Goal: Task Accomplishment & Management: Use online tool/utility

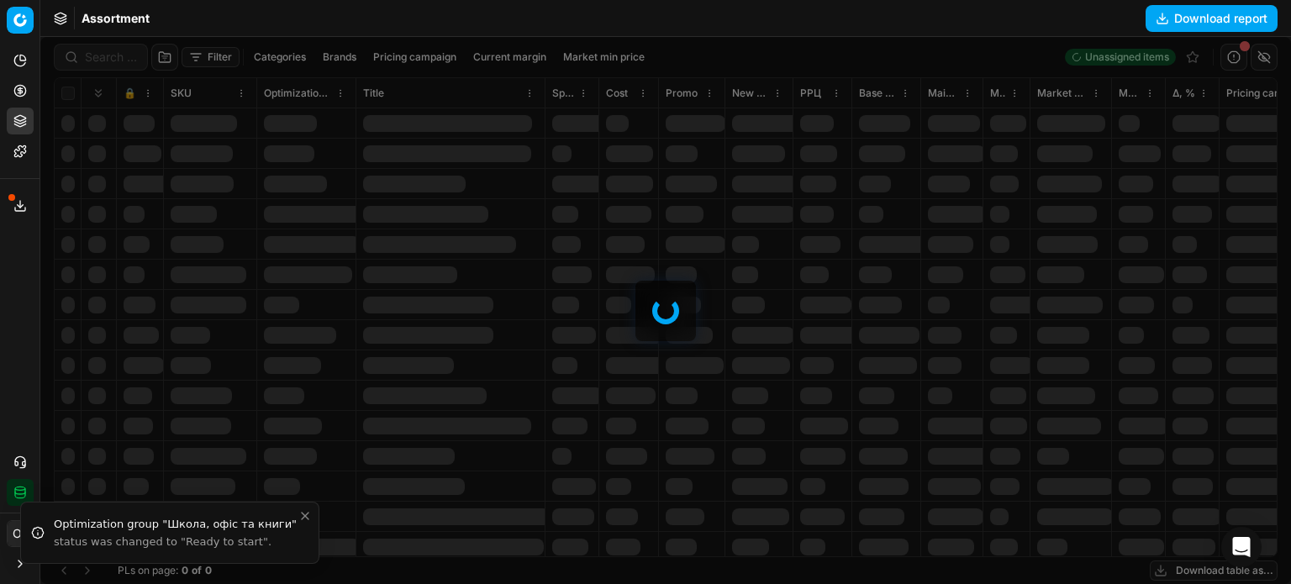
click at [25, 93] on circle at bounding box center [19, 90] width 11 height 11
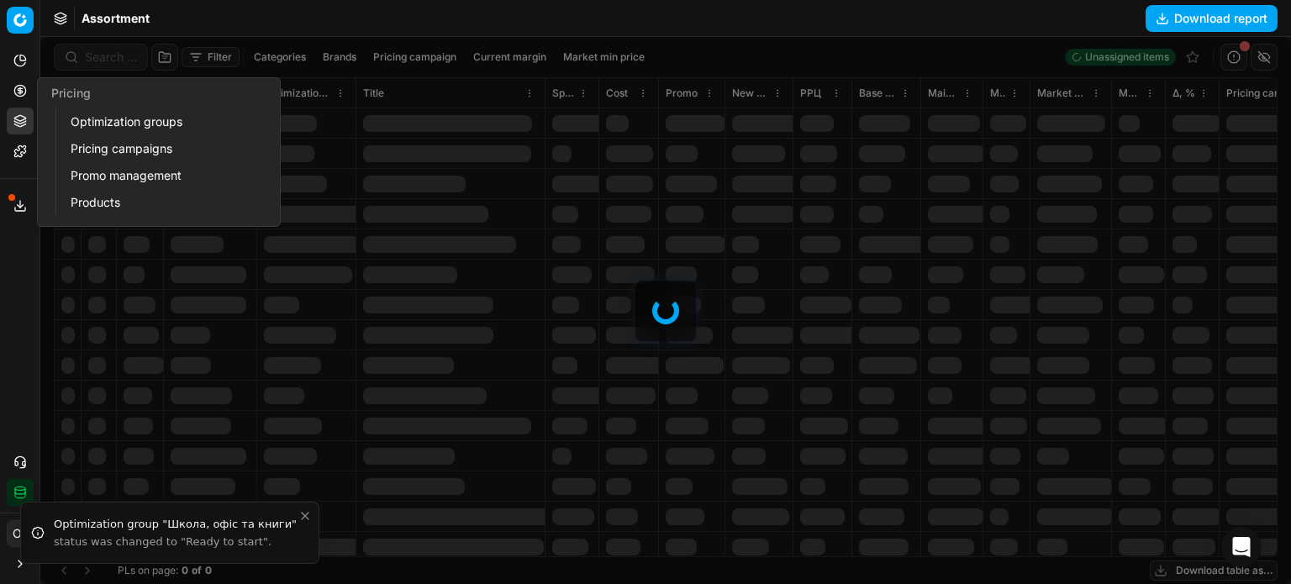
click at [82, 128] on link "Optimization groups" at bounding box center [162, 122] width 196 height 24
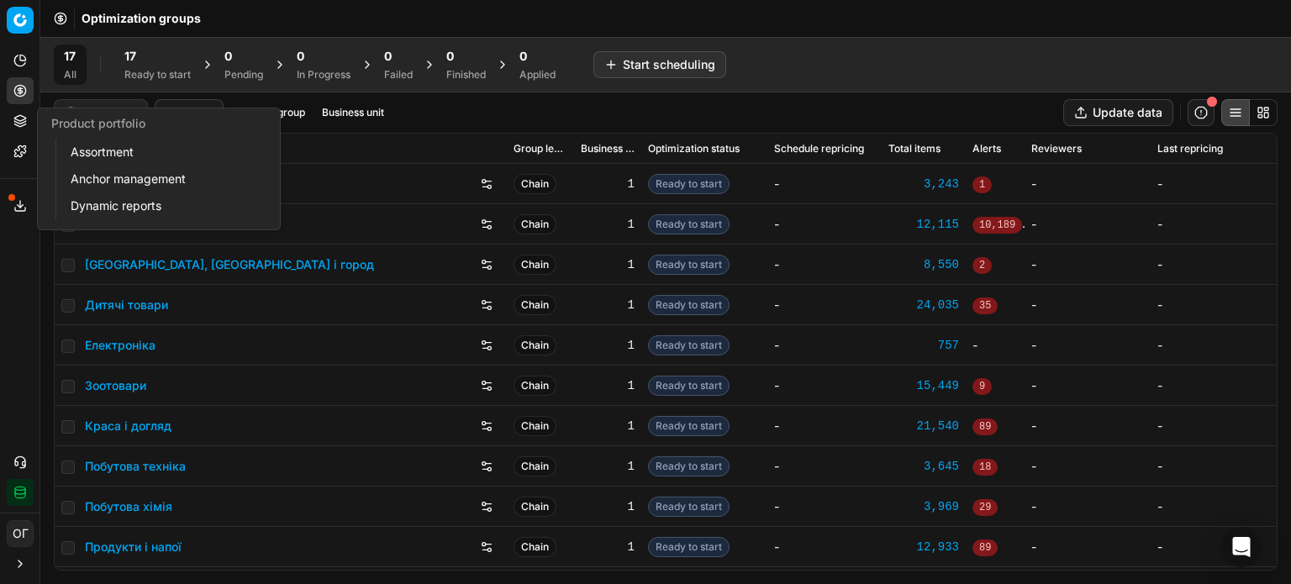
click at [13, 114] on icon at bounding box center [19, 120] width 13 height 13
click at [111, 162] on link "Assortment" at bounding box center [162, 152] width 196 height 24
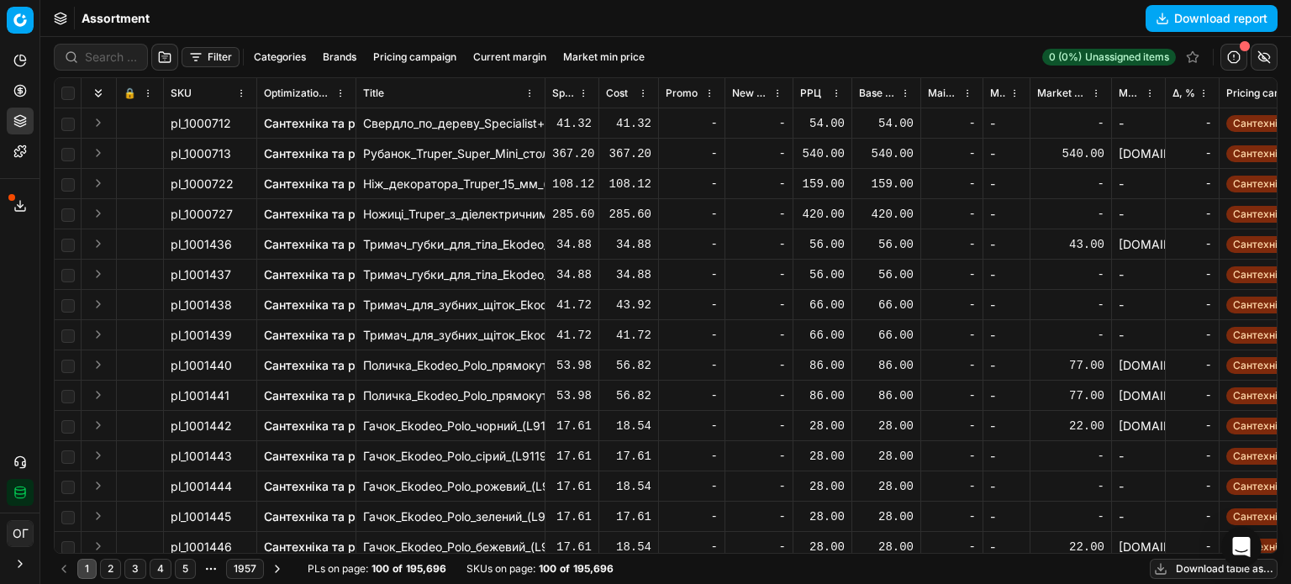
click at [205, 61] on button "Filter" at bounding box center [211, 57] width 58 height 20
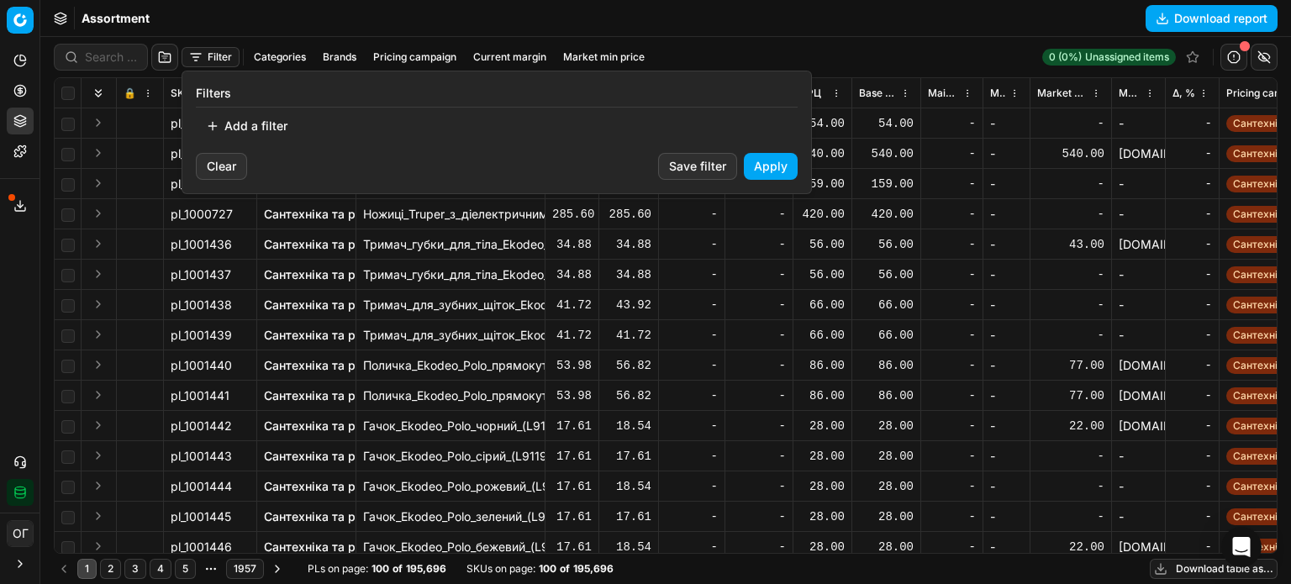
click at [261, 129] on button "Add a filter" at bounding box center [247, 126] width 102 height 27
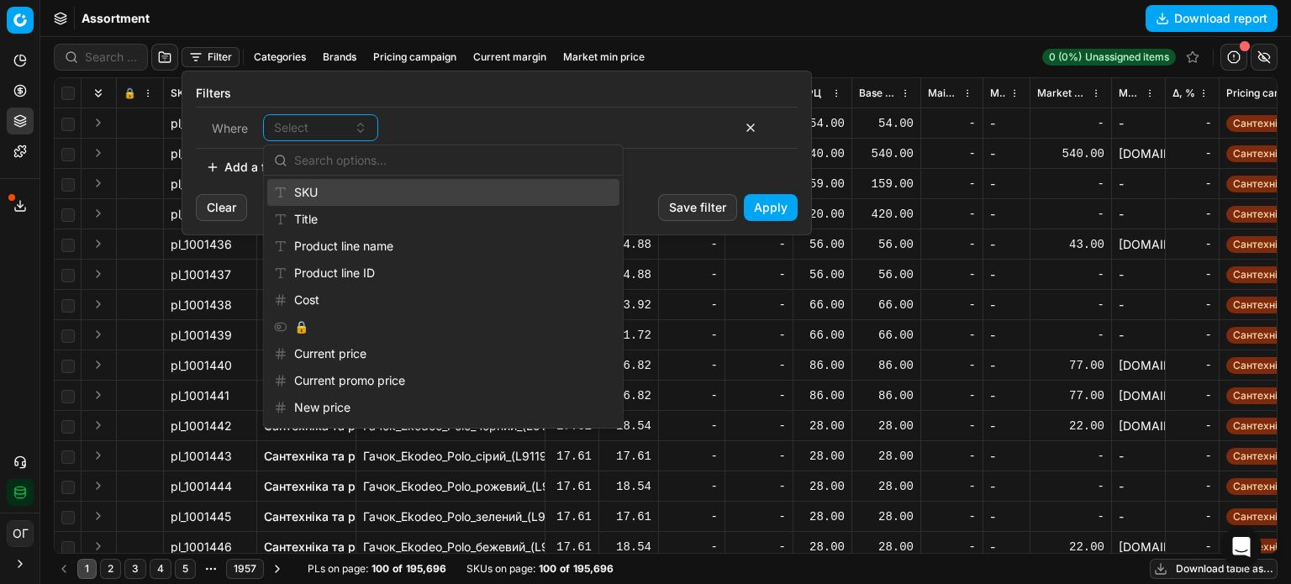
click at [355, 195] on div "SKU" at bounding box center [443, 192] width 352 height 27
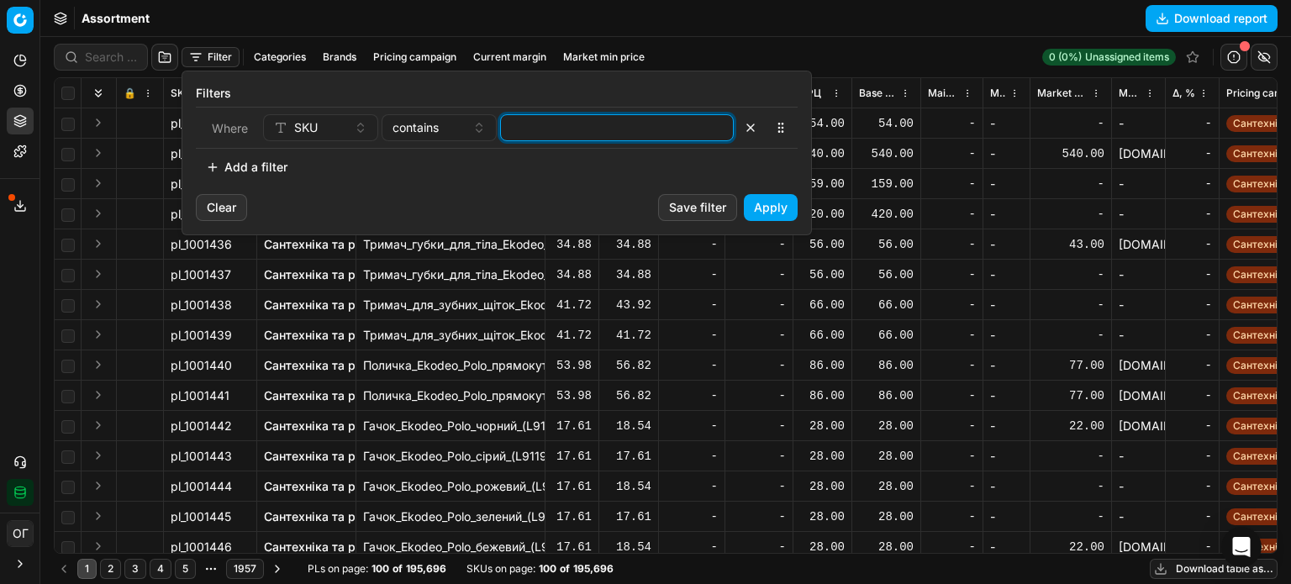
click at [530, 136] on input at bounding box center [617, 127] width 218 height 25
paste input "475195,418899,458491,458465,421064,482426,421401,482423,421094,"
type input "475195,418899,458491,458465,421064,482426,421401,482423,421094,"
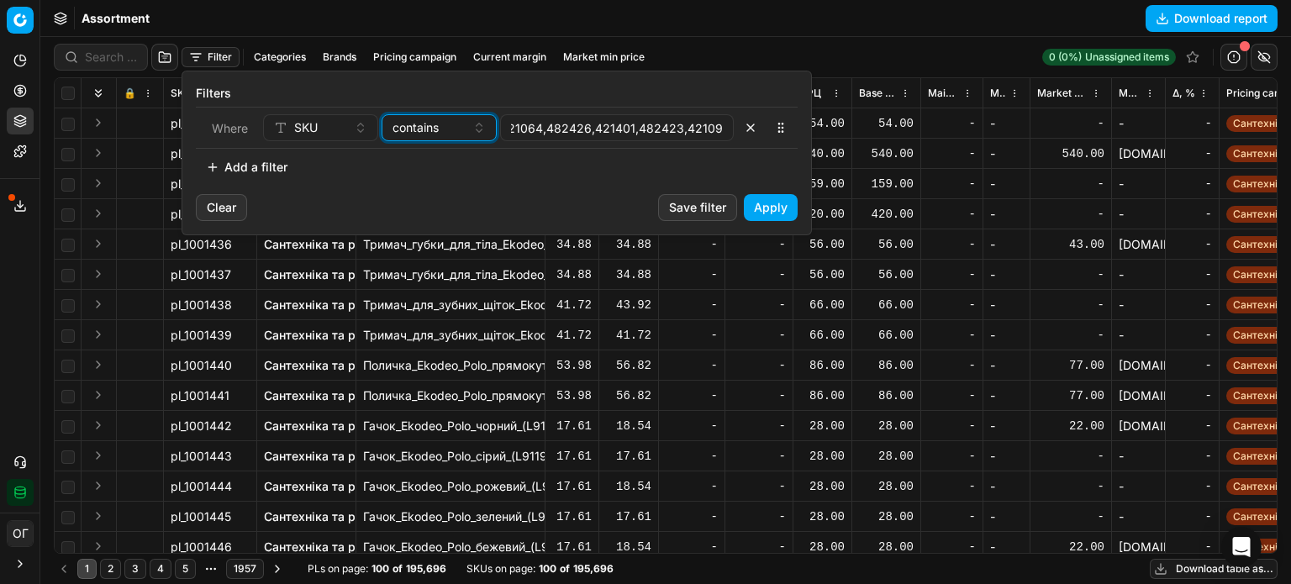
click at [430, 124] on span "contains" at bounding box center [415, 127] width 46 height 17
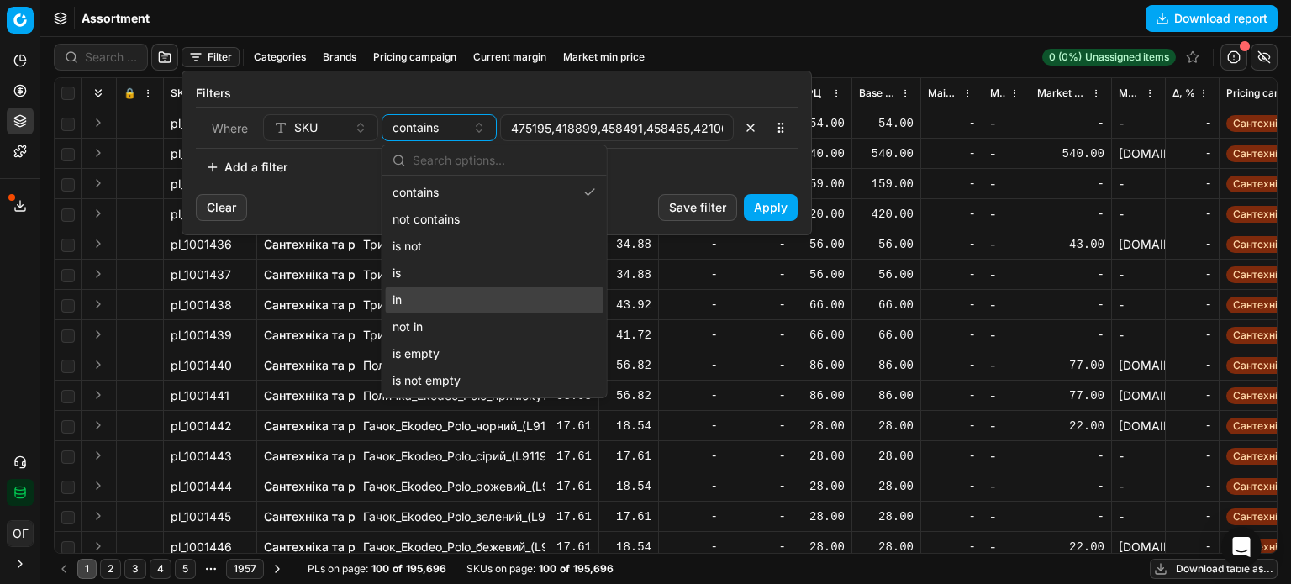
click at [447, 305] on div "in" at bounding box center [495, 300] width 218 height 27
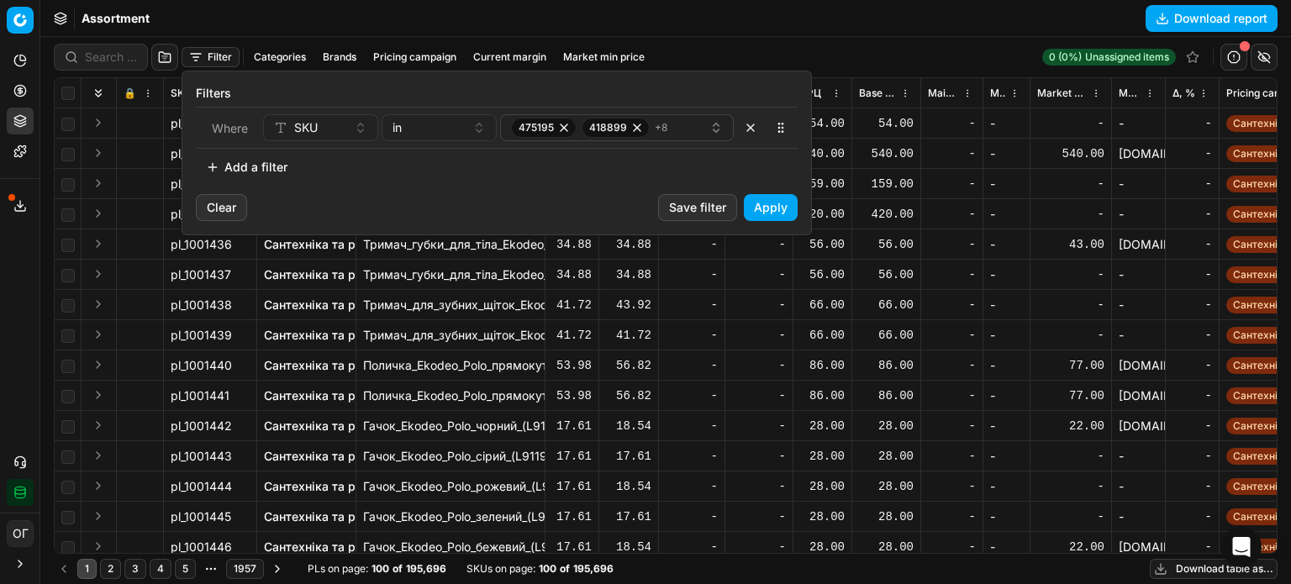
click at [782, 204] on button "Apply" at bounding box center [771, 207] width 54 height 27
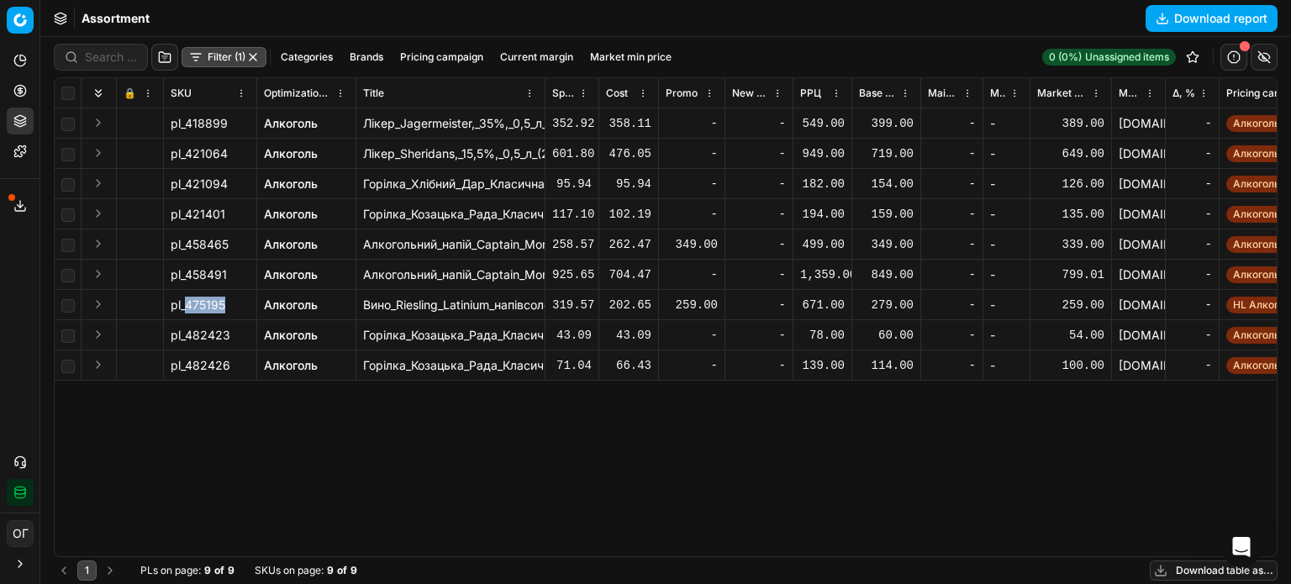
drag, startPoint x: 225, startPoint y: 304, endPoint x: 185, endPoint y: 306, distance: 40.4
click at [185, 305] on div "pl_475195" at bounding box center [210, 305] width 79 height 17
copy span "475195"
click at [68, 87] on input "checkbox" at bounding box center [67, 93] width 13 height 13
checkbox input "true"
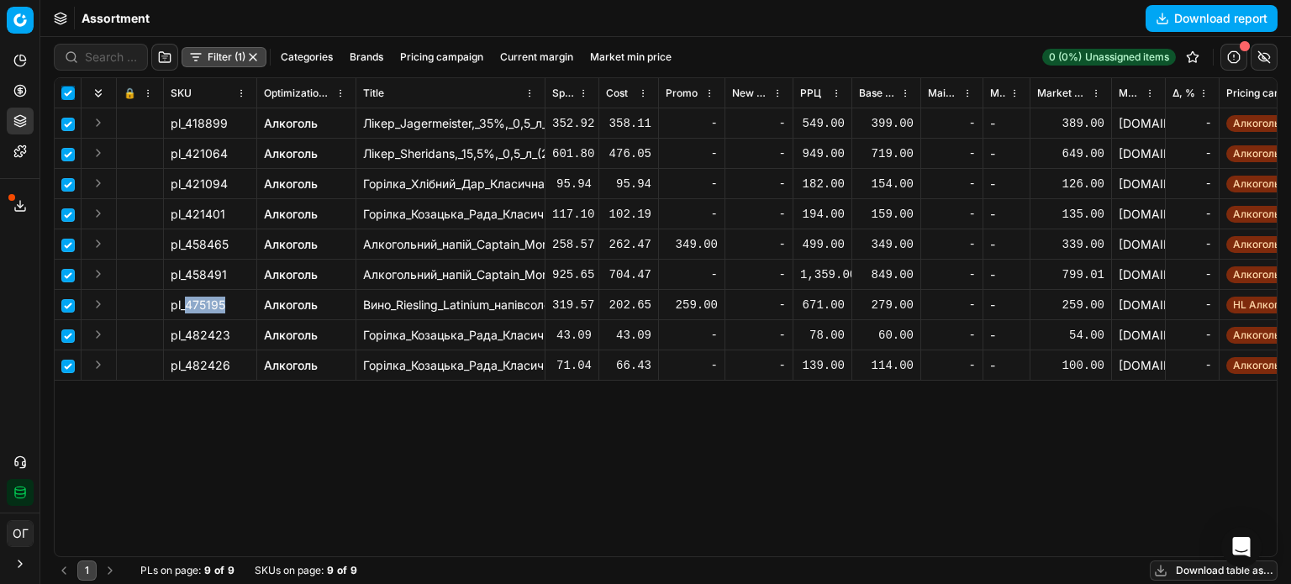
checkbox input "true"
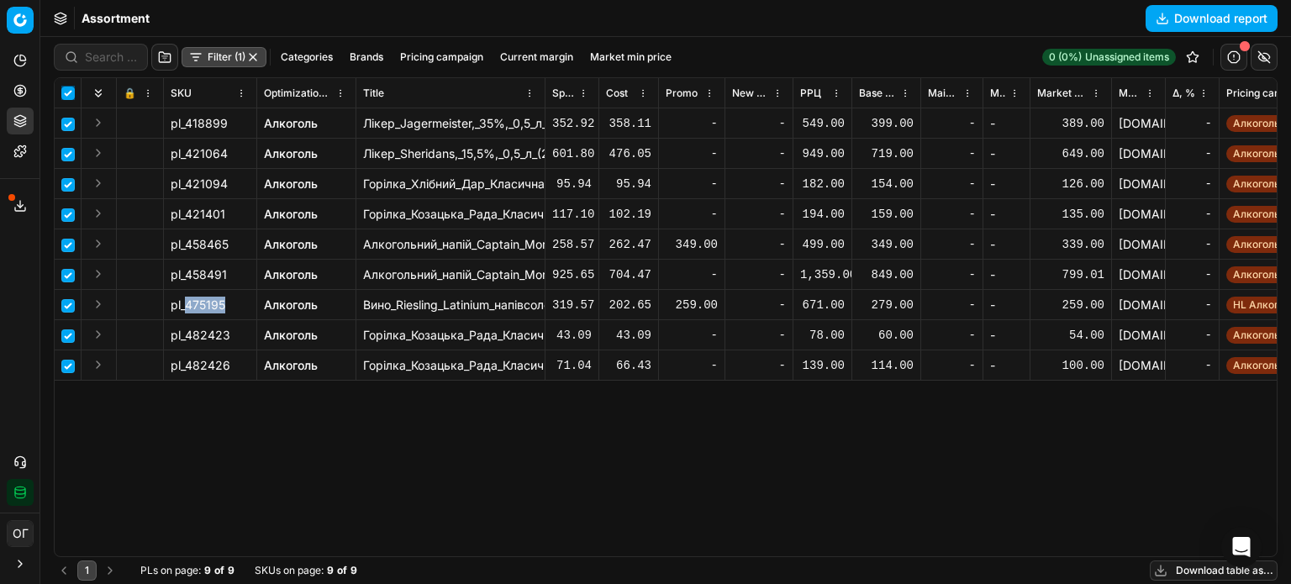
checkbox input "true"
click at [63, 305] on input "checkbox" at bounding box center [67, 305] width 13 height 13
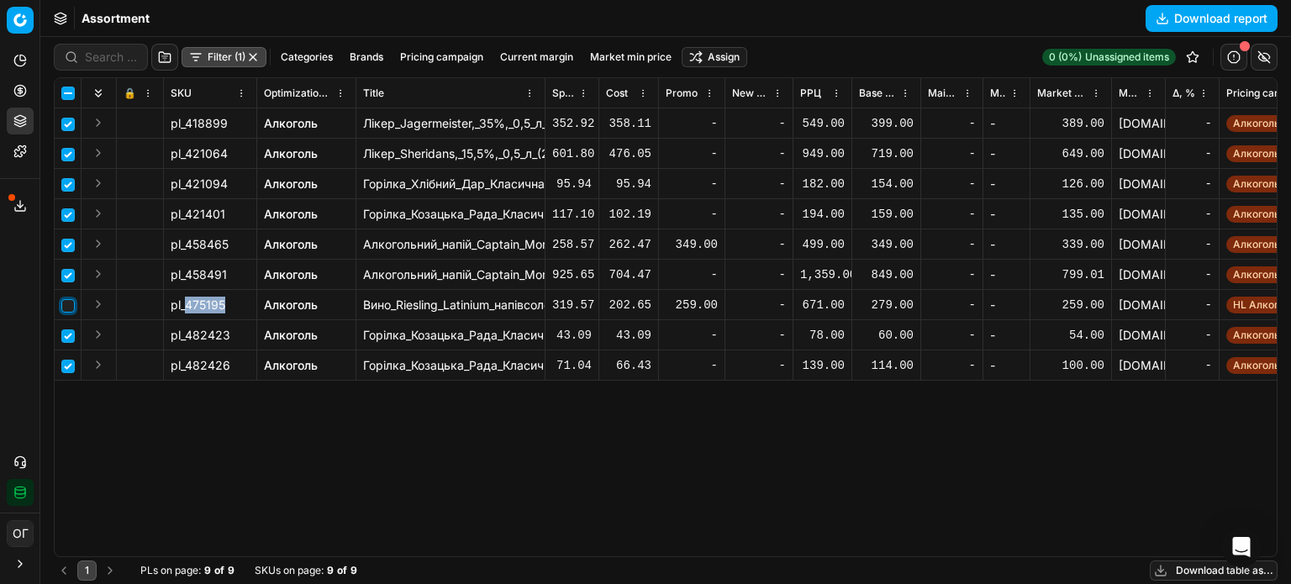
checkbox input "false"
click at [706, 53] on html "Pricing platform Analytics Pricing Product portfolio Templates Export service 1…" at bounding box center [645, 292] width 1291 height 584
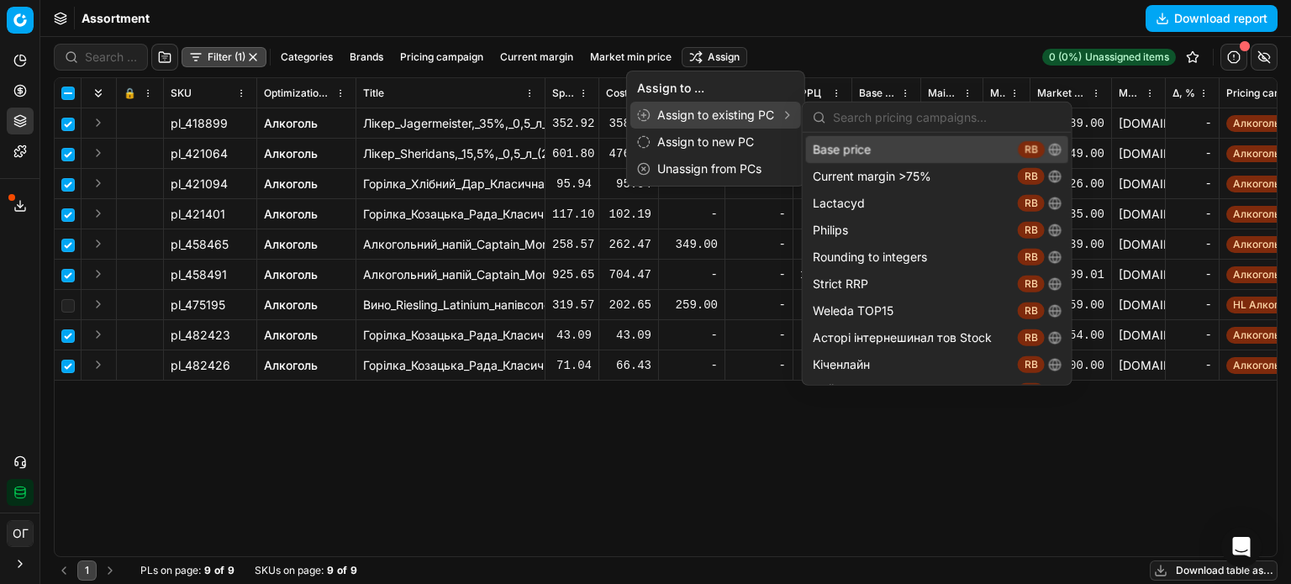
click at [815, 145] on div "Base price RB" at bounding box center [937, 149] width 262 height 27
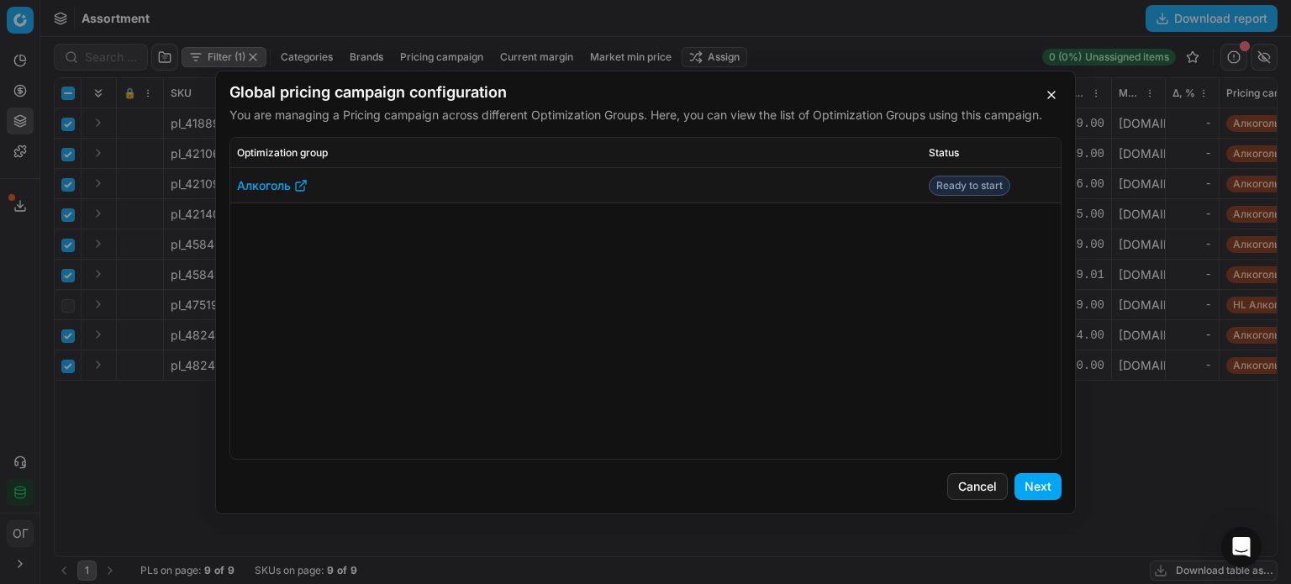
click at [1021, 482] on button "Next" at bounding box center [1037, 486] width 47 height 27
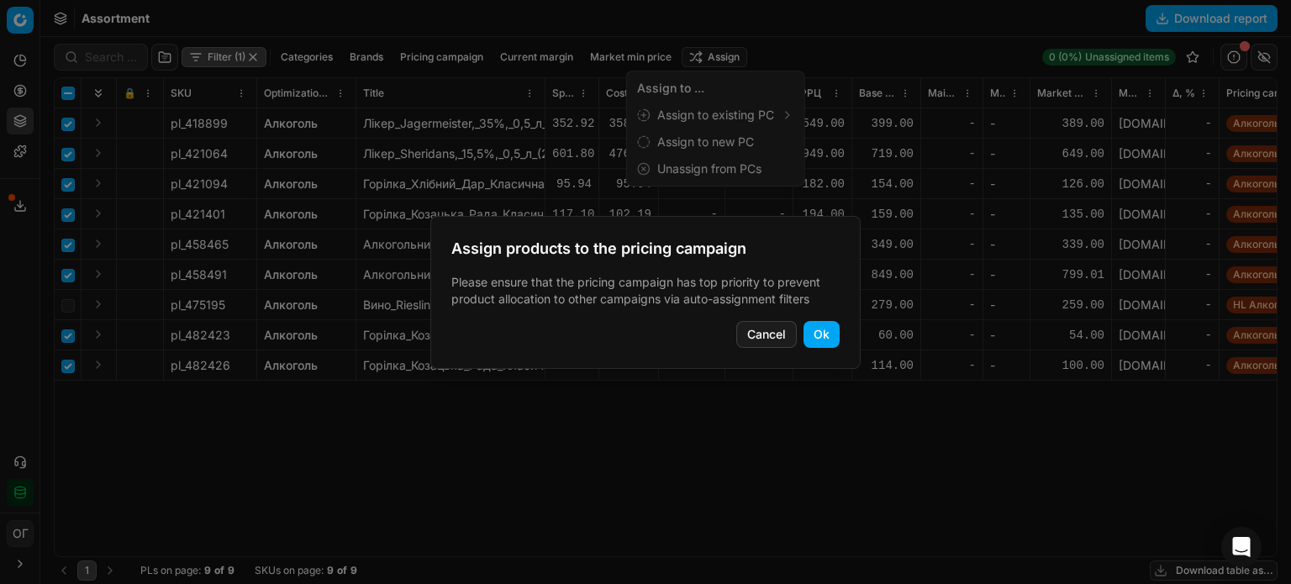
click at [837, 329] on button "Ok" at bounding box center [821, 334] width 36 height 27
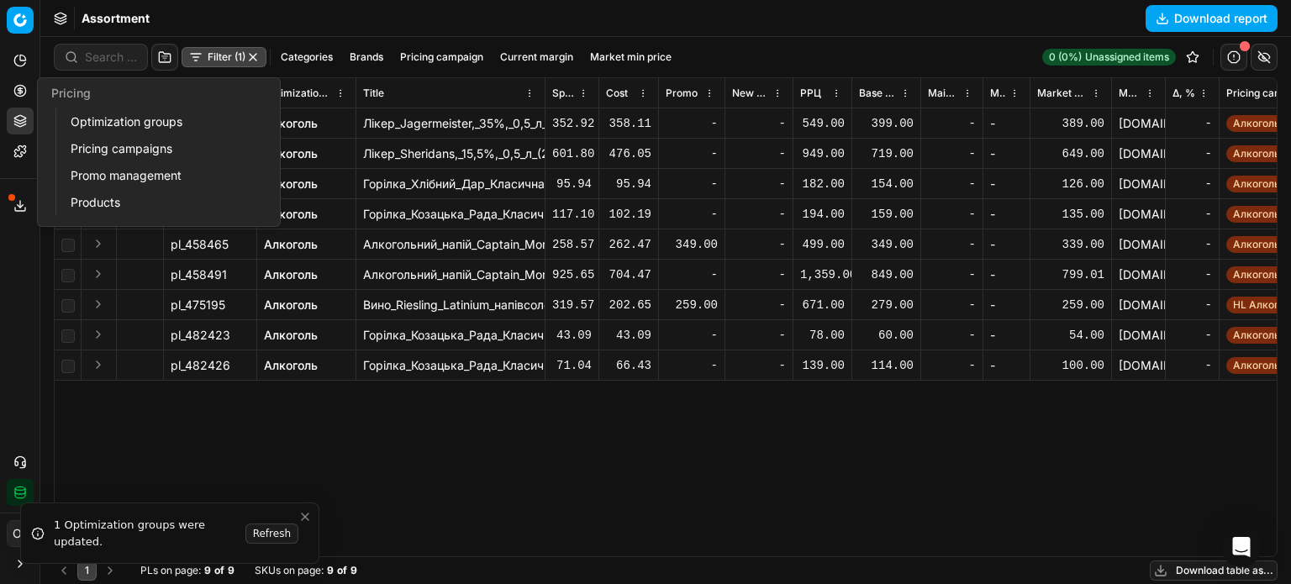
click at [17, 96] on circle at bounding box center [19, 90] width 11 height 11
click at [46, 103] on div "Pricing" at bounding box center [159, 93] width 242 height 30
click at [68, 120] on link "Optimization groups" at bounding box center [162, 122] width 196 height 24
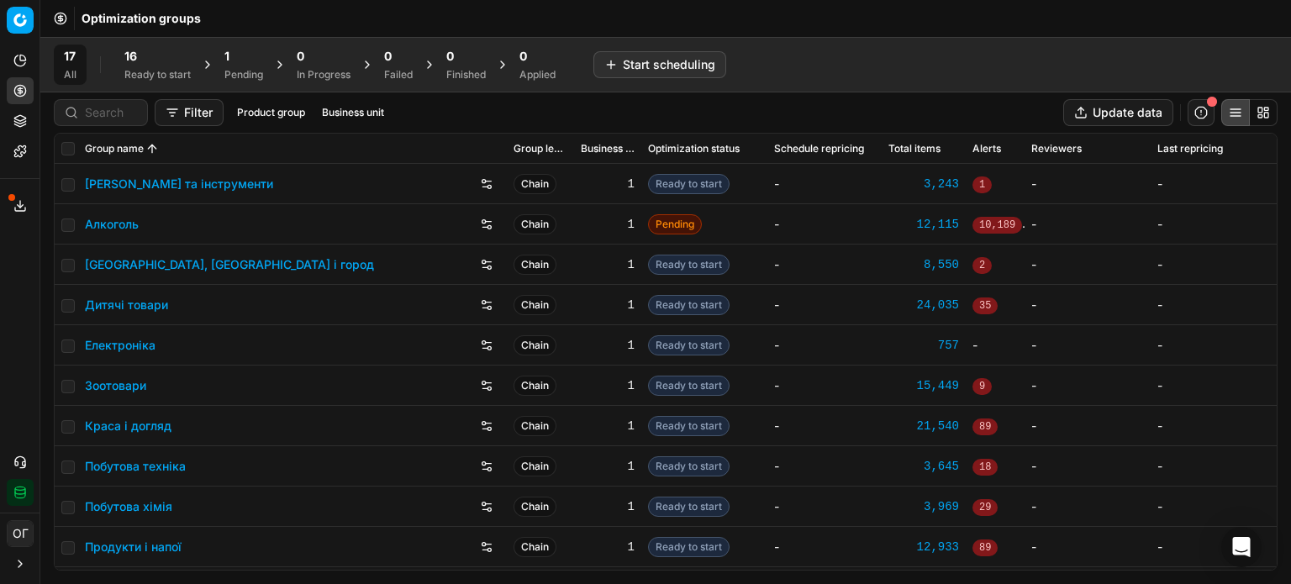
click at [171, 50] on div "16" at bounding box center [157, 56] width 66 height 17
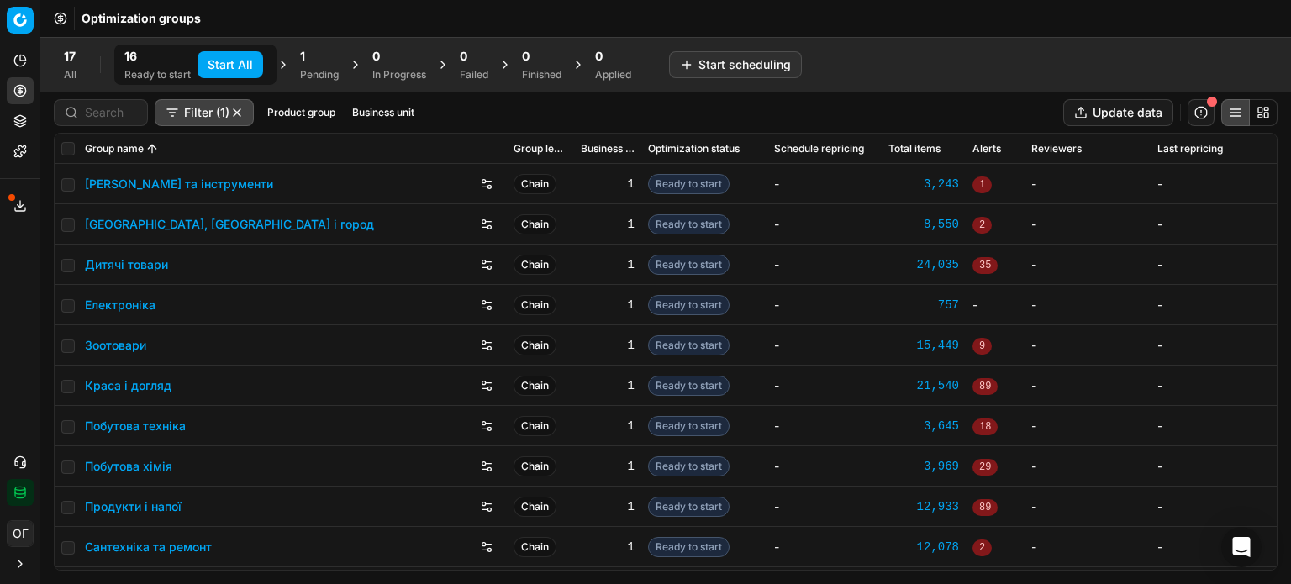
drag, startPoint x: 215, startPoint y: 56, endPoint x: 303, endPoint y: 63, distance: 87.7
click at [215, 57] on button "Start All" at bounding box center [230, 64] width 66 height 27
click at [309, 62] on span "1" at bounding box center [310, 56] width 5 height 17
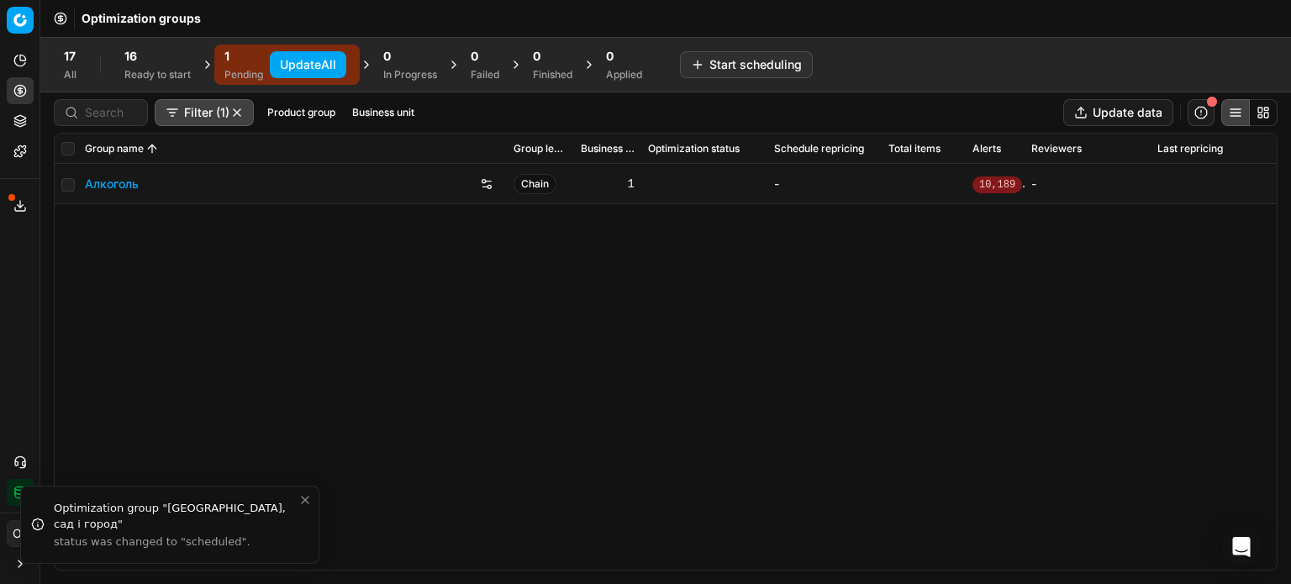
click at [313, 64] on button "Update All" at bounding box center [308, 64] width 76 height 27
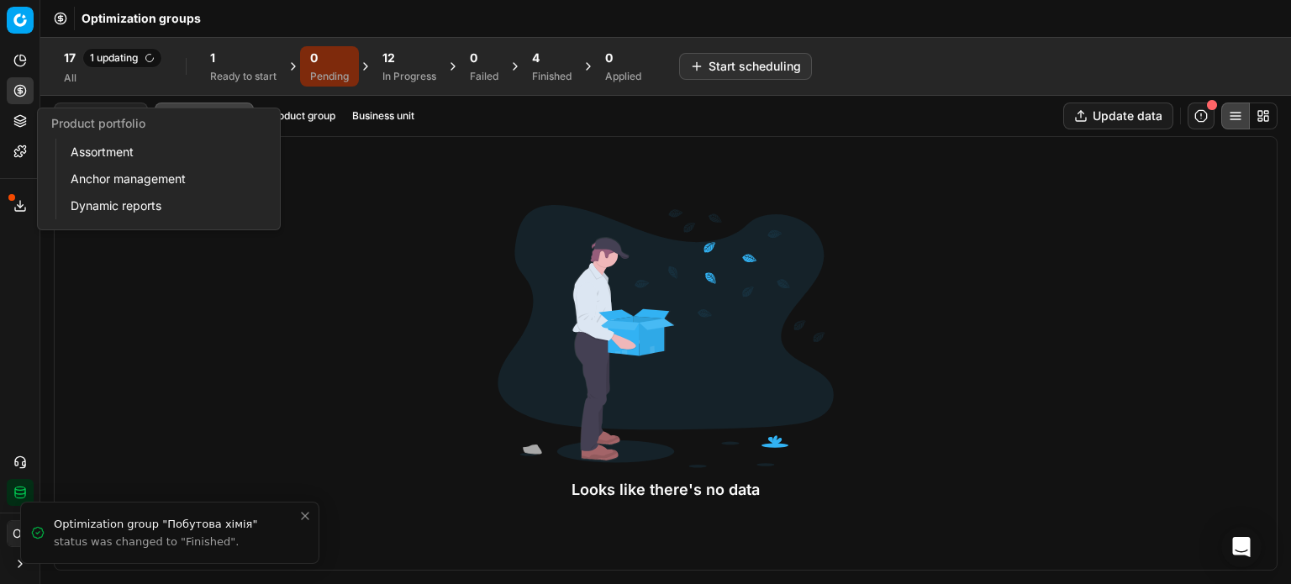
click at [24, 118] on icon at bounding box center [19, 120] width 13 height 13
click at [75, 157] on link "Assortment" at bounding box center [162, 152] width 196 height 24
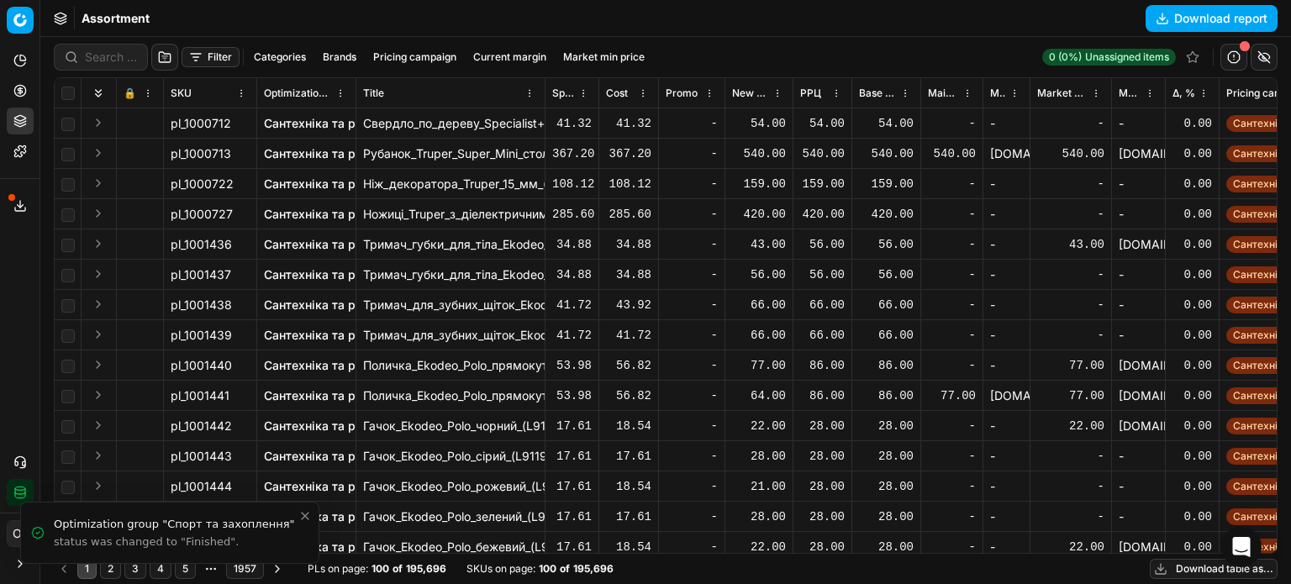
click at [197, 58] on button "Filter" at bounding box center [211, 57] width 58 height 20
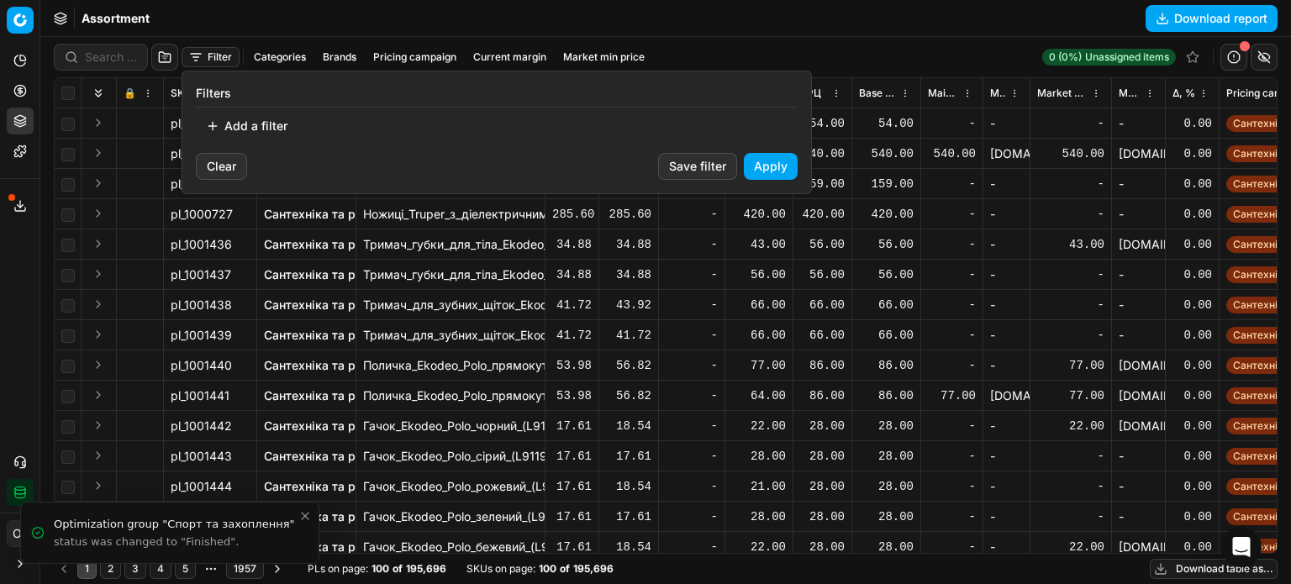
click at [250, 125] on button "Add a filter" at bounding box center [247, 126] width 102 height 27
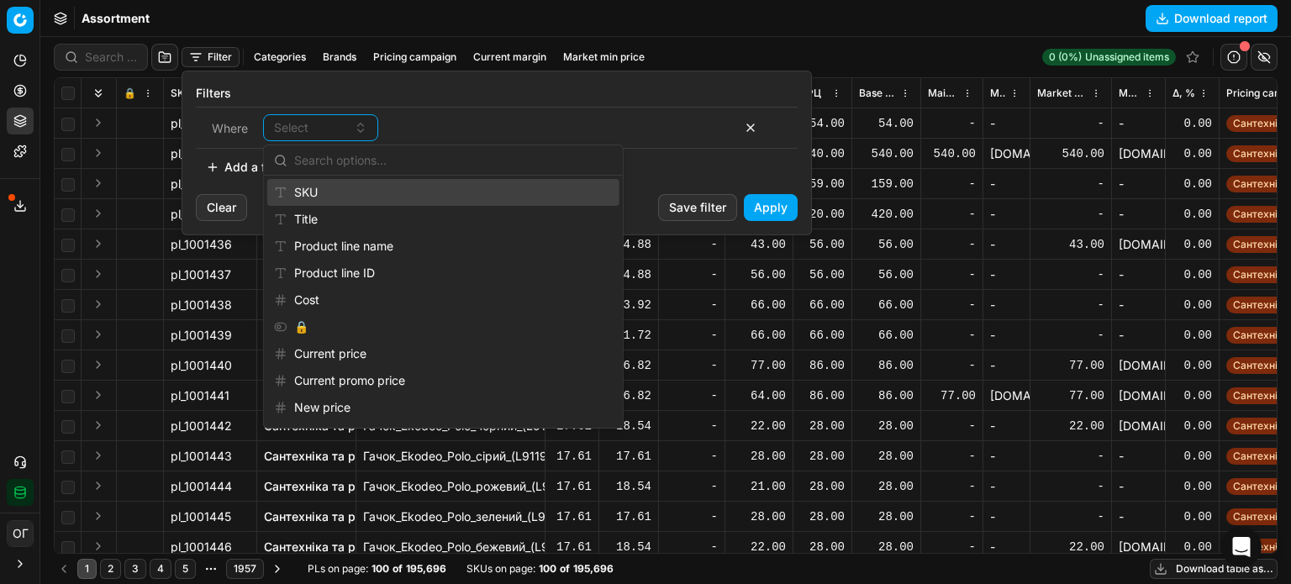
click at [305, 187] on div "SKU" at bounding box center [443, 192] width 352 height 27
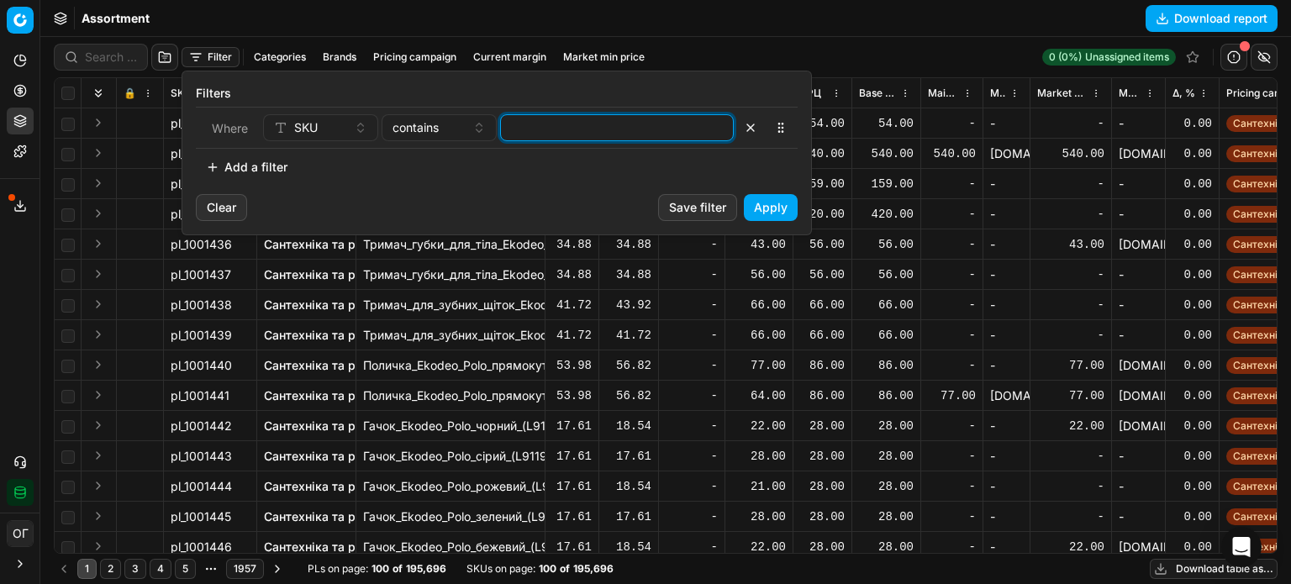
click at [600, 123] on input at bounding box center [617, 127] width 218 height 25
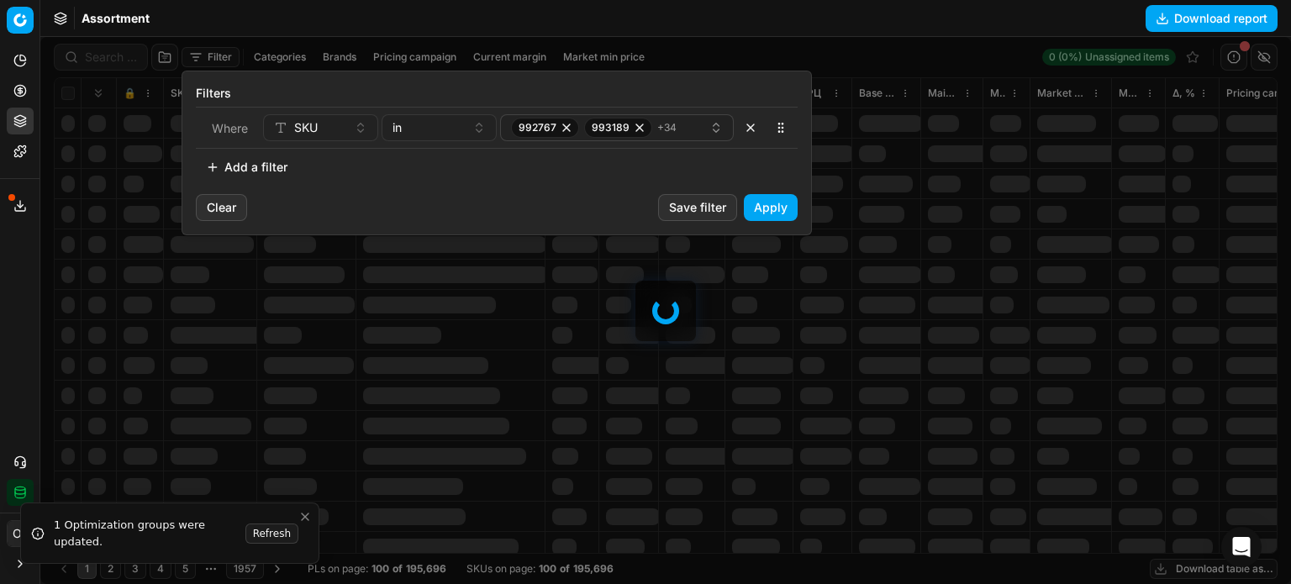
click at [777, 208] on button "Apply" at bounding box center [771, 207] width 54 height 27
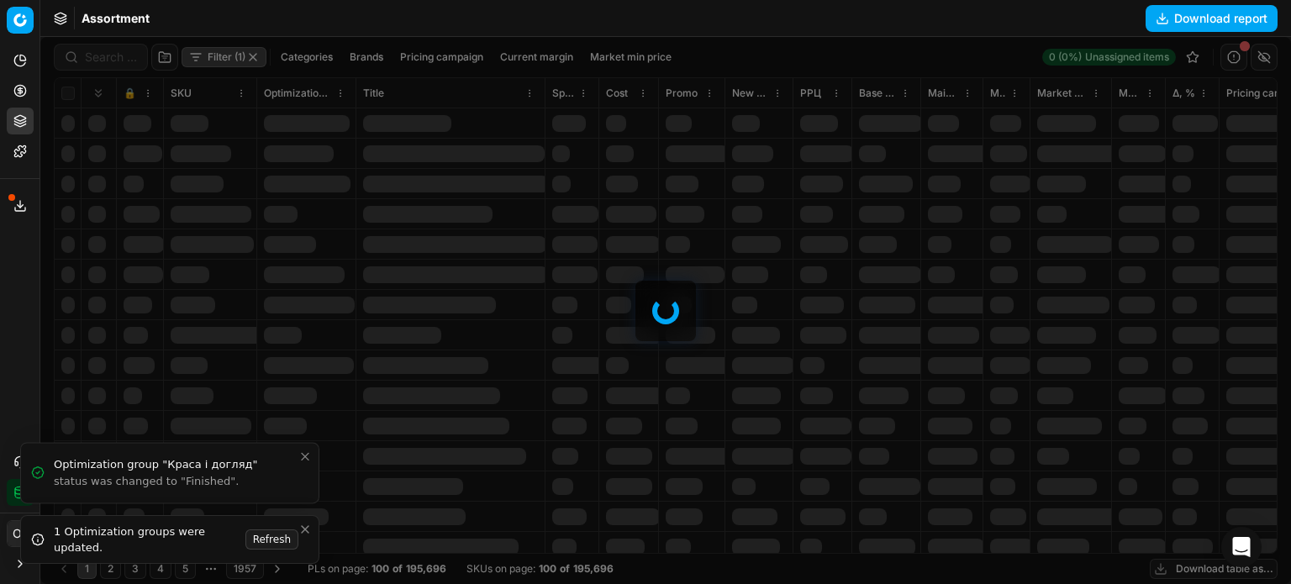
click at [302, 525] on icon "Close toast" at bounding box center [304, 529] width 13 height 13
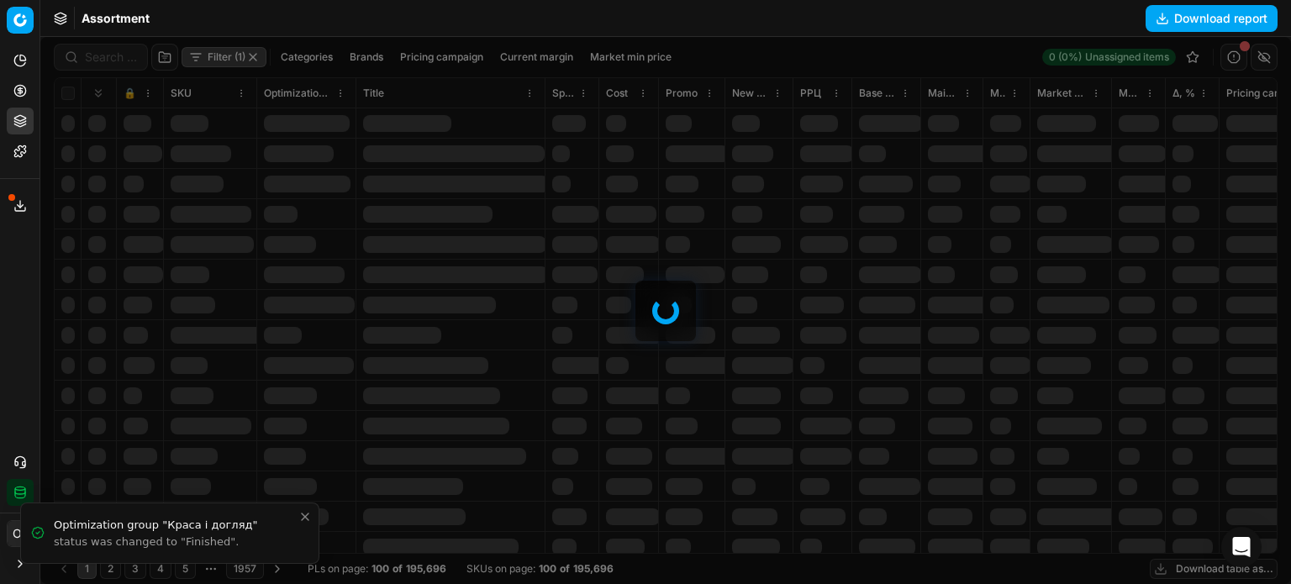
click at [304, 516] on icon "Close toast" at bounding box center [305, 516] width 7 height 7
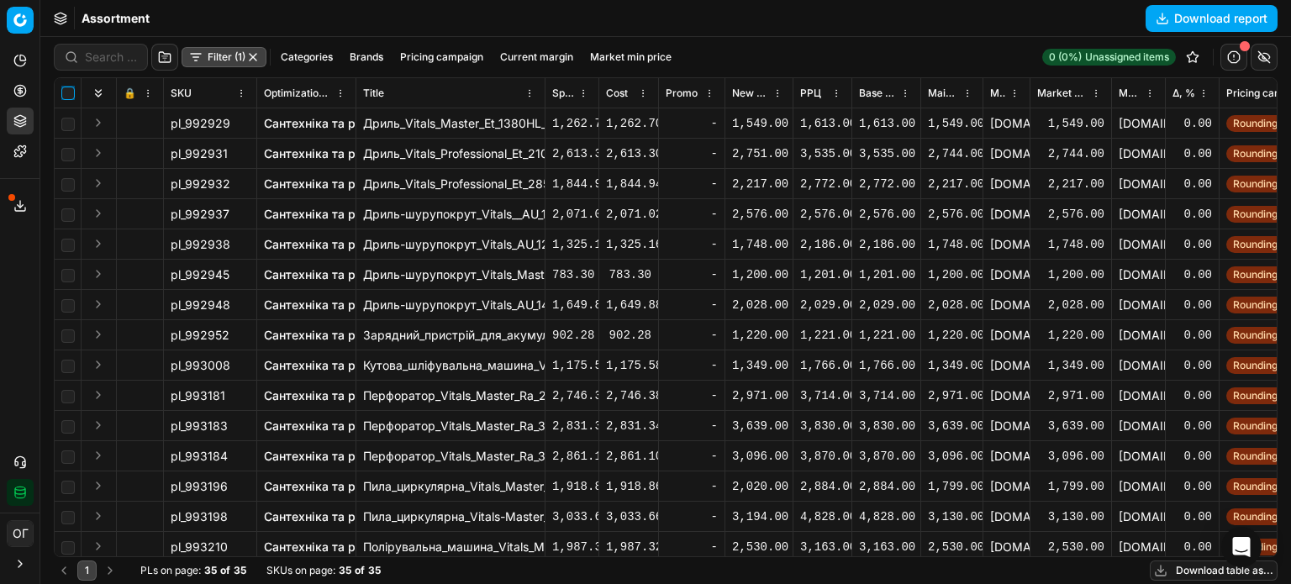
click at [63, 97] on input "checkbox" at bounding box center [67, 93] width 13 height 13
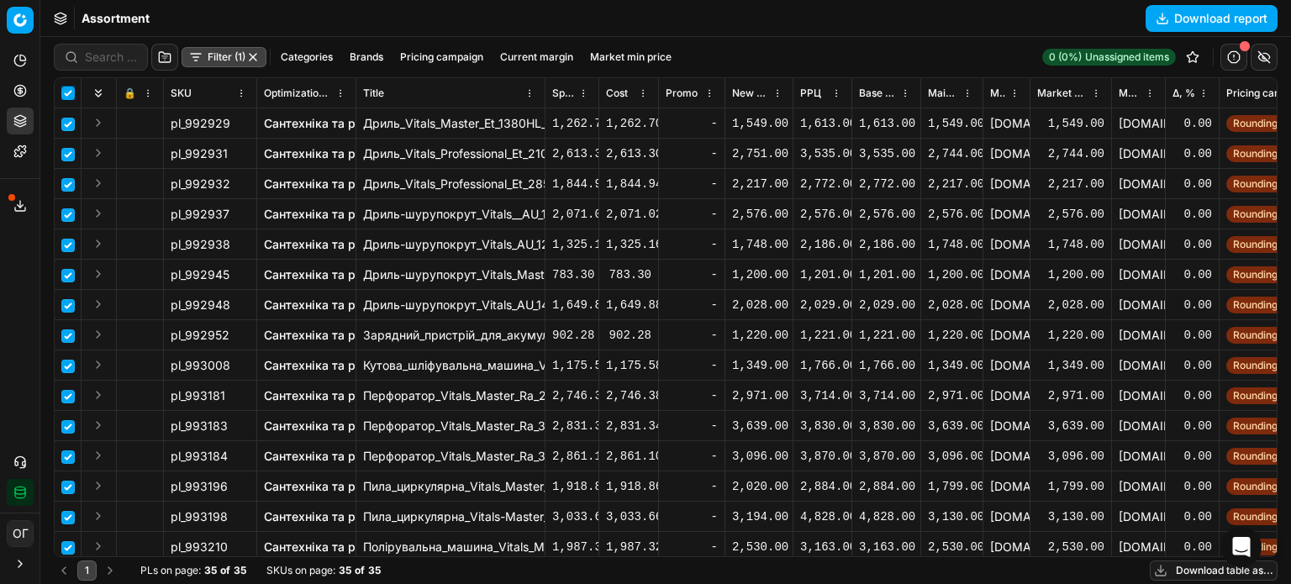
checkbox input "true"
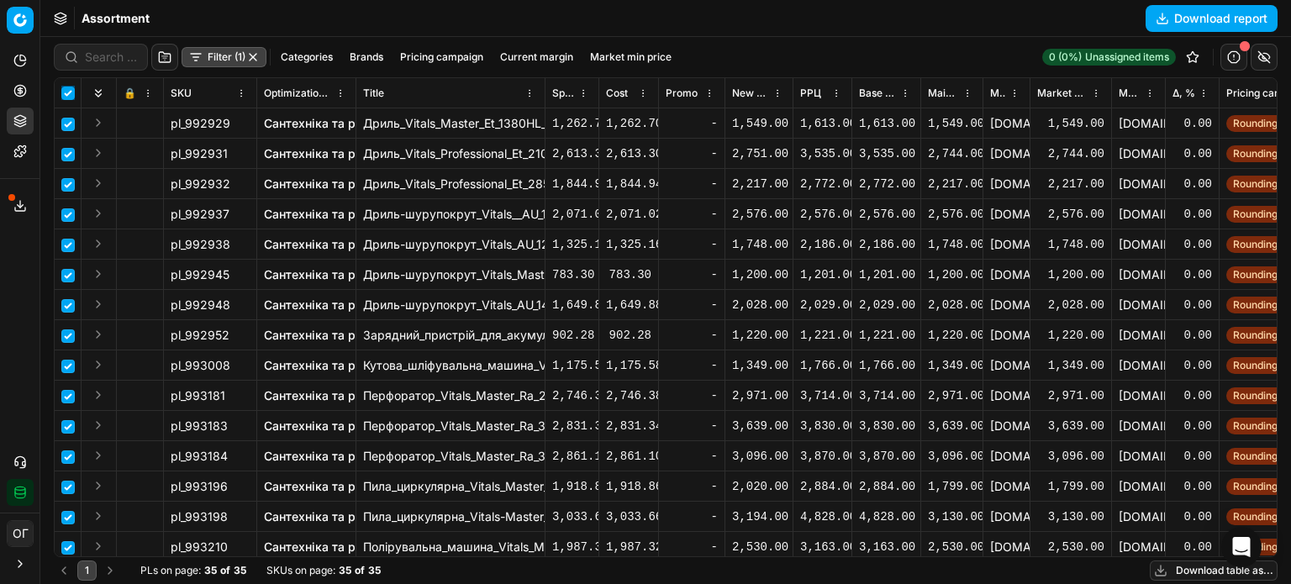
checkbox input "true"
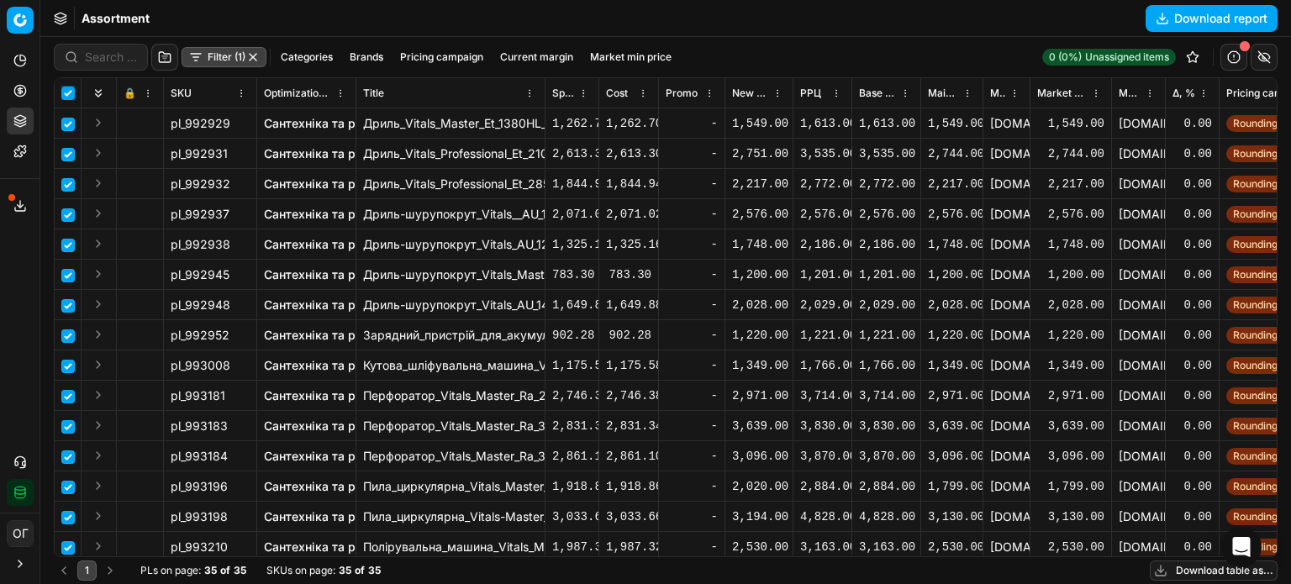
checkbox input "true"
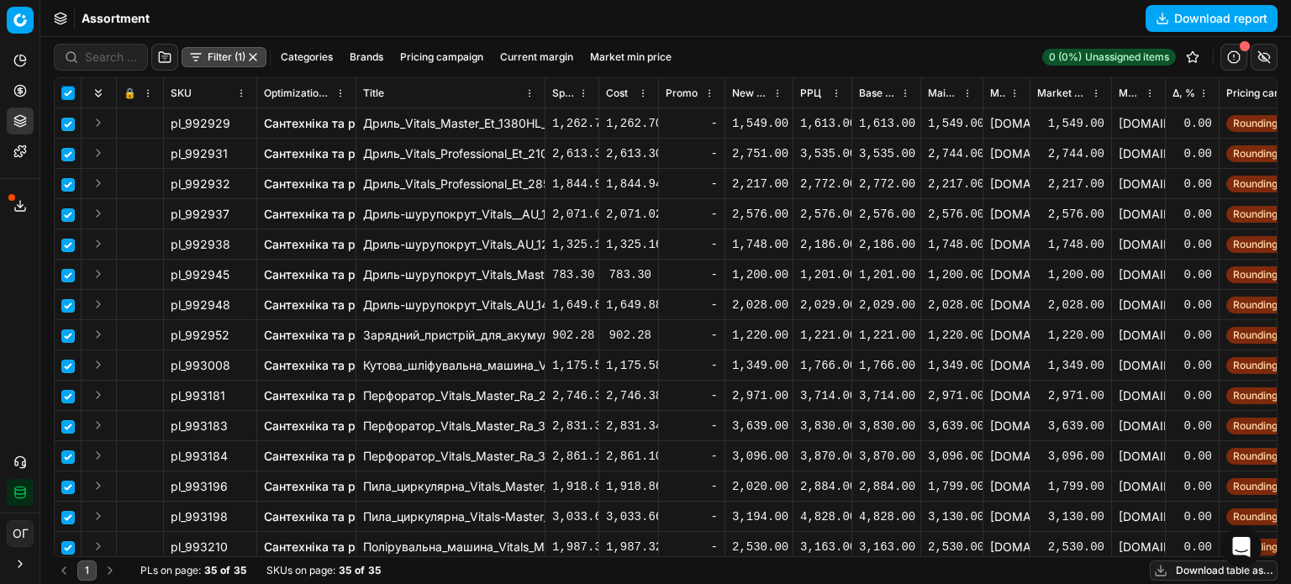
checkbox input "true"
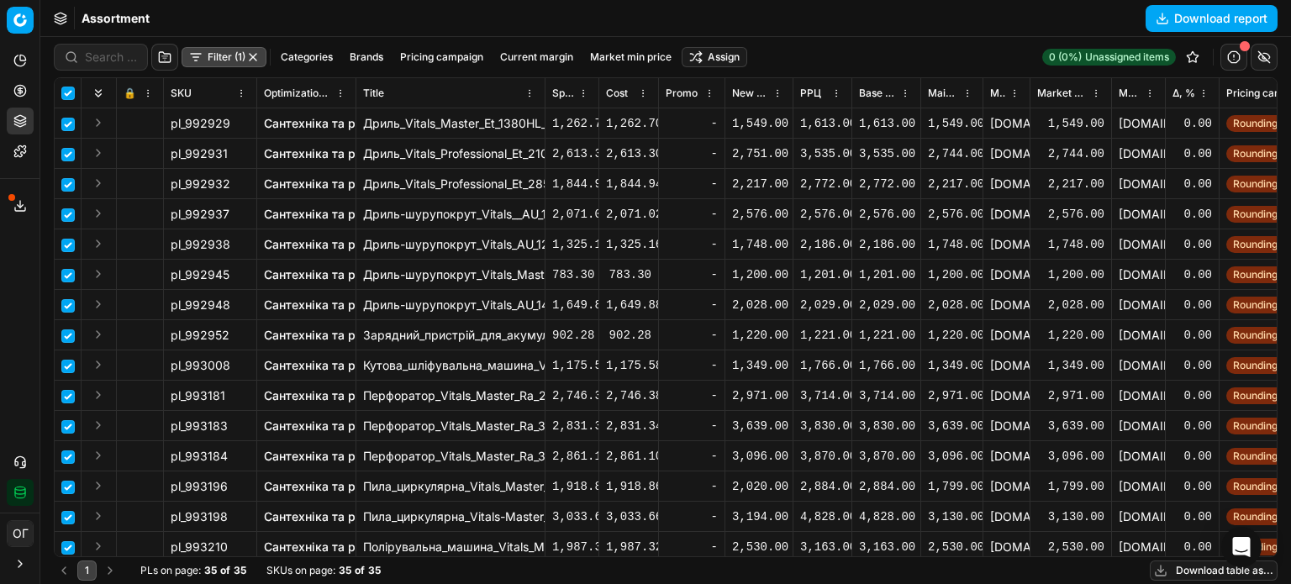
click at [685, 56] on html "Pricing platform Analytics Pricing Product portfolio Templates Export service 1…" at bounding box center [645, 292] width 1291 height 584
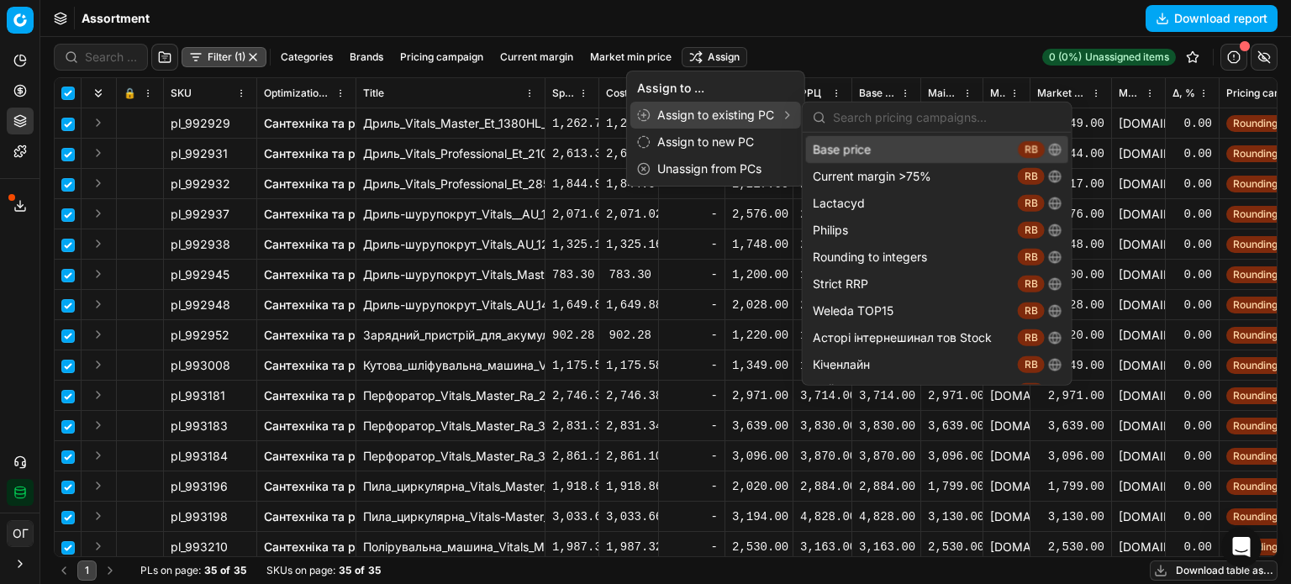
click at [849, 150] on div "Base price RB" at bounding box center [937, 149] width 262 height 27
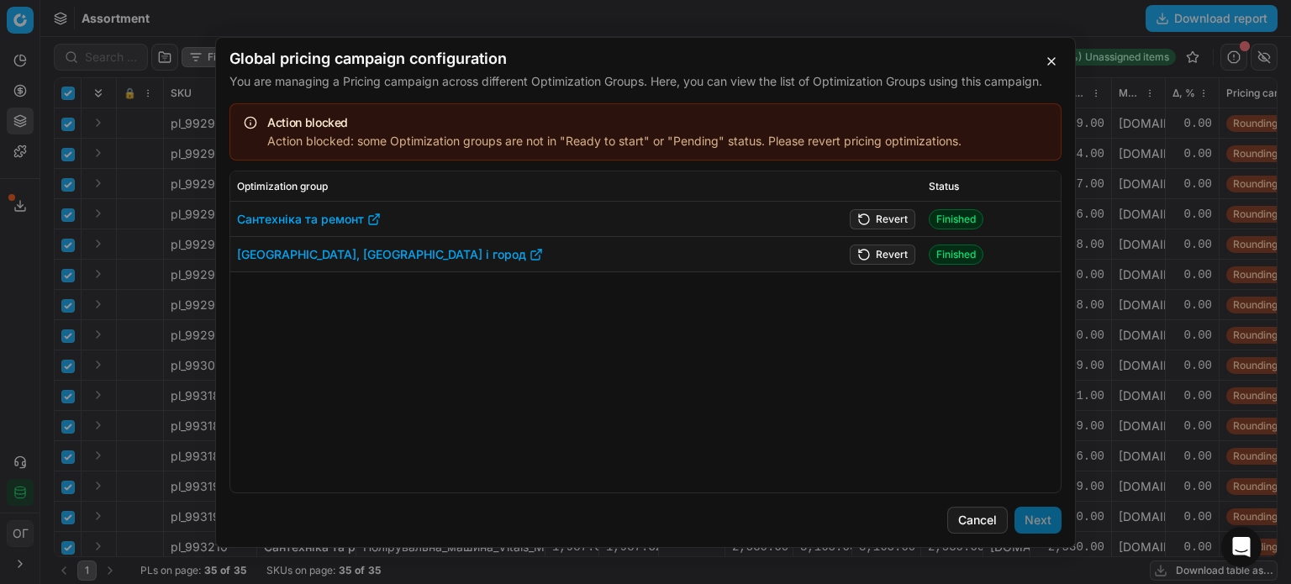
click at [893, 255] on button "Revert" at bounding box center [883, 254] width 66 height 20
click at [893, 211] on button "Revert" at bounding box center [883, 218] width 66 height 20
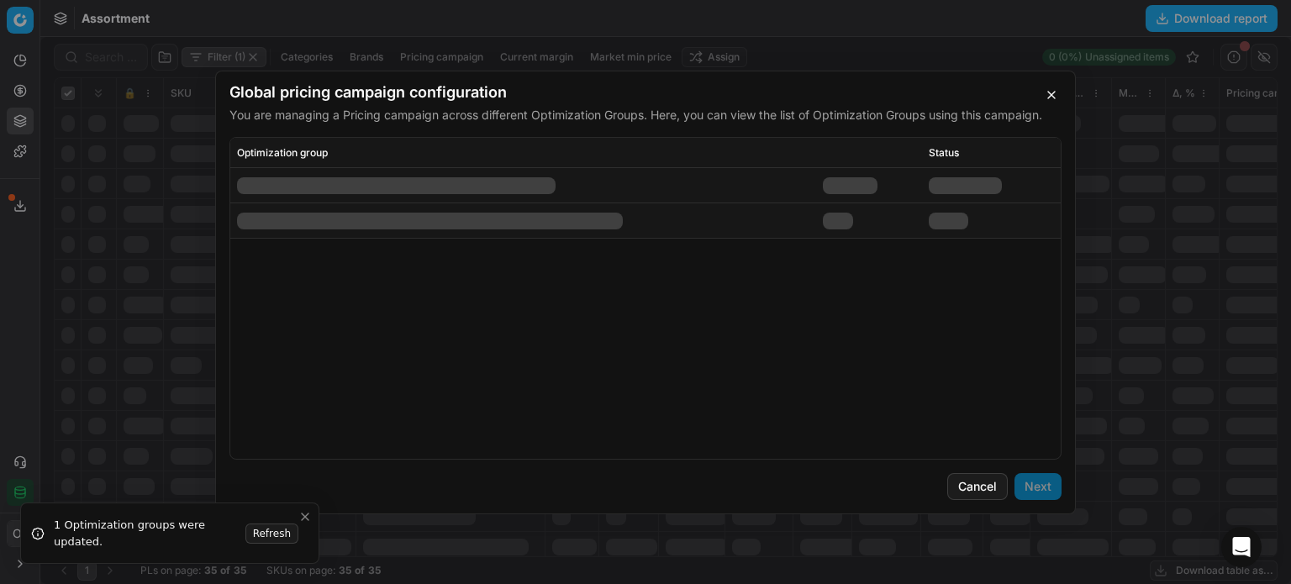
click at [1035, 492] on button "Next" at bounding box center [1037, 486] width 47 height 27
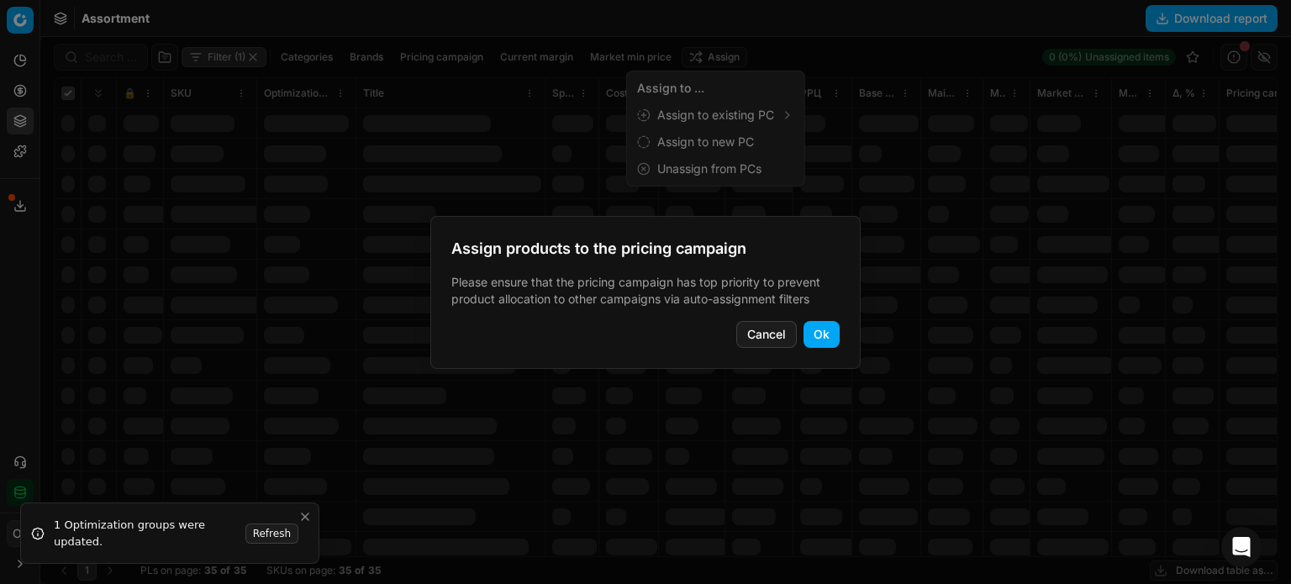
click at [830, 335] on button "Ok" at bounding box center [821, 334] width 36 height 27
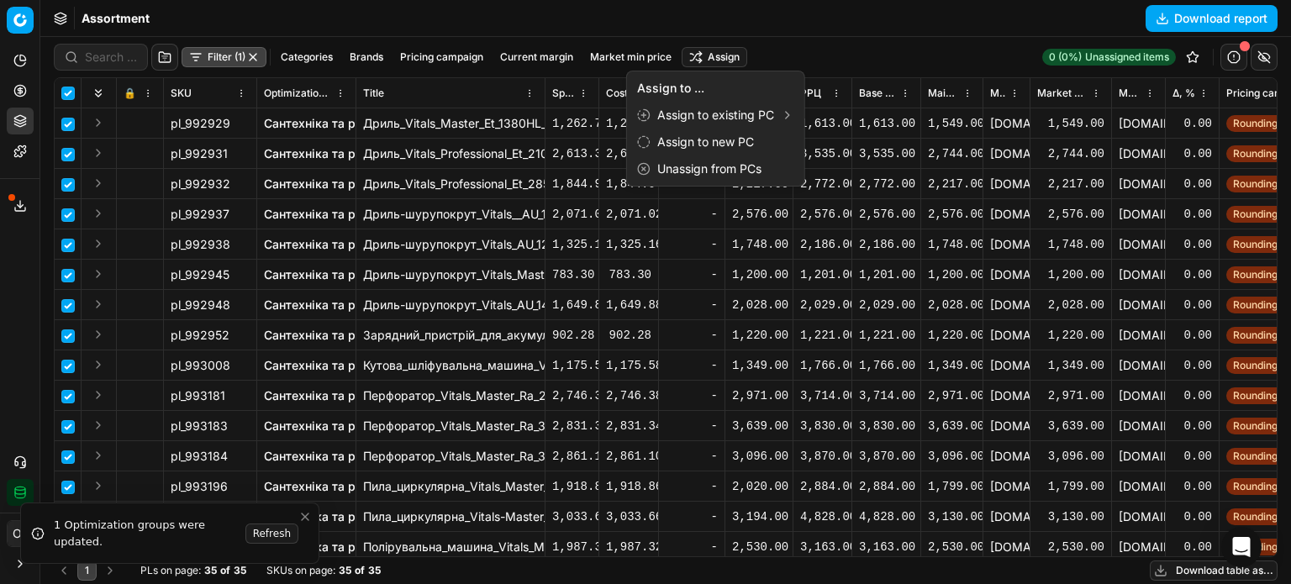
click at [26, 96] on html "Pricing platform Analytics Pricing Product portfolio Templates Export service 1…" at bounding box center [645, 292] width 1291 height 584
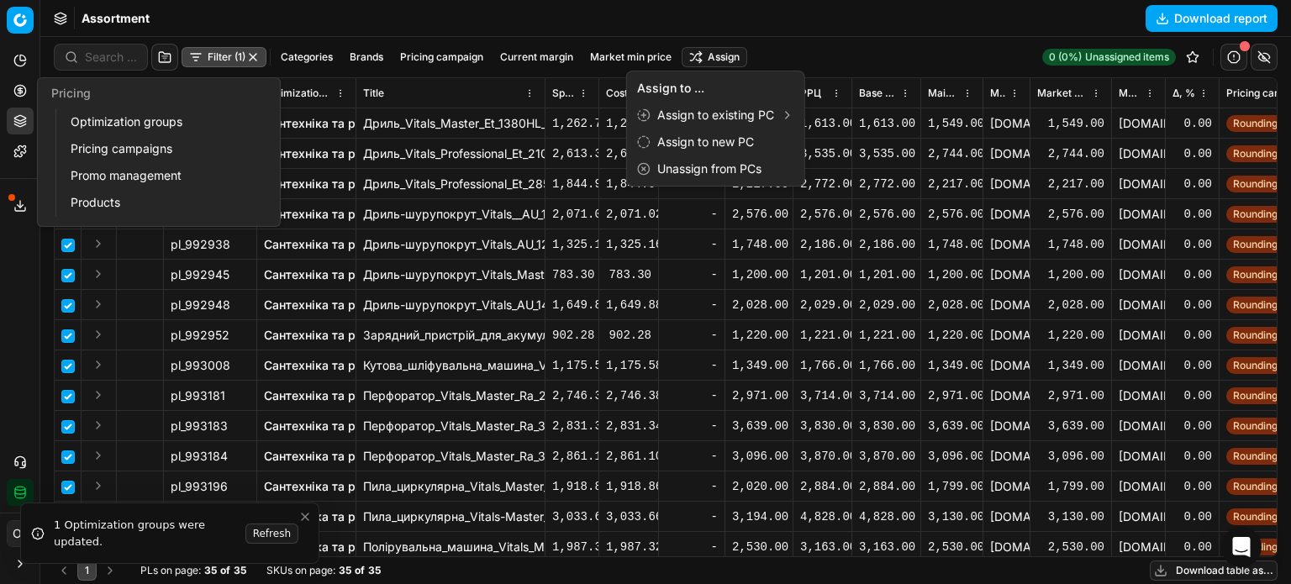
checkbox input "false"
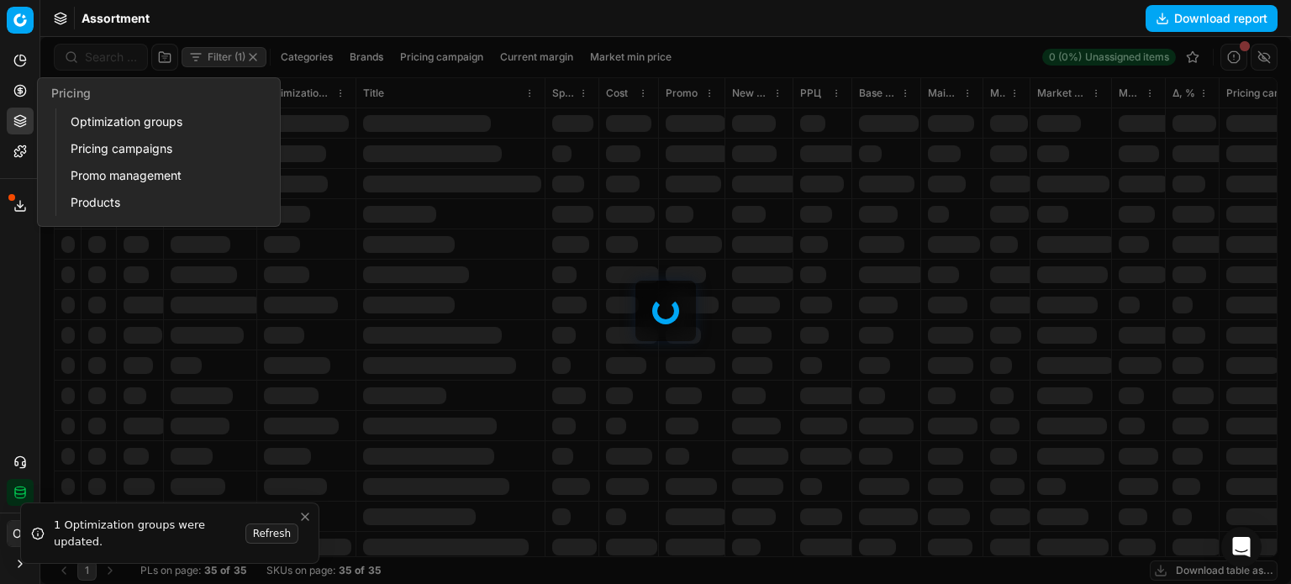
drag, startPoint x: 134, startPoint y: 138, endPoint x: 130, endPoint y: 123, distance: 15.5
click at [134, 138] on link "Pricing campaigns" at bounding box center [162, 149] width 196 height 24
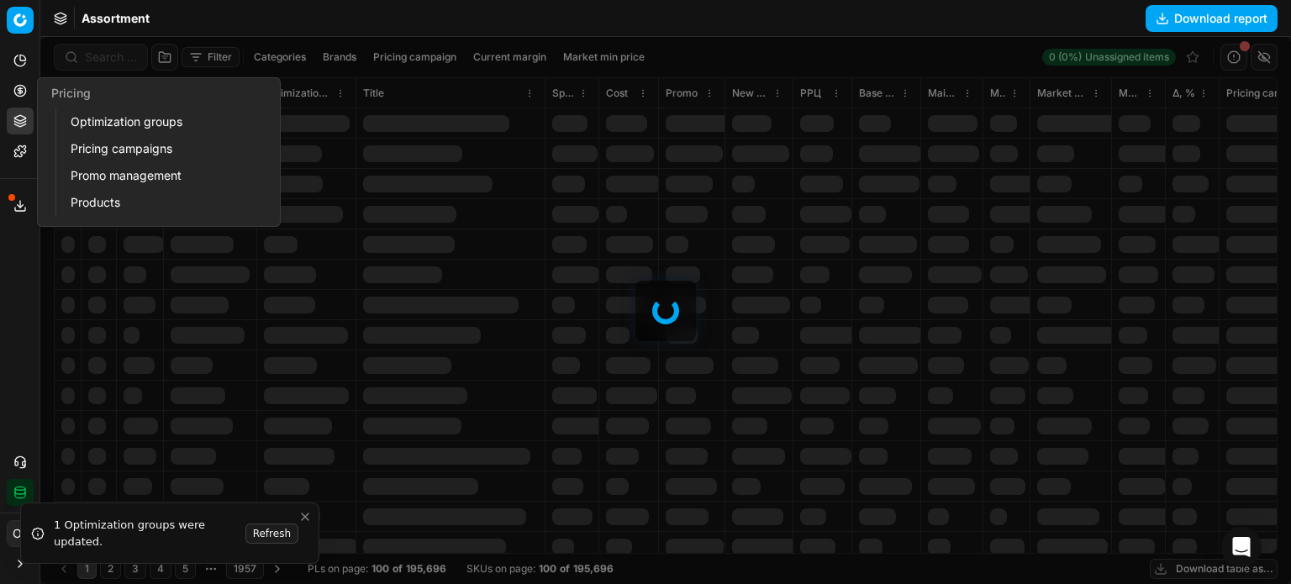
click at [129, 123] on link "Optimization groups" at bounding box center [162, 122] width 196 height 24
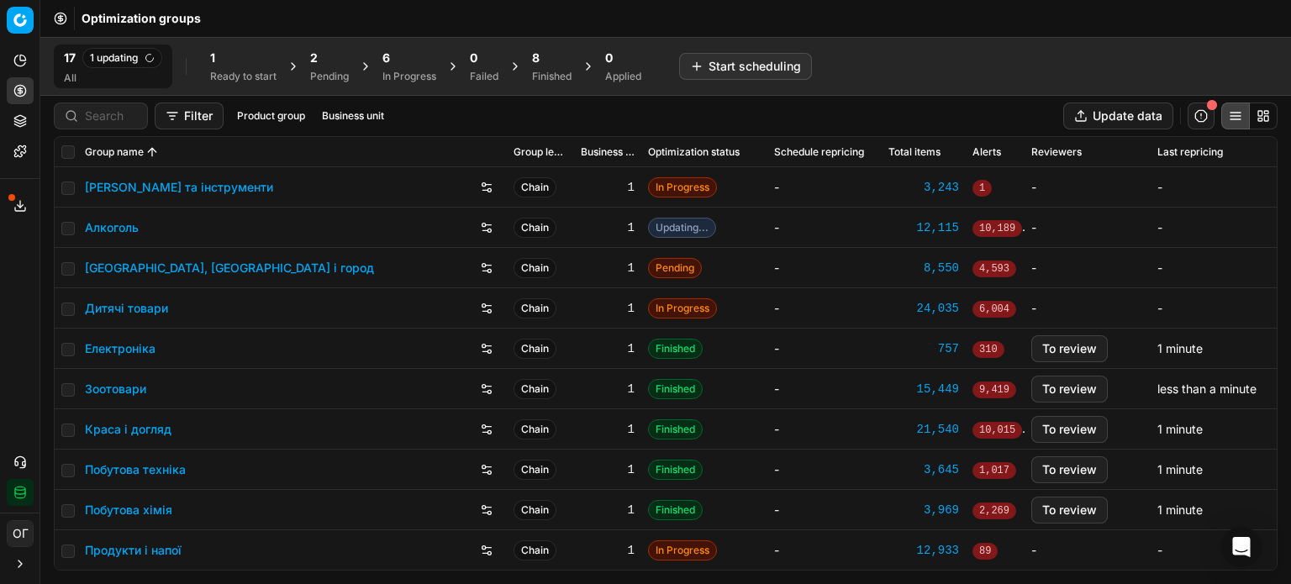
click at [225, 15] on div "Optimization groups" at bounding box center [665, 18] width 1250 height 37
click at [344, 53] on div "2" at bounding box center [329, 58] width 39 height 17
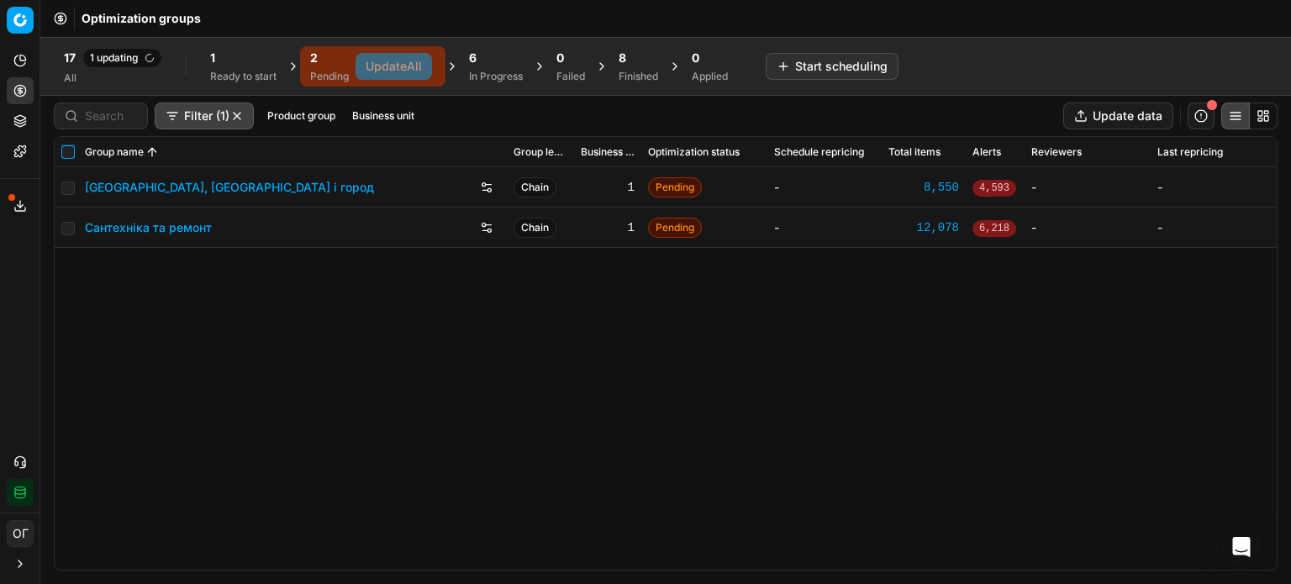
click at [67, 154] on input "checkbox" at bounding box center [67, 151] width 13 height 13
checkbox input "true"
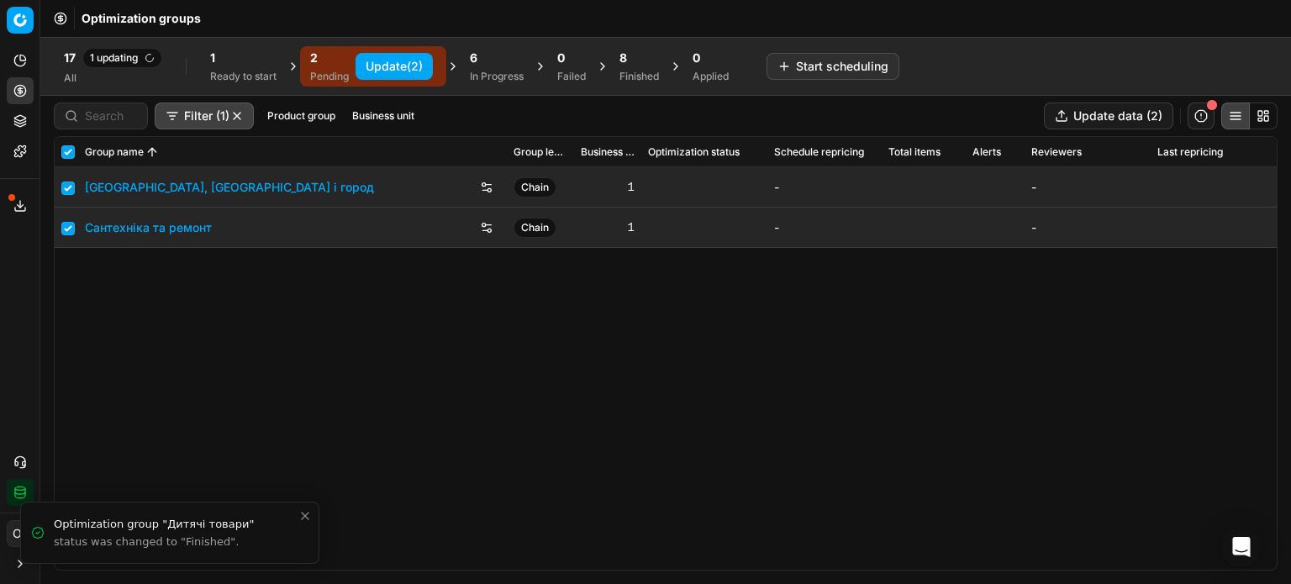
click at [401, 53] on button "Update (2)" at bounding box center [393, 66] width 77 height 27
checkbox input "false"
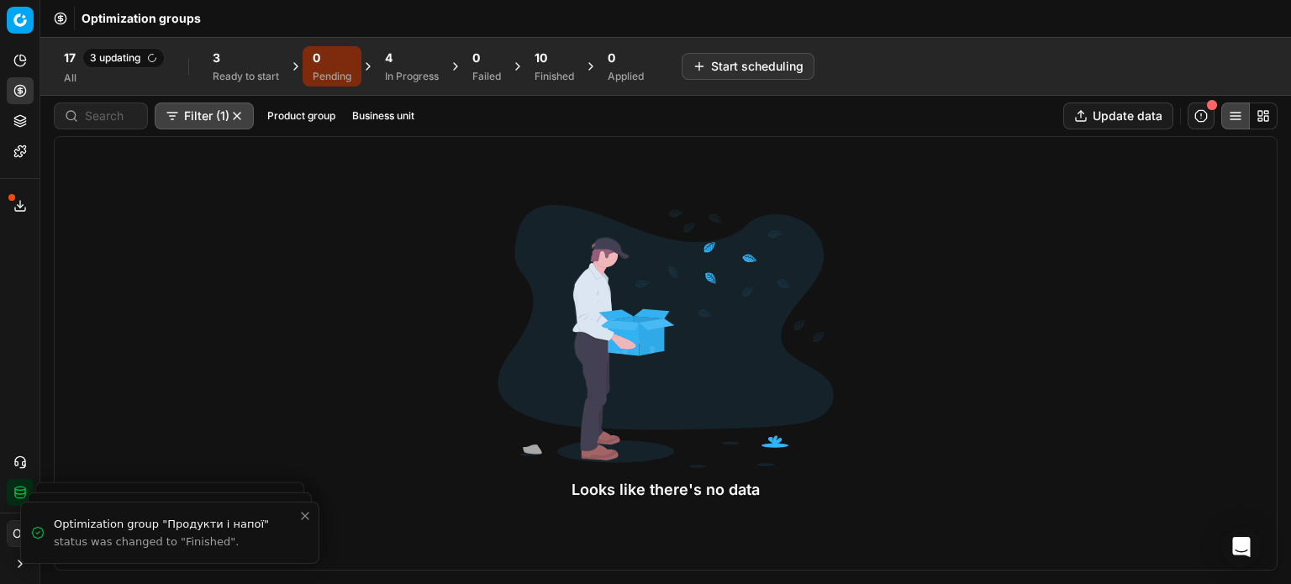
click at [252, 47] on div "3 Ready to start" at bounding box center [246, 66] width 87 height 40
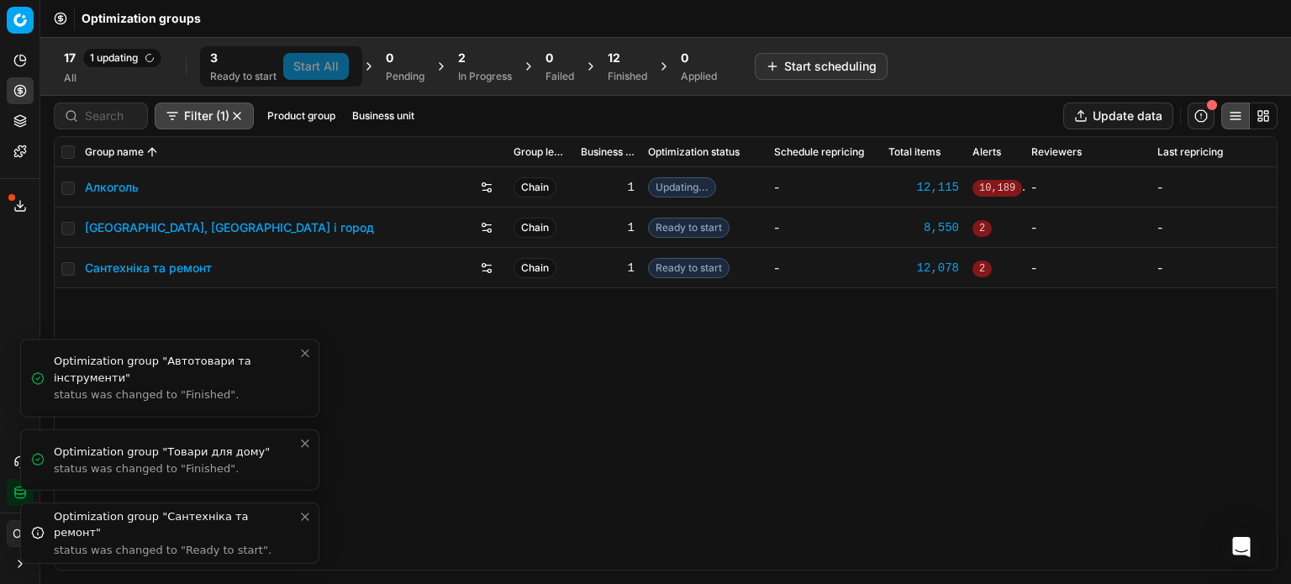
click at [308, 512] on icon "Close toast" at bounding box center [304, 516] width 13 height 13
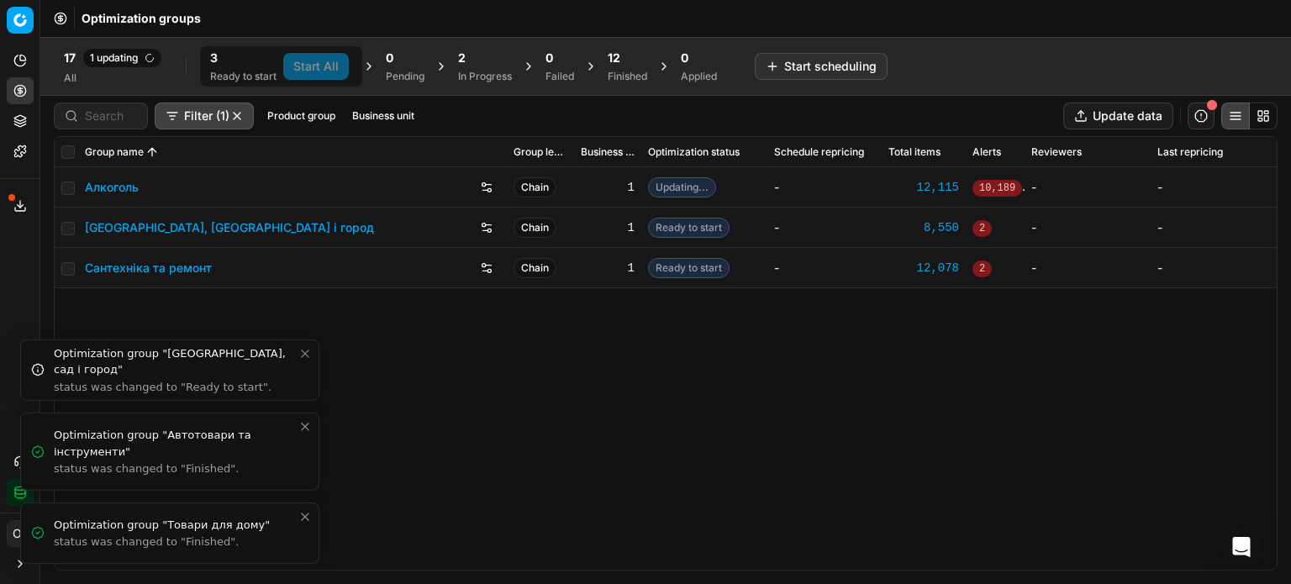
click at [307, 513] on icon "Close toast" at bounding box center [305, 516] width 7 height 7
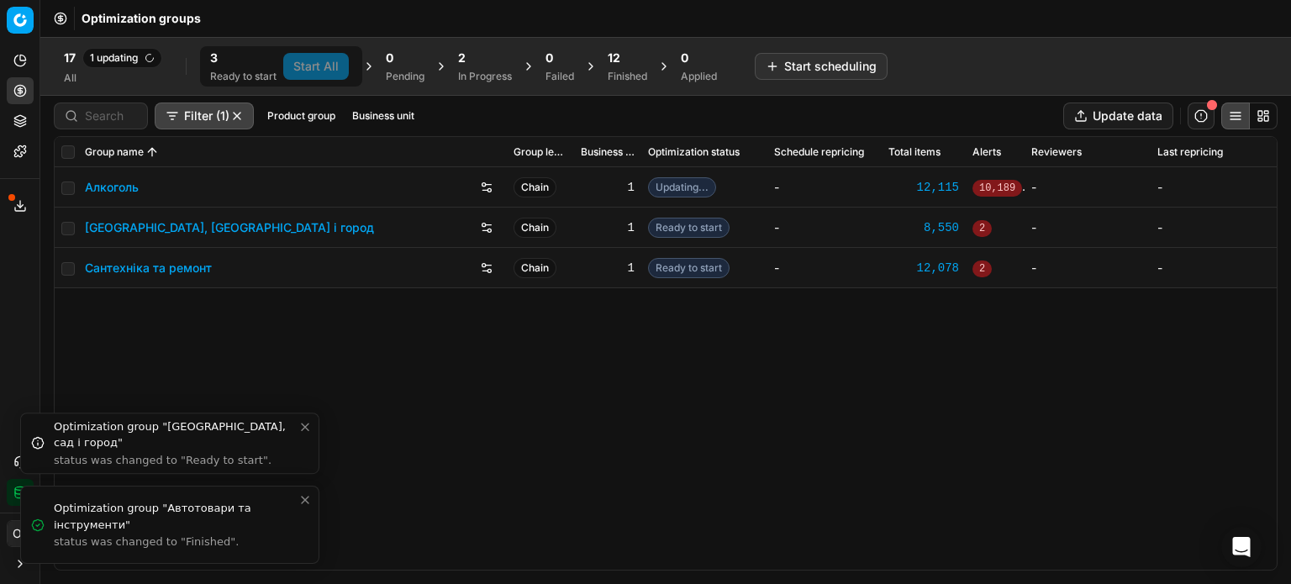
click at [304, 497] on icon "Close toast" at bounding box center [304, 499] width 13 height 13
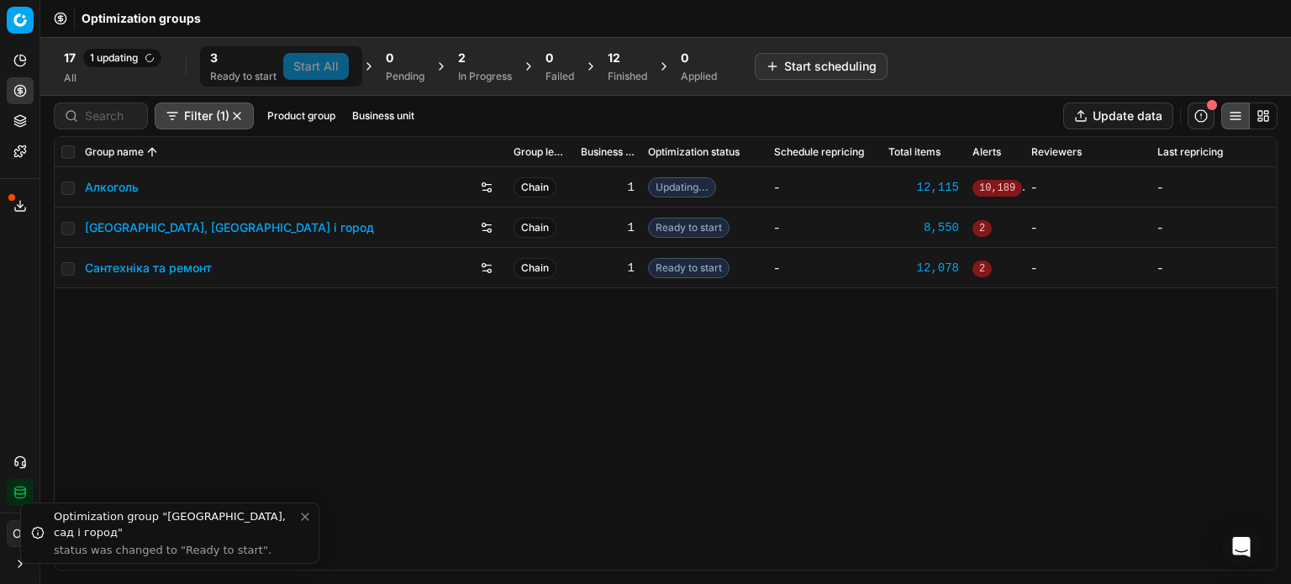
click at [303, 520] on icon "Close toast" at bounding box center [305, 516] width 7 height 7
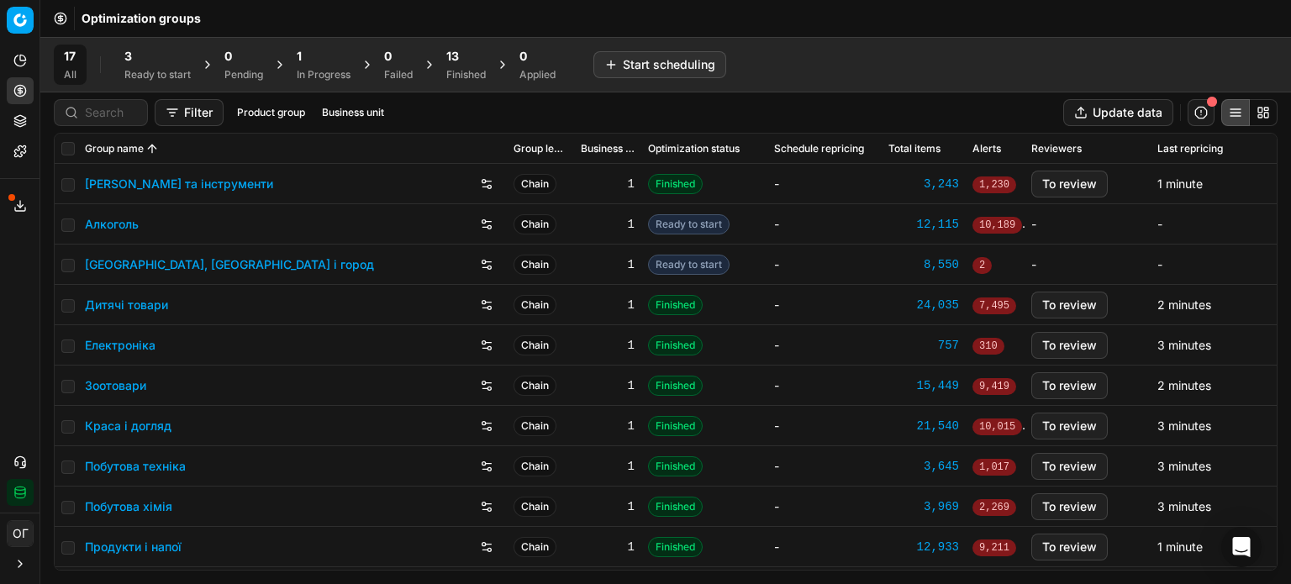
click at [148, 70] on div "Ready to start" at bounding box center [157, 74] width 66 height 13
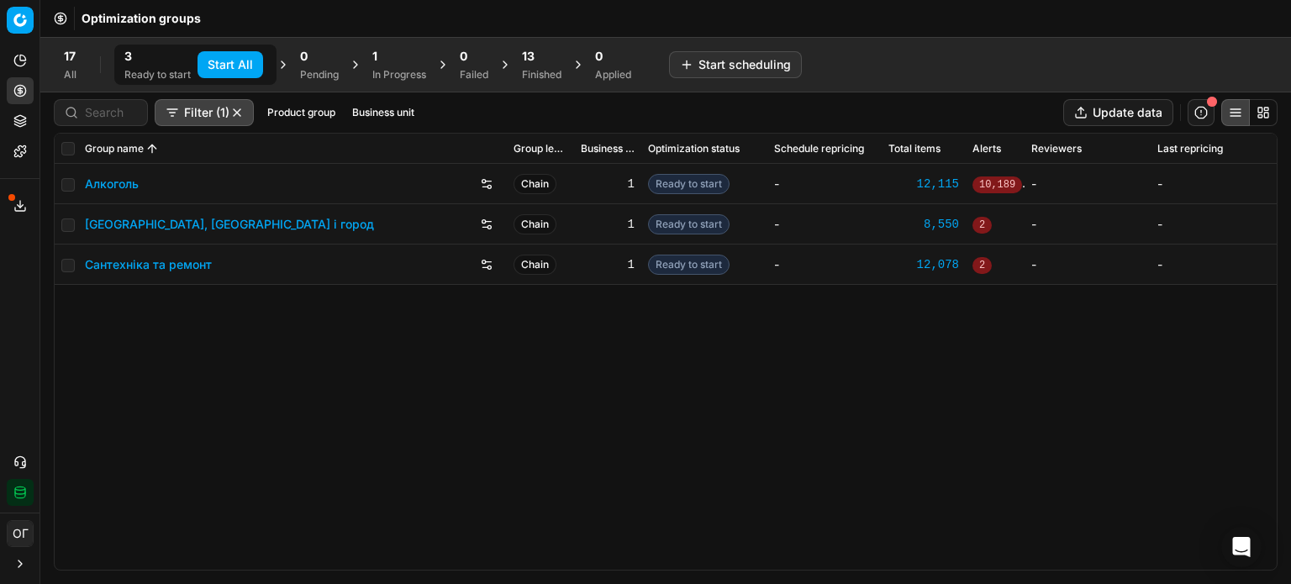
click at [223, 60] on button "Start All" at bounding box center [230, 64] width 66 height 27
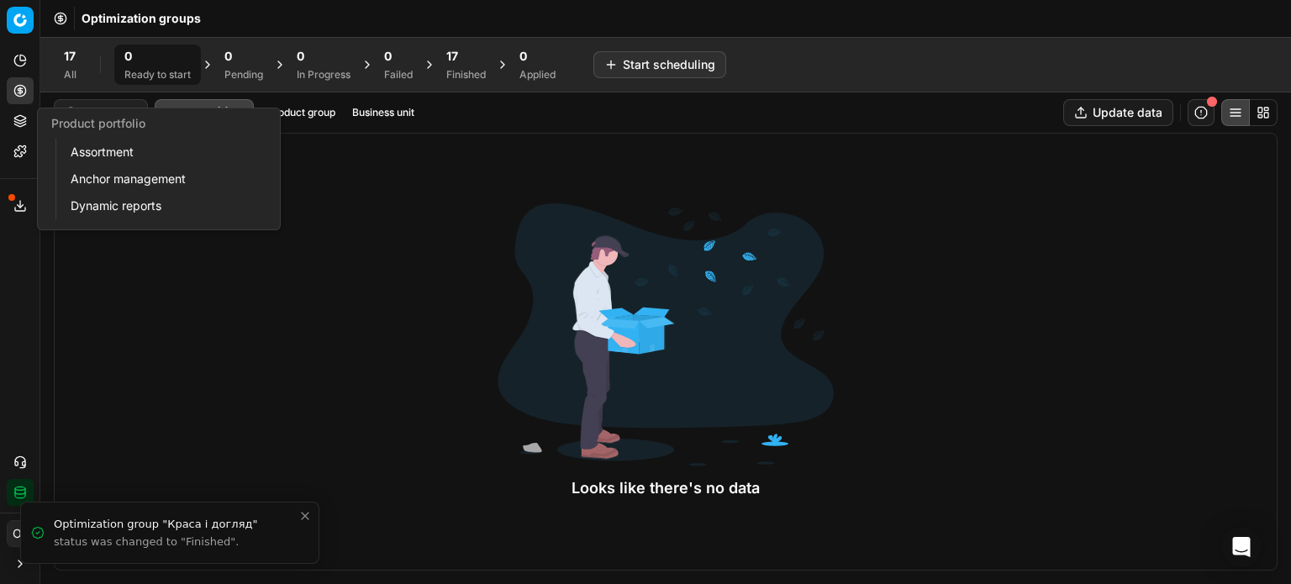
click at [24, 124] on icon at bounding box center [19, 125] width 11 height 3
click at [85, 152] on link "Assortment" at bounding box center [162, 152] width 196 height 24
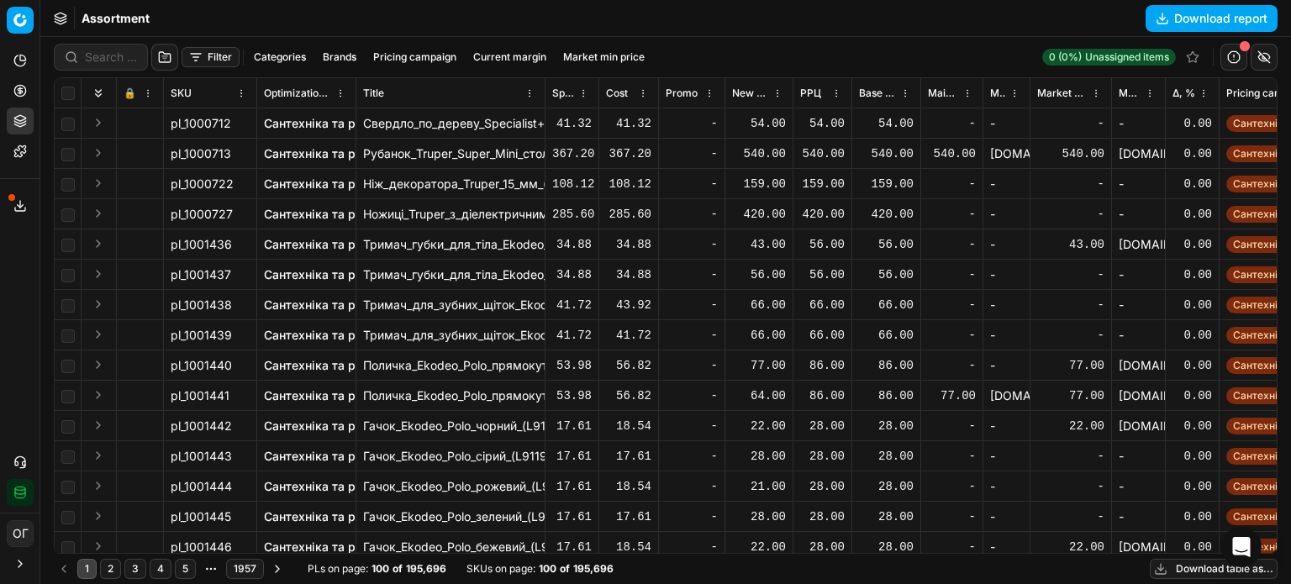
click at [1180, 92] on span "Δ, %" at bounding box center [1183, 93] width 23 height 13
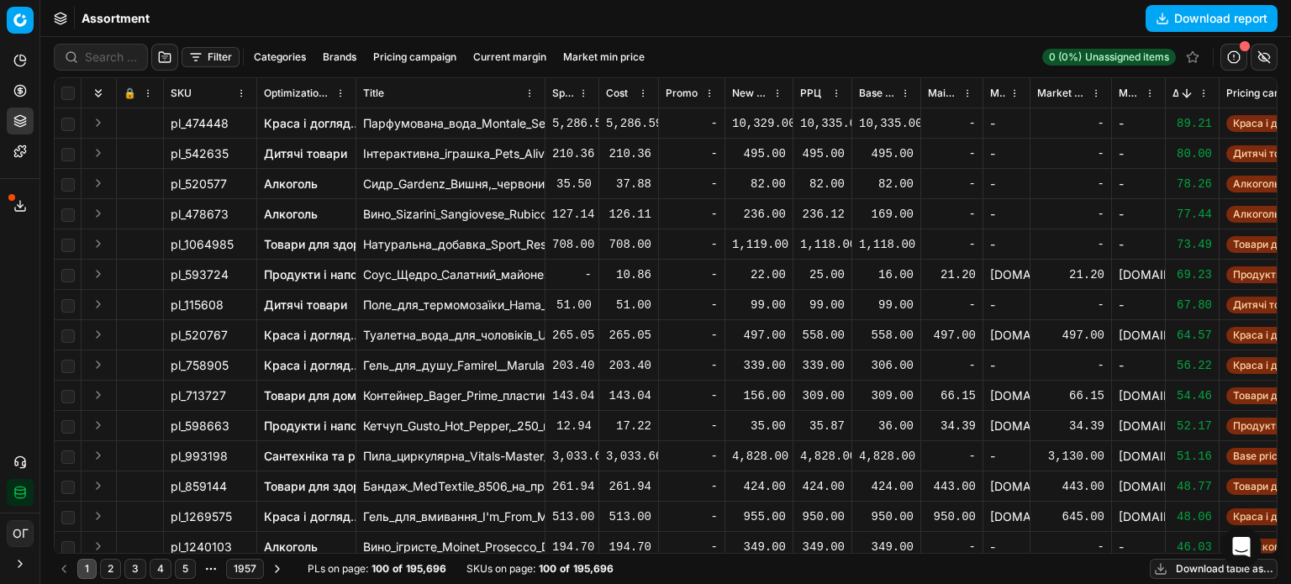
click at [1177, 94] on span "Δ, %" at bounding box center [1175, 93] width 6 height 13
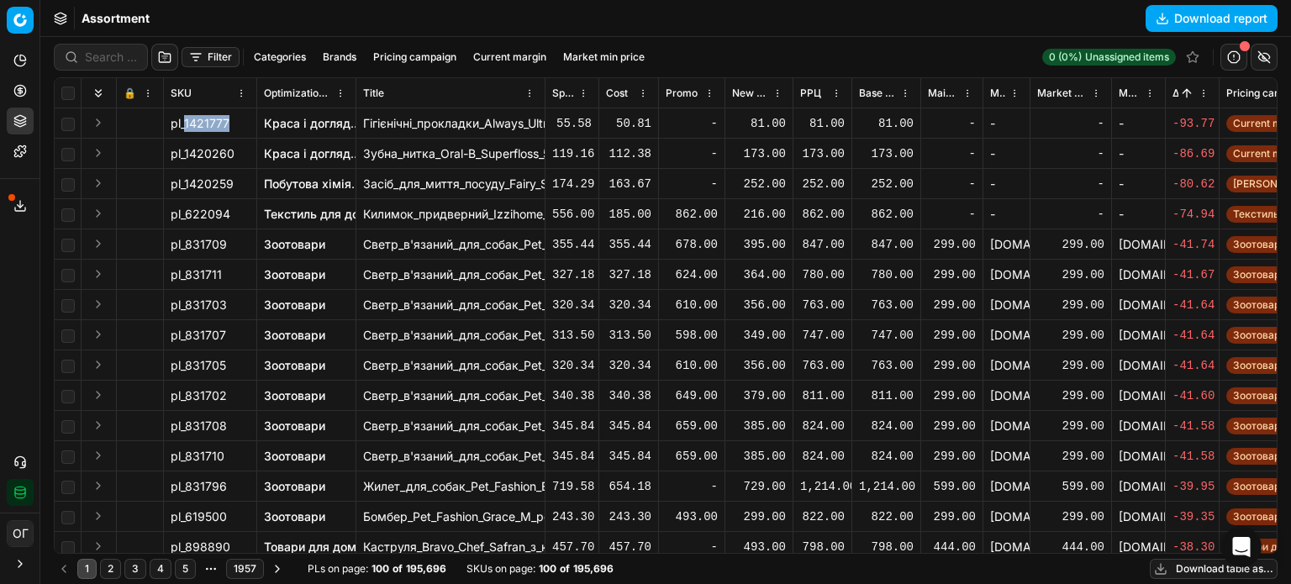
drag, startPoint x: 229, startPoint y: 125, endPoint x: 175, endPoint y: 161, distance: 64.8
click at [182, 127] on span "pl_1421777" at bounding box center [200, 123] width 59 height 17
copy span "1421777"
drag, startPoint x: 233, startPoint y: 211, endPoint x: 185, endPoint y: 213, distance: 48.0
click at [186, 213] on div "pl_622094" at bounding box center [210, 214] width 79 height 17
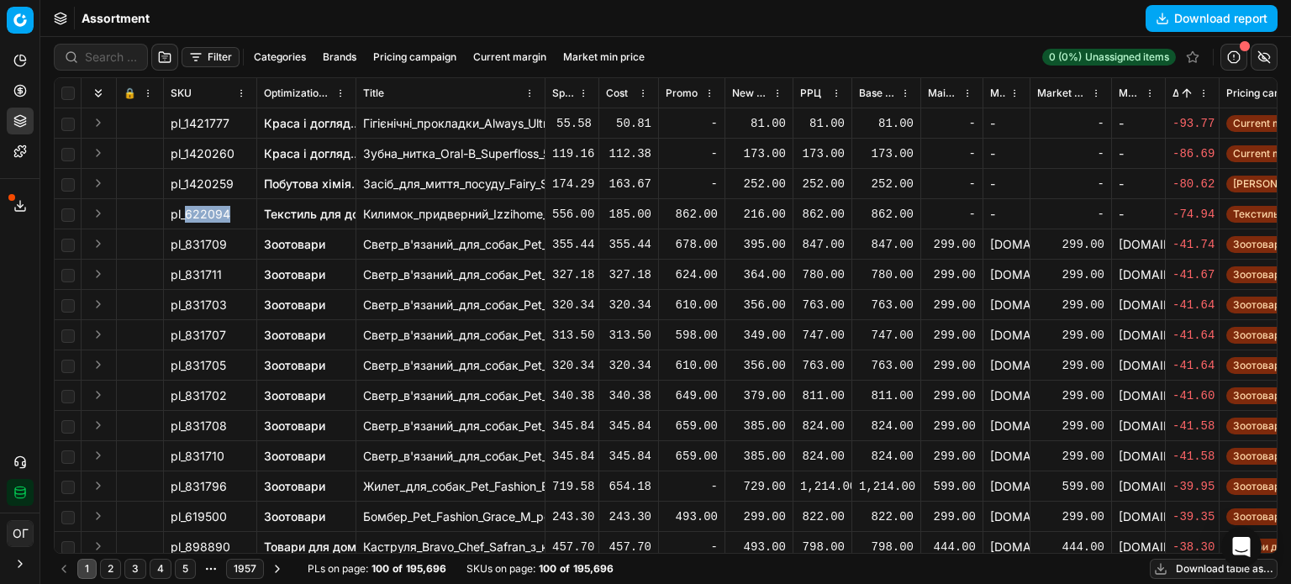
drag, startPoint x: 185, startPoint y: 213, endPoint x: 229, endPoint y: 214, distance: 43.7
click at [229, 214] on span "pl_622094" at bounding box center [201, 214] width 60 height 17
copy span "622094"
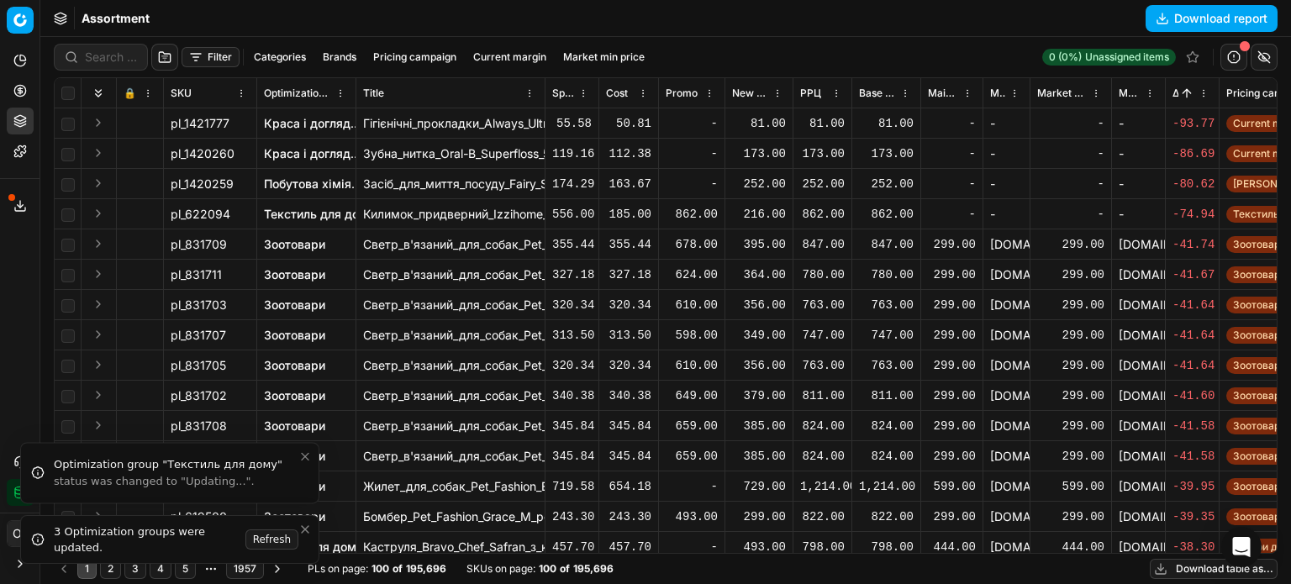
click at [307, 533] on icon "Close toast" at bounding box center [305, 529] width 7 height 7
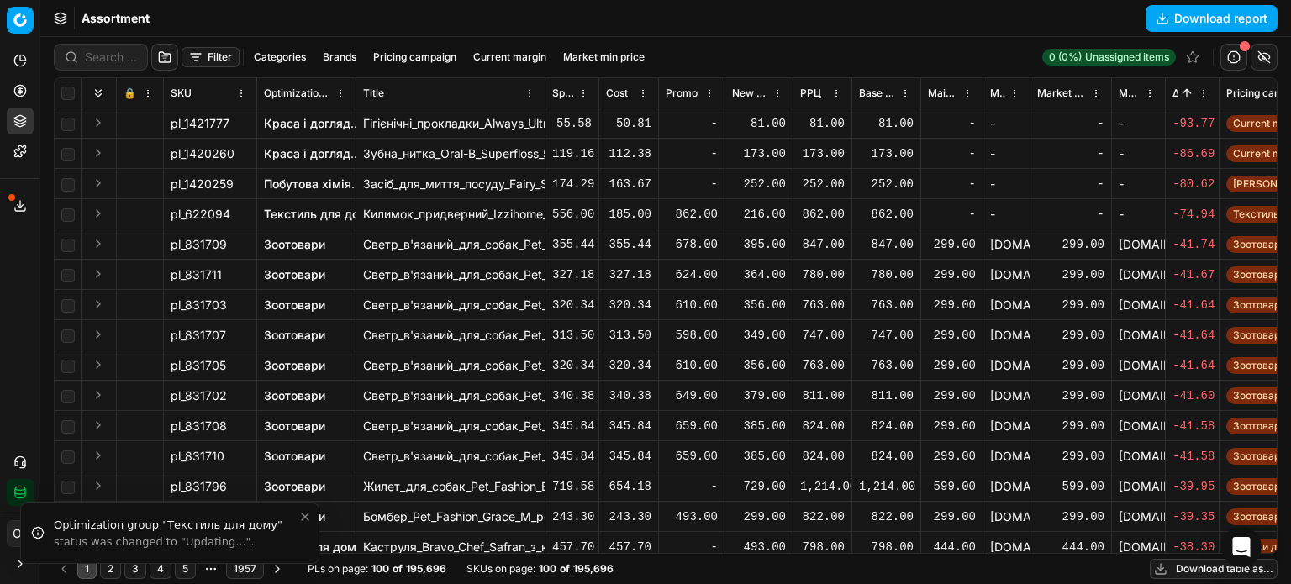
click at [306, 514] on icon "Close toast" at bounding box center [304, 516] width 13 height 13
click at [303, 534] on icon "Close toast" at bounding box center [304, 529] width 13 height 13
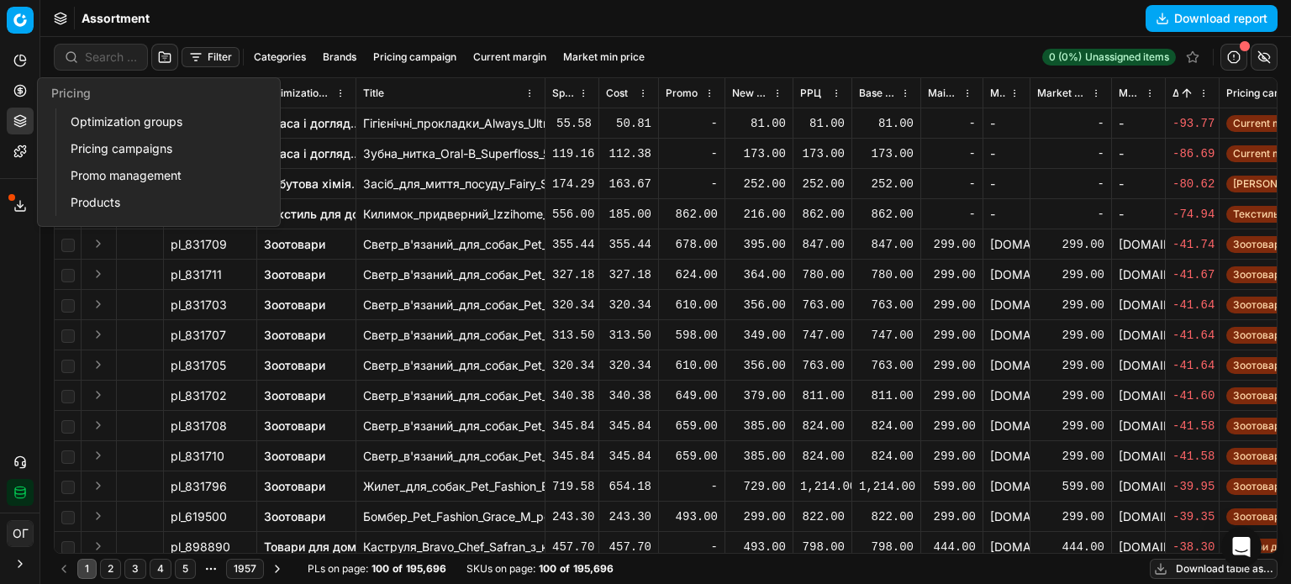
click at [15, 90] on icon at bounding box center [19, 90] width 13 height 13
click at [87, 129] on link "Optimization groups" at bounding box center [162, 122] width 196 height 24
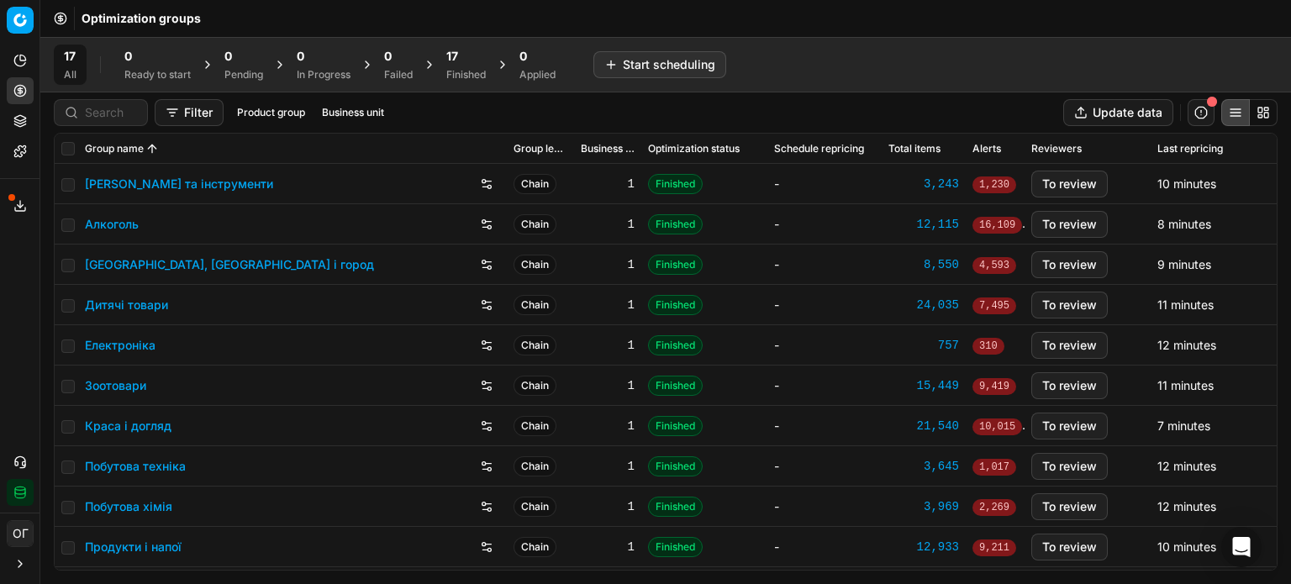
click at [466, 69] on div "Finished" at bounding box center [465, 74] width 39 height 13
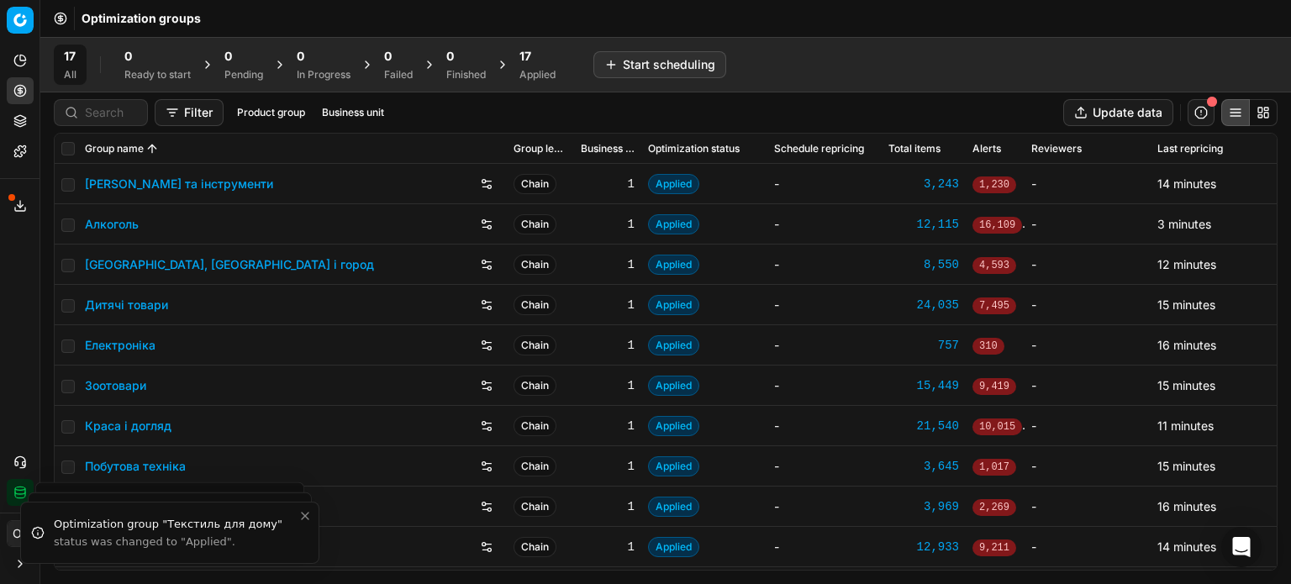
click at [544, 63] on div "17" at bounding box center [537, 56] width 36 height 17
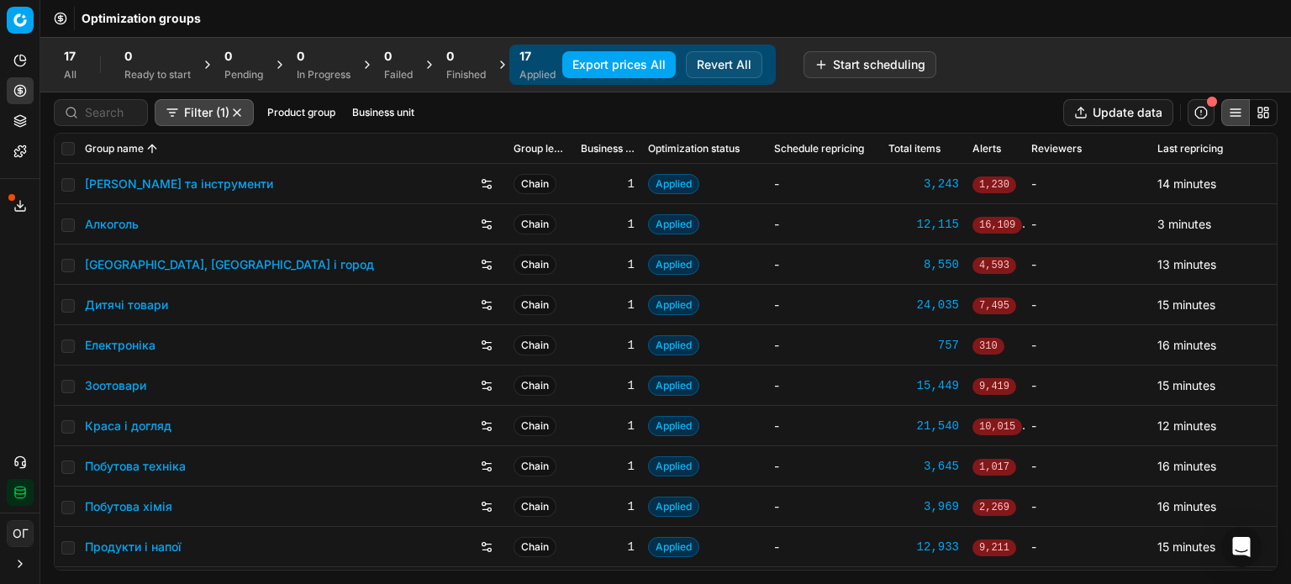
click at [629, 58] on button "Export prices All" at bounding box center [618, 64] width 113 height 27
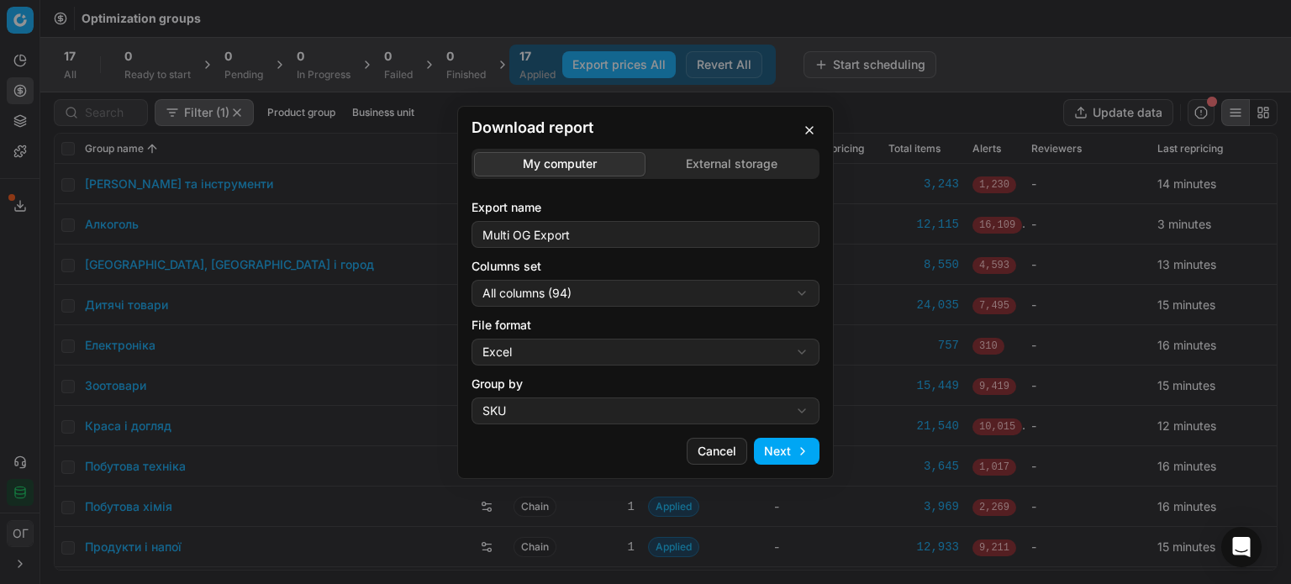
click at [696, 149] on div "My computer External storage" at bounding box center [645, 164] width 348 height 30
click at [700, 157] on div "Download report My computer External storage Export name Multi OG Export Column…" at bounding box center [645, 292] width 1291 height 584
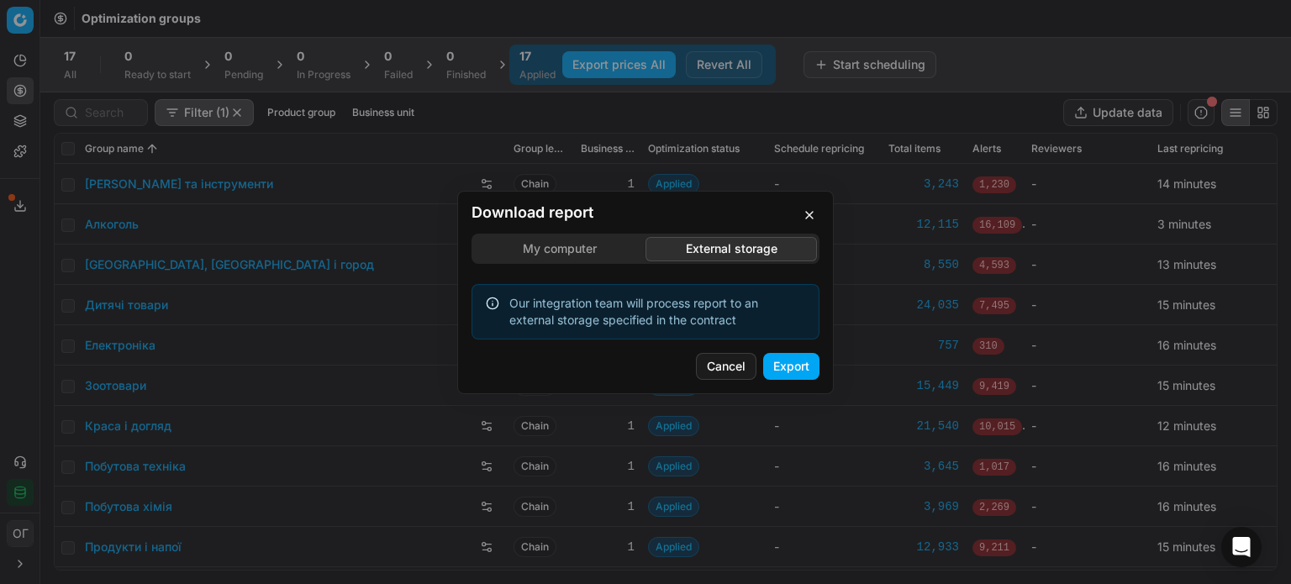
click at [785, 372] on button "Export" at bounding box center [791, 366] width 56 height 27
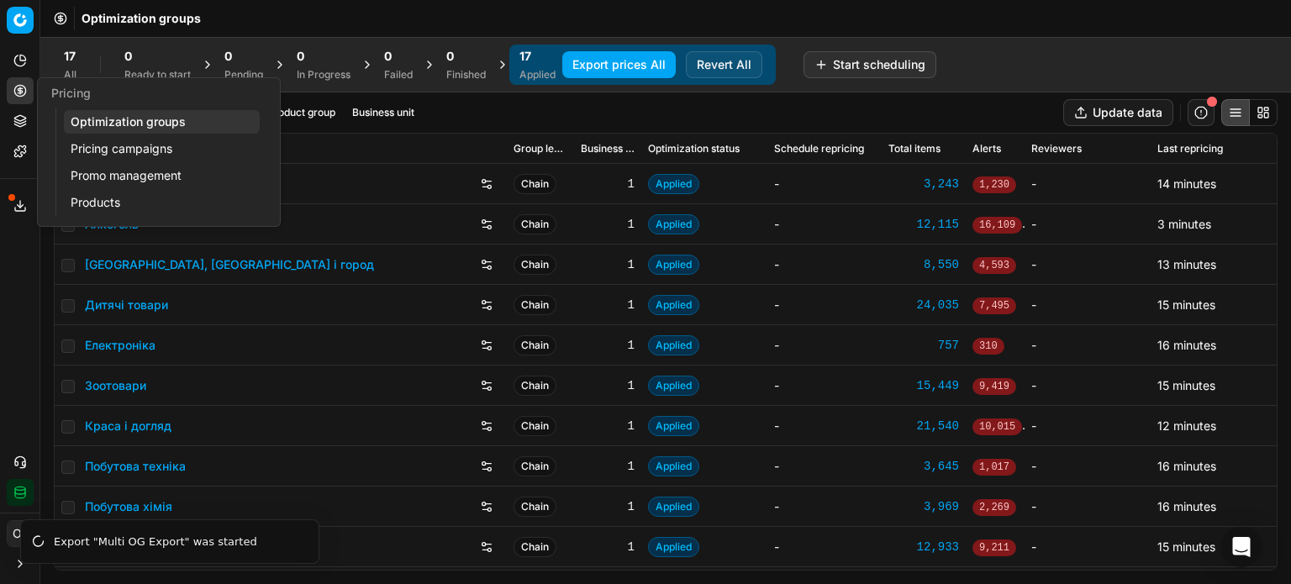
click at [120, 141] on link "Pricing campaigns" at bounding box center [162, 149] width 196 height 24
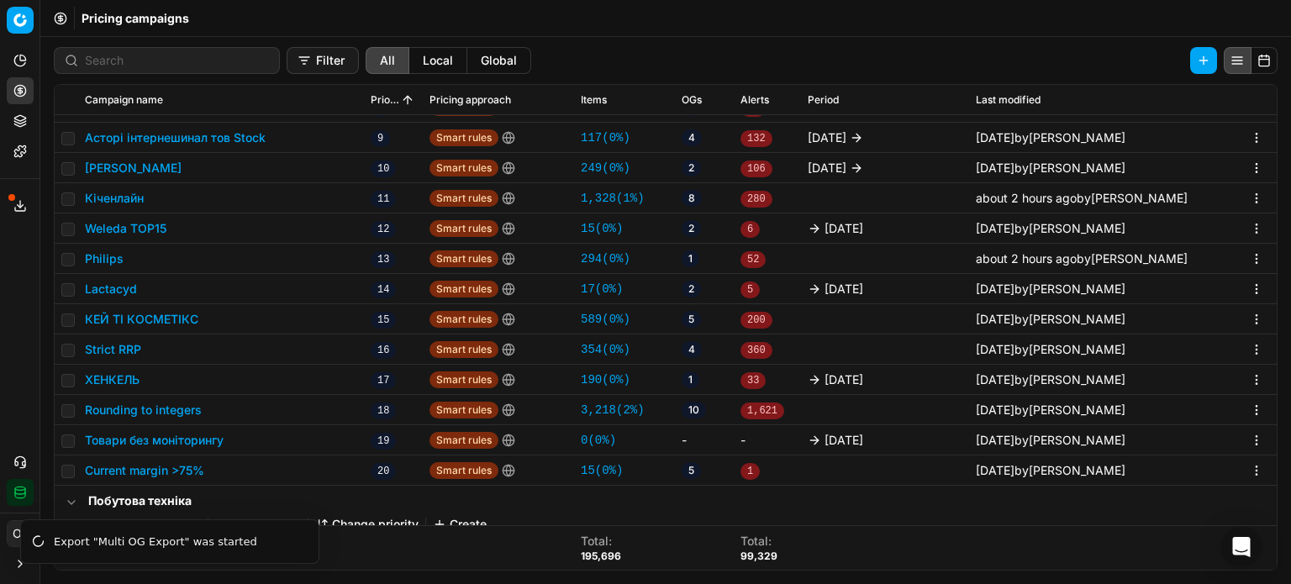
scroll to position [84, 0]
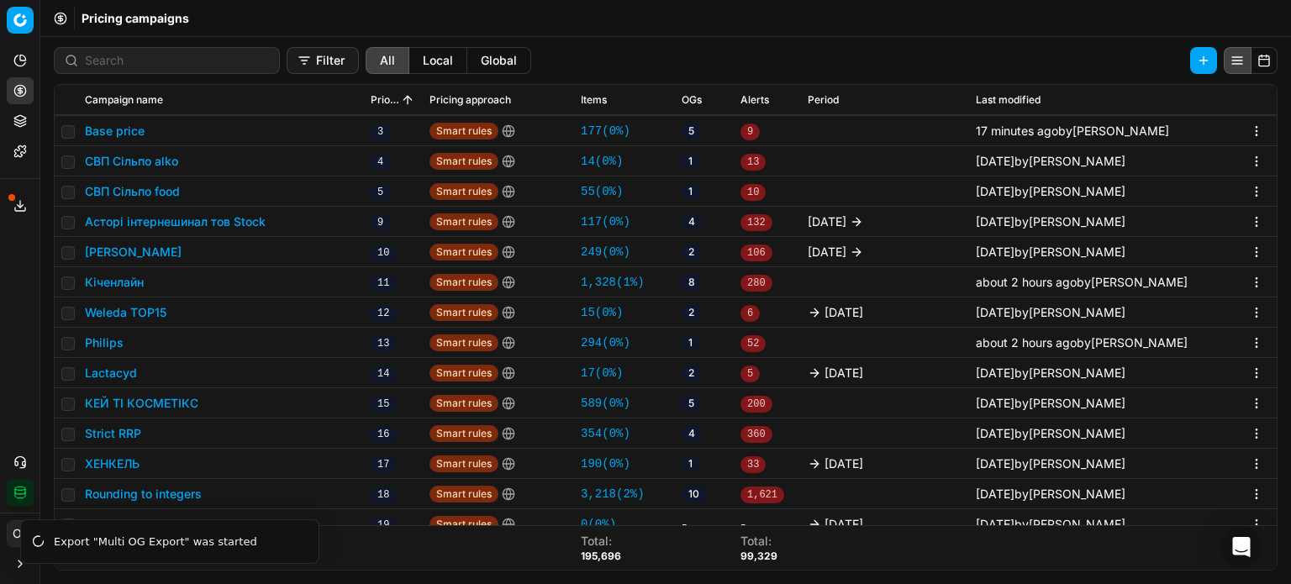
click at [113, 282] on button "Кіченлайн" at bounding box center [114, 282] width 59 height 17
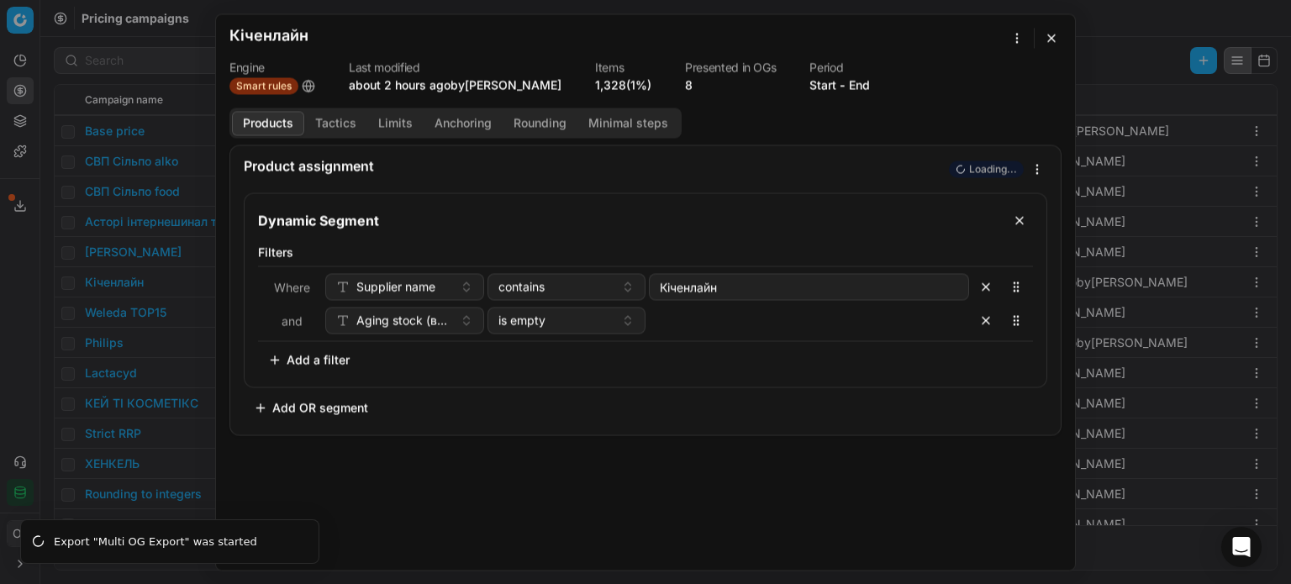
click at [1049, 46] on button "button" at bounding box center [1051, 38] width 20 height 20
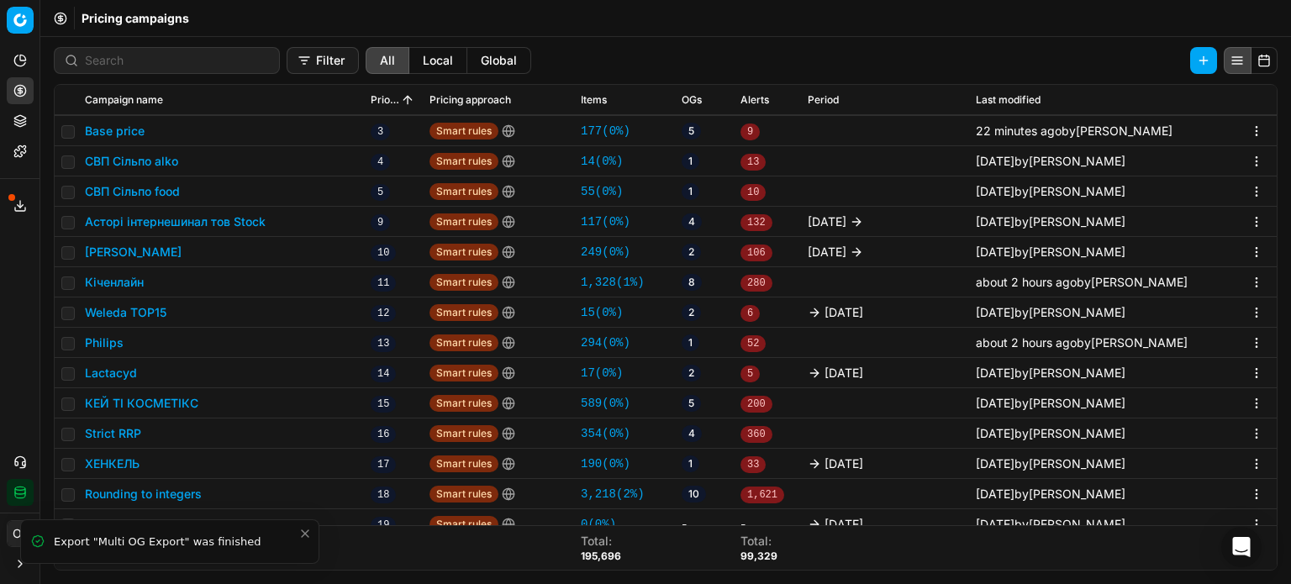
click at [21, 199] on icon at bounding box center [19, 205] width 13 height 13
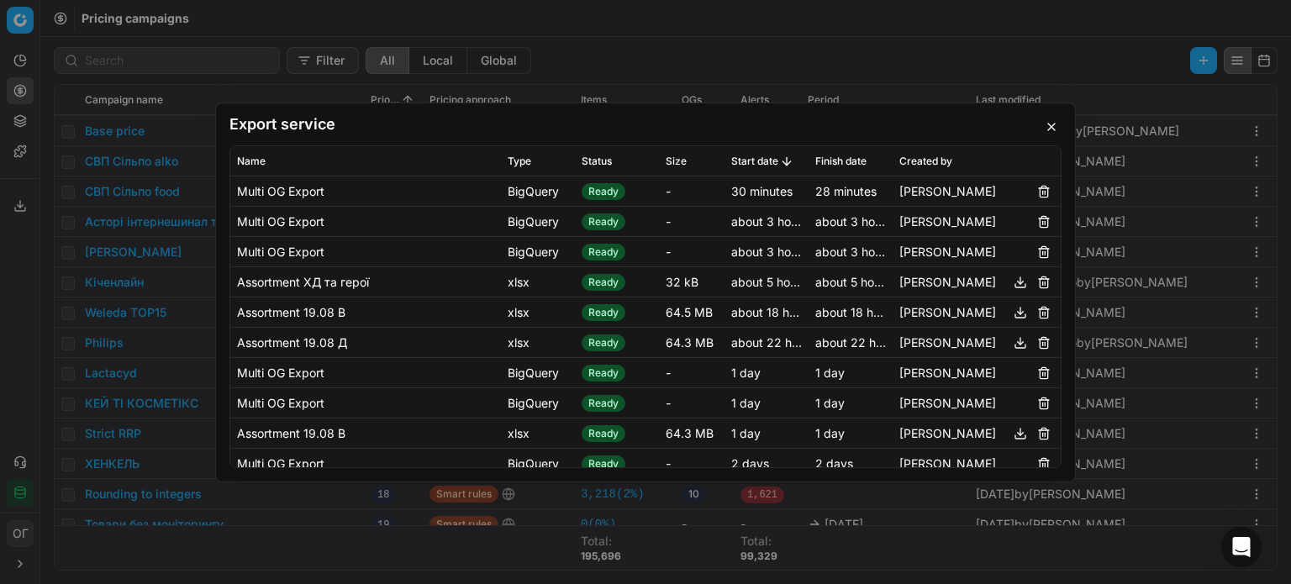
click at [1059, 129] on button "button" at bounding box center [1051, 127] width 20 height 20
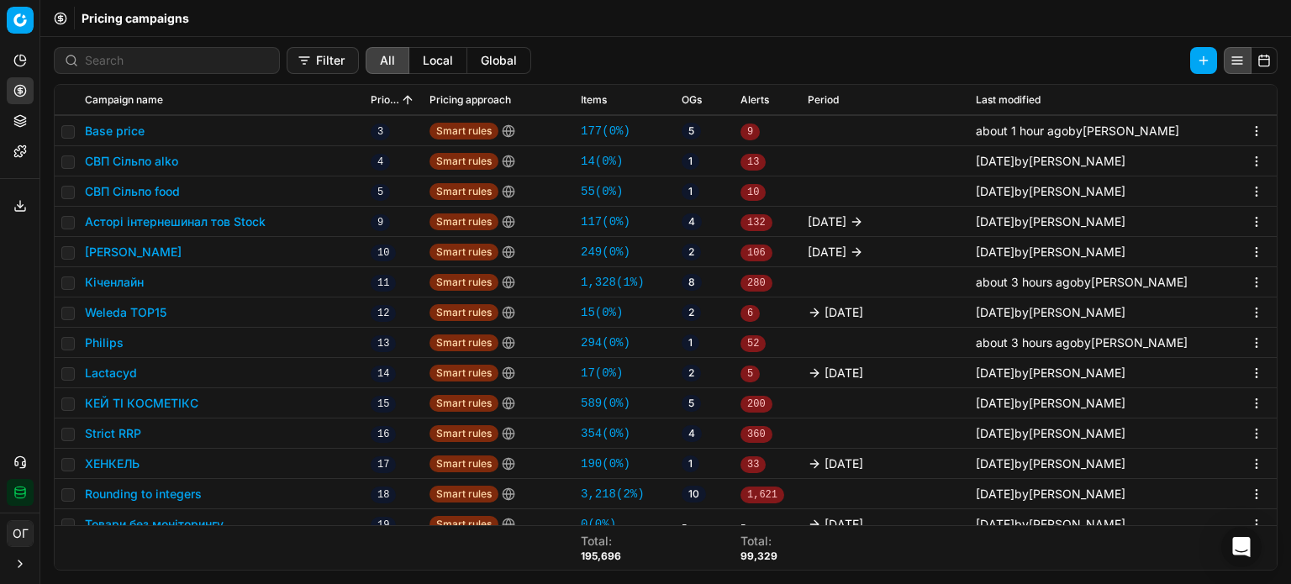
click at [28, 121] on button "Product portfolio" at bounding box center [20, 121] width 27 height 27
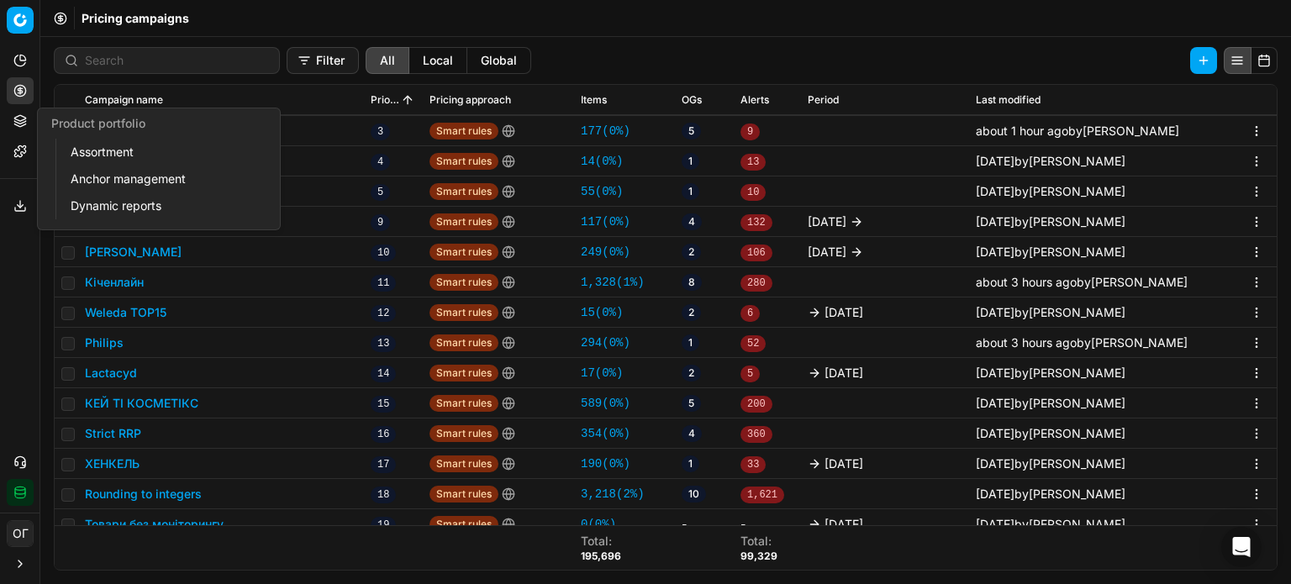
click at [101, 159] on link "Assortment" at bounding box center [162, 152] width 196 height 24
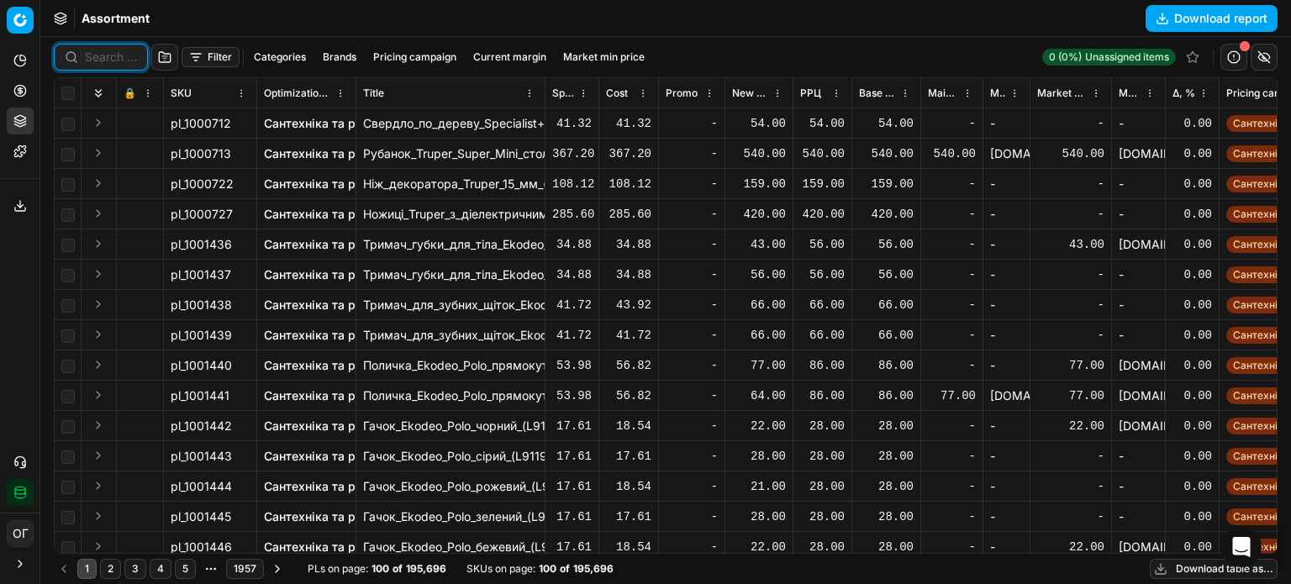
click at [118, 58] on input at bounding box center [111, 57] width 52 height 17
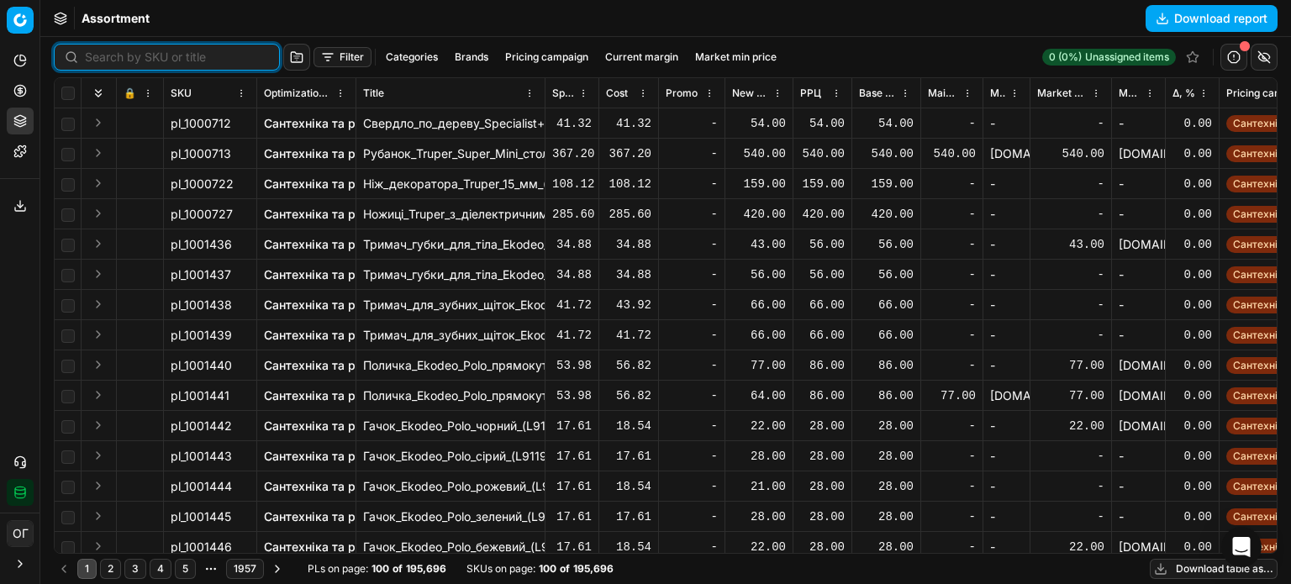
paste input "324336"
type input "324336"
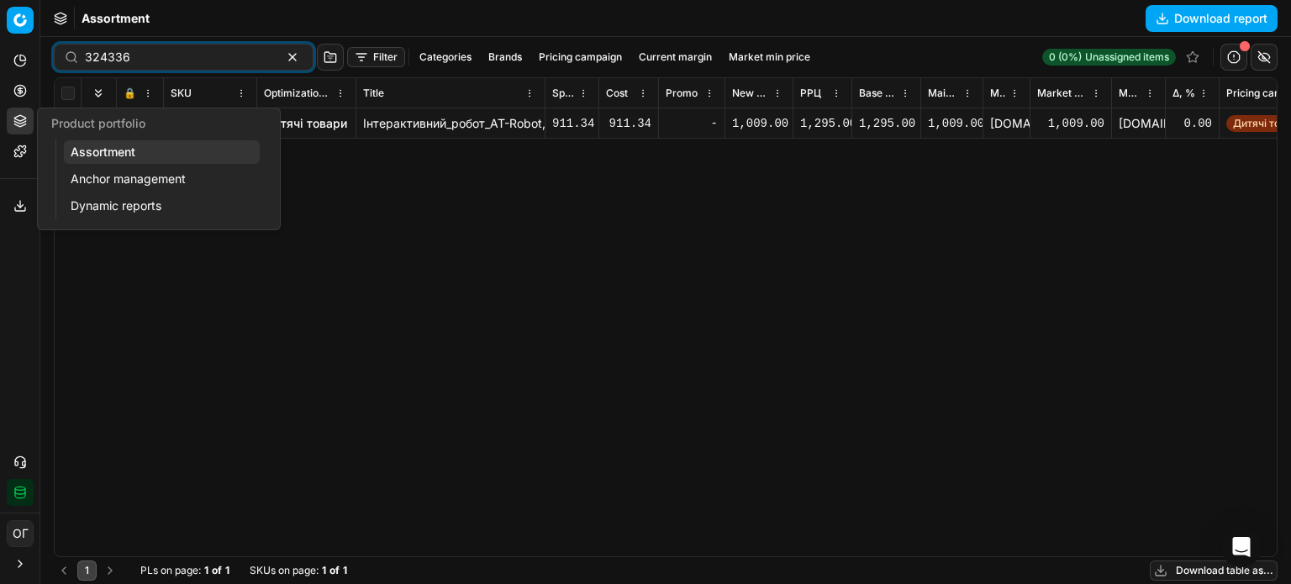
click at [23, 124] on icon at bounding box center [19, 120] width 13 height 13
click at [99, 148] on link "Assortment" at bounding box center [162, 152] width 196 height 24
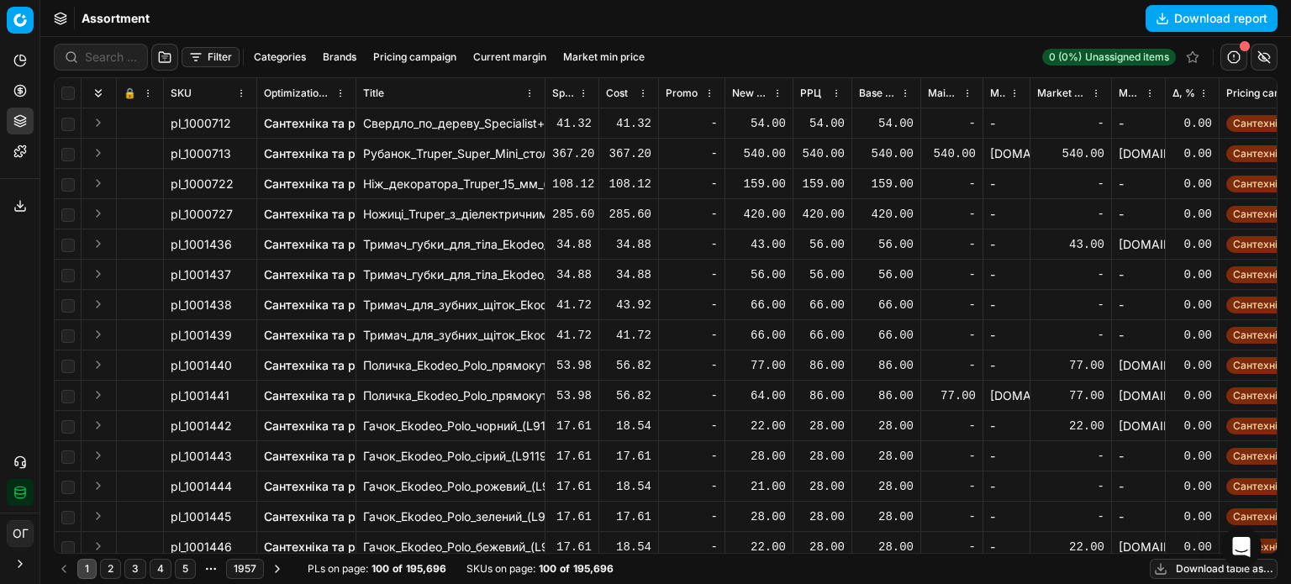
click at [10, 85] on button "Pricing" at bounding box center [20, 90] width 27 height 27
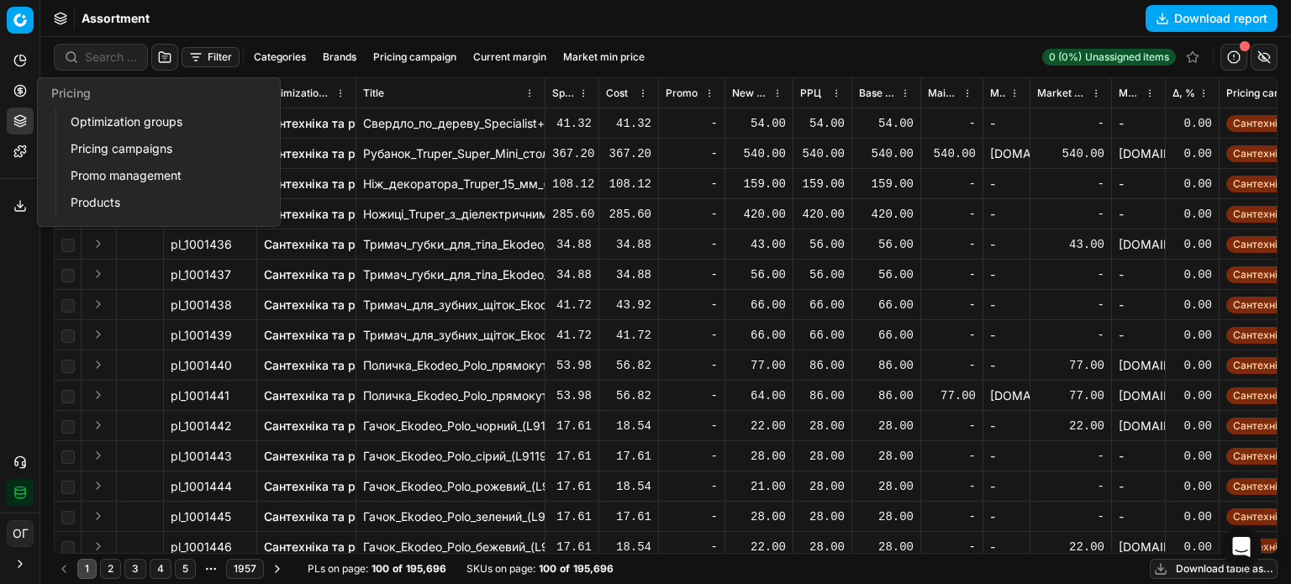
drag, startPoint x: 104, startPoint y: 144, endPoint x: 126, endPoint y: 149, distance: 22.4
click at [104, 144] on link "Pricing campaigns" at bounding box center [162, 149] width 196 height 24
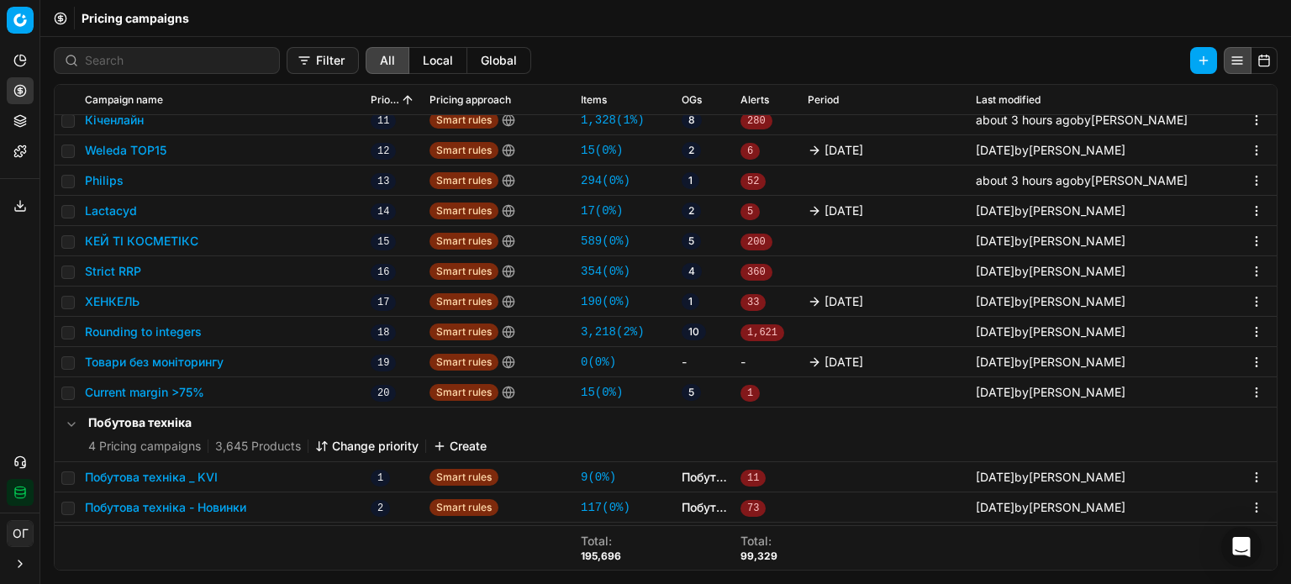
scroll to position [336, 0]
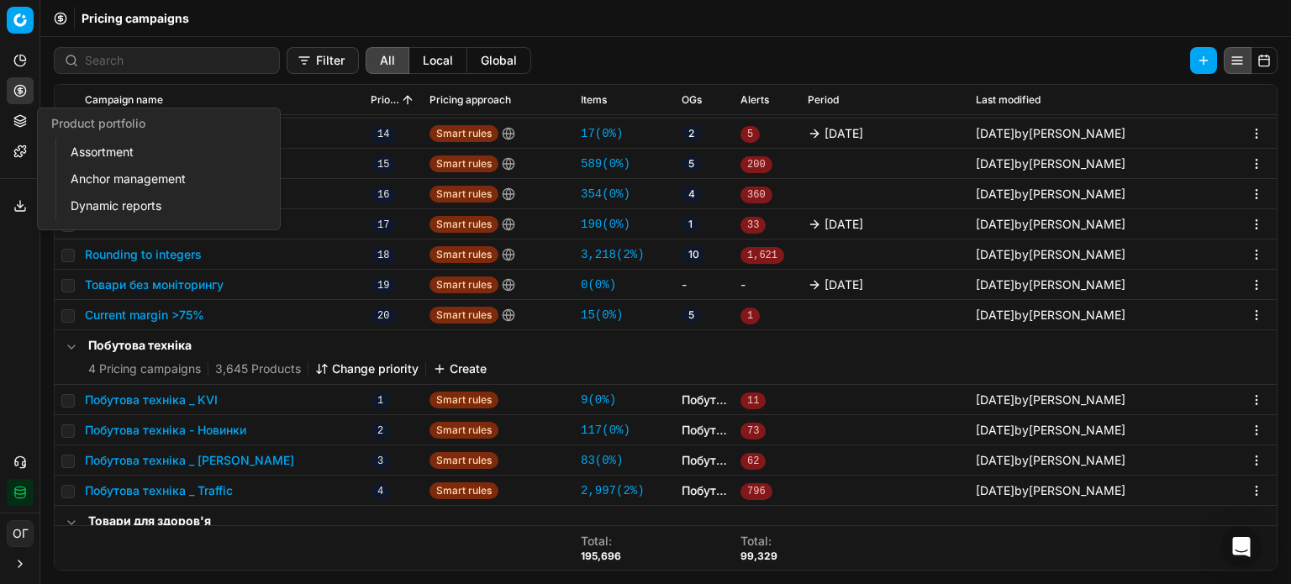
click at [9, 126] on button "Product portfolio" at bounding box center [20, 121] width 27 height 27
click at [76, 145] on link "Assortment" at bounding box center [162, 152] width 196 height 24
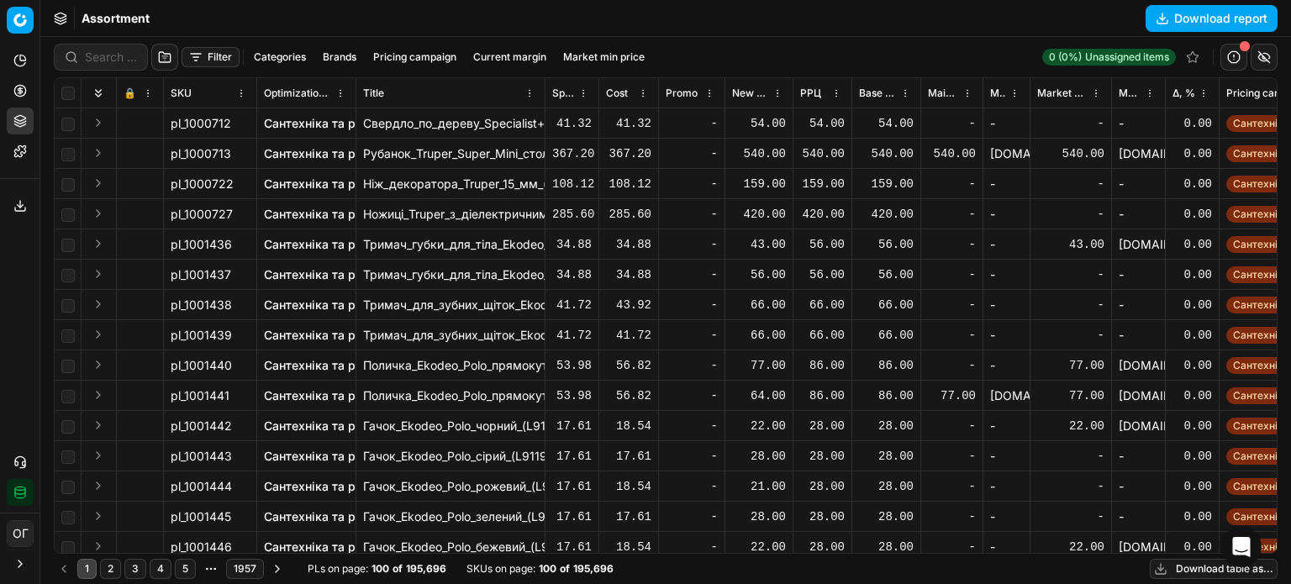
click at [97, 66] on div at bounding box center [101, 57] width 94 height 27
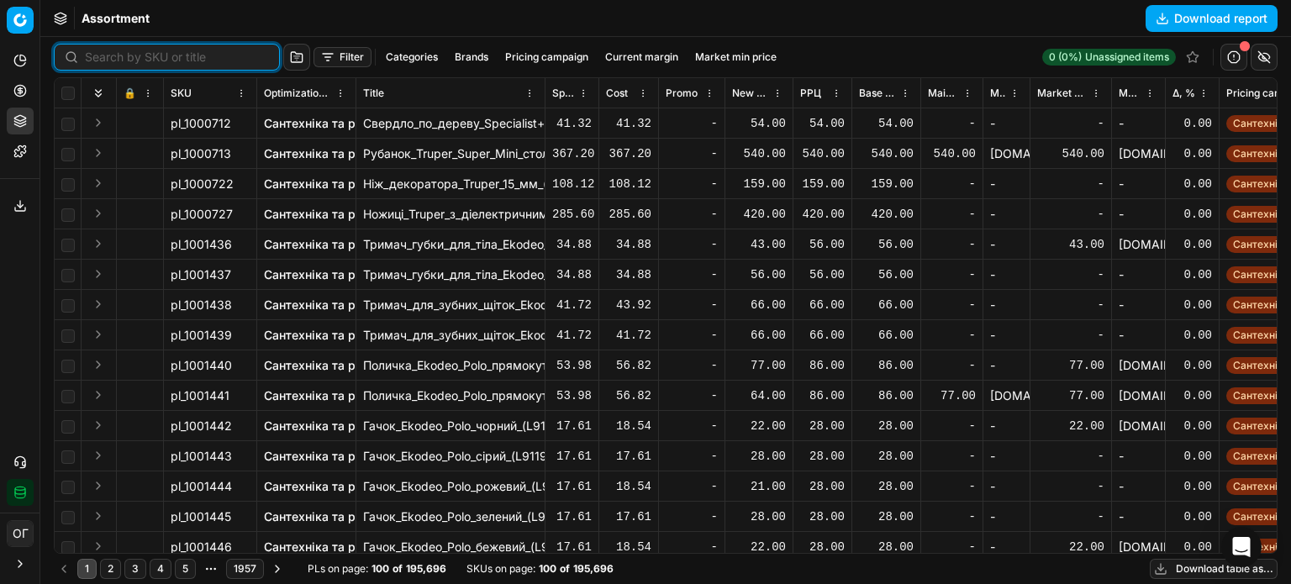
paste input "421055"
type input "421055"
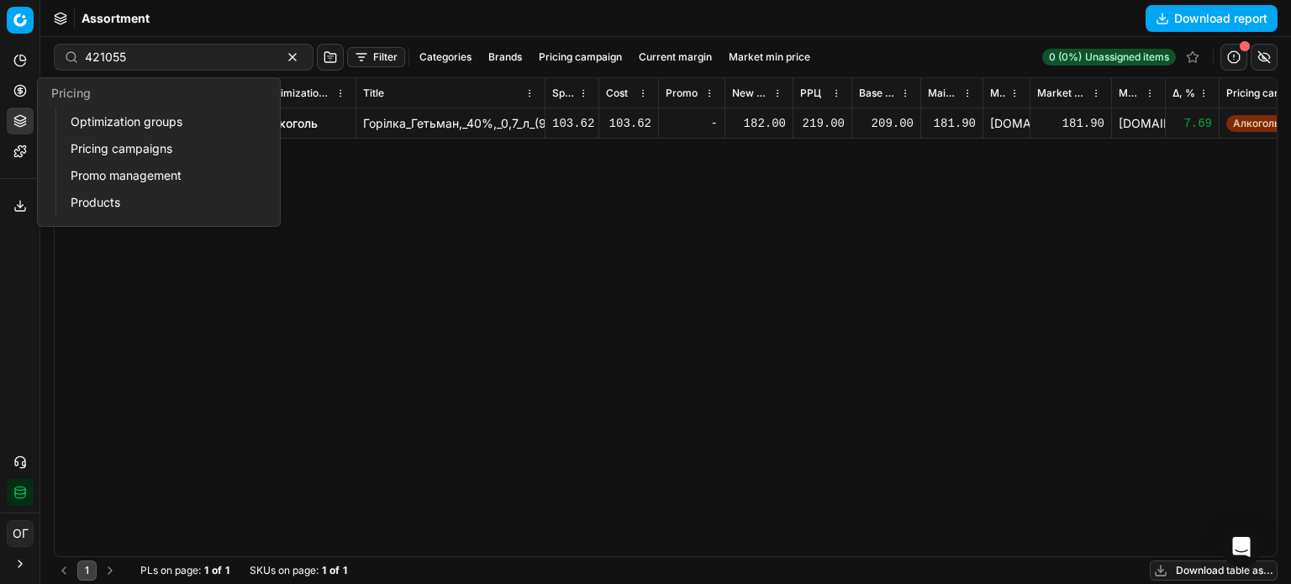
click at [8, 98] on button "Pricing" at bounding box center [20, 90] width 27 height 27
click at [76, 119] on link "Optimization groups" at bounding box center [162, 122] width 196 height 24
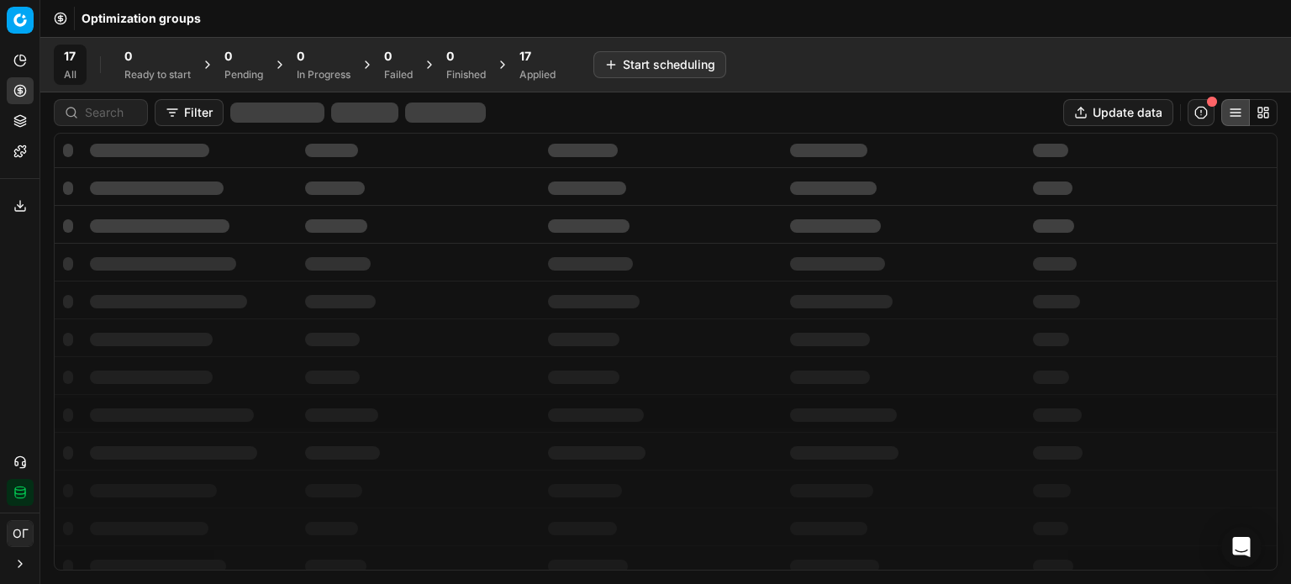
click at [528, 63] on span "17" at bounding box center [525, 56] width 12 height 17
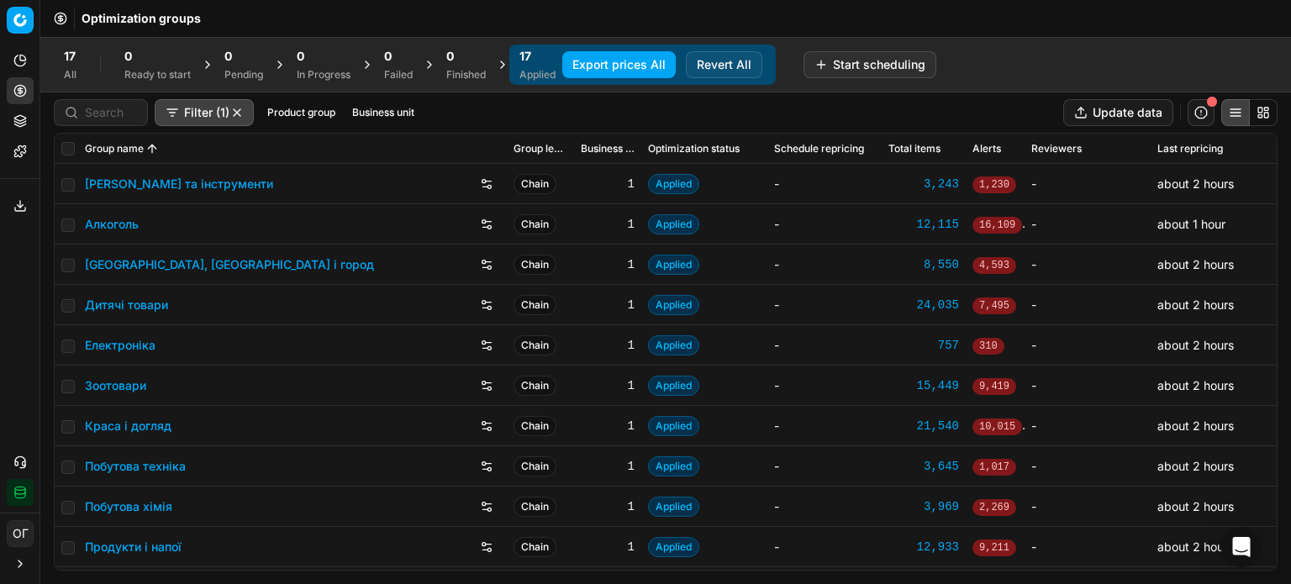
click at [76, 305] on td at bounding box center [67, 305] width 24 height 40
click at [66, 305] on input "checkbox" at bounding box center [67, 305] width 13 height 13
checkbox input "true"
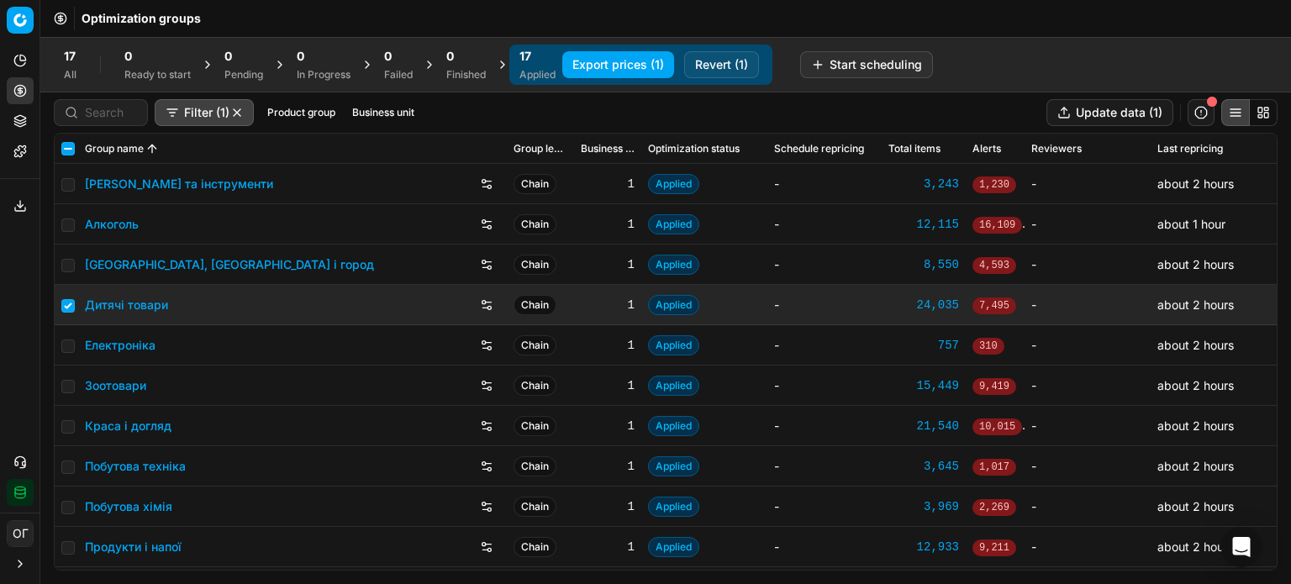
click at [719, 63] on button "Revert (1)" at bounding box center [721, 64] width 75 height 27
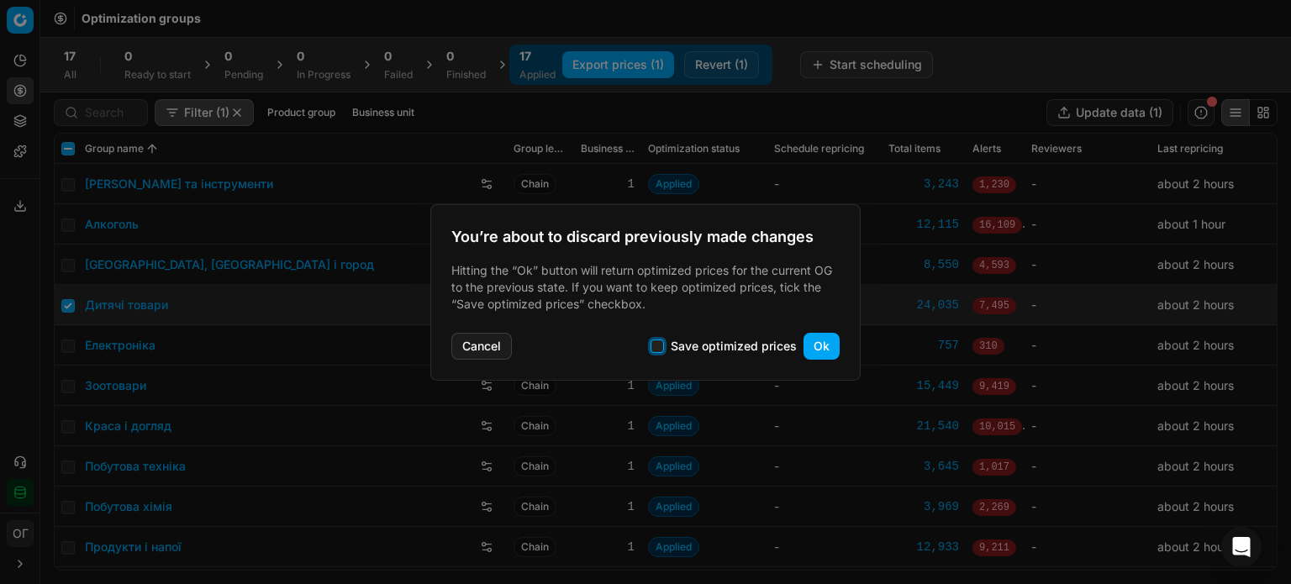
click at [658, 345] on input "Save optimized prices" at bounding box center [656, 346] width 13 height 13
checkbox input "true"
click at [824, 342] on button "Ok" at bounding box center [821, 346] width 36 height 27
checkbox input "false"
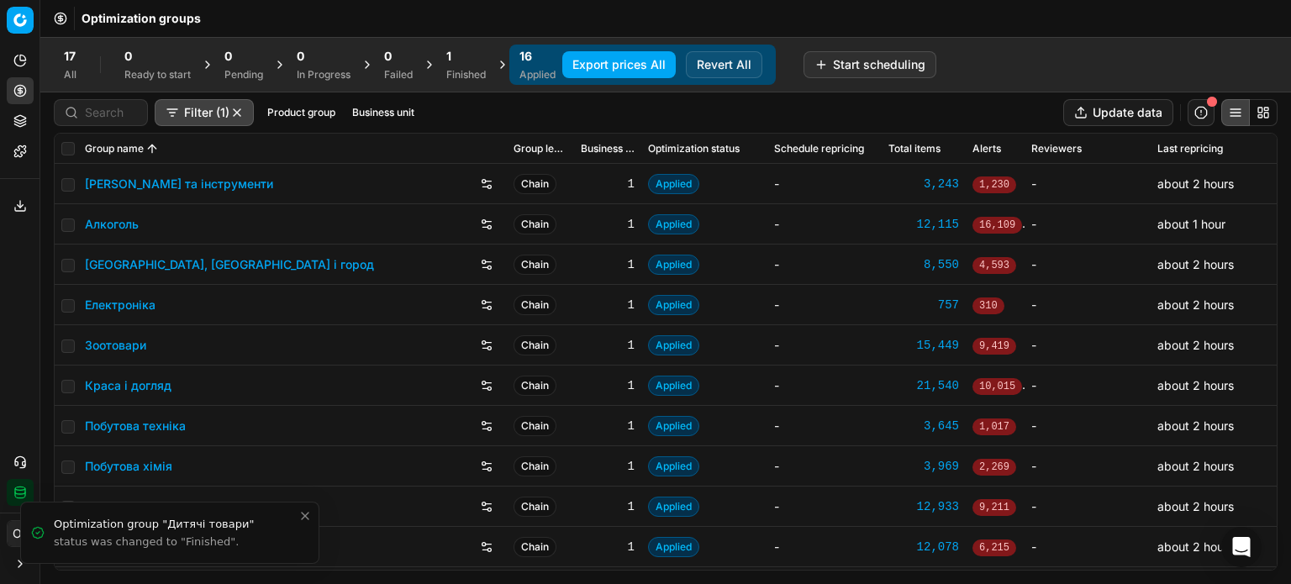
click at [453, 66] on div "1 Finished" at bounding box center [465, 65] width 39 height 34
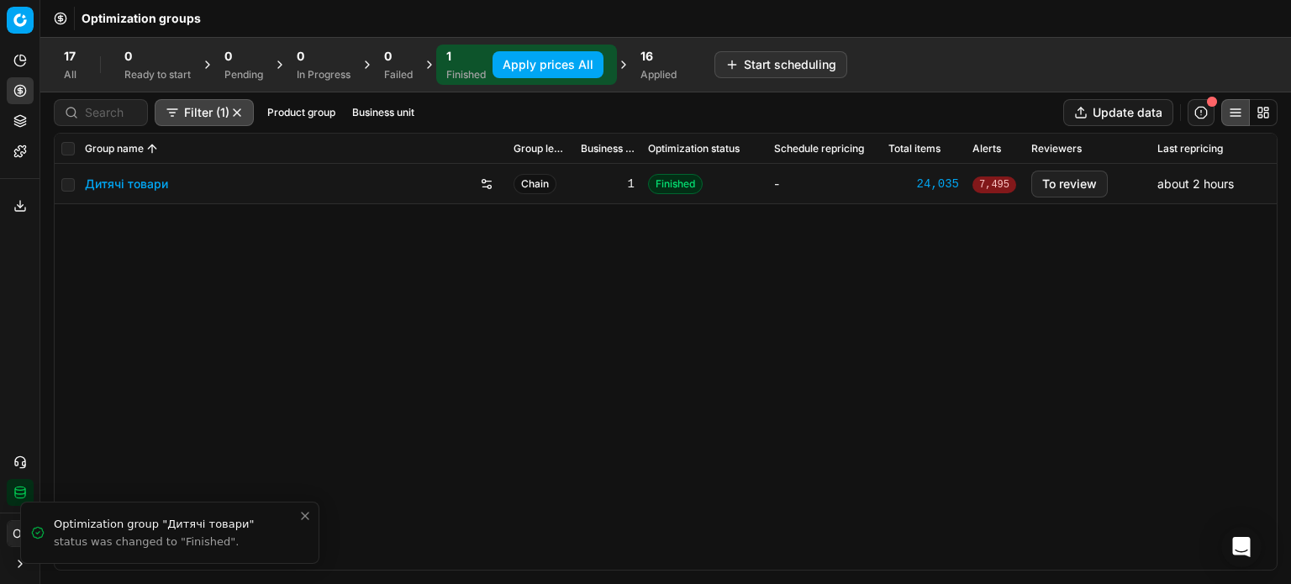
click at [142, 184] on link "Дитячі товари" at bounding box center [126, 184] width 83 height 17
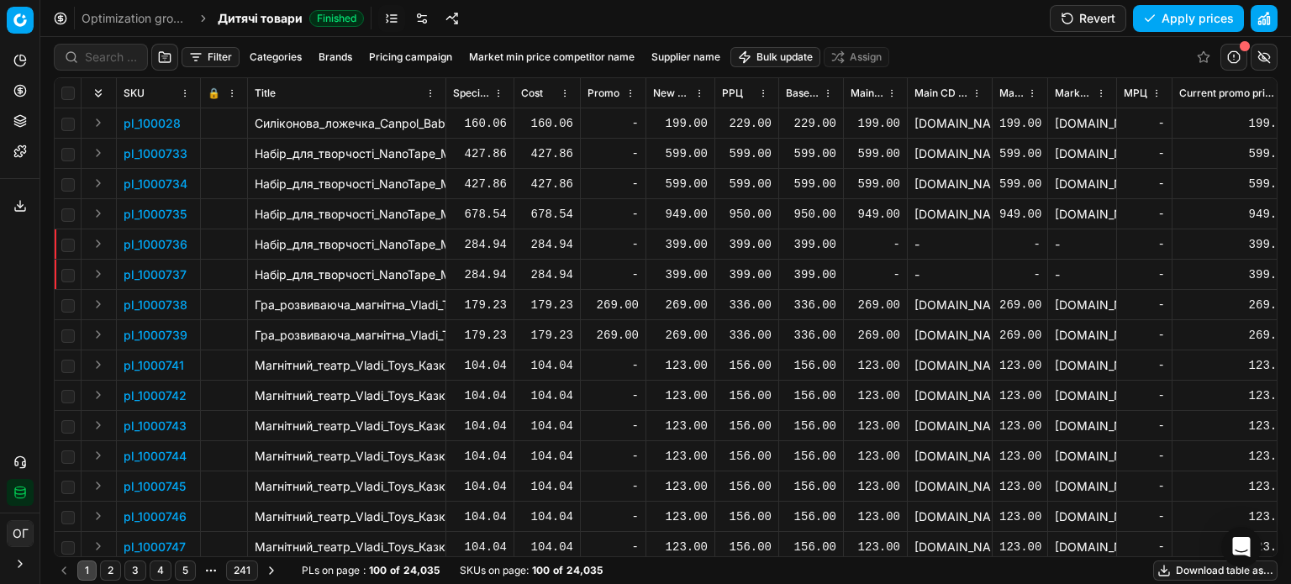
click at [798, 51] on html "Pricing platform Analytics Pricing Product portfolio Templates Export service 1…" at bounding box center [645, 292] width 1291 height 584
click at [800, 144] on div "Import from file" at bounding box center [777, 142] width 118 height 27
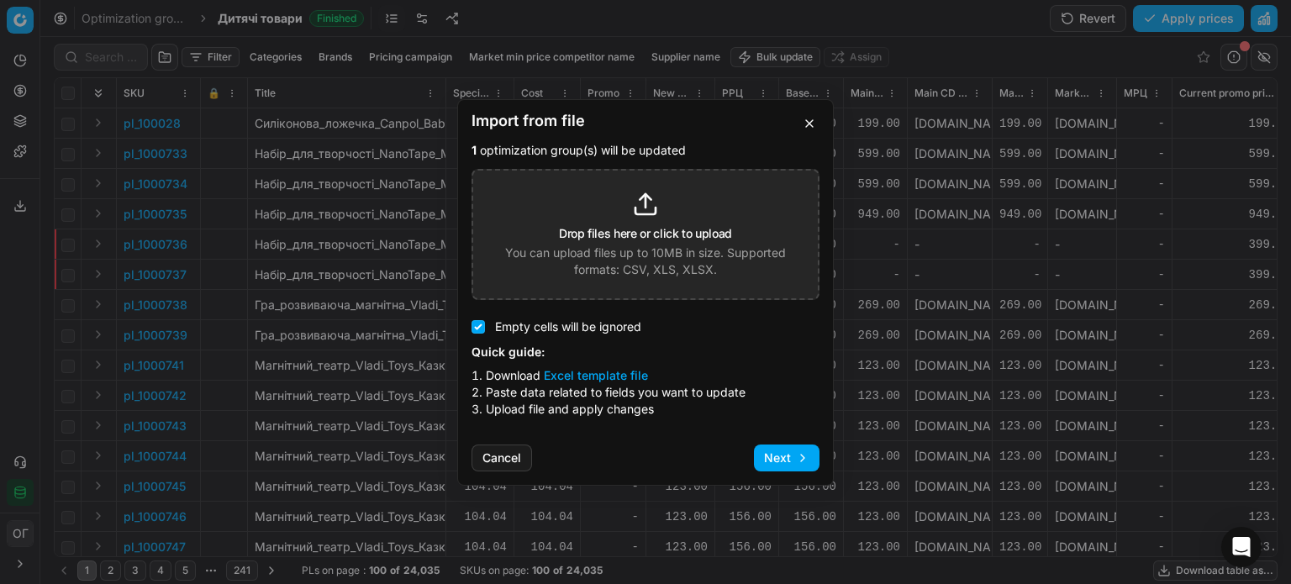
click at [633, 378] on button "Excel template file" at bounding box center [596, 375] width 104 height 17
click at [619, 210] on div "Drop files here or click to upload You can upload files up to 10MB in size. Sup…" at bounding box center [645, 234] width 304 height 87
type input "C:\fakepath\import_template - 2025-08-20T151443.131.xlsx"
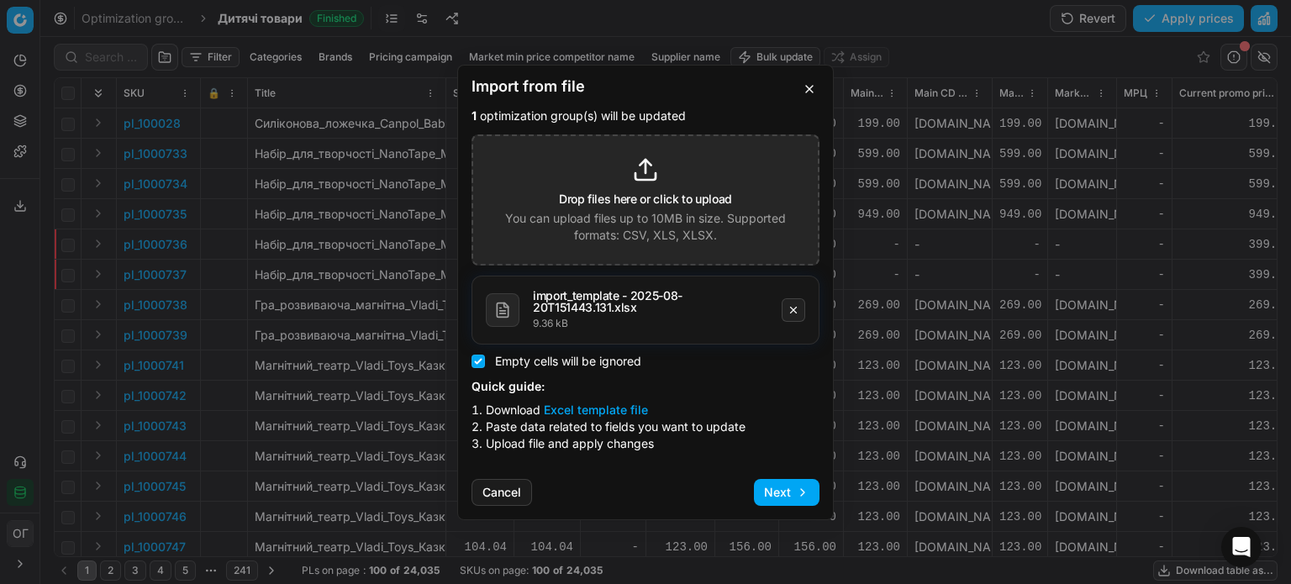
click at [790, 484] on button "Next" at bounding box center [787, 492] width 66 height 27
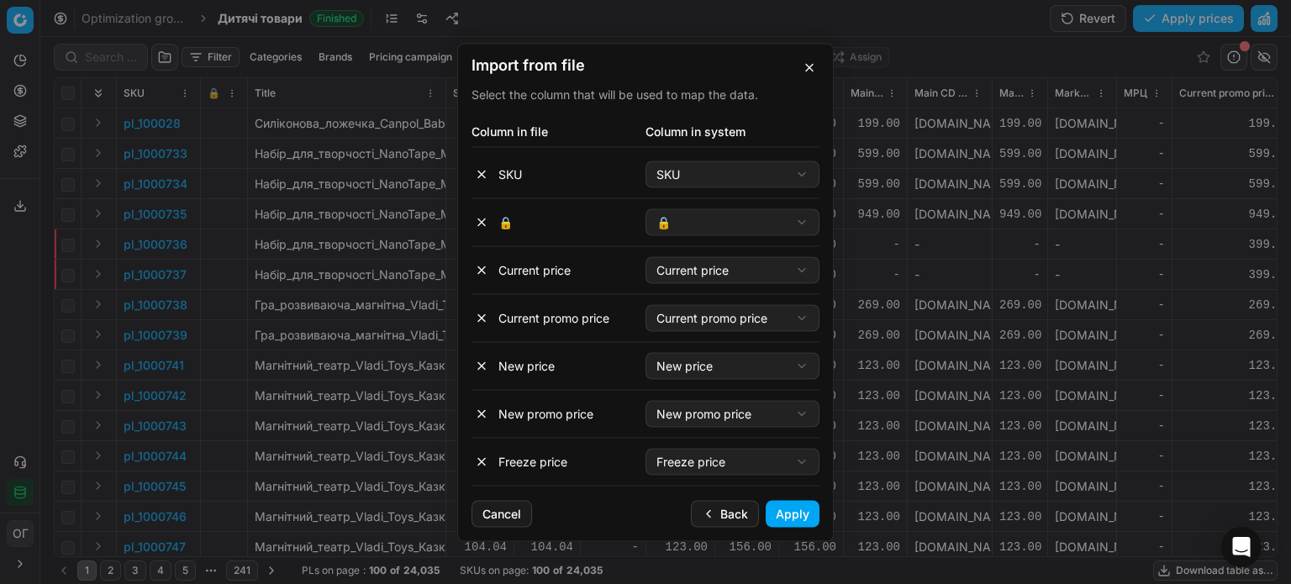
click at [794, 510] on button "Apply" at bounding box center [793, 513] width 54 height 27
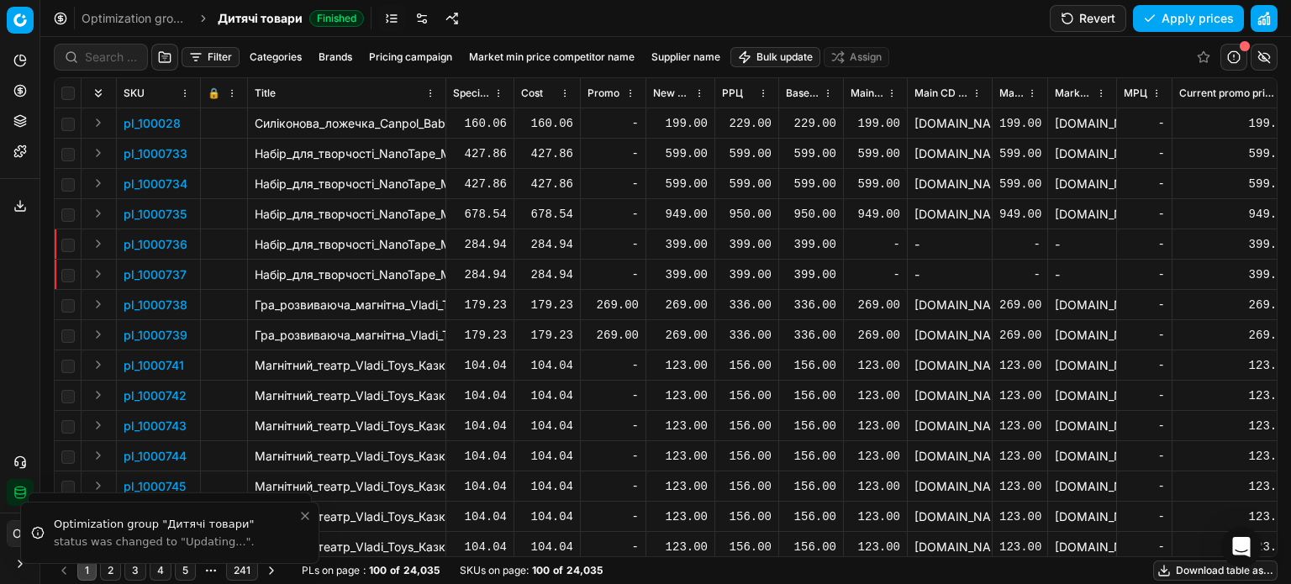
click at [24, 89] on icon at bounding box center [19, 90] width 13 height 13
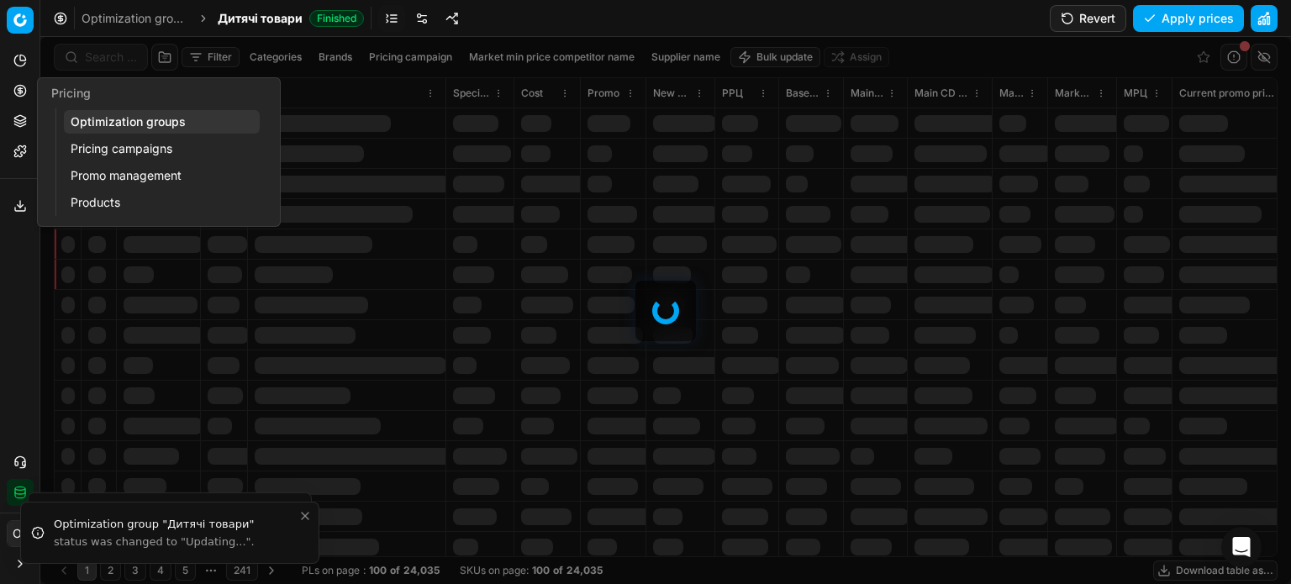
click at [97, 124] on link "Optimization groups" at bounding box center [162, 122] width 196 height 24
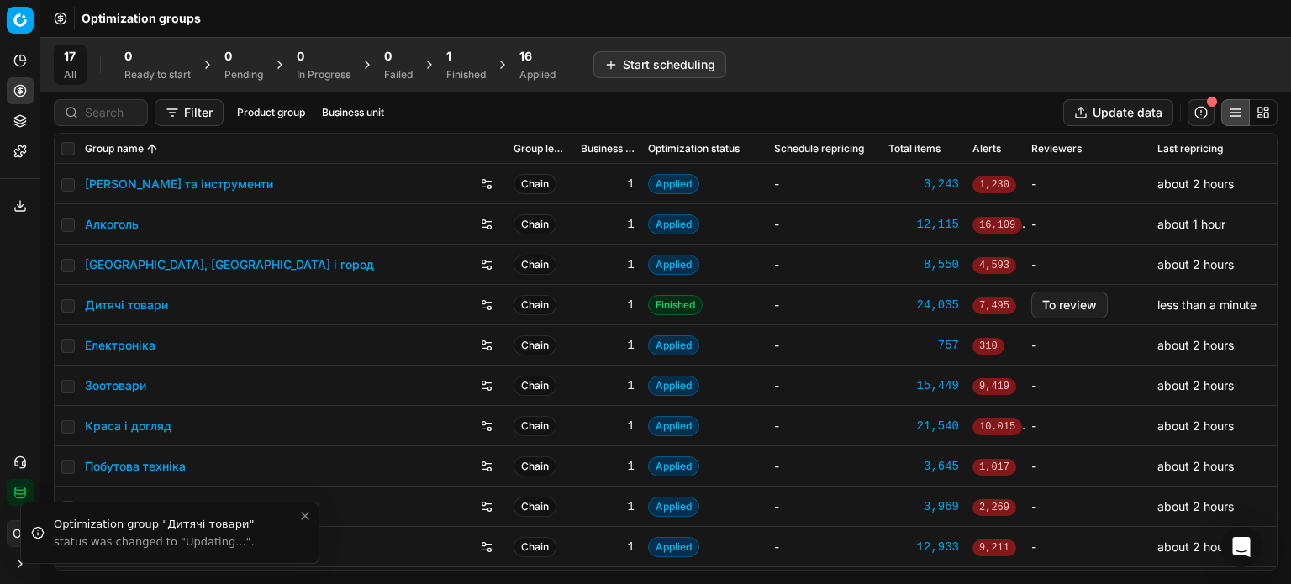
click at [482, 73] on div "Finished" at bounding box center [465, 74] width 39 height 13
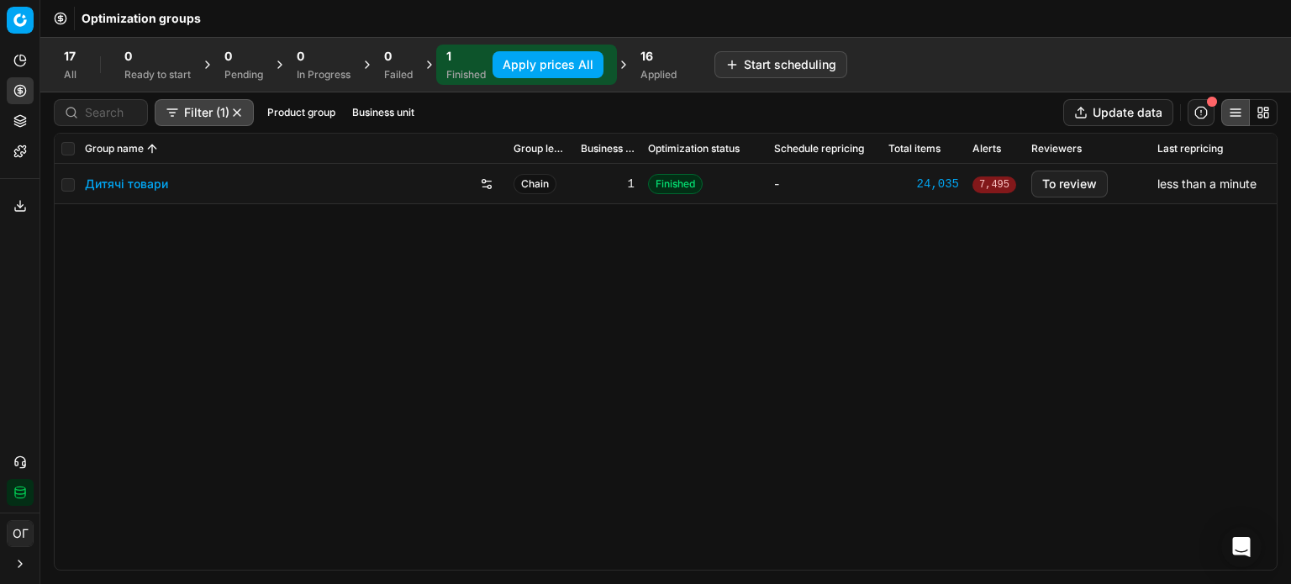
click at [520, 61] on button "Apply prices All" at bounding box center [547, 64] width 111 height 27
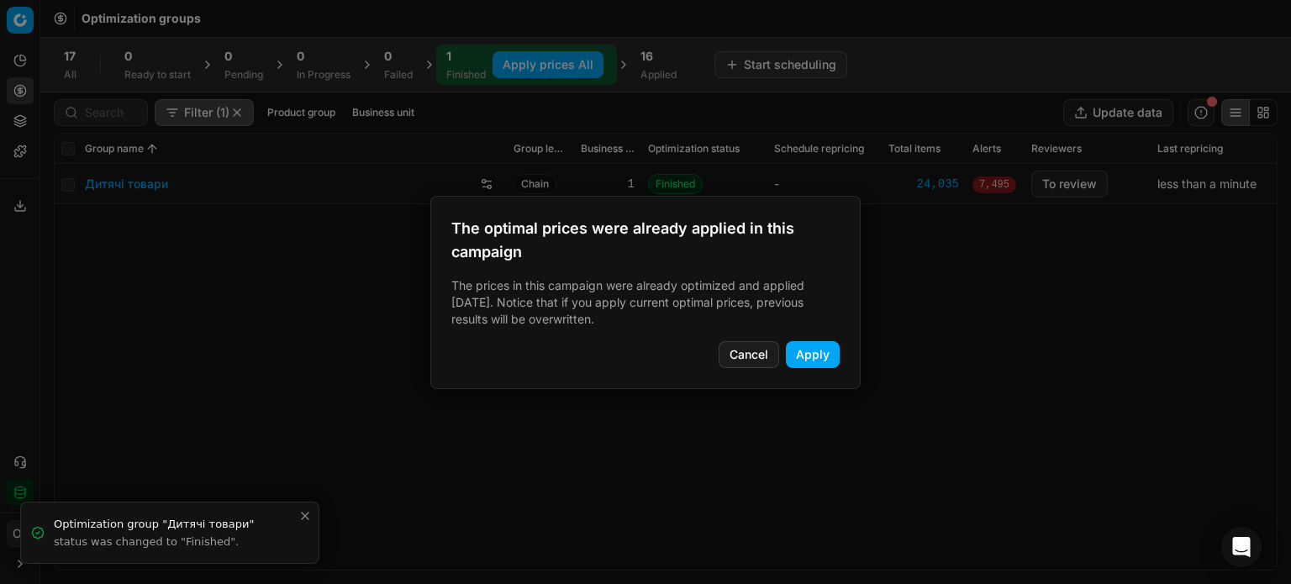
click at [812, 355] on button "Apply" at bounding box center [813, 354] width 54 height 27
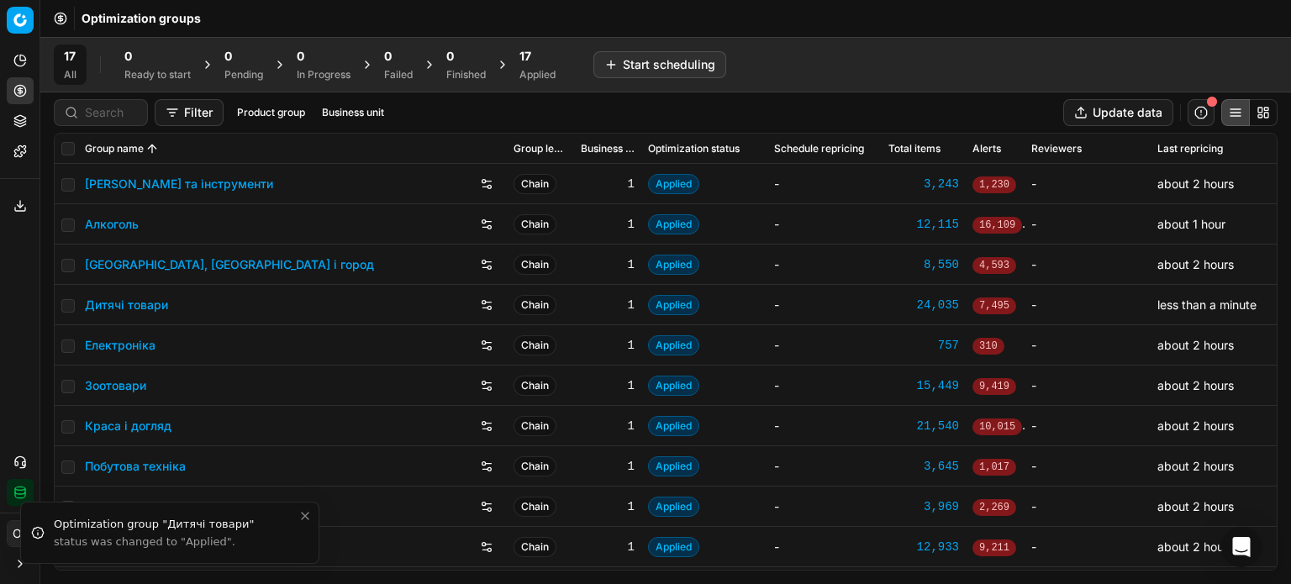
click at [541, 66] on div "17 Applied" at bounding box center [537, 65] width 36 height 34
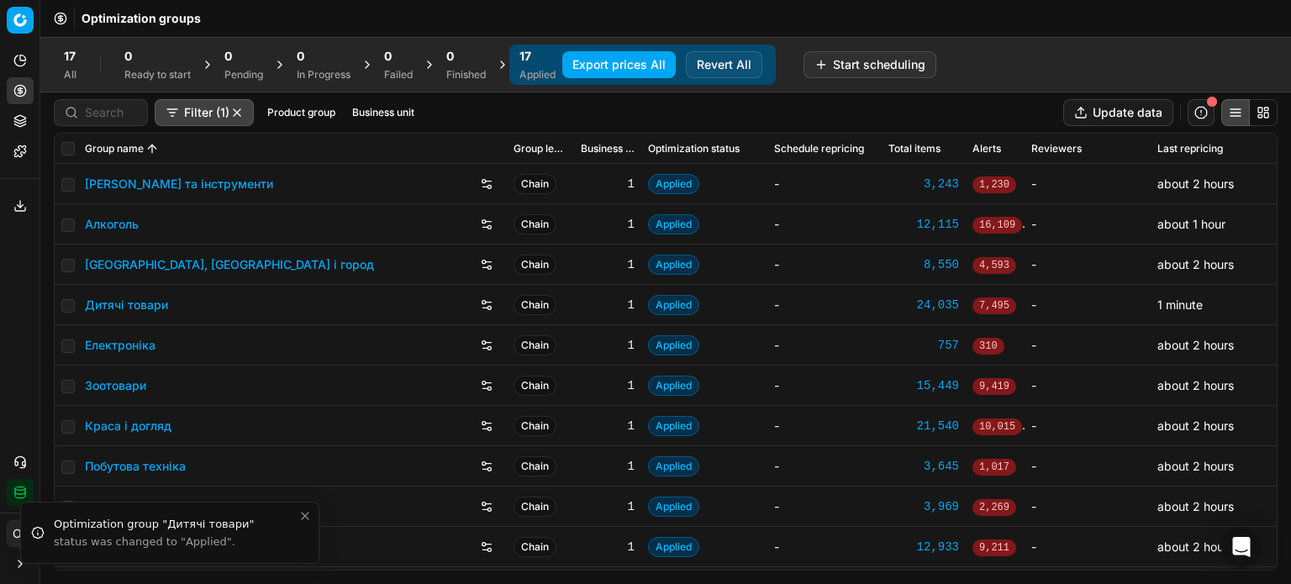
click at [119, 308] on link "Дитячі товари" at bounding box center [126, 305] width 83 height 17
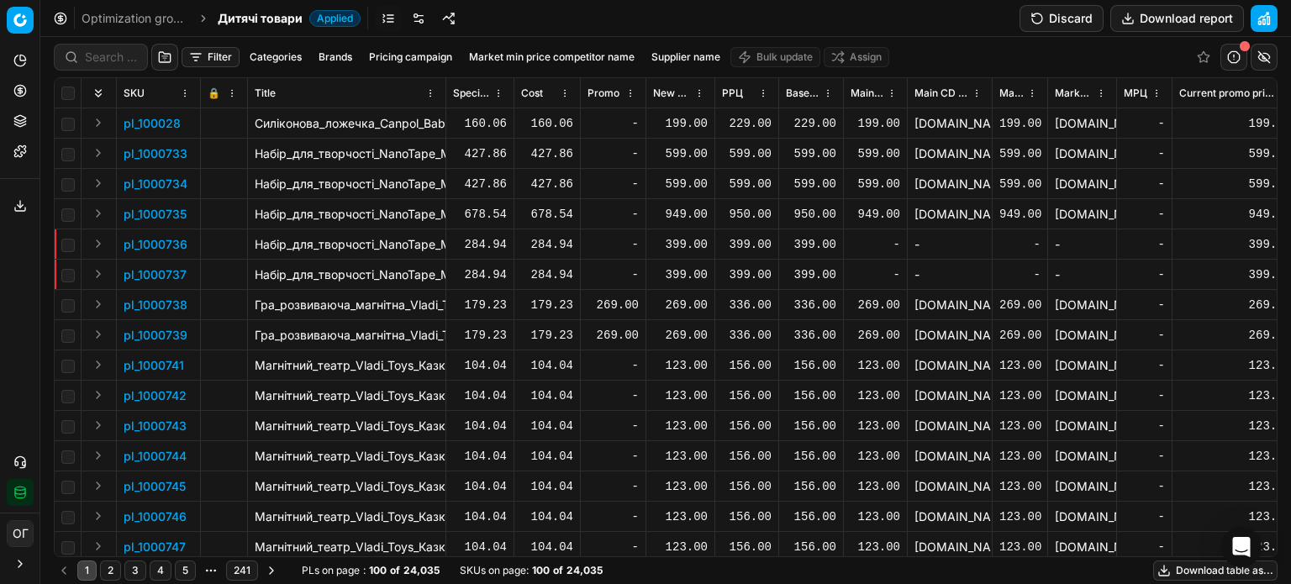
click at [1061, 23] on button "Discard" at bounding box center [1061, 18] width 84 height 27
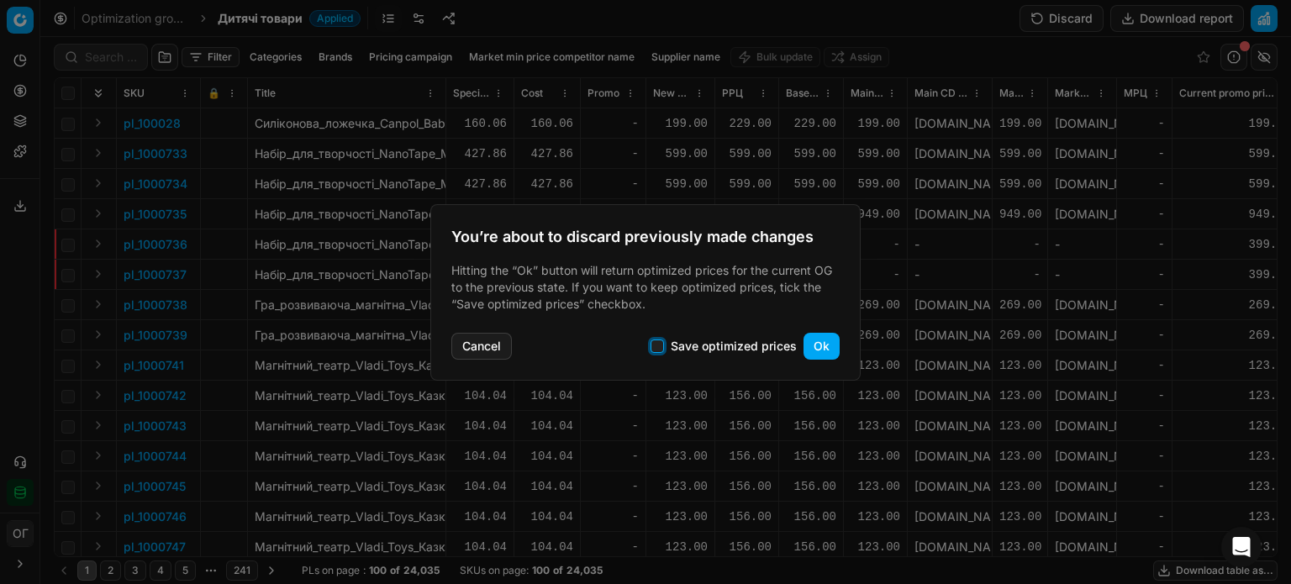
click at [659, 345] on input "Save optimized prices" at bounding box center [656, 346] width 13 height 13
checkbox input "true"
click at [820, 345] on button "Ok" at bounding box center [821, 346] width 36 height 27
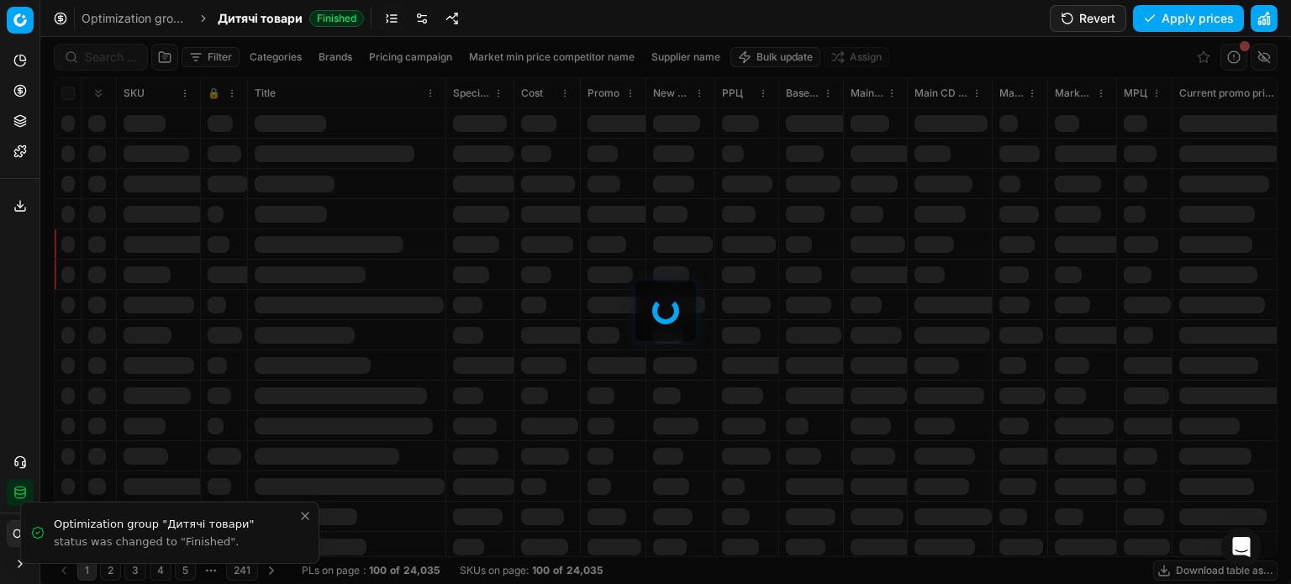
click at [210, 57] on button "Filter" at bounding box center [211, 57] width 58 height 20
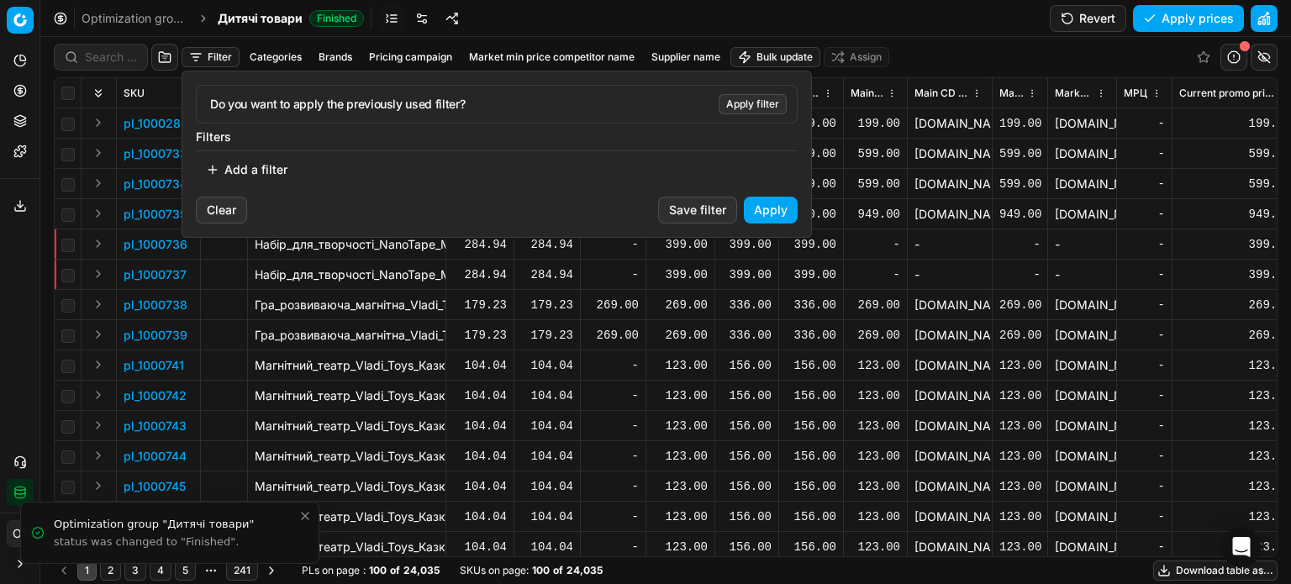
click at [210, 57] on html "Pricing platform Analytics Pricing Product portfolio Templates Export service 1…" at bounding box center [645, 292] width 1291 height 584
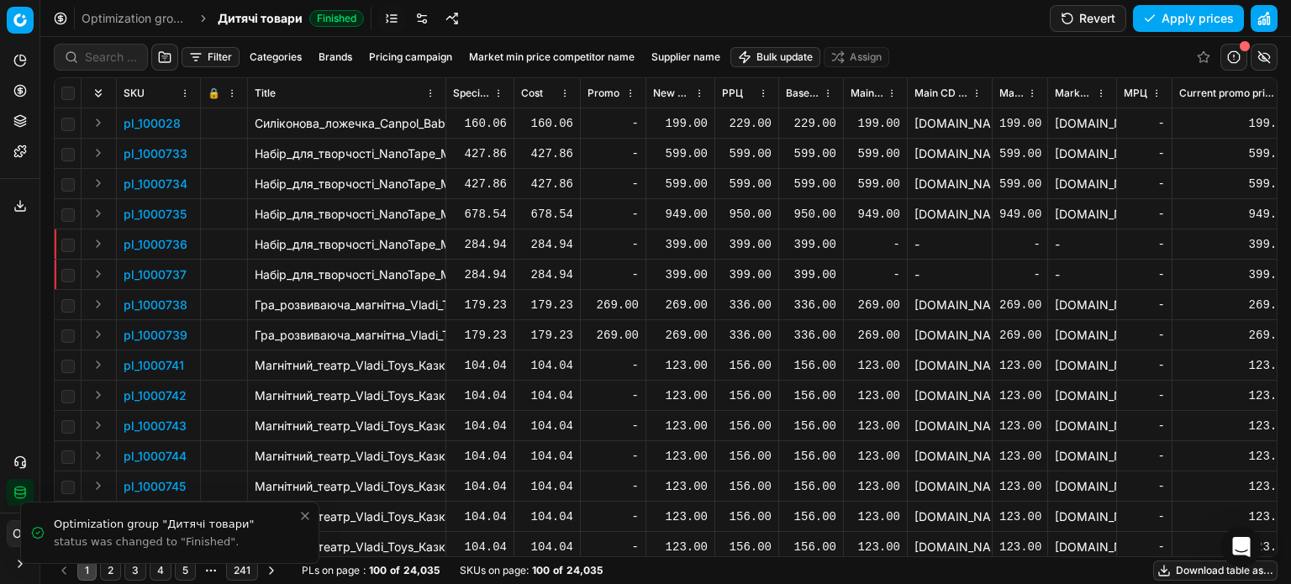
click at [210, 57] on button "Filter" at bounding box center [211, 57] width 58 height 20
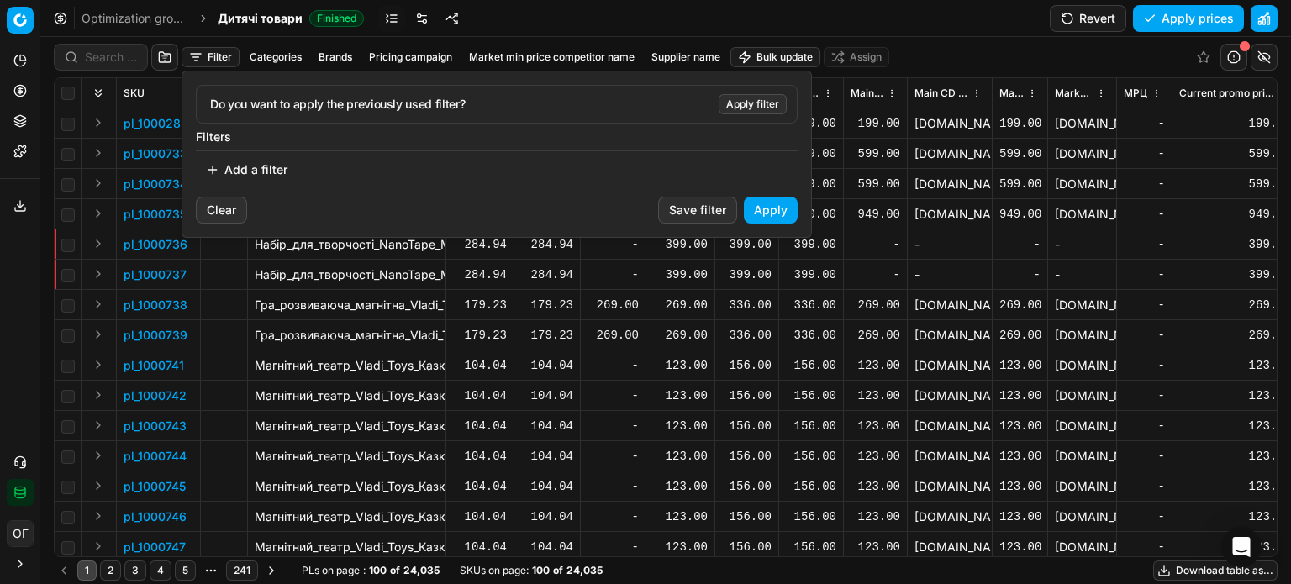
click at [245, 162] on button "Add a filter" at bounding box center [247, 169] width 102 height 27
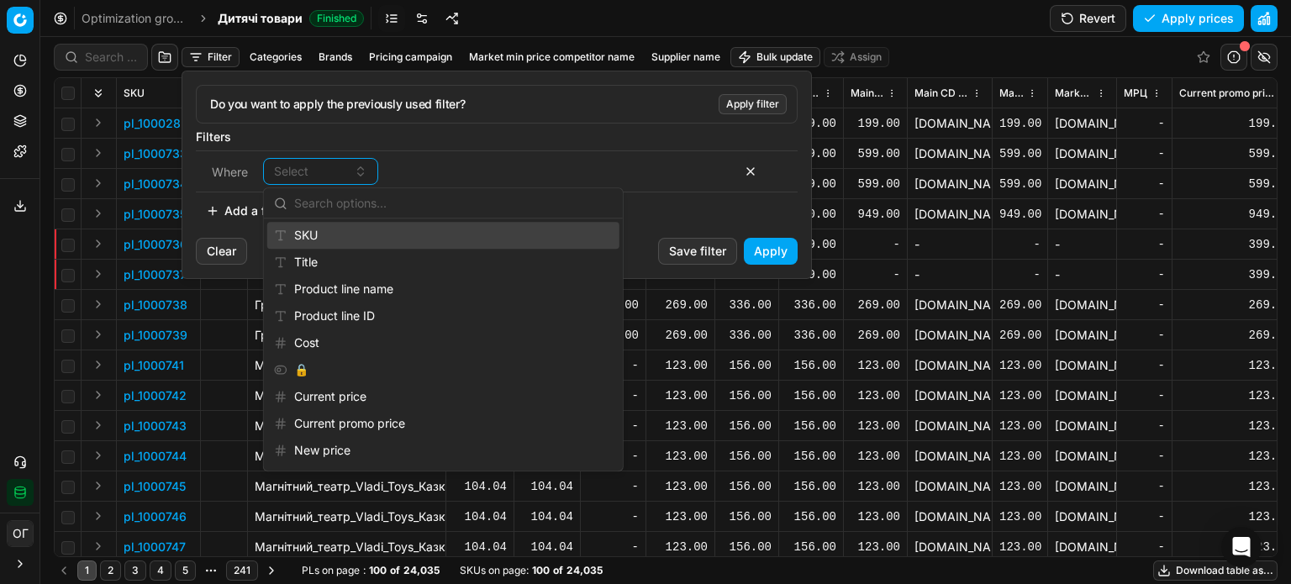
click at [338, 237] on div "SKU" at bounding box center [443, 235] width 352 height 27
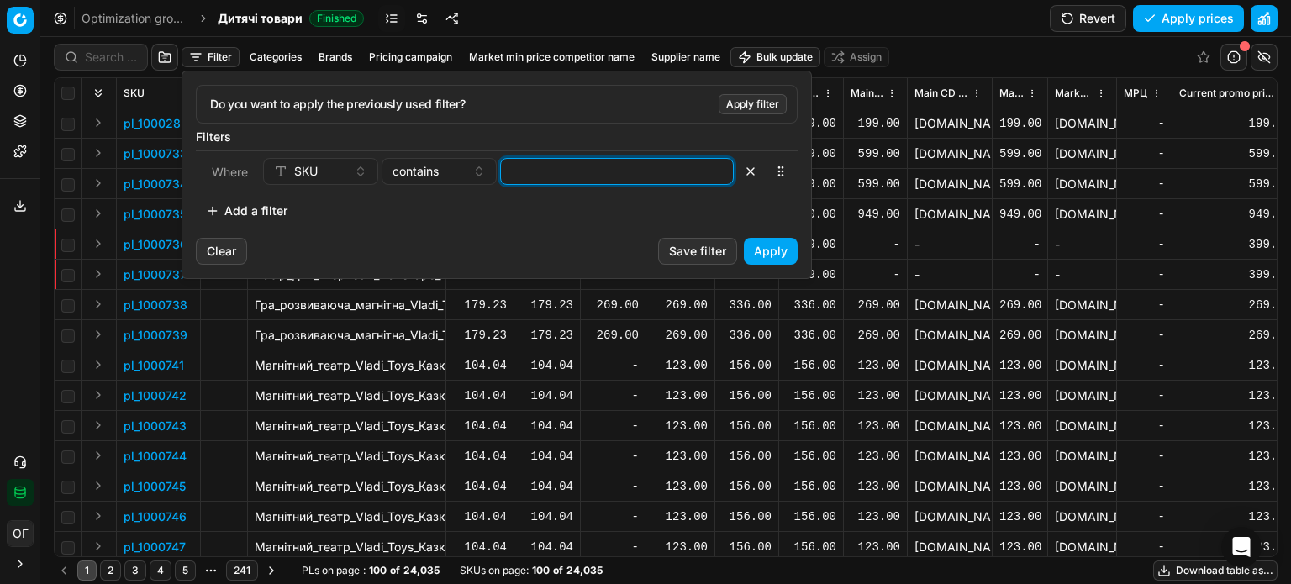
click at [550, 181] on input at bounding box center [617, 171] width 218 height 25
paste input "783702,,783706,,783714,649921,,649911,,37732,,649946,,649936,,611992,395860,324…"
type input "783702,,783706,,783714,649921,,649911,,37732,,649946,,649936,,611992,395860,324…"
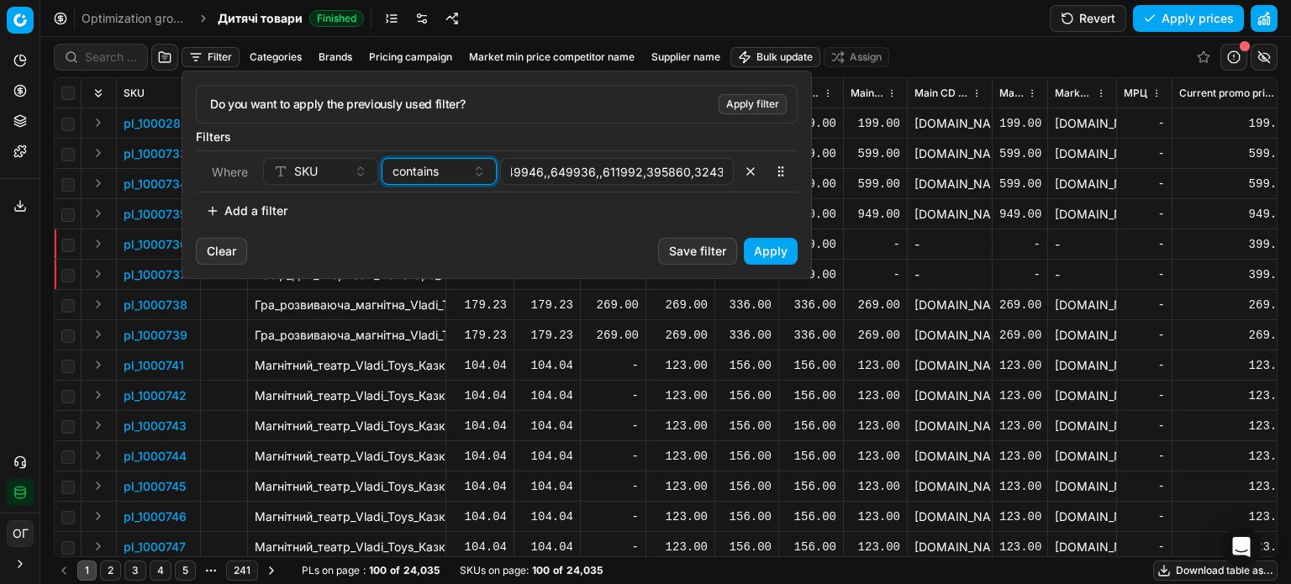
click at [427, 180] on button "contains" at bounding box center [439, 171] width 115 height 27
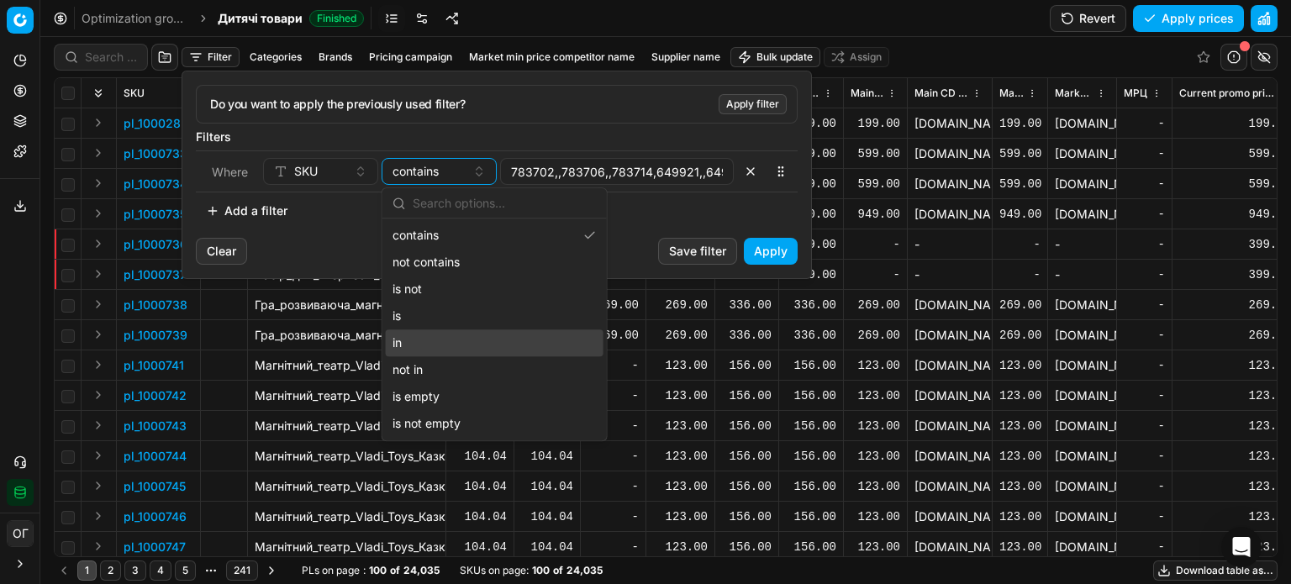
click at [440, 332] on div "in" at bounding box center [495, 342] width 218 height 27
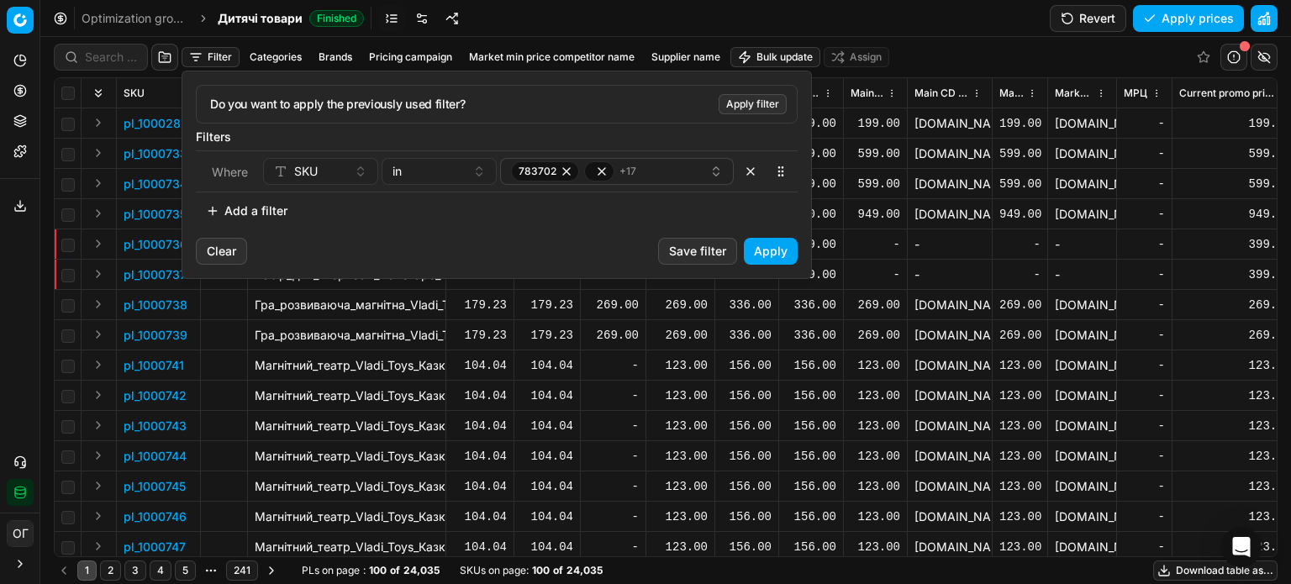
click at [792, 250] on button "Apply" at bounding box center [771, 251] width 54 height 27
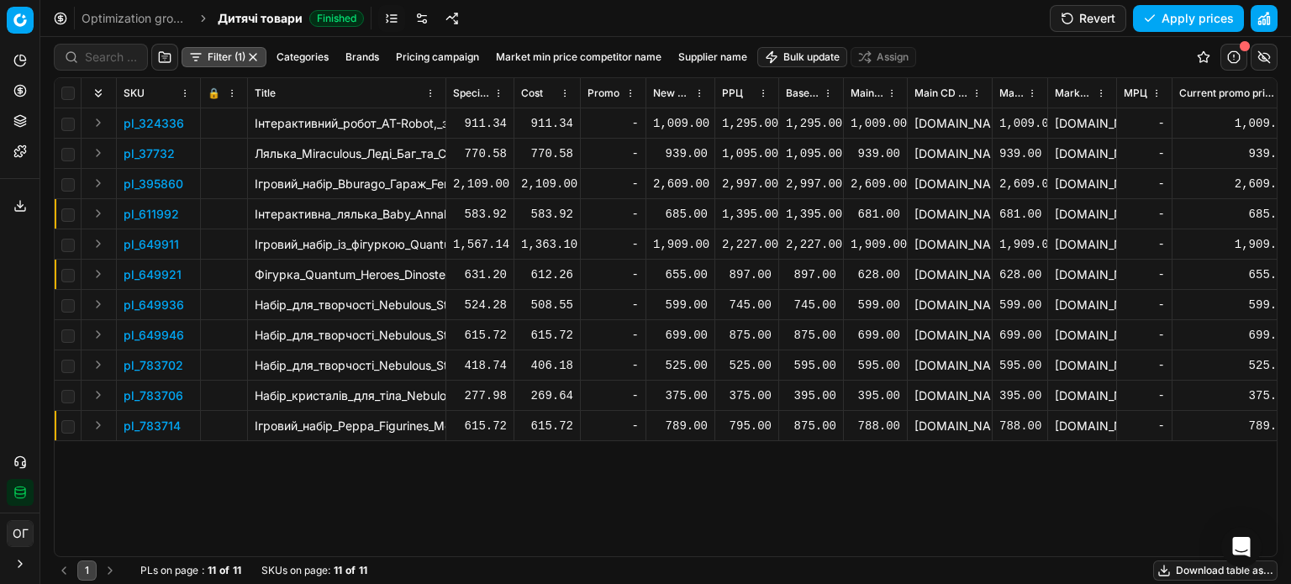
click at [676, 126] on div "1,009.00" at bounding box center [680, 123] width 55 height 17
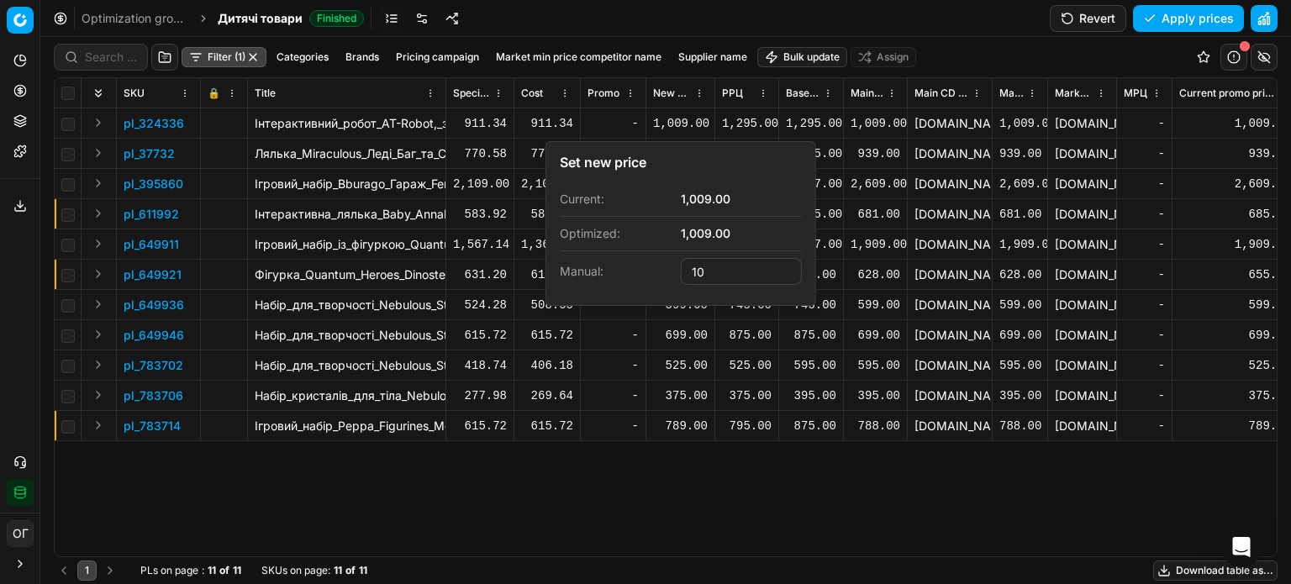
type input "1"
type input "1295.00"
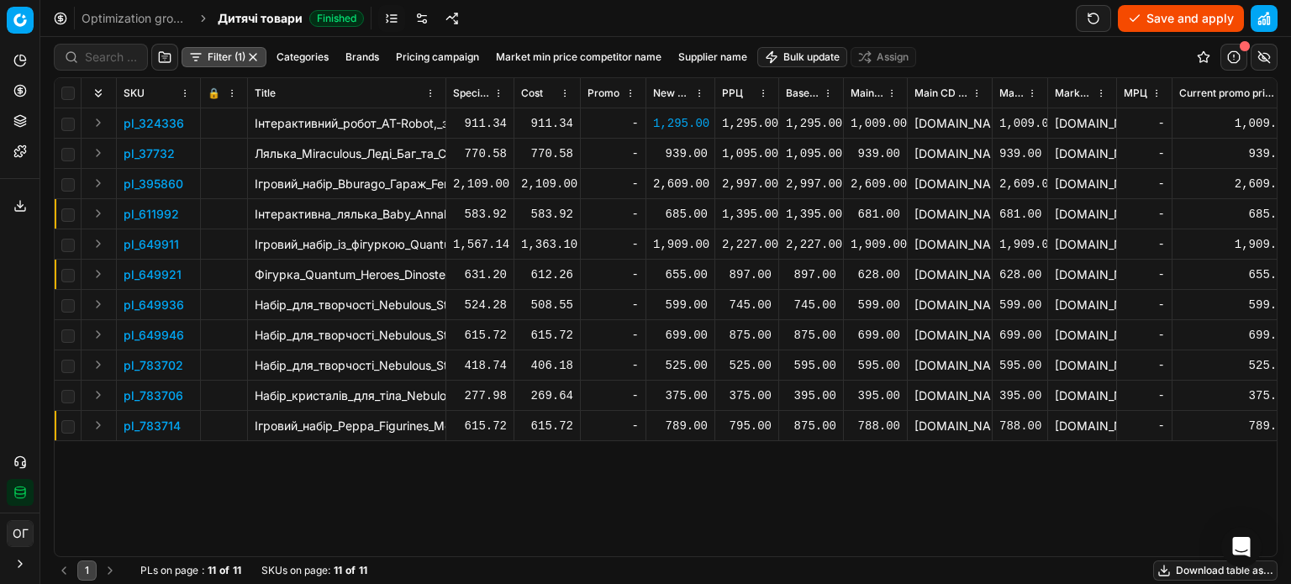
drag, startPoint x: 680, startPoint y: 156, endPoint x: 691, endPoint y: 156, distance: 10.9
click at [682, 156] on div "939.00" at bounding box center [680, 153] width 55 height 17
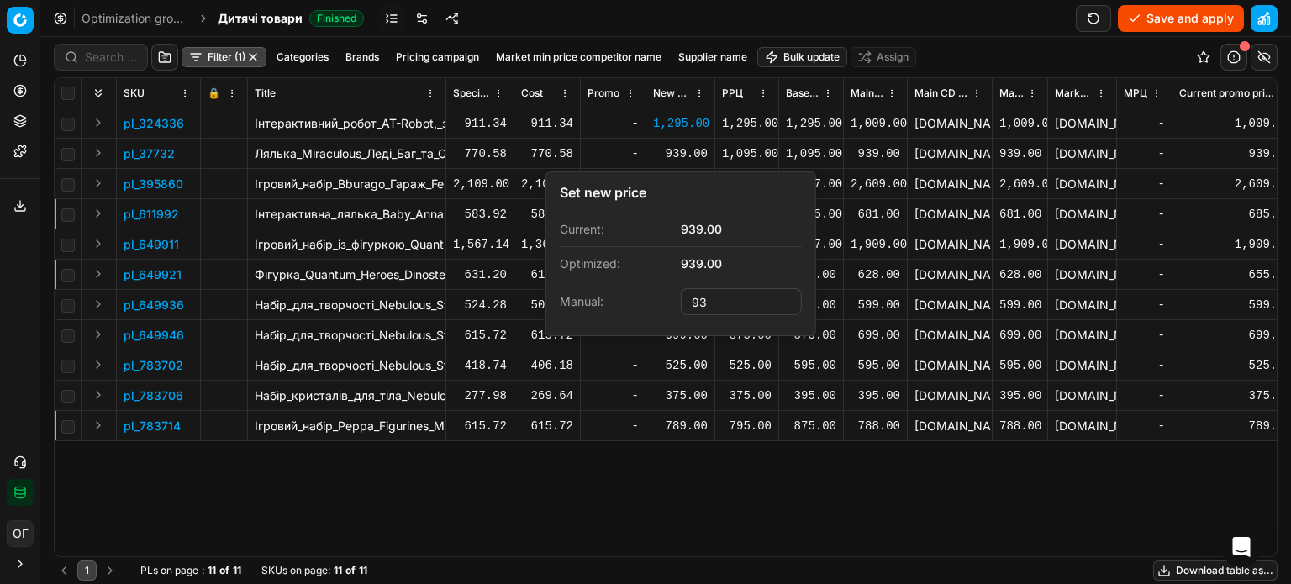
type input "9"
type input "1095.00"
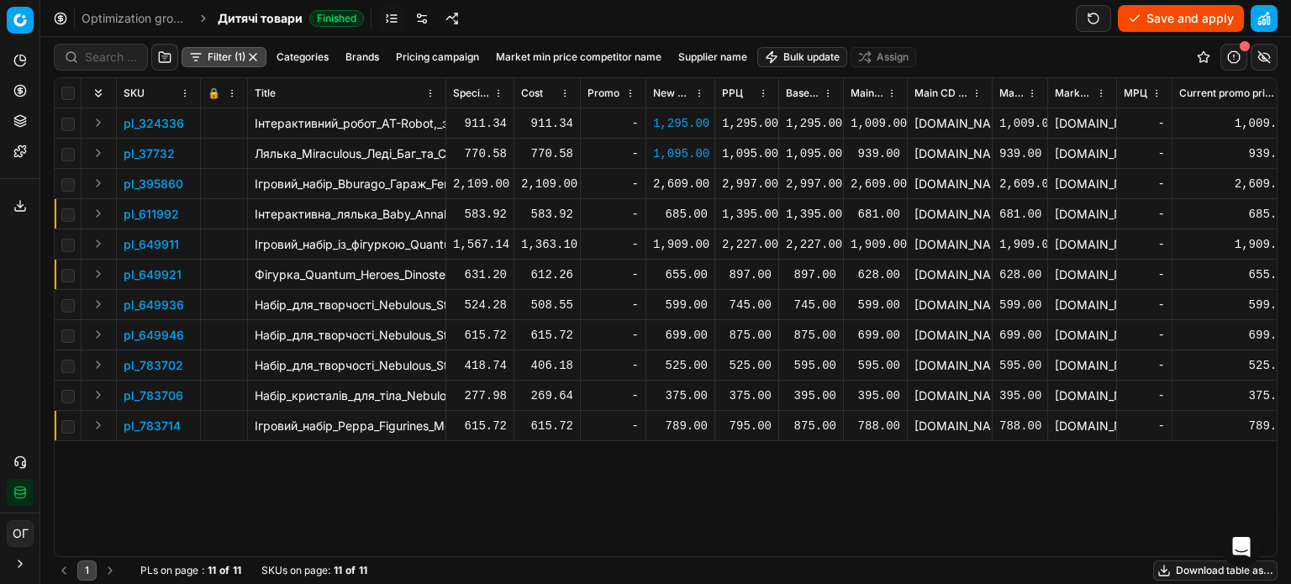
click at [691, 185] on div "2,609.00" at bounding box center [680, 184] width 55 height 17
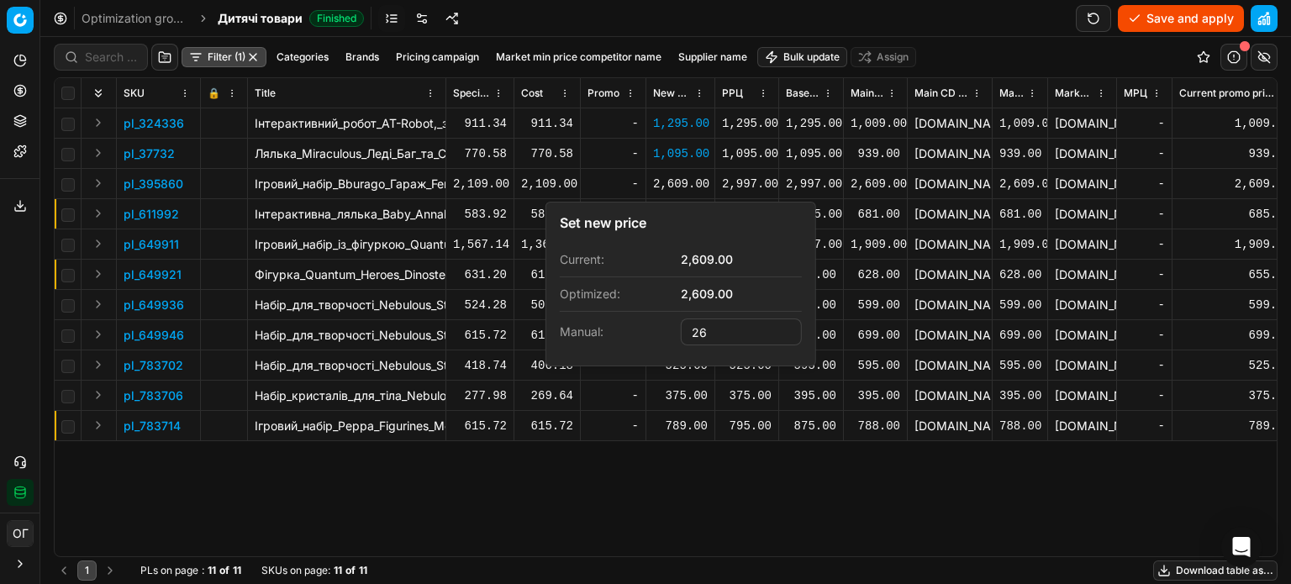
type input "2"
type input "2997.00"
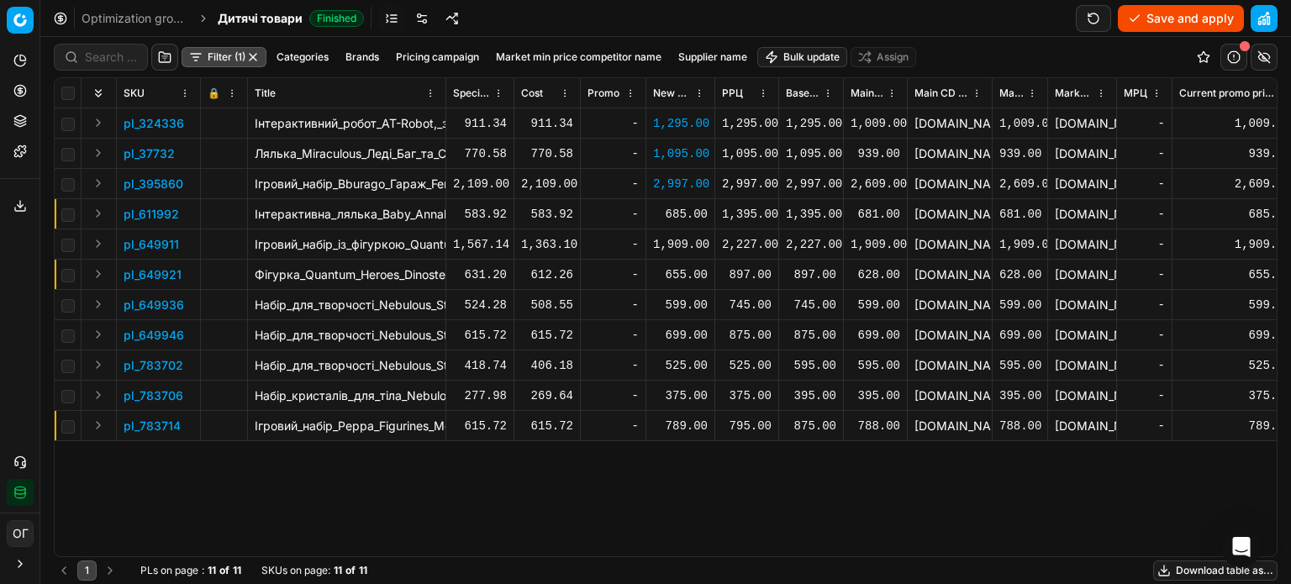
click at [691, 207] on div "685.00" at bounding box center [680, 214] width 55 height 17
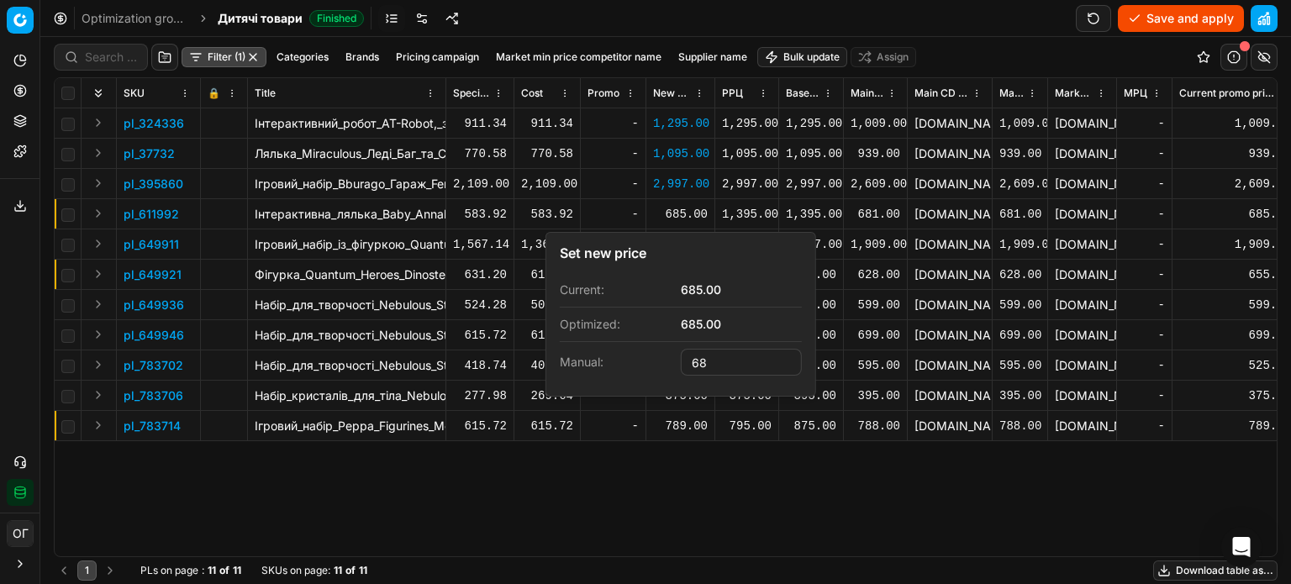
type input "6"
type input "1395.00"
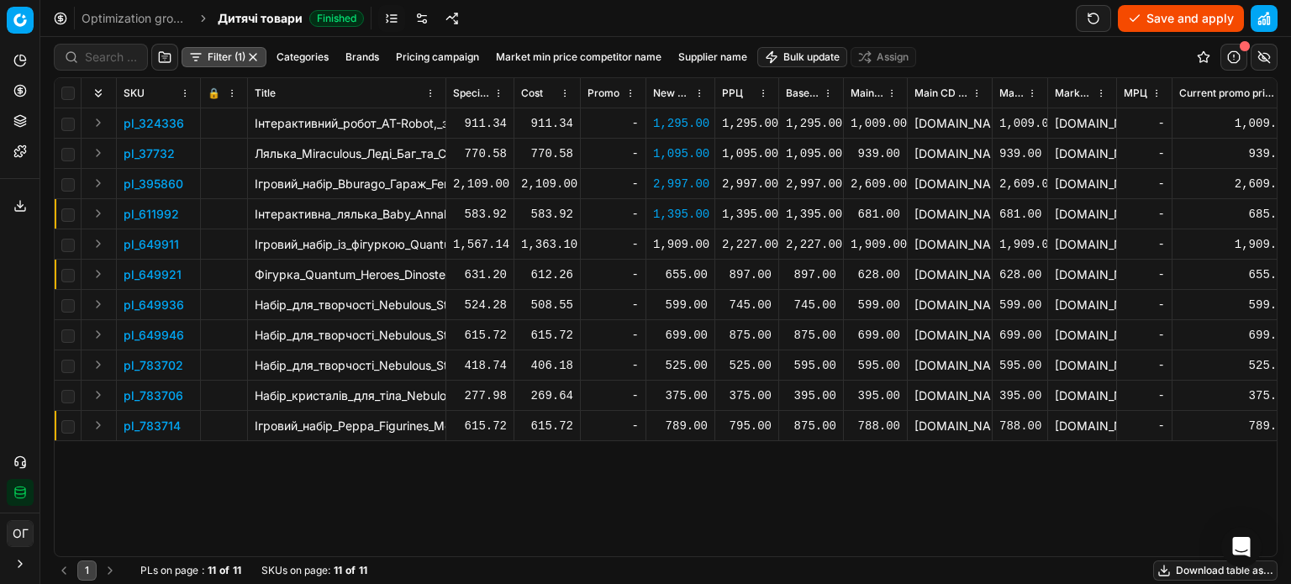
click at [695, 249] on div "1,909.00" at bounding box center [680, 244] width 55 height 17
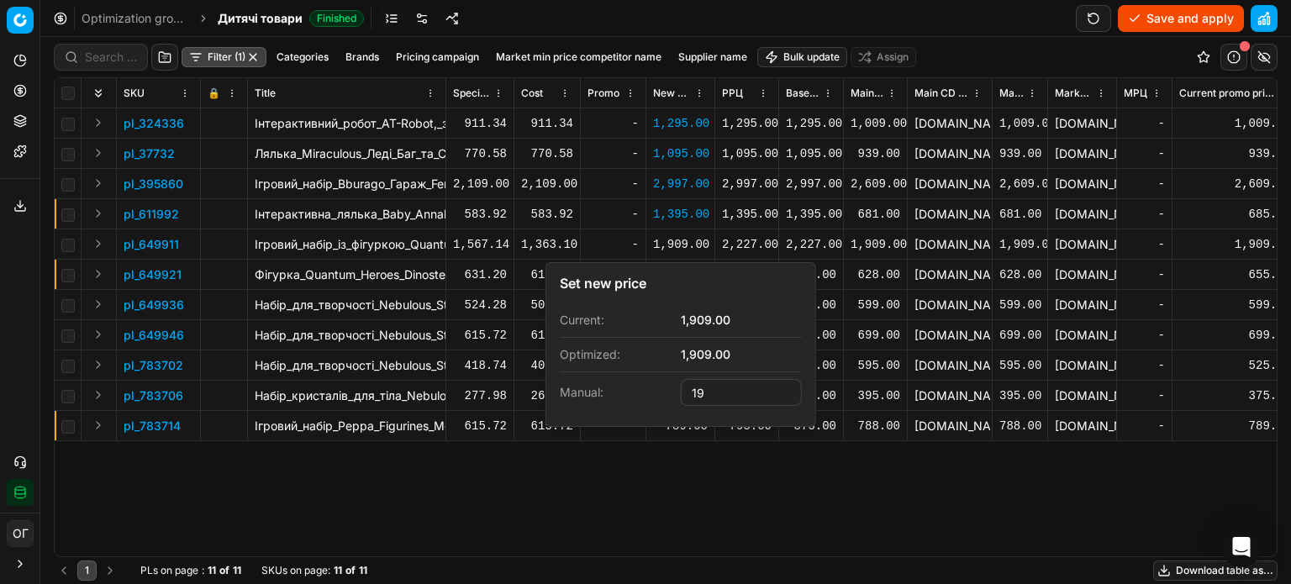
type input "1"
type input "2227.00"
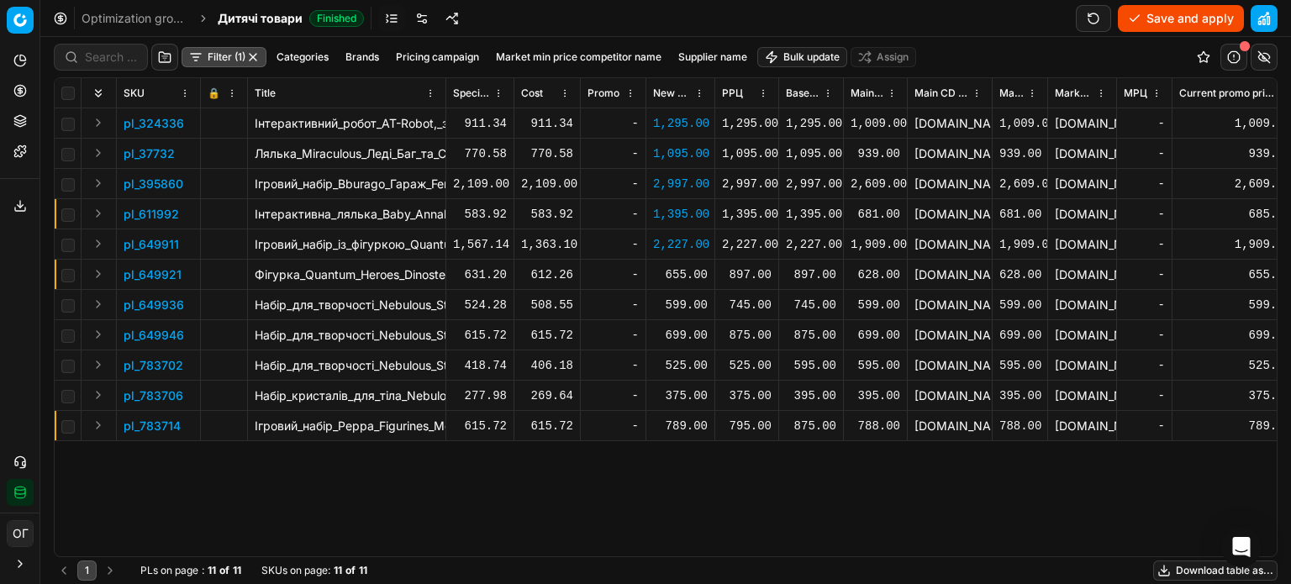
click at [691, 274] on div "655.00" at bounding box center [680, 274] width 55 height 17
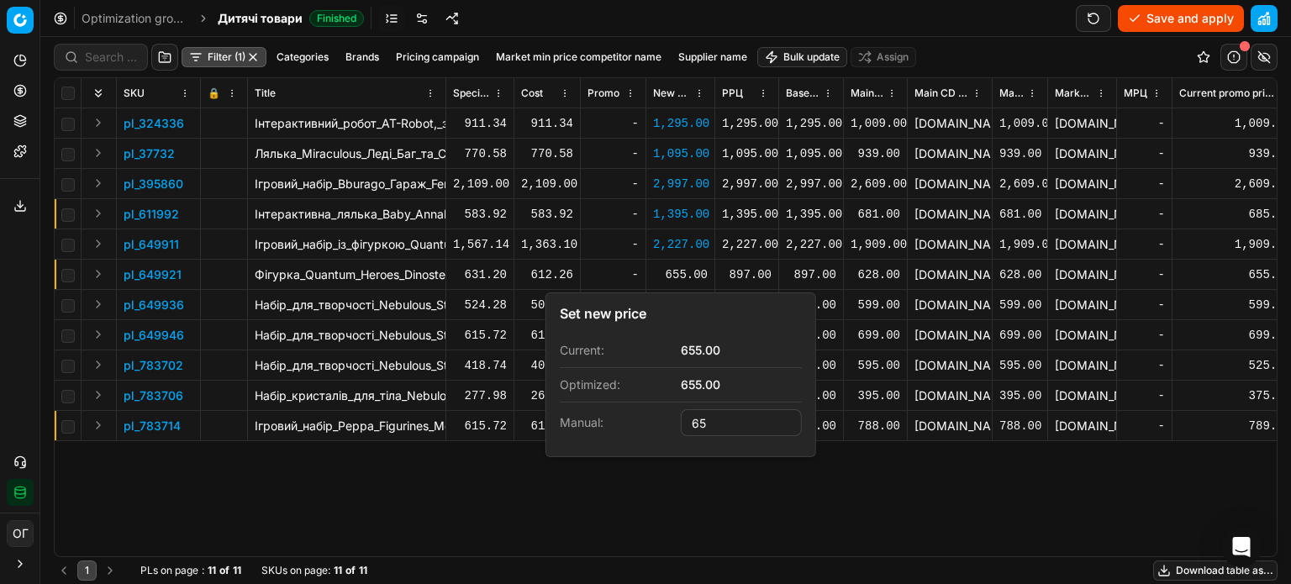
type input "6"
type input "897.00"
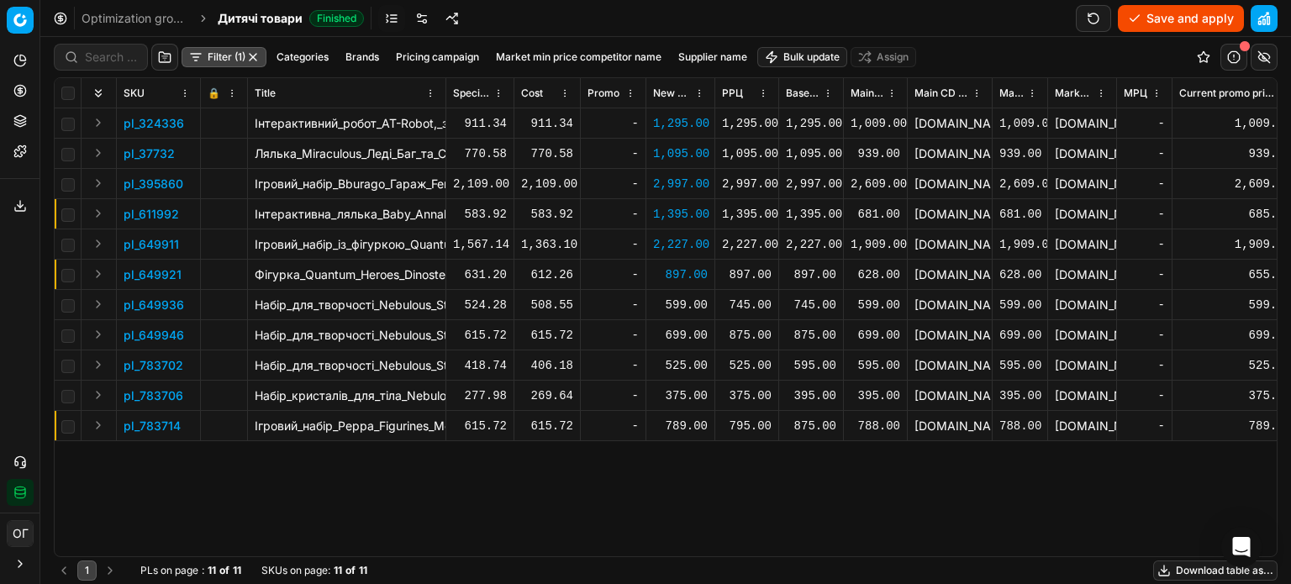
click at [686, 302] on div "599.00" at bounding box center [680, 305] width 55 height 17
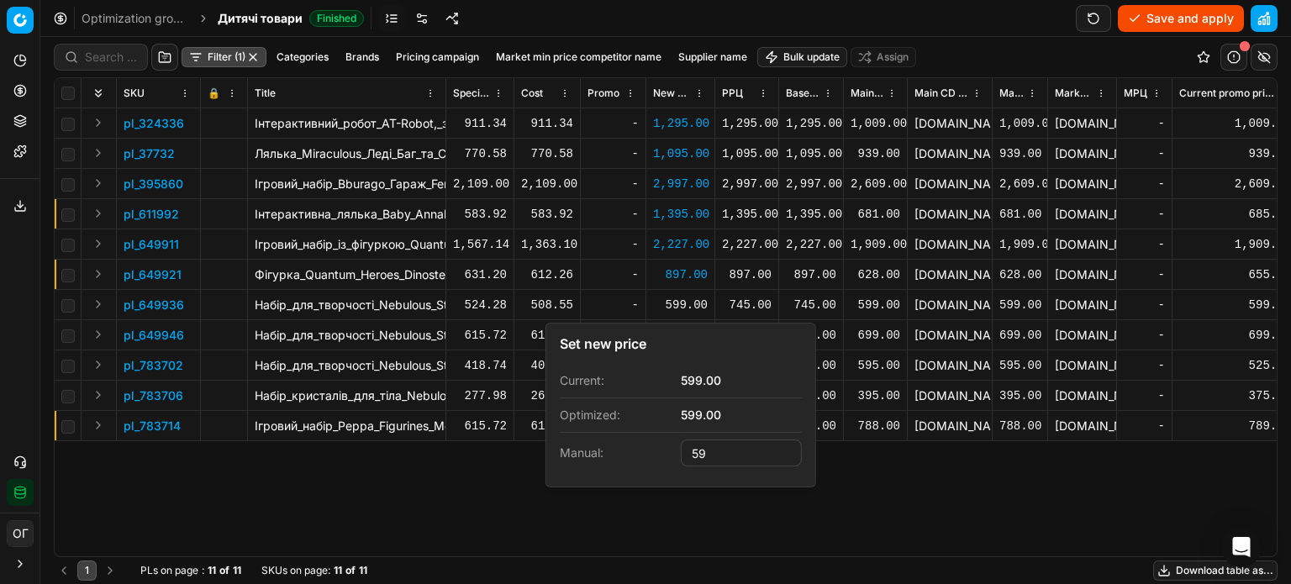
type input "5"
type input "745.00"
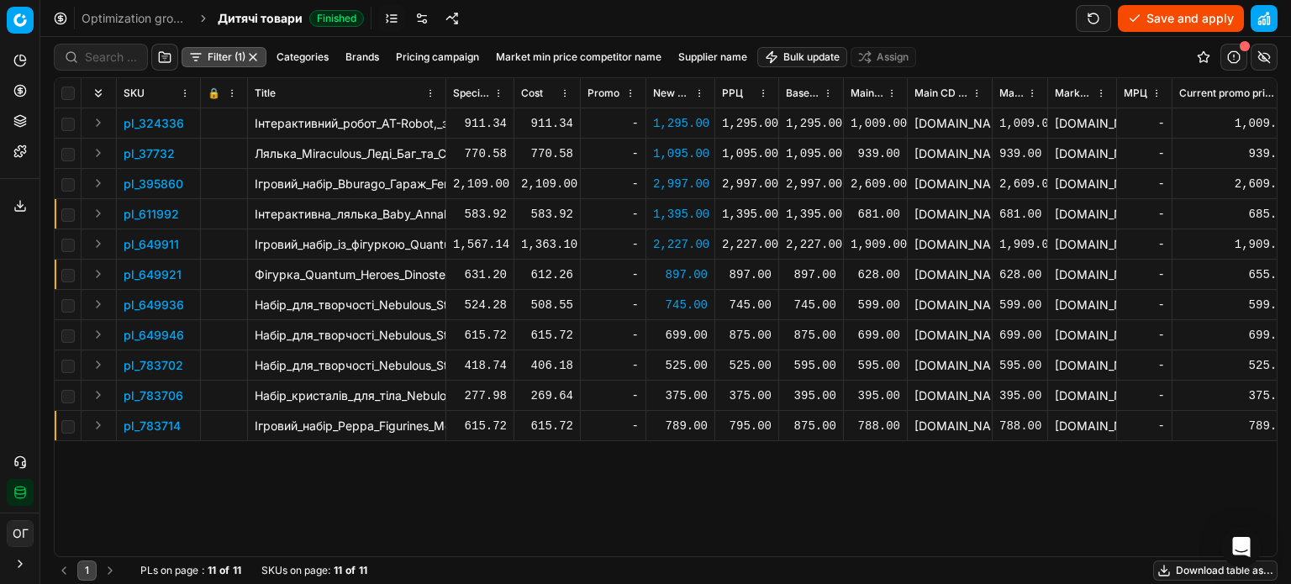
click at [696, 339] on div "699.00" at bounding box center [680, 335] width 55 height 17
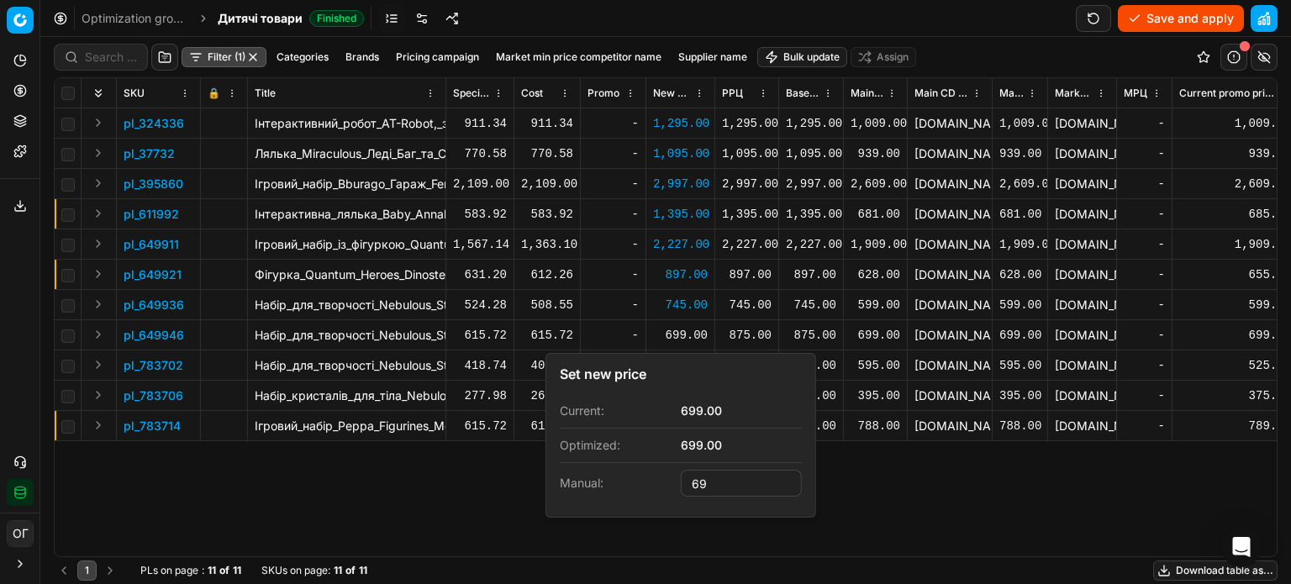
type input "6"
type input "875.00"
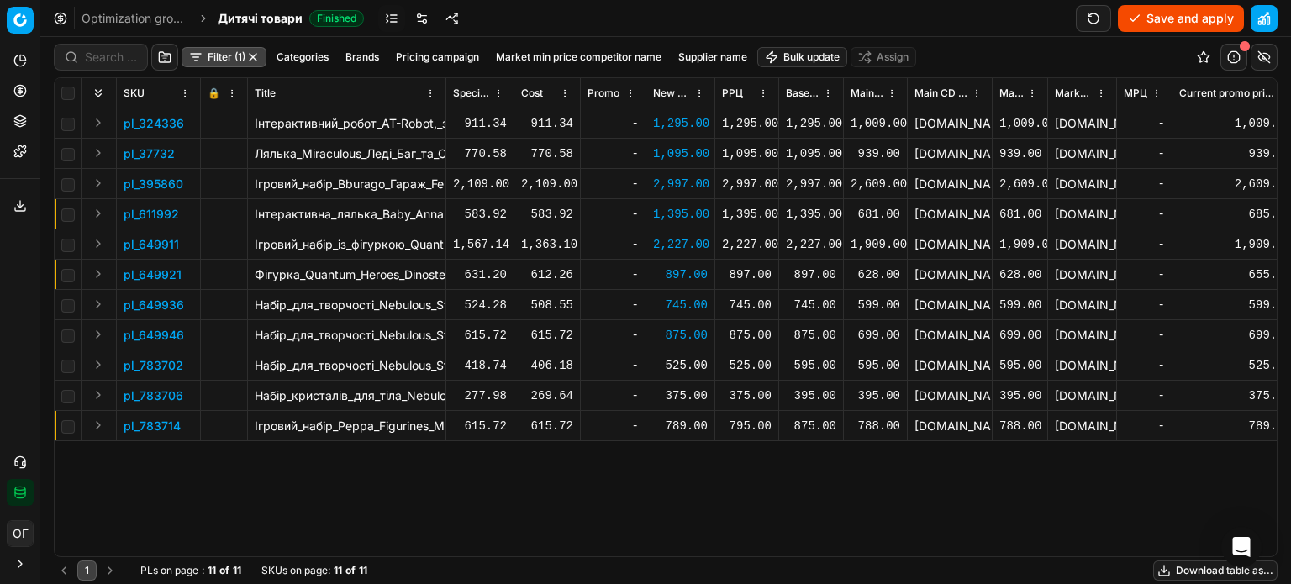
click at [692, 361] on div "525.00" at bounding box center [680, 365] width 55 height 17
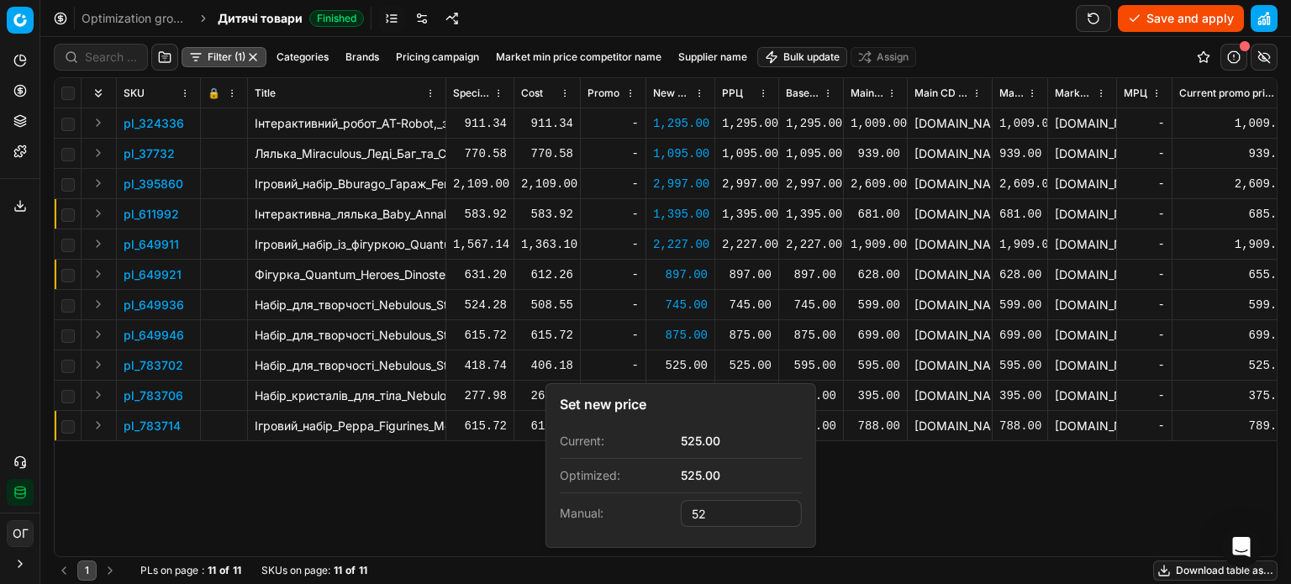
type input "5"
type input "525"
click at [924, 499] on div "pl_324336 Інтерактивний_робот_AT-Robot,_з_голосовим_управлінням,_укр._мова,_чер…" at bounding box center [666, 332] width 1222 height 448
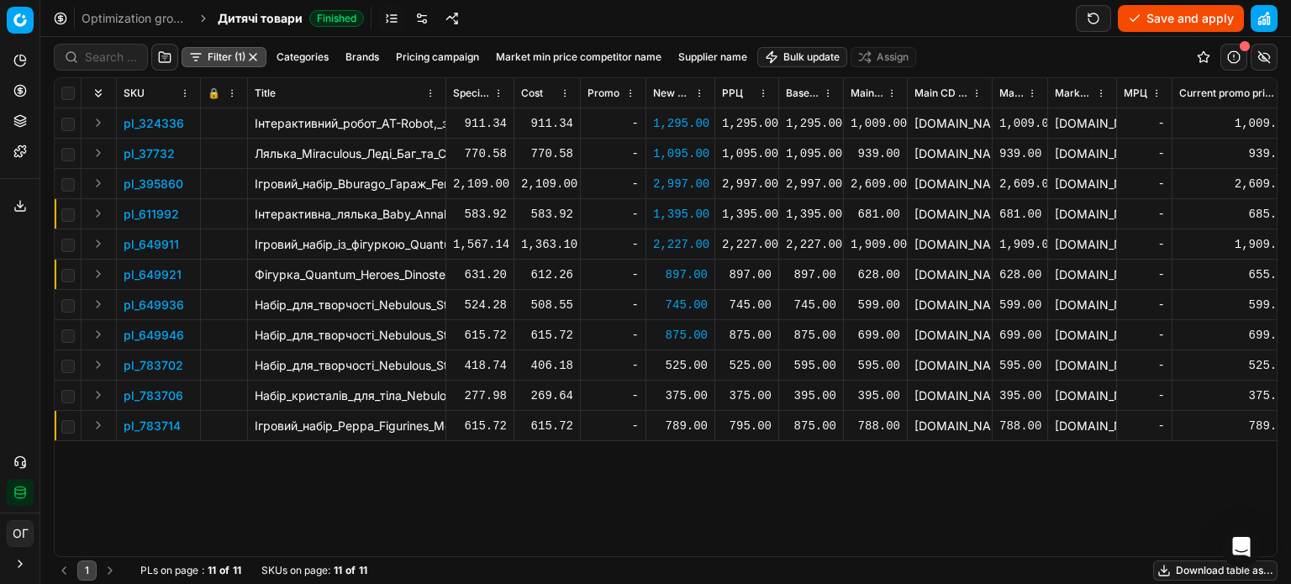
click at [678, 367] on div "525.00" at bounding box center [680, 365] width 55 height 17
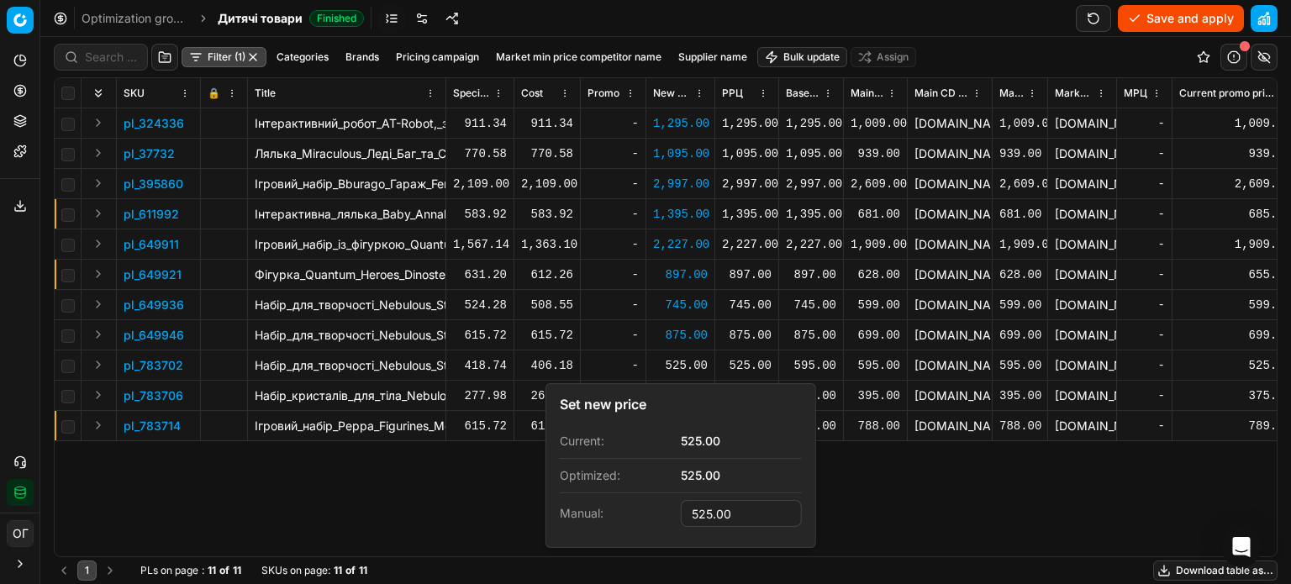
click at [905, 480] on div "pl_324336 Інтерактивний_робот_AT-Robot,_з_голосовим_управлінням,_укр._мова,_чер…" at bounding box center [666, 332] width 1222 height 448
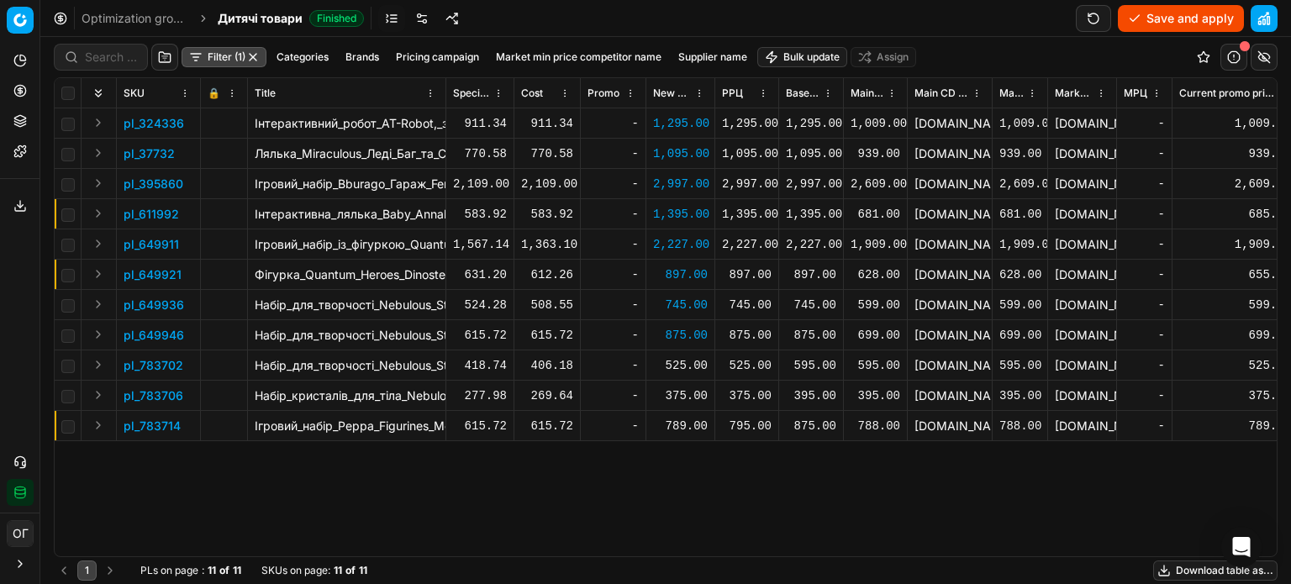
click at [684, 366] on div "525.00" at bounding box center [680, 365] width 55 height 17
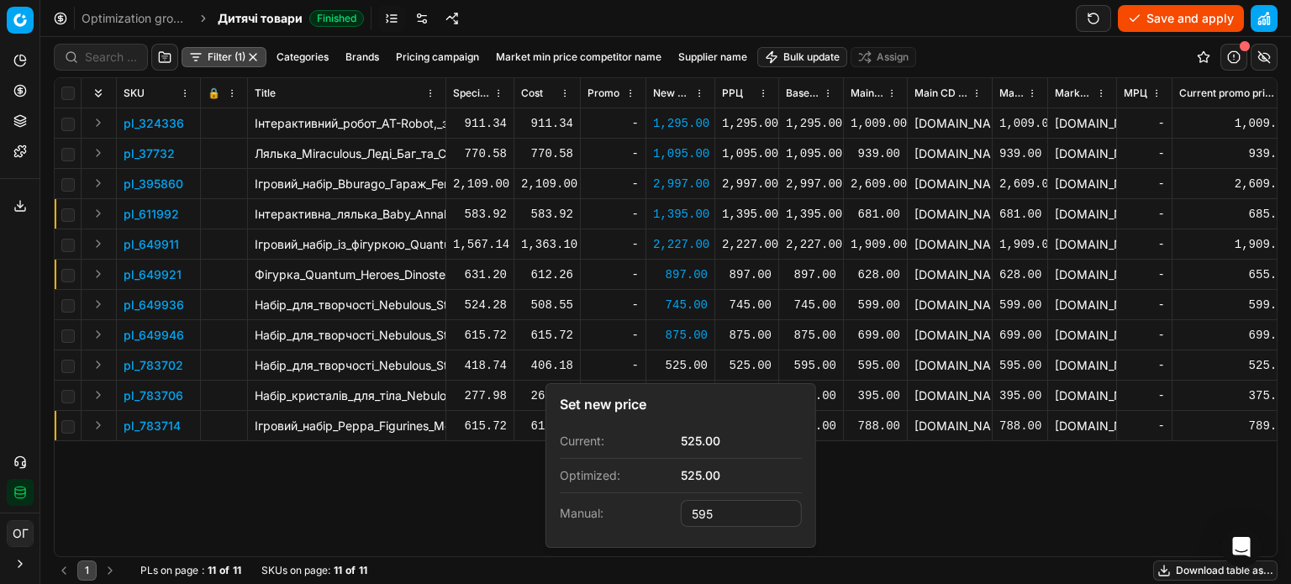
type input "595.00"
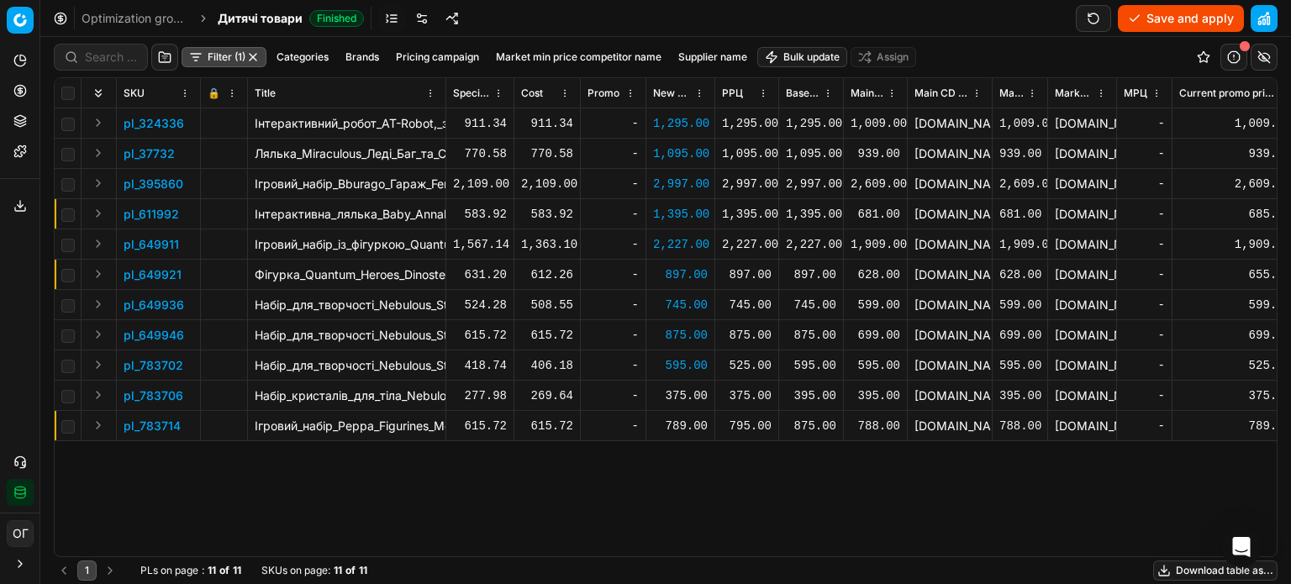
click at [681, 397] on div "375.00" at bounding box center [680, 395] width 55 height 17
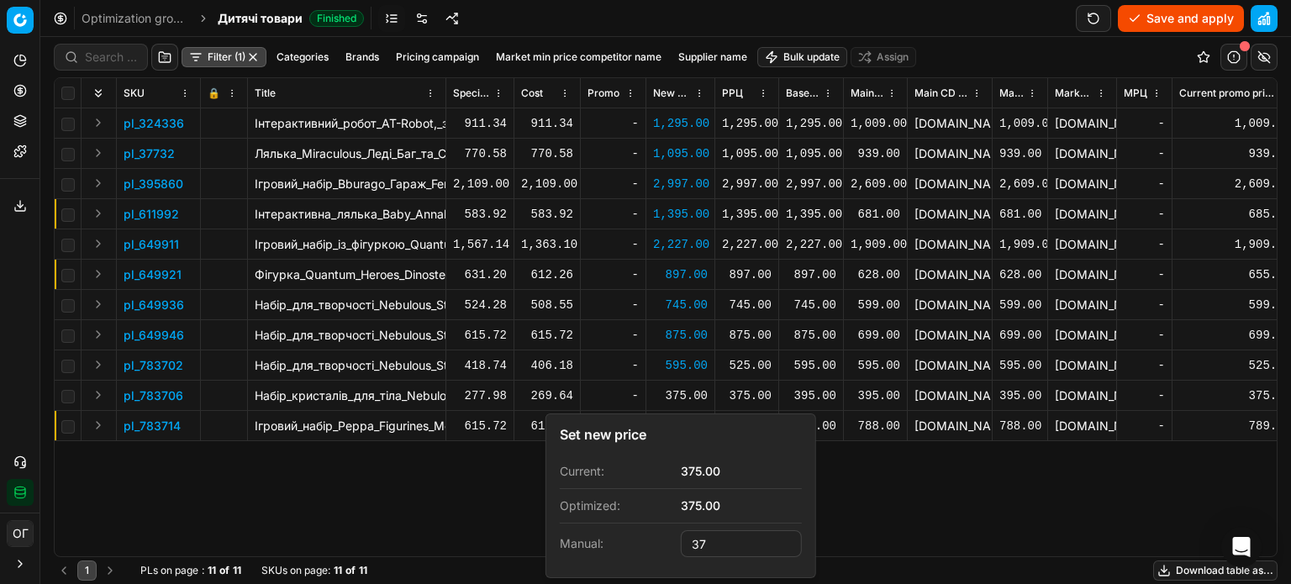
type input "3"
type input "395.00"
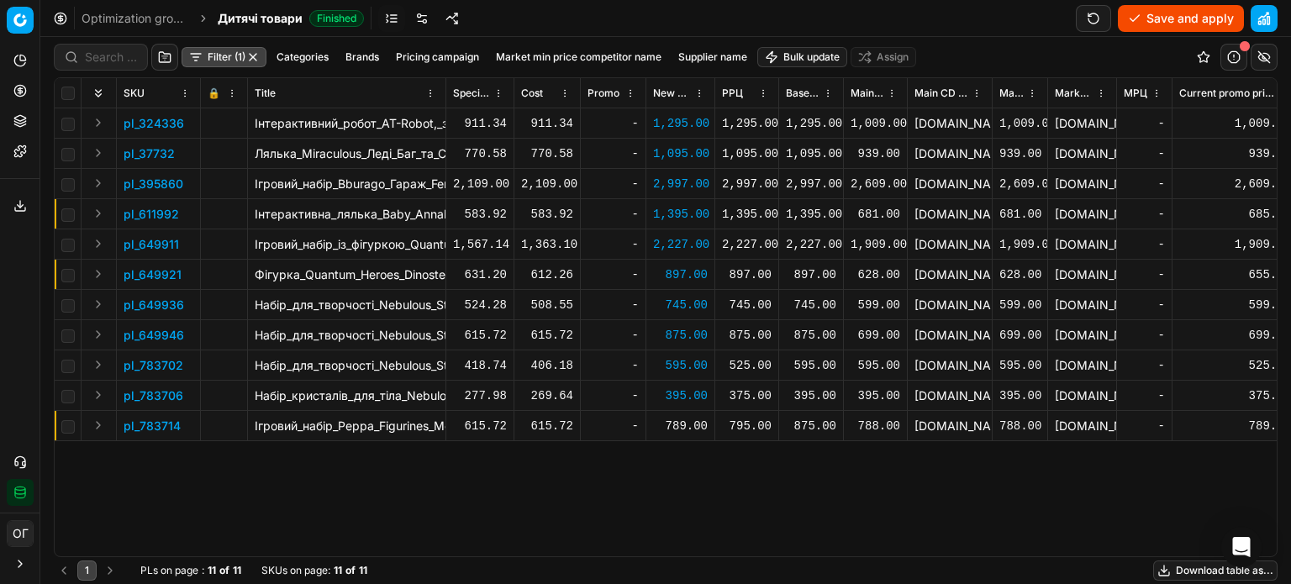
click at [683, 427] on div "789.00" at bounding box center [680, 426] width 55 height 17
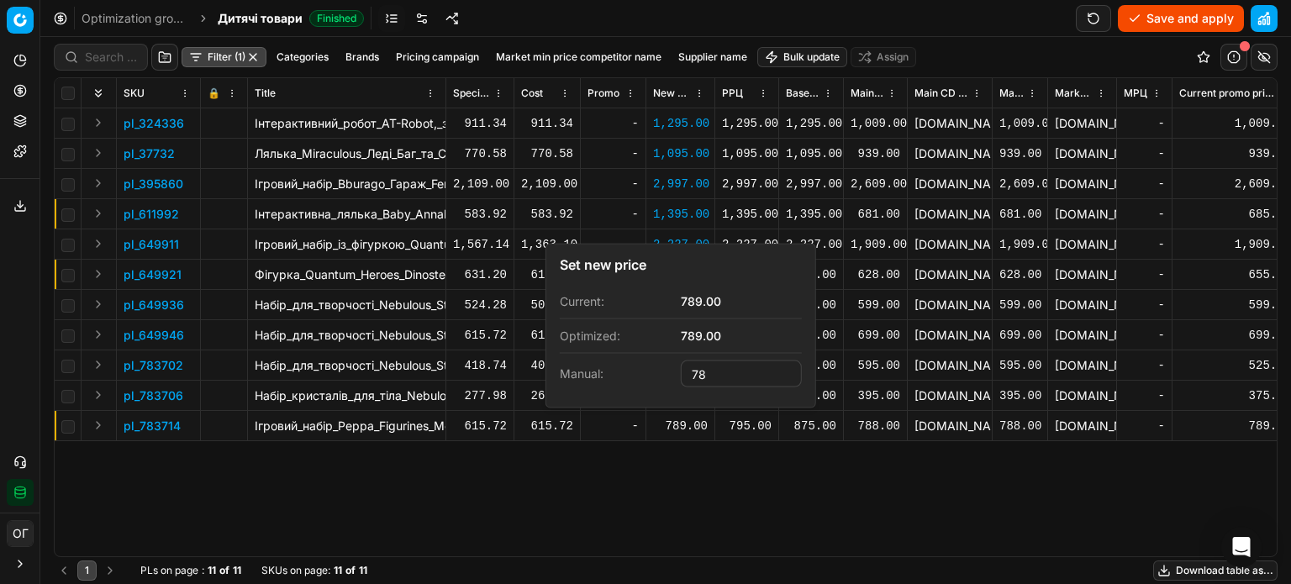
type input "7"
type input "875.00"
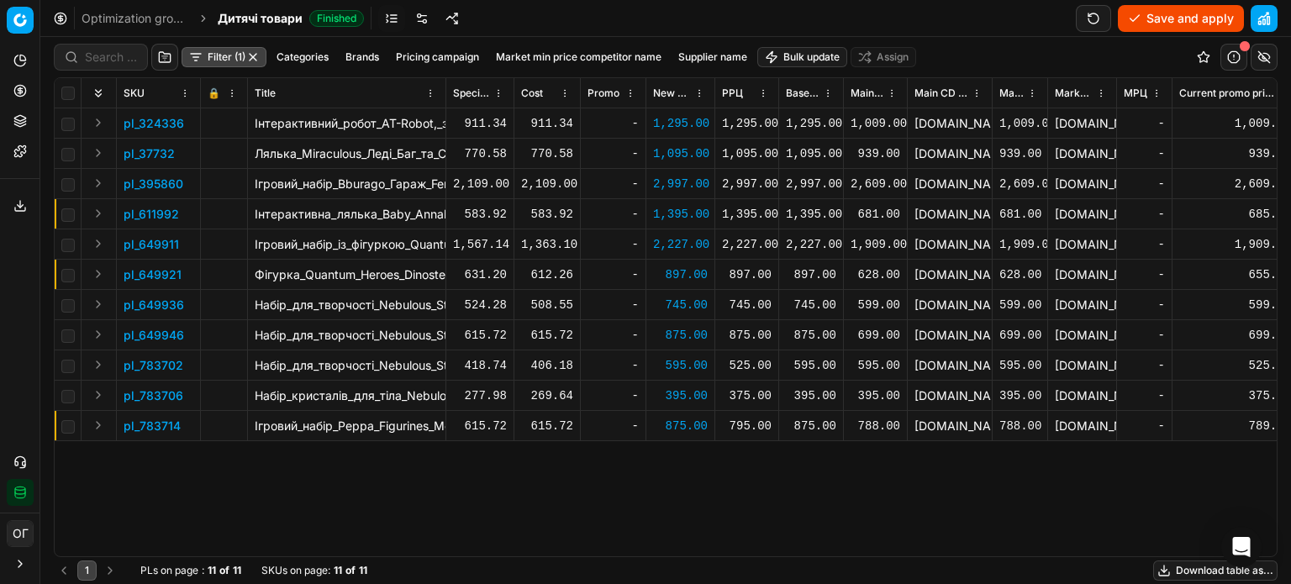
click at [1169, 22] on button "Save and apply" at bounding box center [1181, 18] width 126 height 27
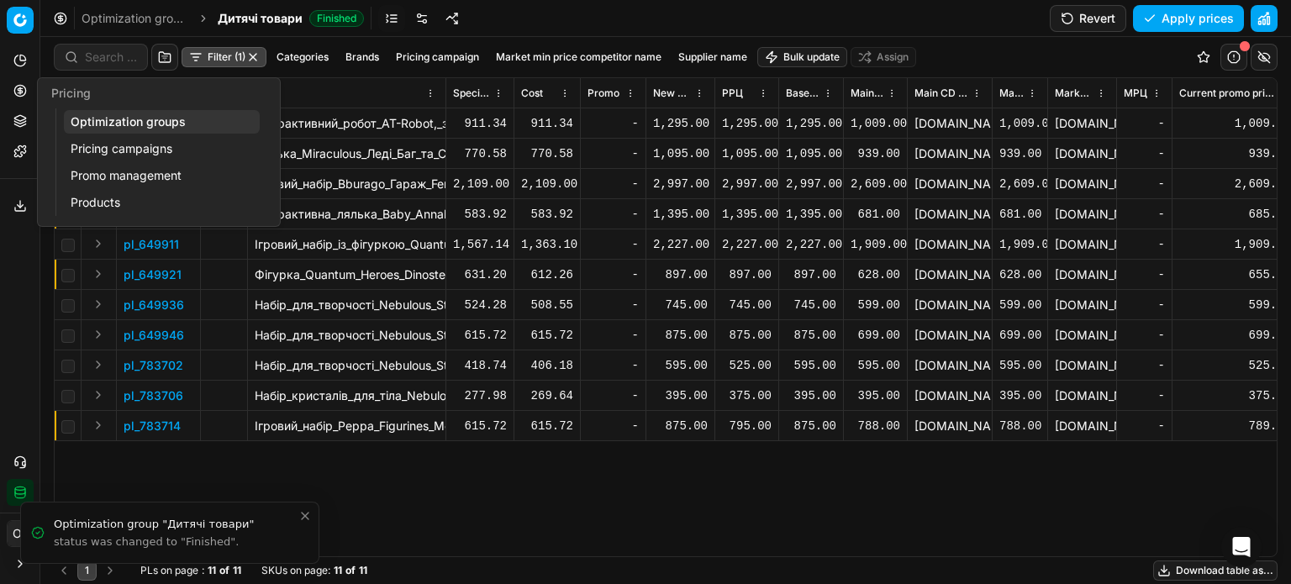
click at [108, 116] on link "Optimization groups" at bounding box center [162, 122] width 196 height 24
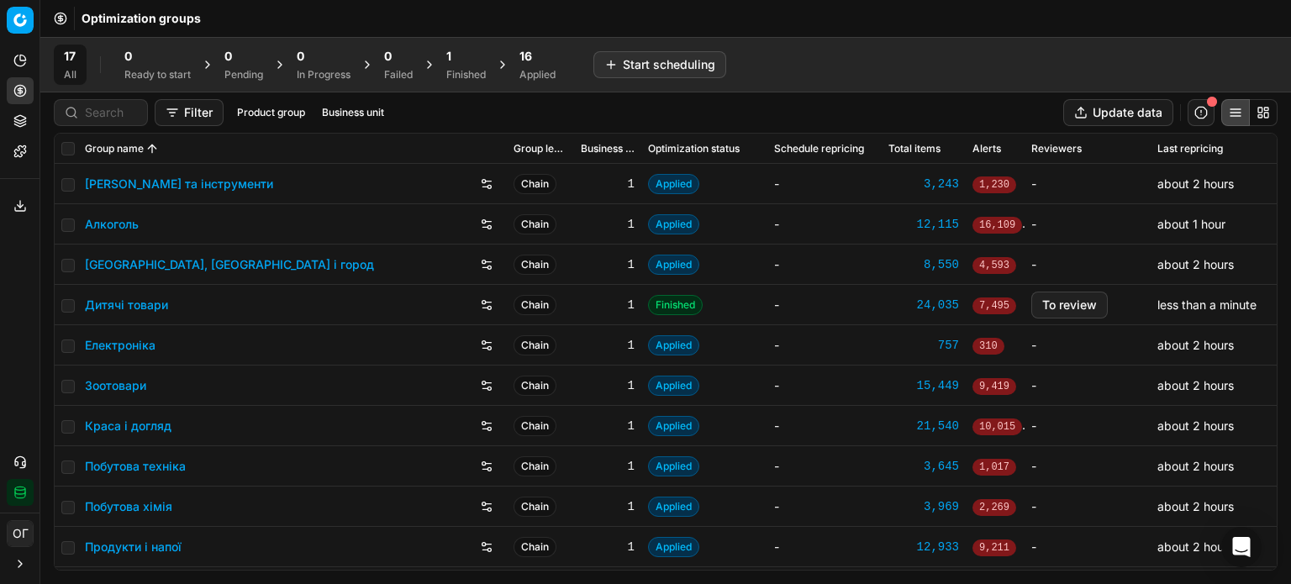
click at [486, 66] on div "1 Finished" at bounding box center [465, 65] width 39 height 34
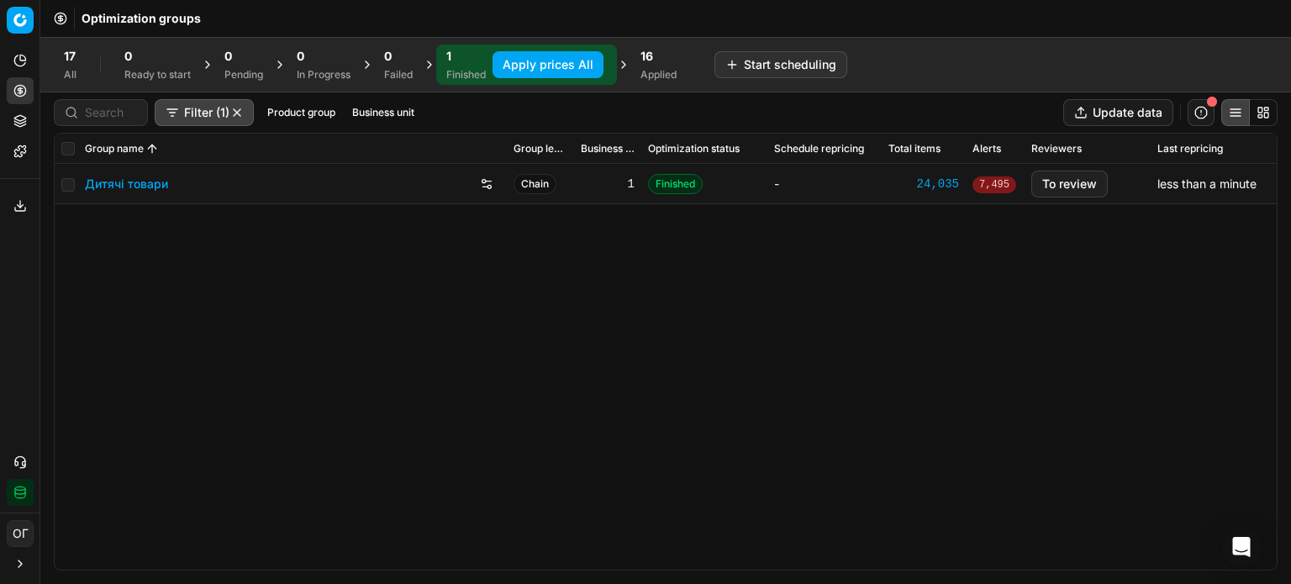
click at [519, 60] on button "Apply prices All" at bounding box center [547, 64] width 111 height 27
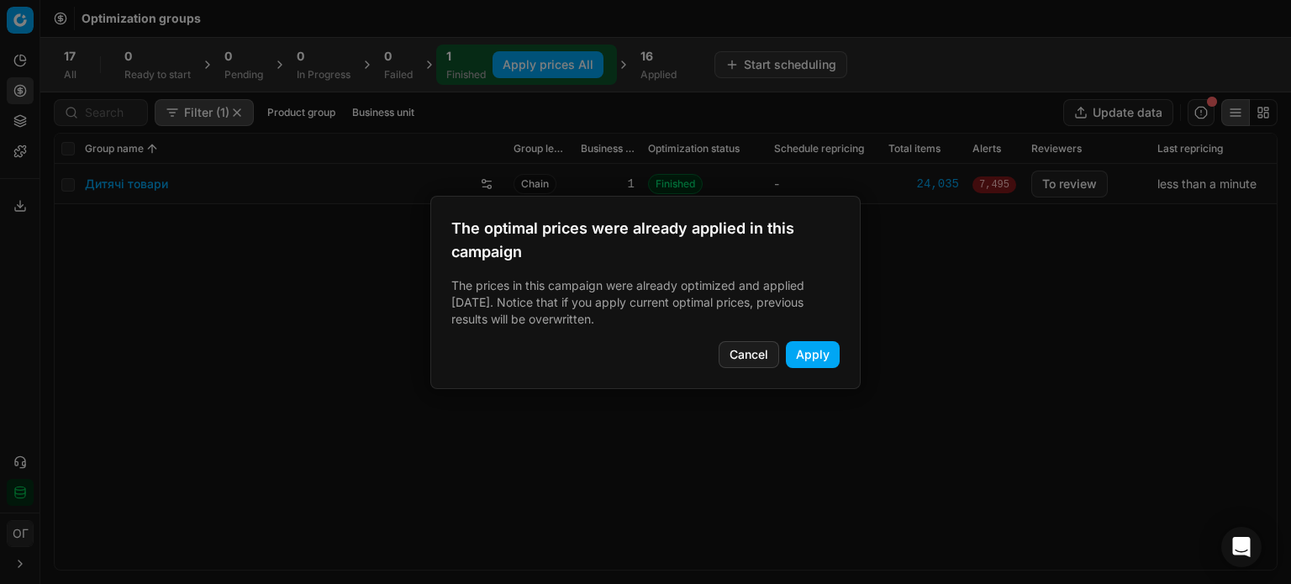
click at [813, 357] on button "Apply" at bounding box center [813, 354] width 54 height 27
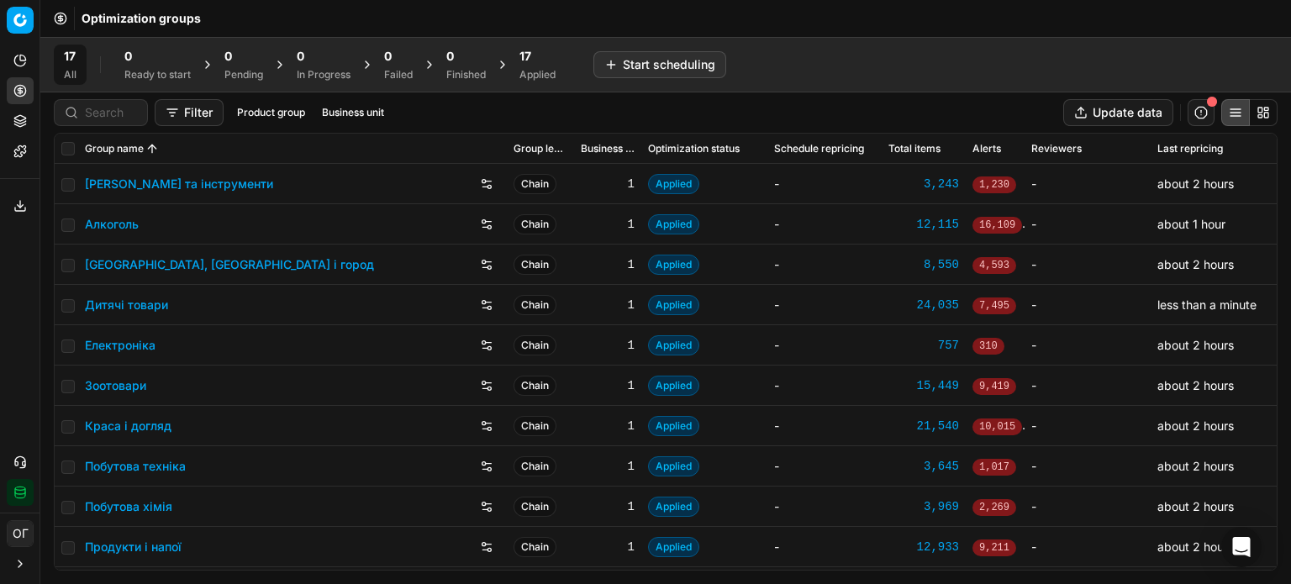
click at [531, 63] on span "17" at bounding box center [525, 56] width 12 height 17
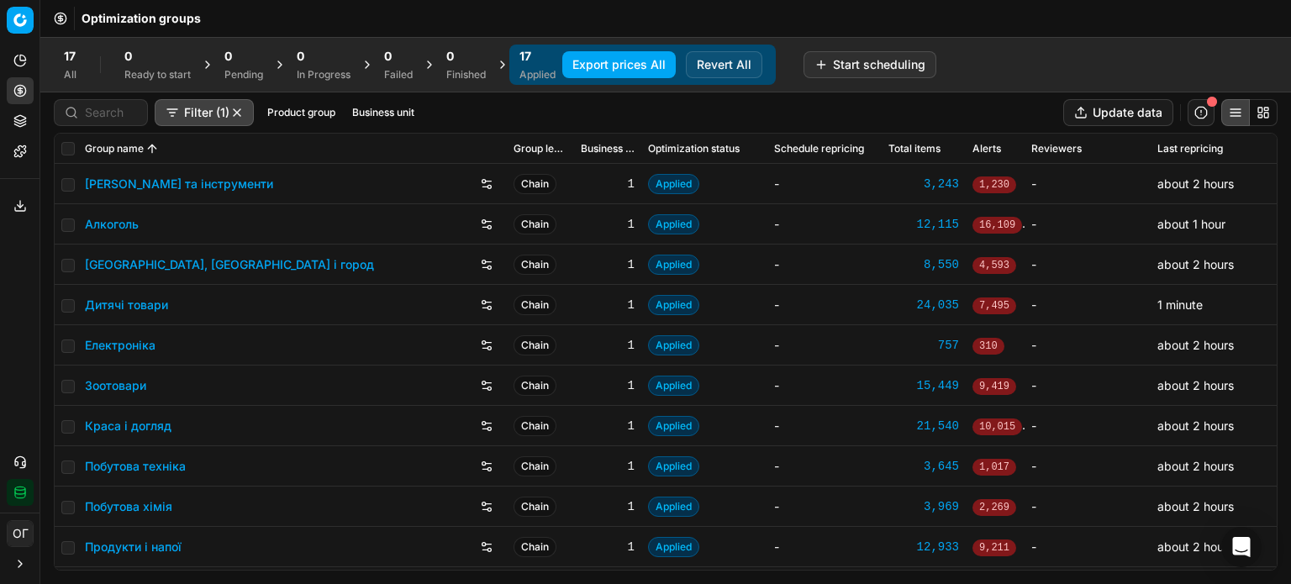
click at [613, 72] on button "Export prices All" at bounding box center [618, 64] width 113 height 27
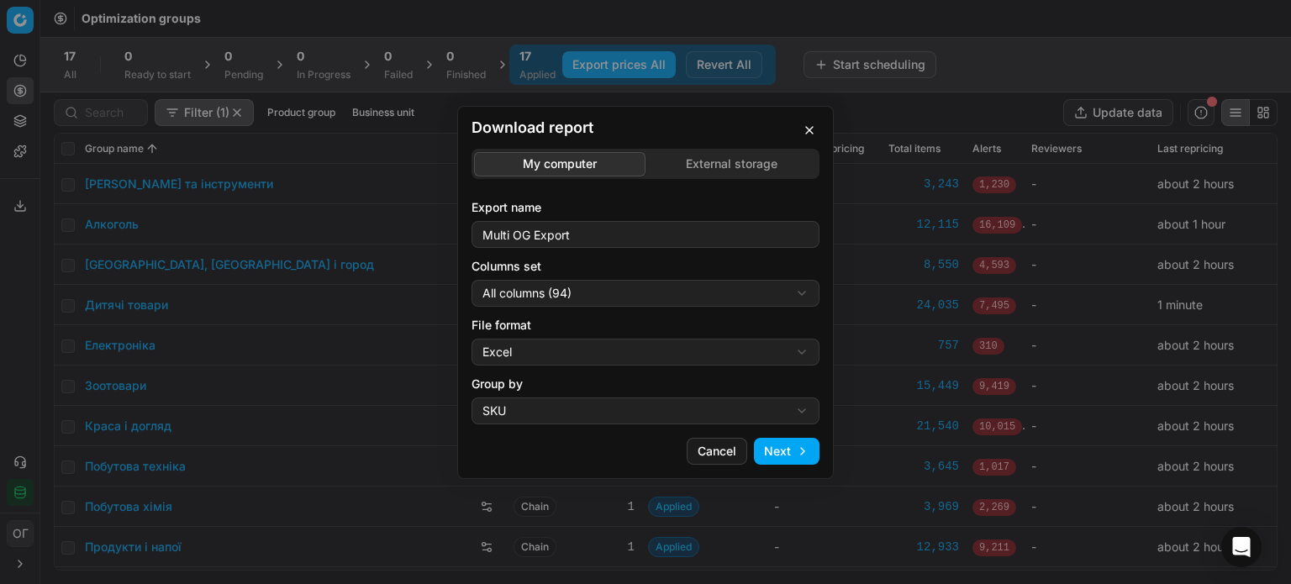
click at [810, 134] on button "button" at bounding box center [809, 130] width 20 height 20
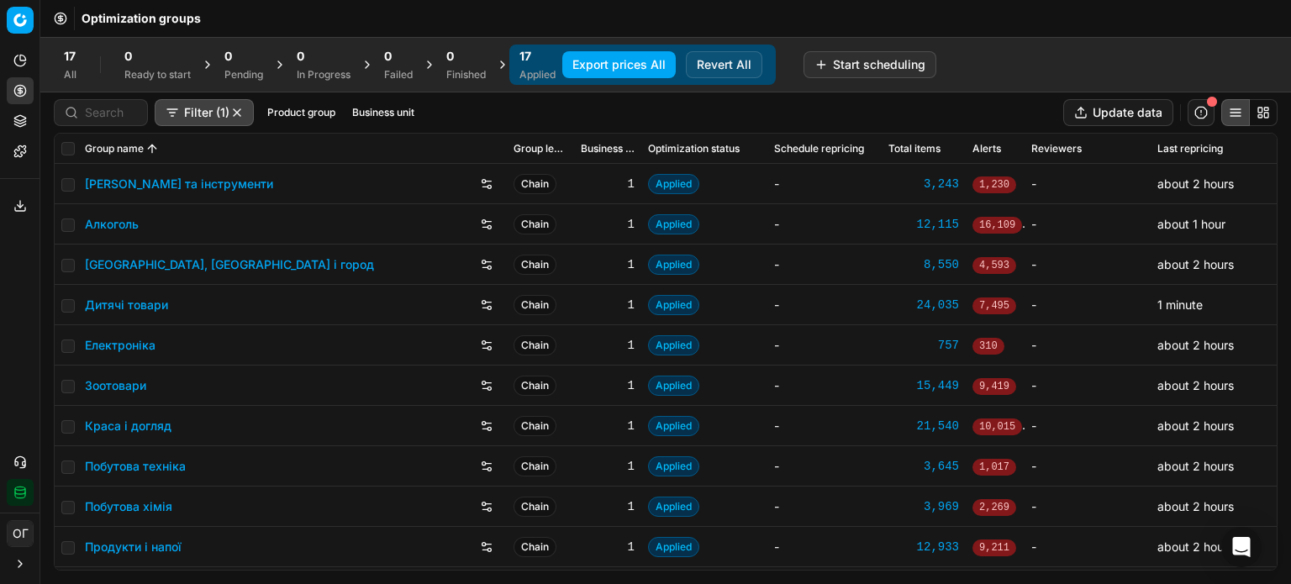
click at [60, 311] on td at bounding box center [67, 305] width 24 height 40
click at [67, 305] on input "checkbox" at bounding box center [67, 305] width 13 height 13
checkbox input "true"
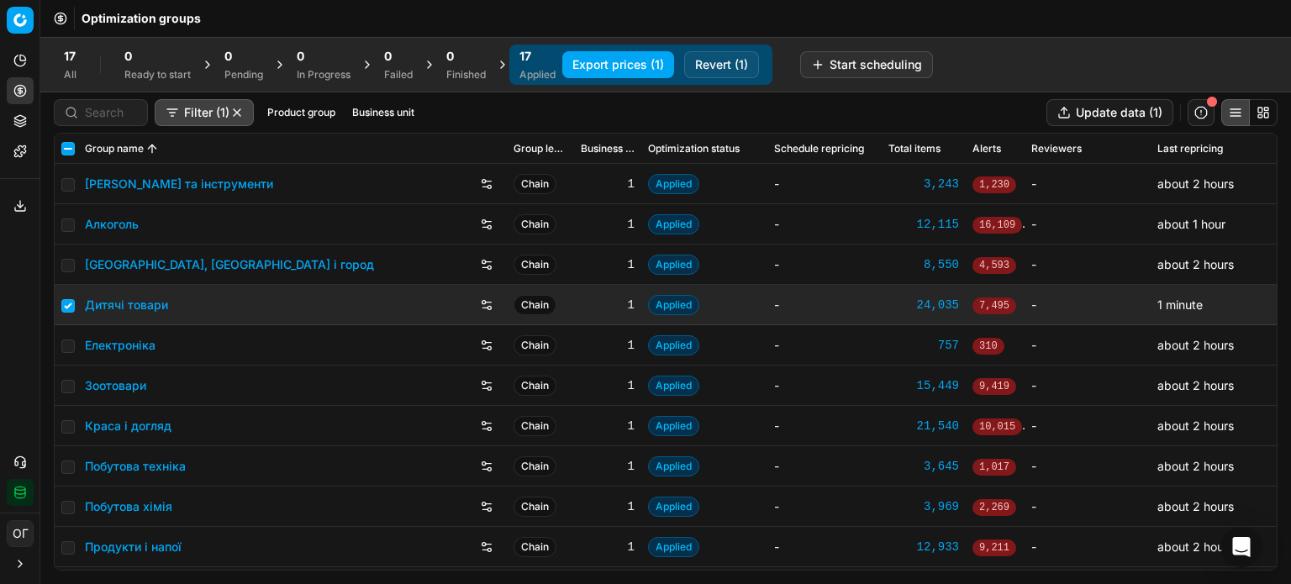
click at [638, 66] on button "Export prices (1)" at bounding box center [618, 64] width 112 height 27
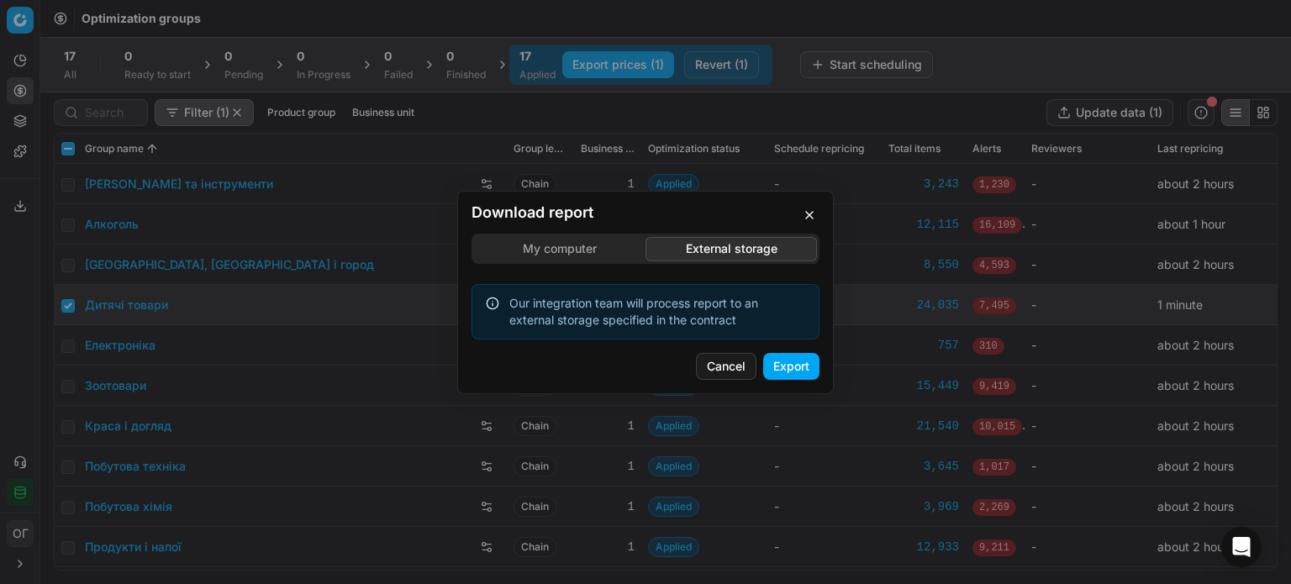
click at [692, 166] on div "Download report My computer External storage Our integration team will process …" at bounding box center [645, 292] width 1291 height 584
click at [792, 366] on button "Export" at bounding box center [791, 366] width 56 height 27
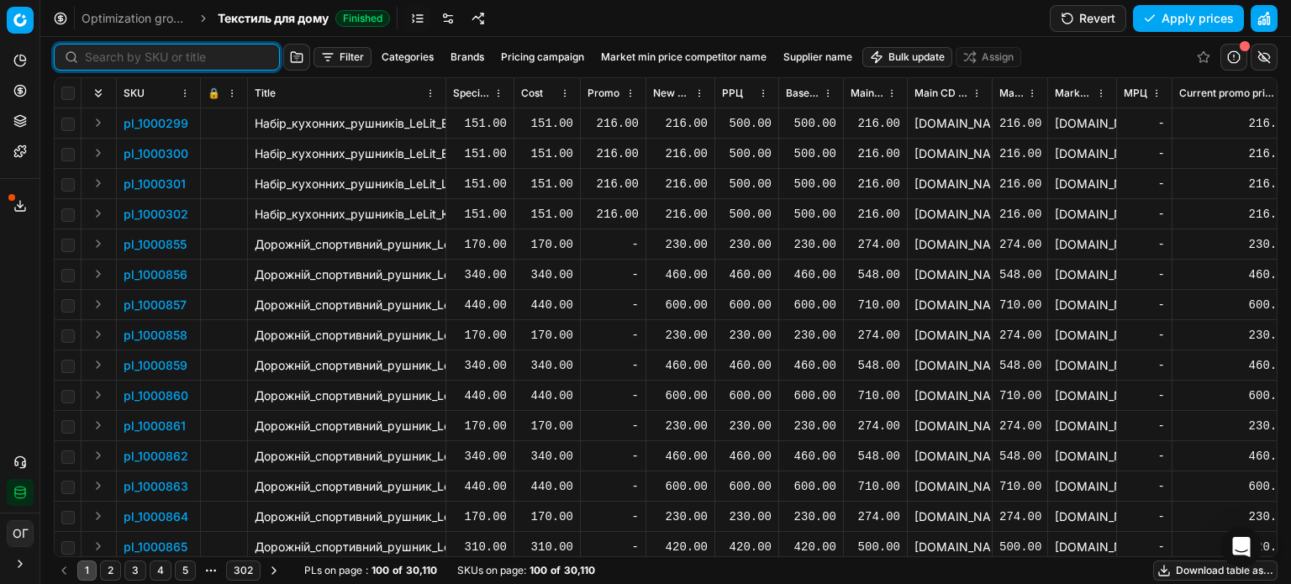
click at [94, 56] on input at bounding box center [177, 57] width 184 height 17
paste input "622094"
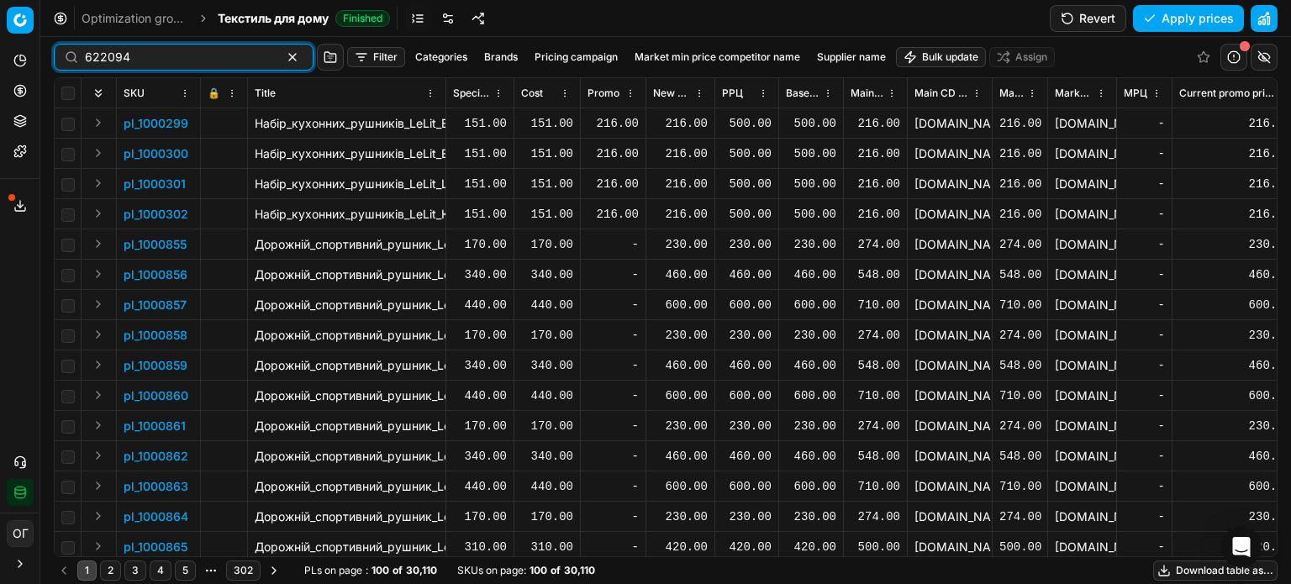
type input "622094"
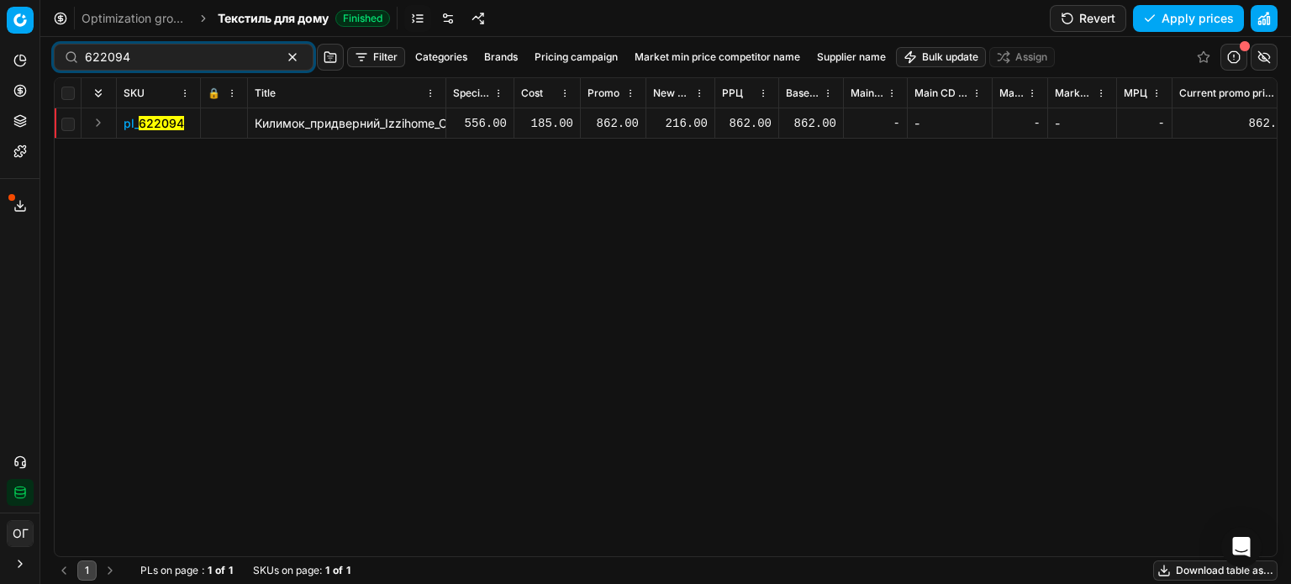
click at [674, 116] on div "216.00" at bounding box center [680, 123] width 55 height 17
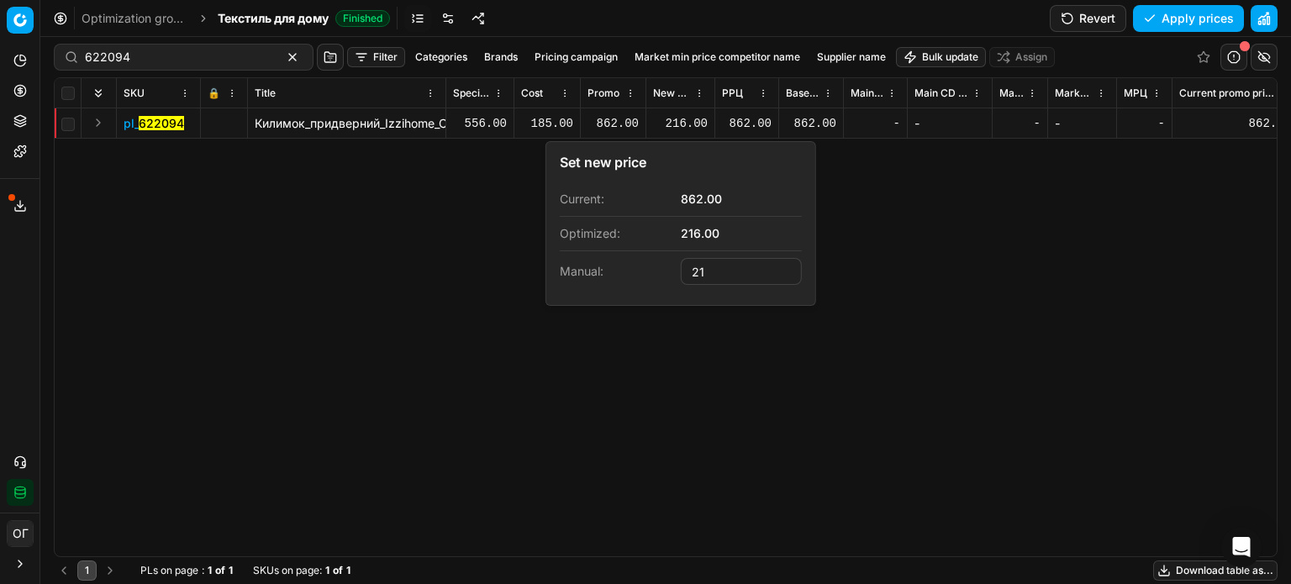
type input "2"
type input "399.00"
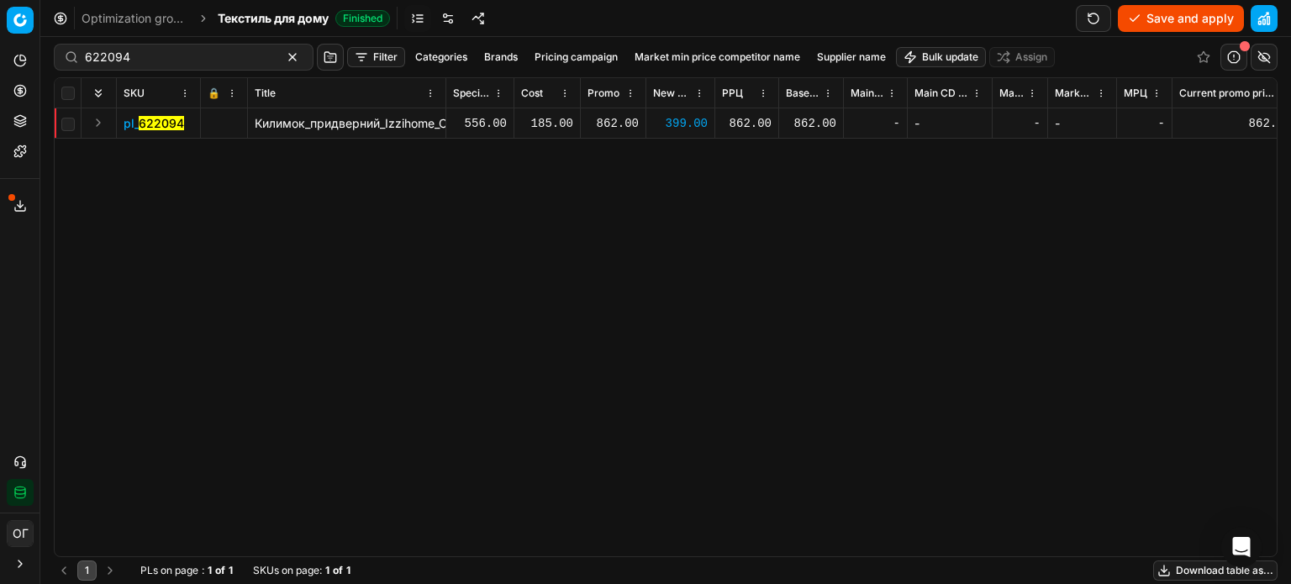
click at [1163, 19] on button "Save and apply" at bounding box center [1181, 18] width 126 height 27
click at [18, 122] on icon at bounding box center [19, 120] width 13 height 13
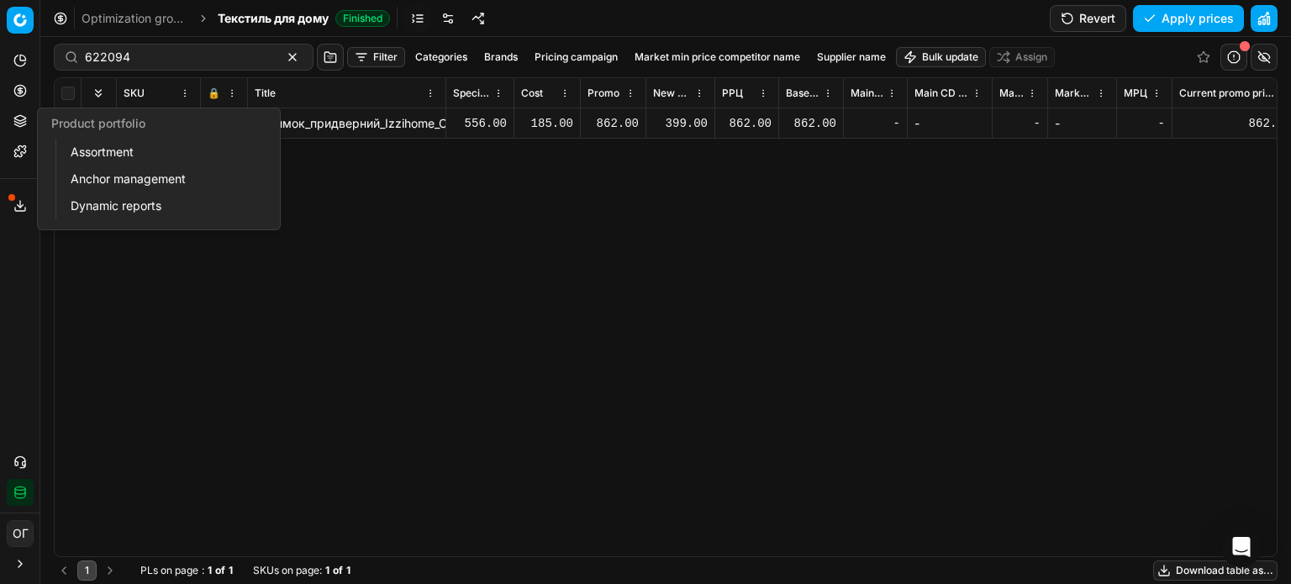
click at [155, 162] on link "Assortment" at bounding box center [162, 152] width 196 height 24
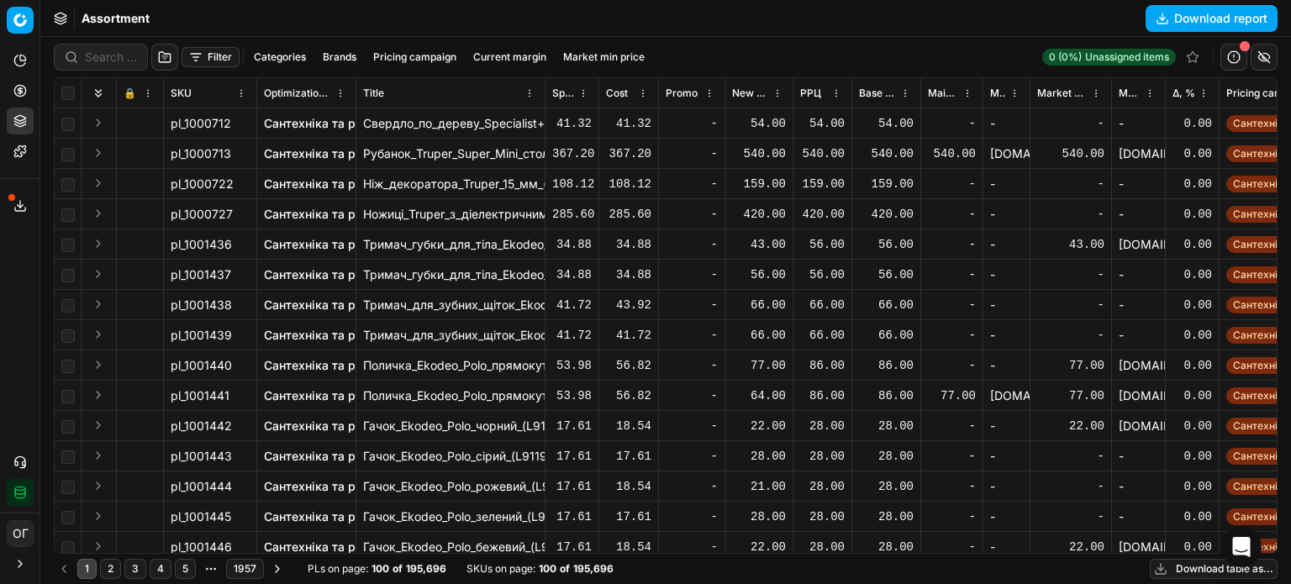
click at [217, 50] on button "Filter" at bounding box center [211, 57] width 58 height 20
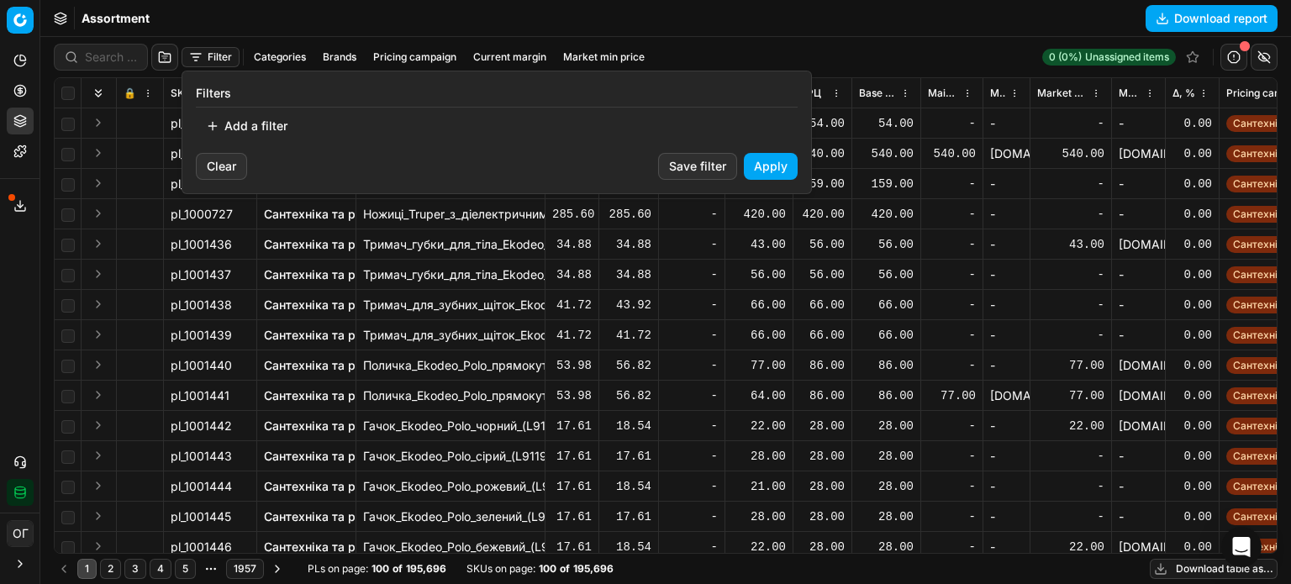
click at [273, 130] on button "Add a filter" at bounding box center [247, 126] width 102 height 27
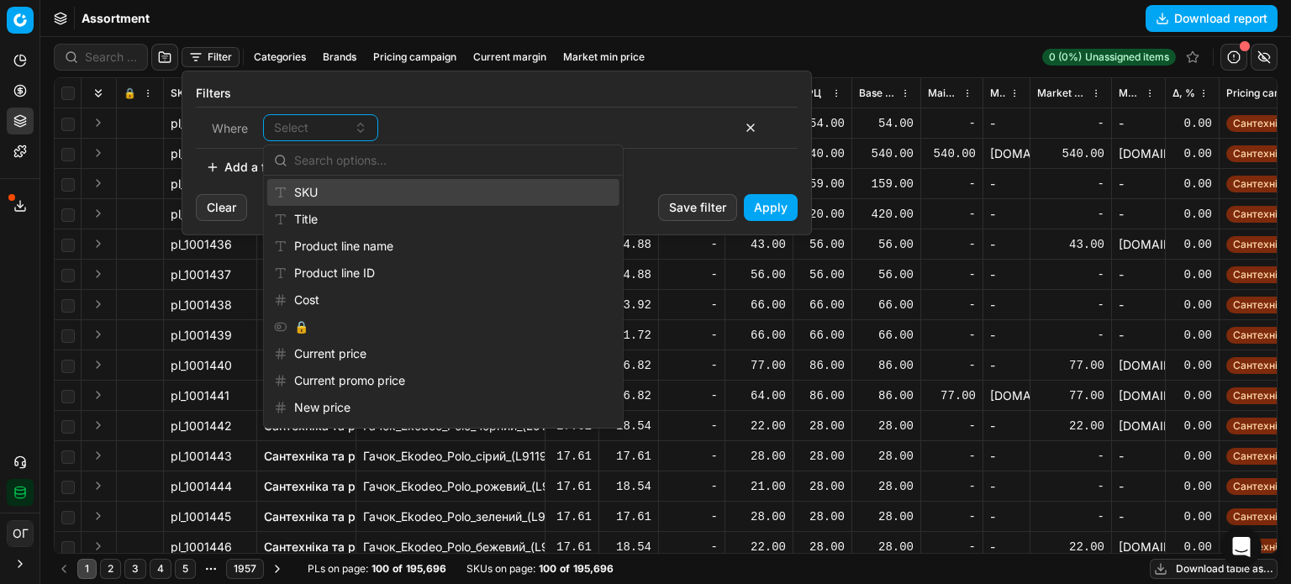
click at [323, 189] on div "SKU" at bounding box center [443, 192] width 352 height 27
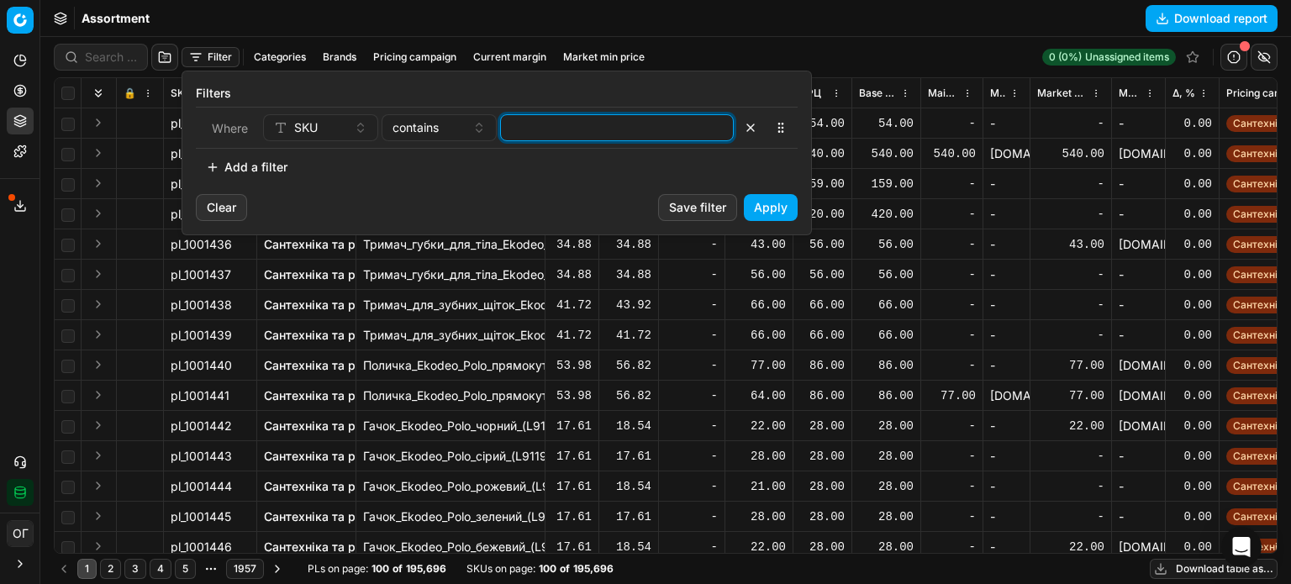
click at [573, 125] on input at bounding box center [617, 127] width 218 height 25
paste input "483135,482910"
type input "483135,482910"
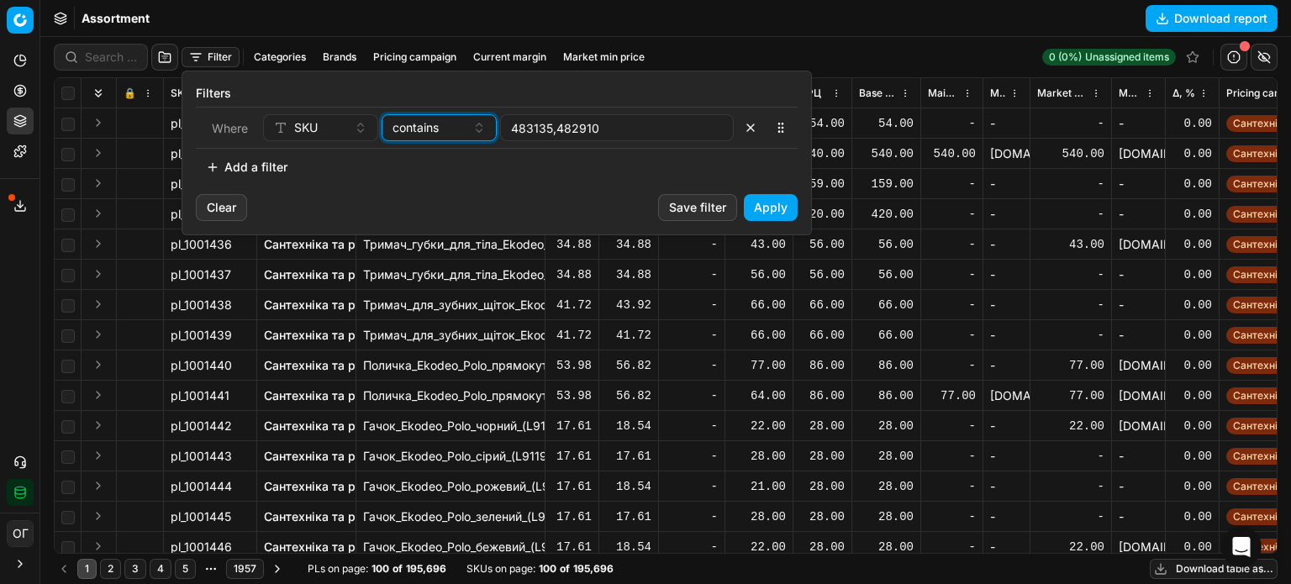
click at [429, 129] on span "contains" at bounding box center [415, 127] width 46 height 17
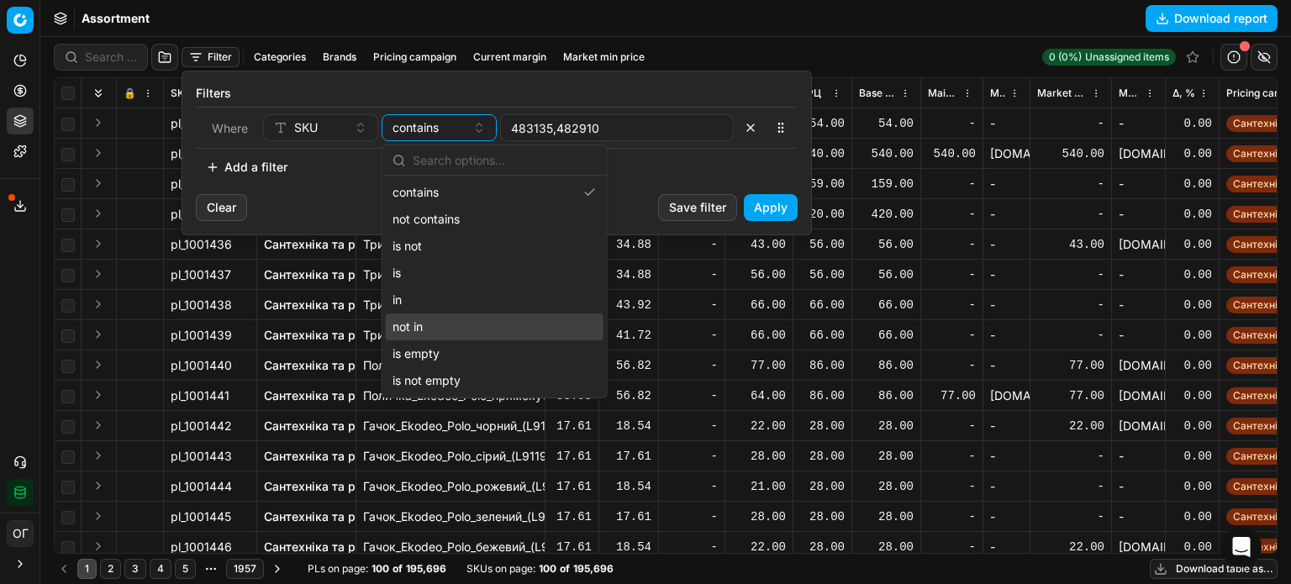
click at [461, 310] on div "in" at bounding box center [495, 300] width 218 height 27
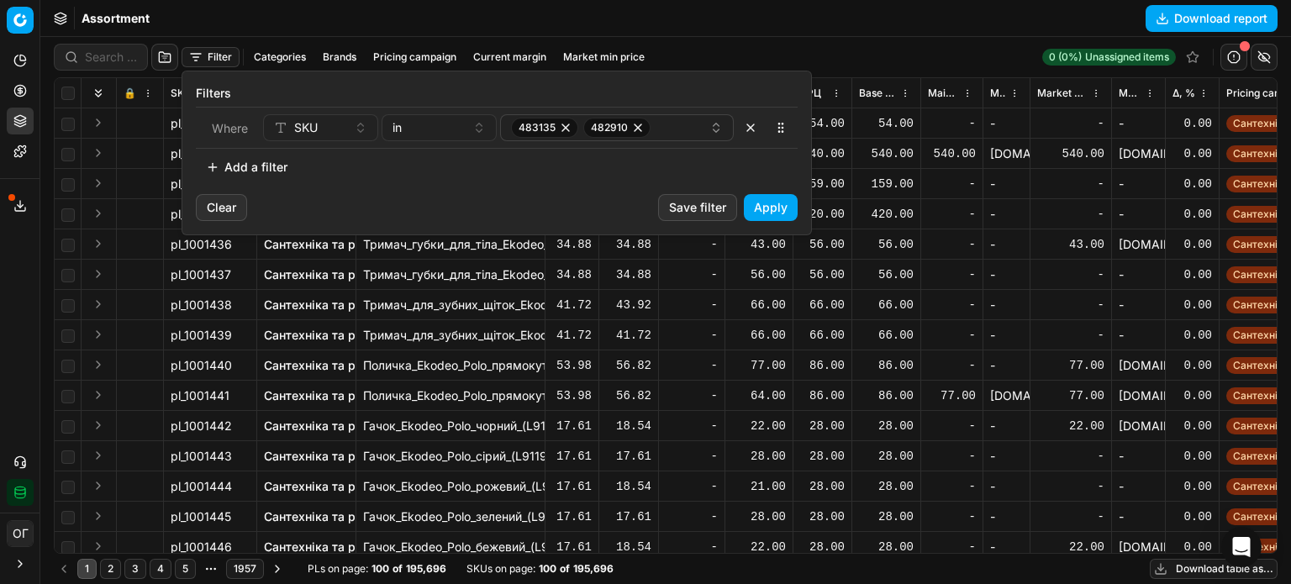
click at [771, 215] on button "Apply" at bounding box center [771, 207] width 54 height 27
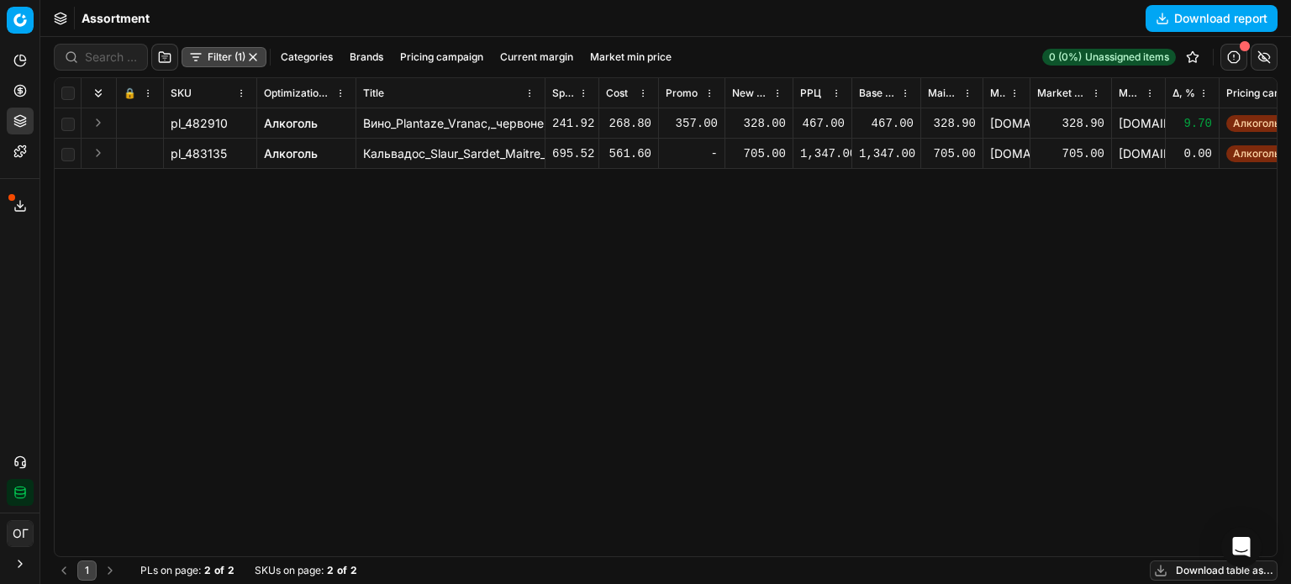
click at [753, 123] on div "328.00" at bounding box center [759, 123] width 54 height 17
click at [766, 125] on div "328.00" at bounding box center [759, 123] width 54 height 17
click at [766, 126] on div "328.00" at bounding box center [759, 123] width 54 height 17
click at [286, 122] on link "Алкоголь" at bounding box center [291, 123] width 54 height 17
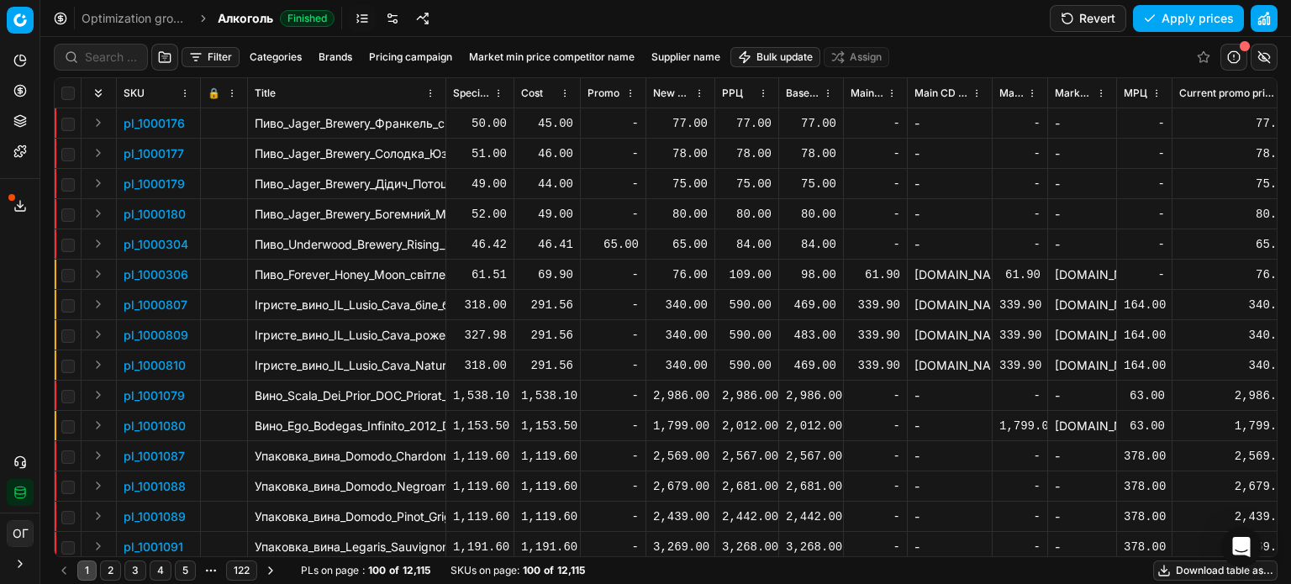
click at [214, 55] on button "Filter" at bounding box center [211, 57] width 58 height 20
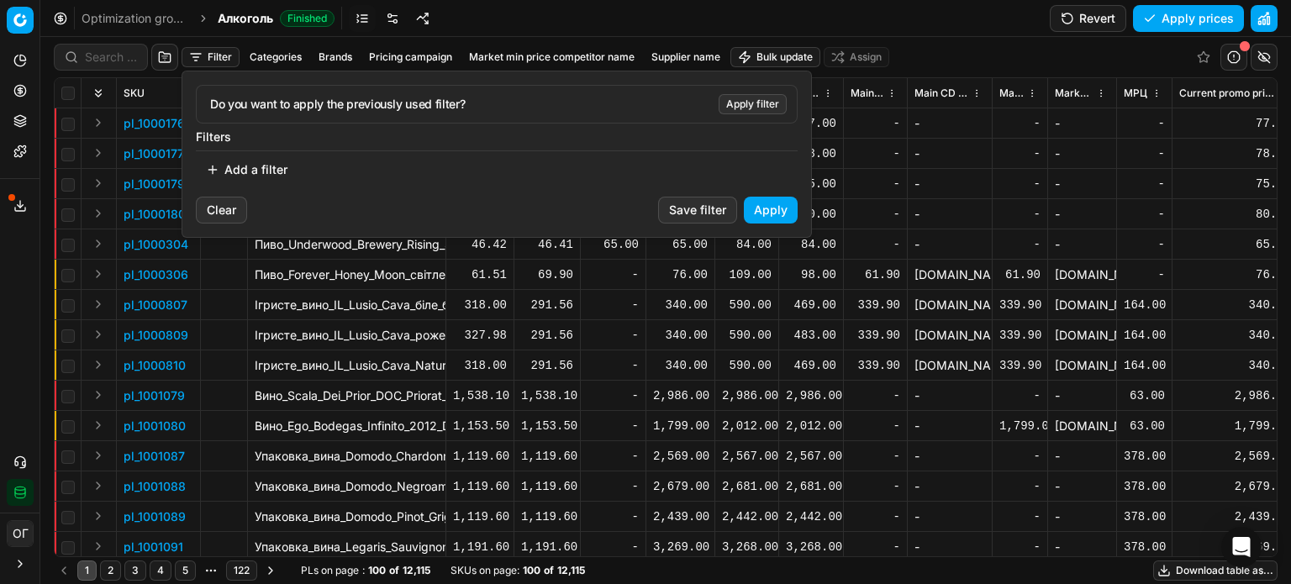
click at [262, 169] on button "Add a filter" at bounding box center [247, 169] width 102 height 27
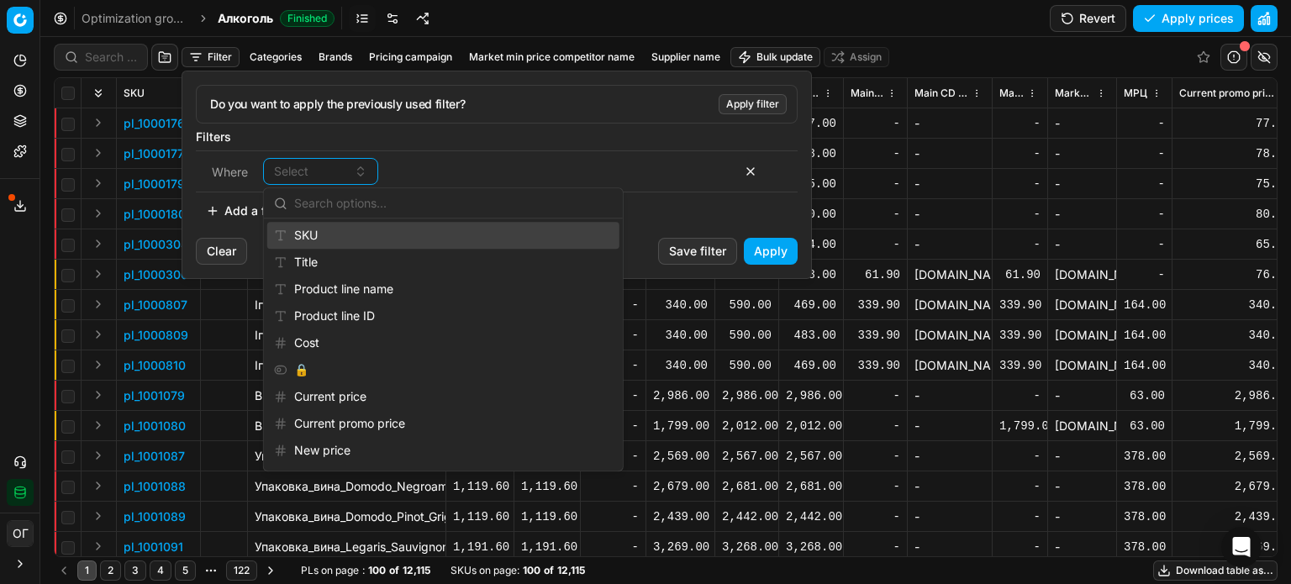
click at [314, 232] on div "SKU" at bounding box center [443, 235] width 352 height 27
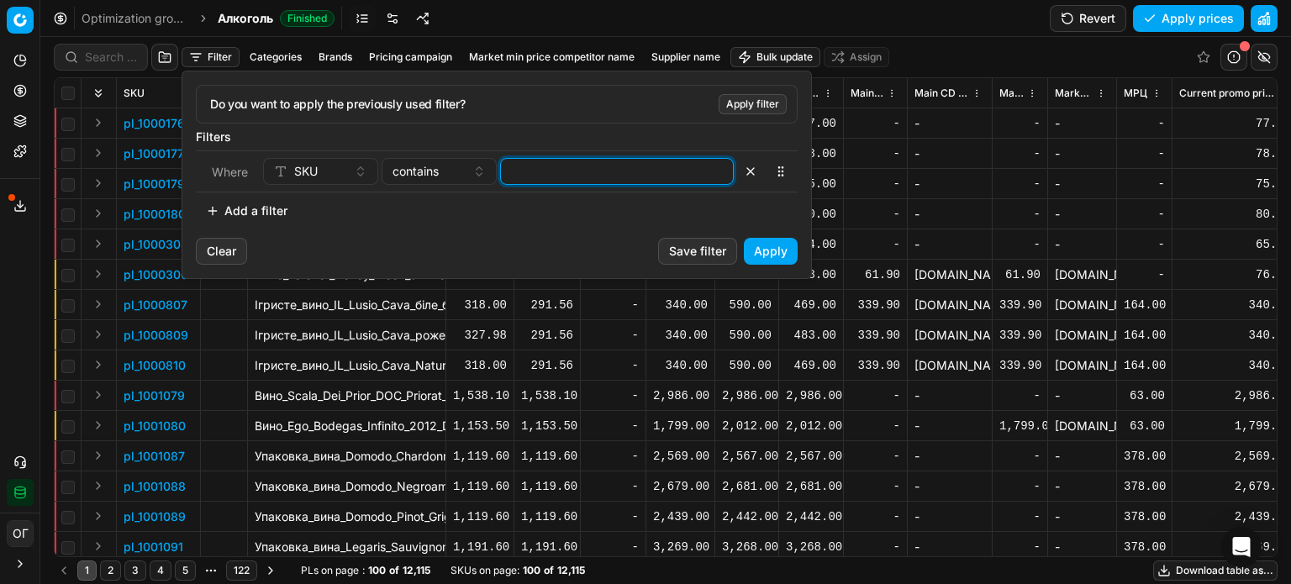
click at [550, 166] on input at bounding box center [617, 171] width 218 height 25
paste input "483135,482910"
type input "483135,482910"
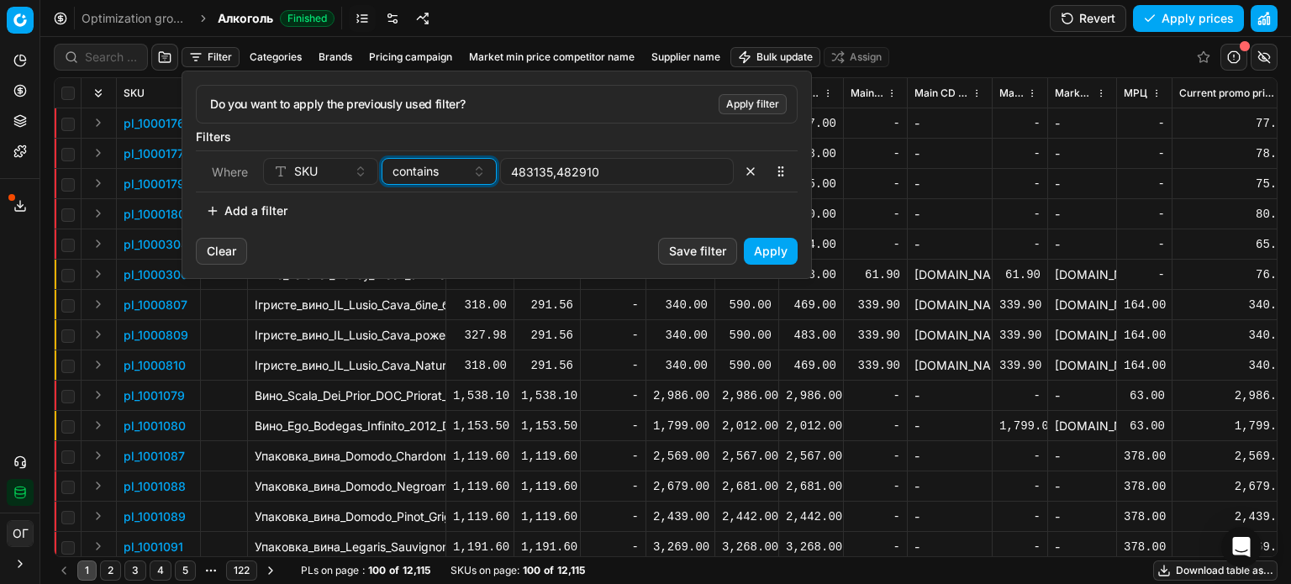
click at [434, 170] on span "contains" at bounding box center [415, 171] width 46 height 17
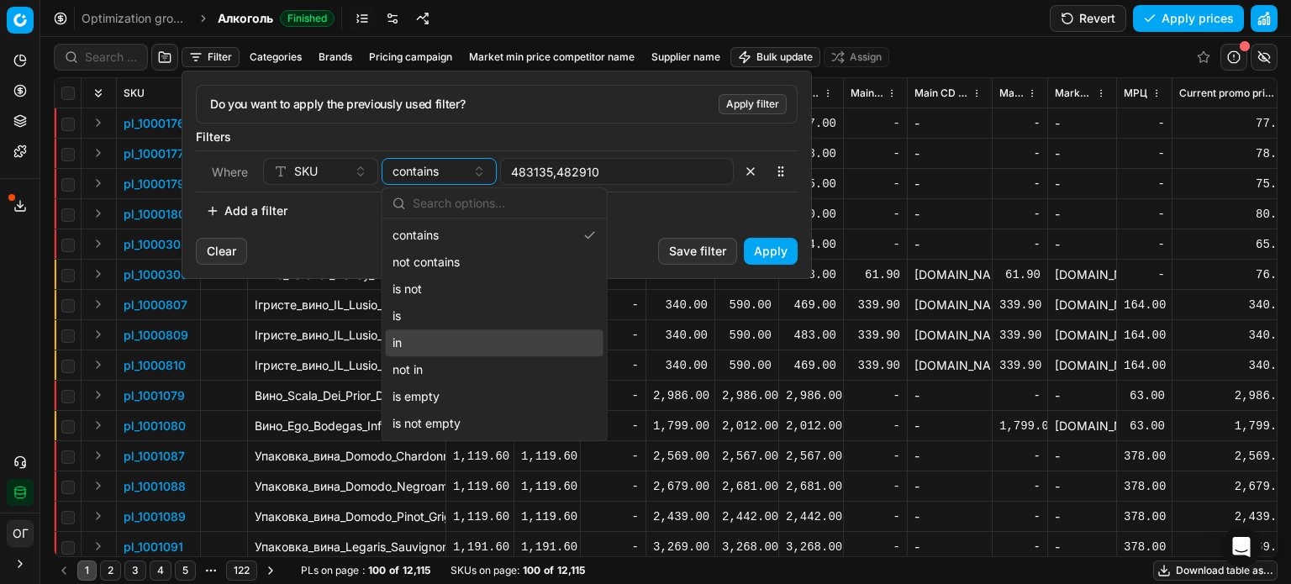
click at [471, 349] on div "in" at bounding box center [495, 342] width 218 height 27
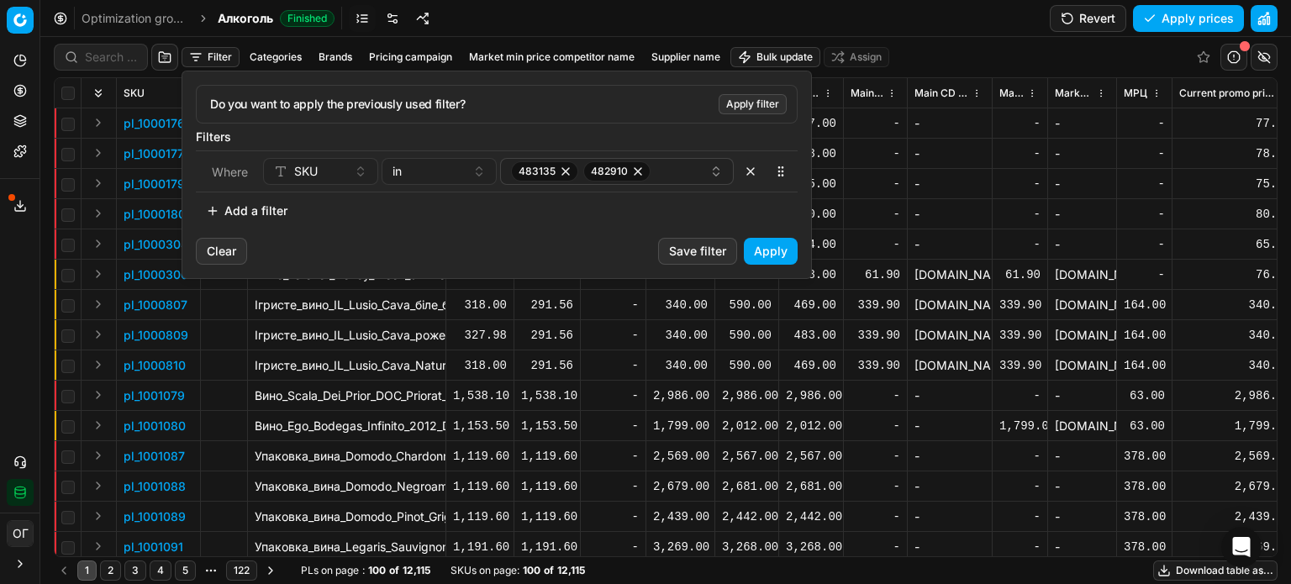
click at [756, 255] on button "Apply" at bounding box center [771, 251] width 54 height 27
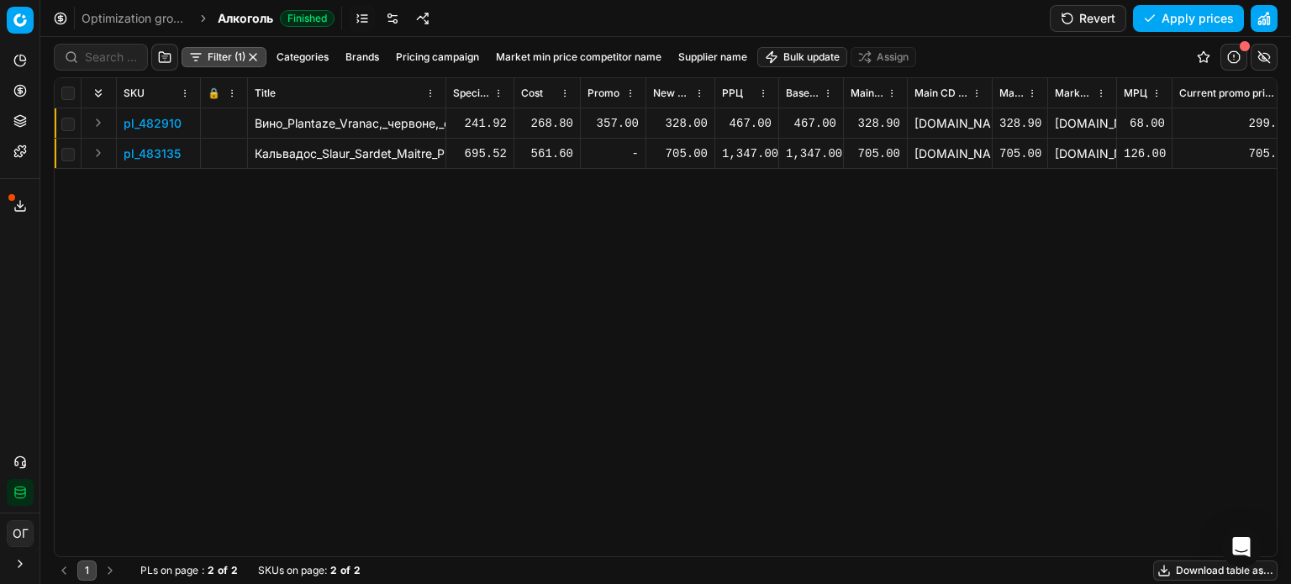
click at [671, 120] on div "328.00" at bounding box center [680, 123] width 55 height 17
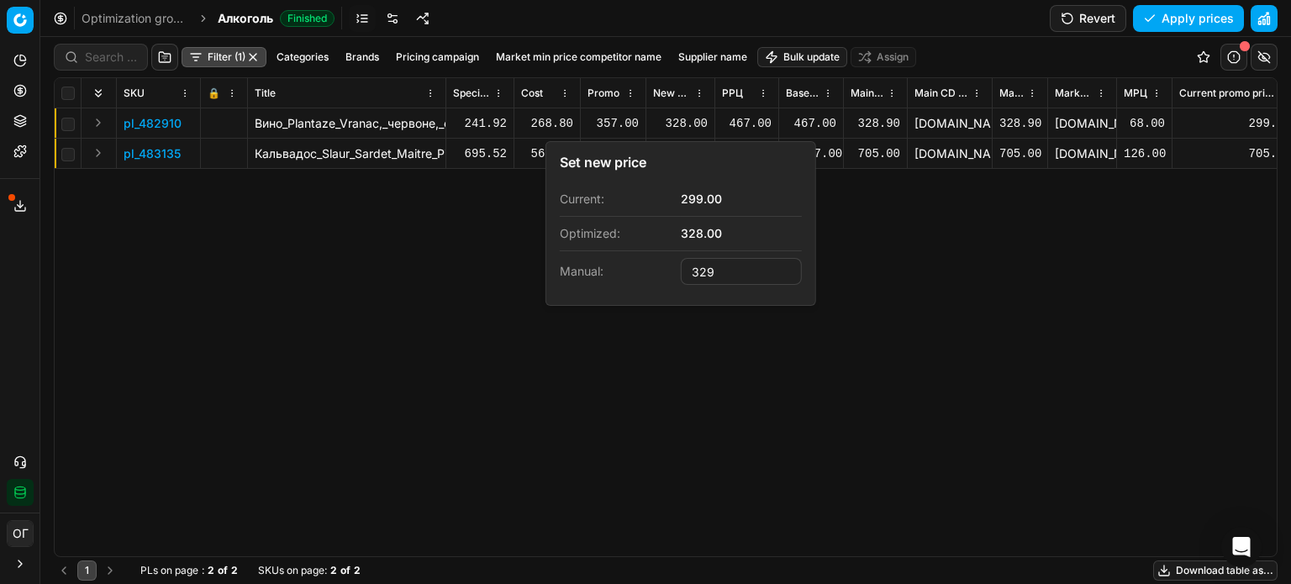
type input "329.00"
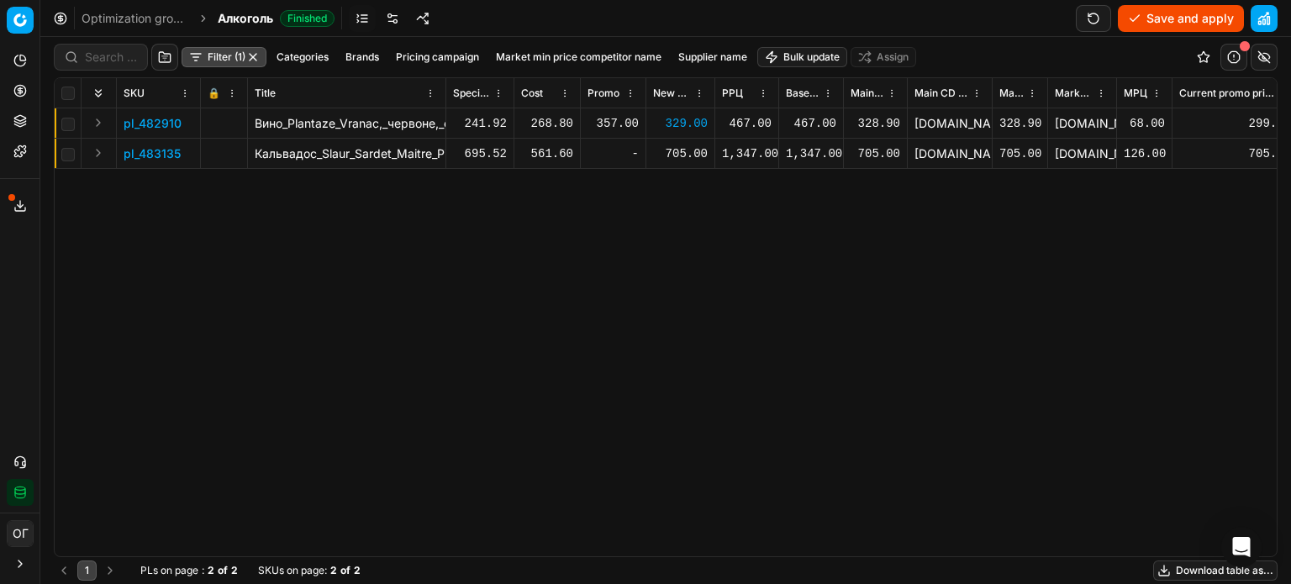
click at [689, 157] on div "705.00" at bounding box center [680, 153] width 55 height 17
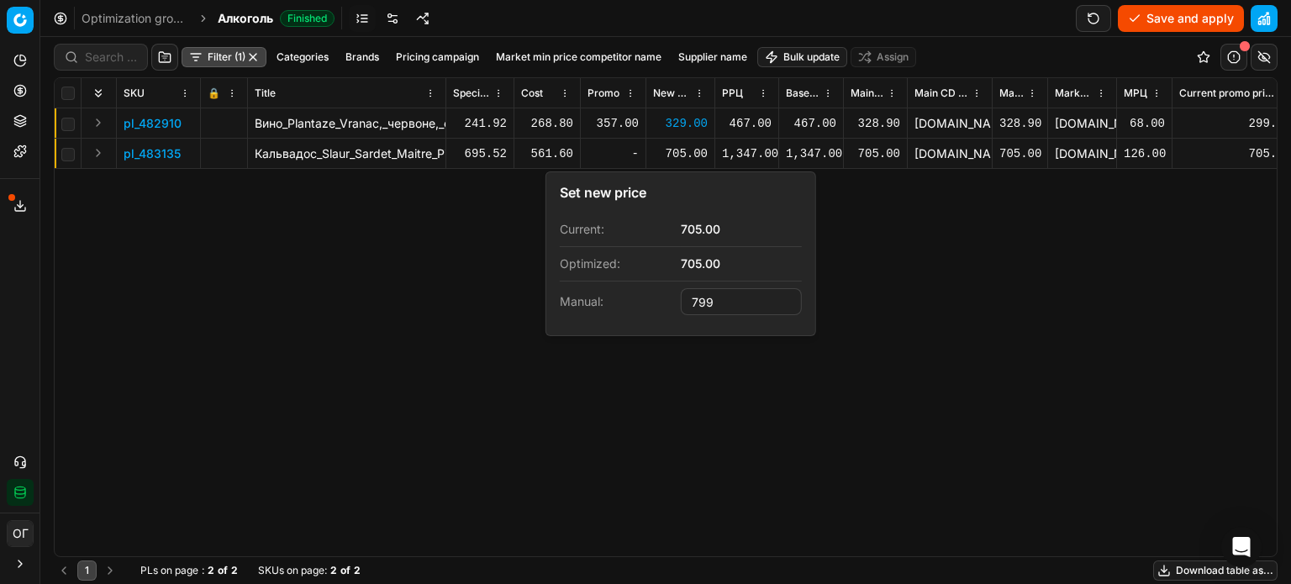
type input "799.00"
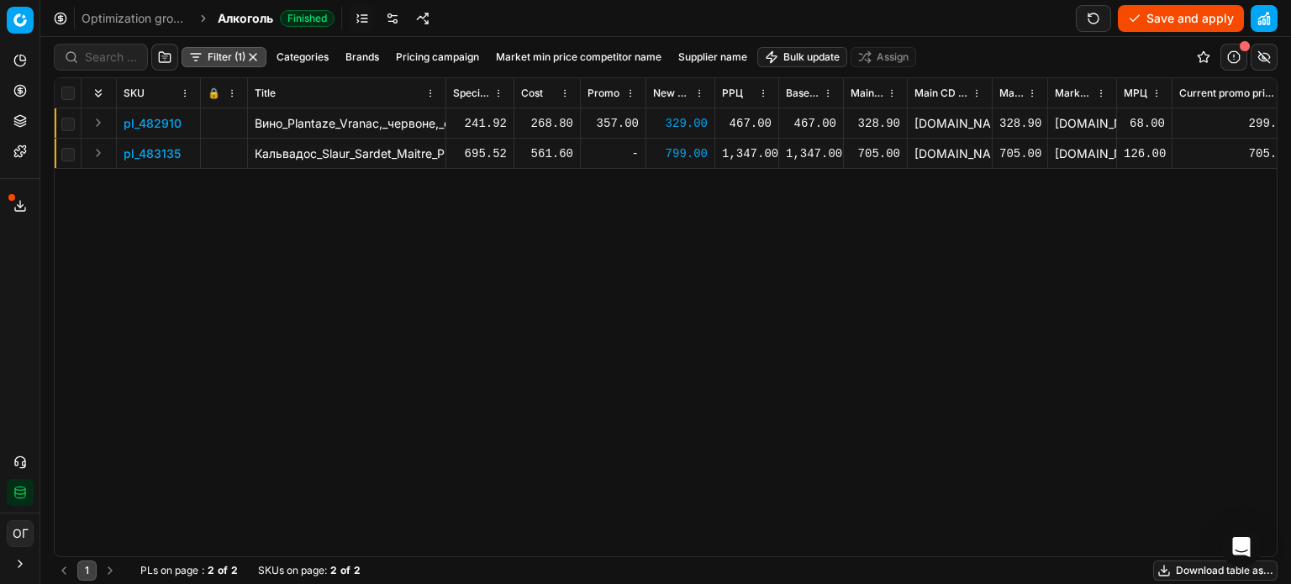
click at [1180, 24] on button "Save and apply" at bounding box center [1181, 18] width 126 height 27
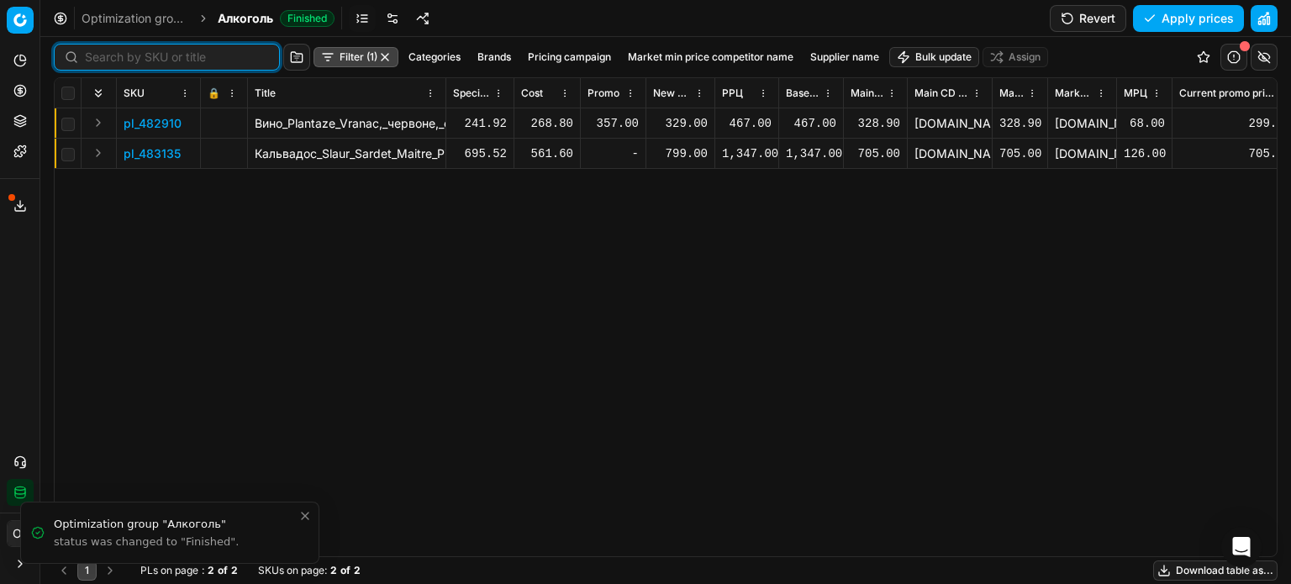
click at [94, 60] on input at bounding box center [177, 57] width 184 height 17
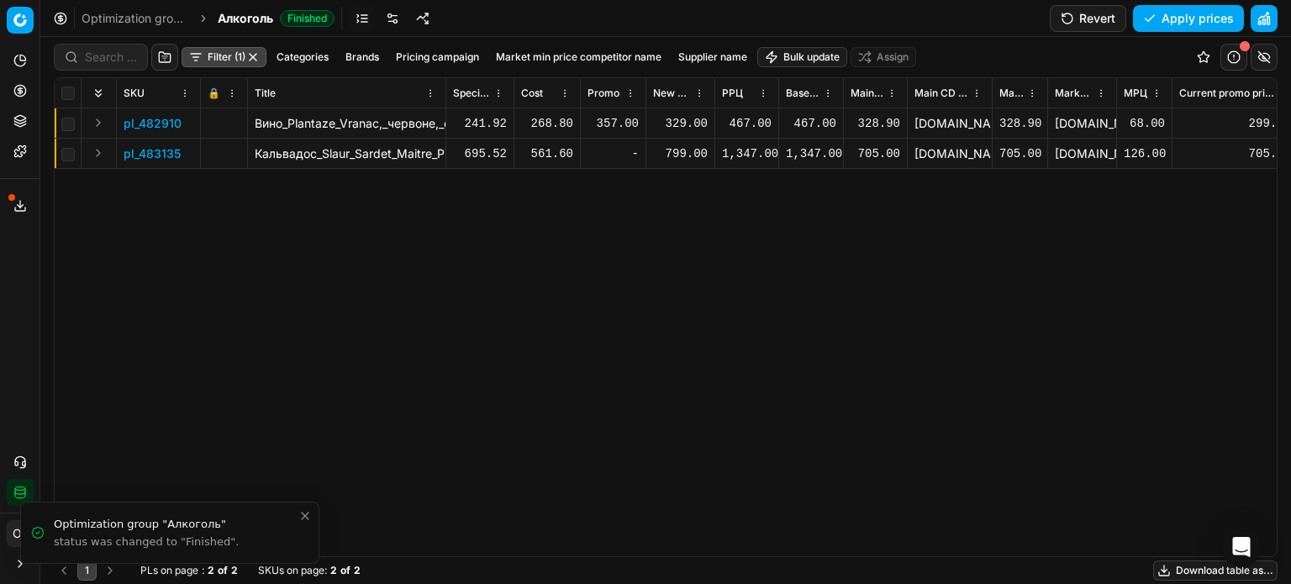
click at [364, 60] on div "Filter (1) Categories Brands Pricing campaign Market min price competitor name …" at bounding box center [666, 57] width 1224 height 40
click at [528, 19] on div "Optimization groups Алкоголь Finished Revert Apply prices" at bounding box center [665, 18] width 1250 height 37
click at [113, 56] on input at bounding box center [111, 57] width 52 height 17
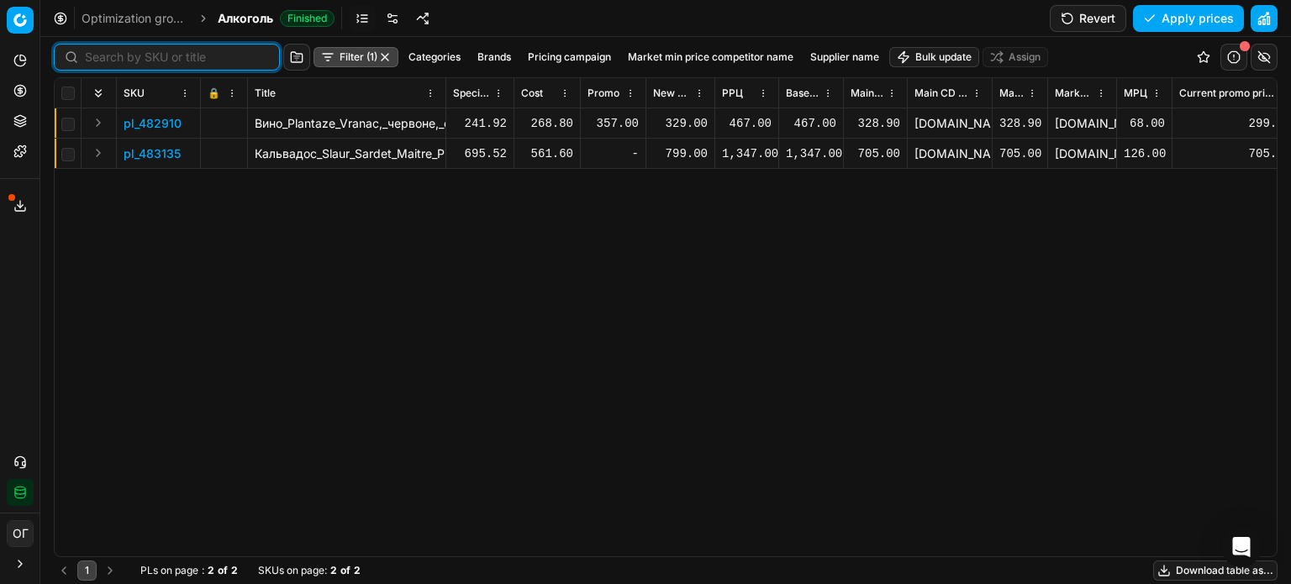
paste input "744815"
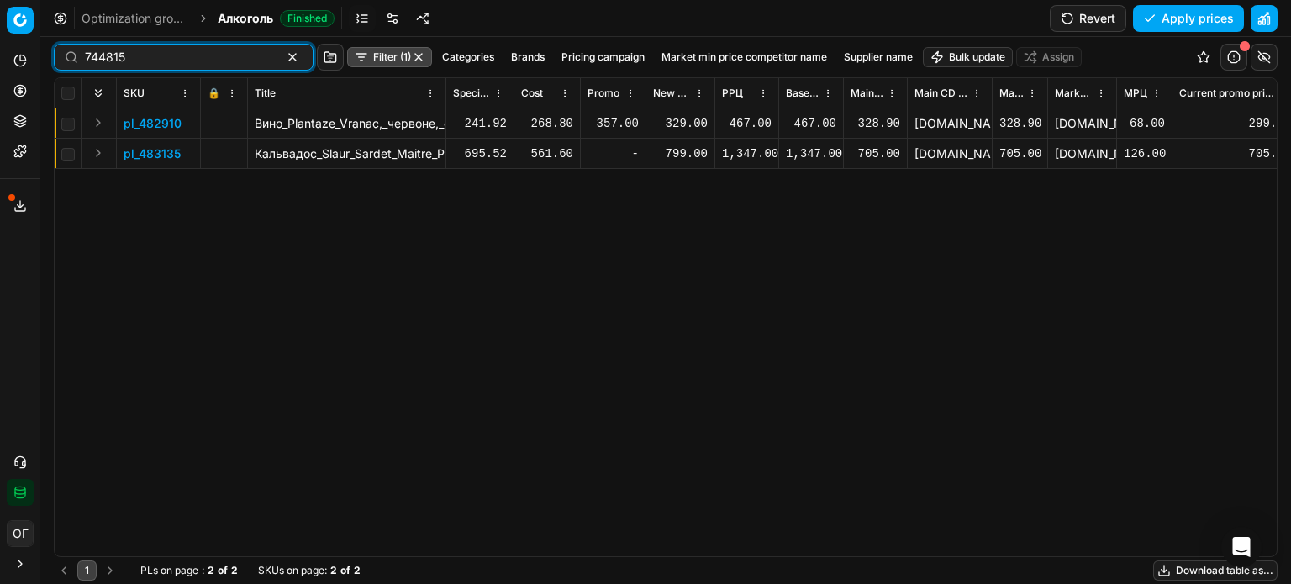
type input "744815"
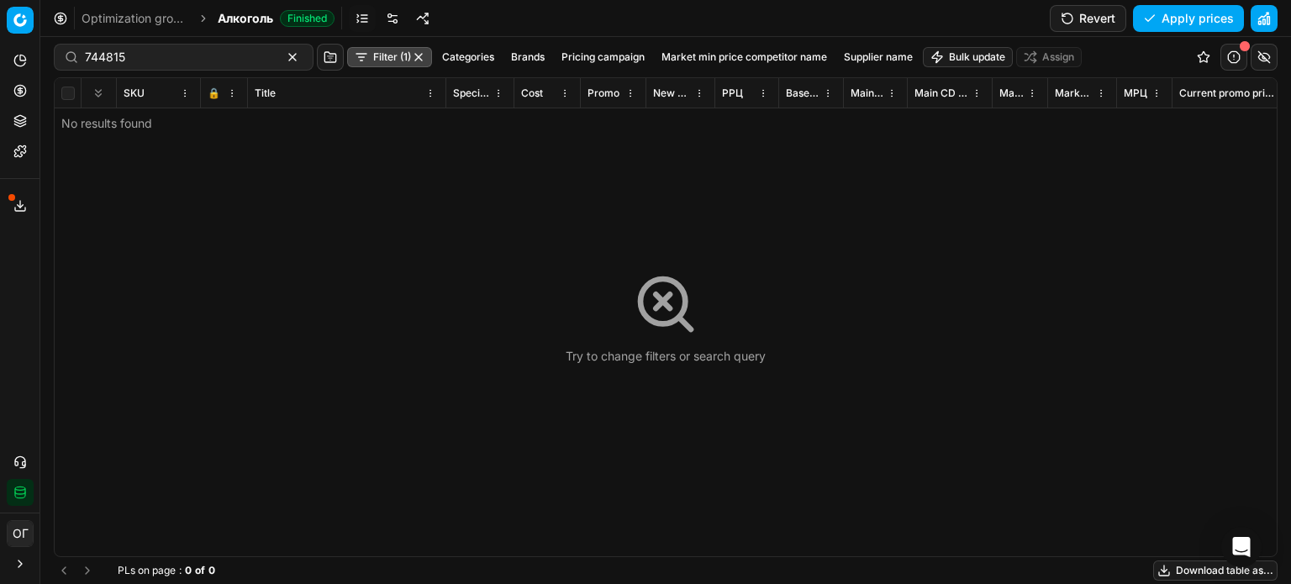
click at [412, 57] on button "button" at bounding box center [418, 56] width 13 height 13
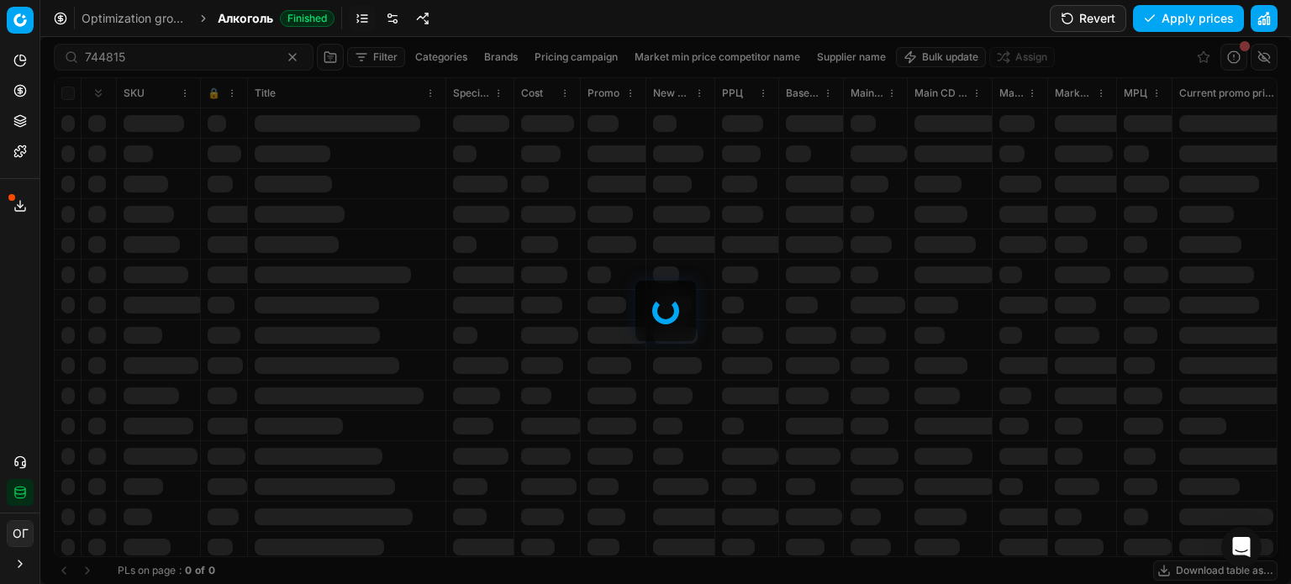
click at [554, 19] on div "Optimization groups Алкоголь Finished Revert Apply prices" at bounding box center [665, 18] width 1250 height 37
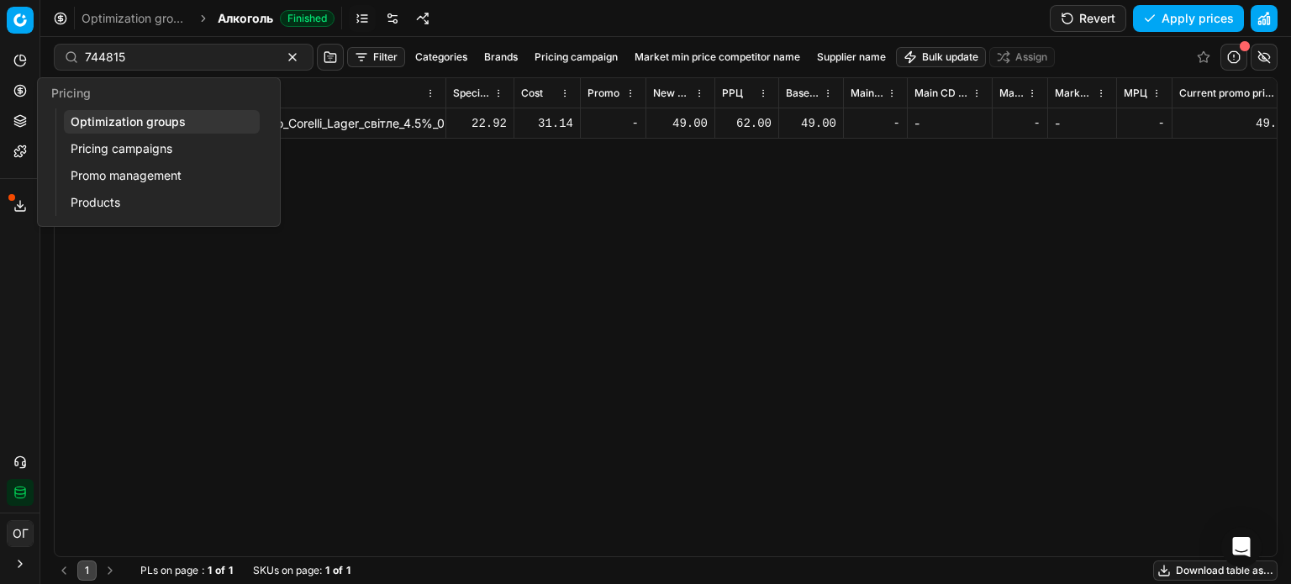
click at [102, 125] on link "Optimization groups" at bounding box center [162, 122] width 196 height 24
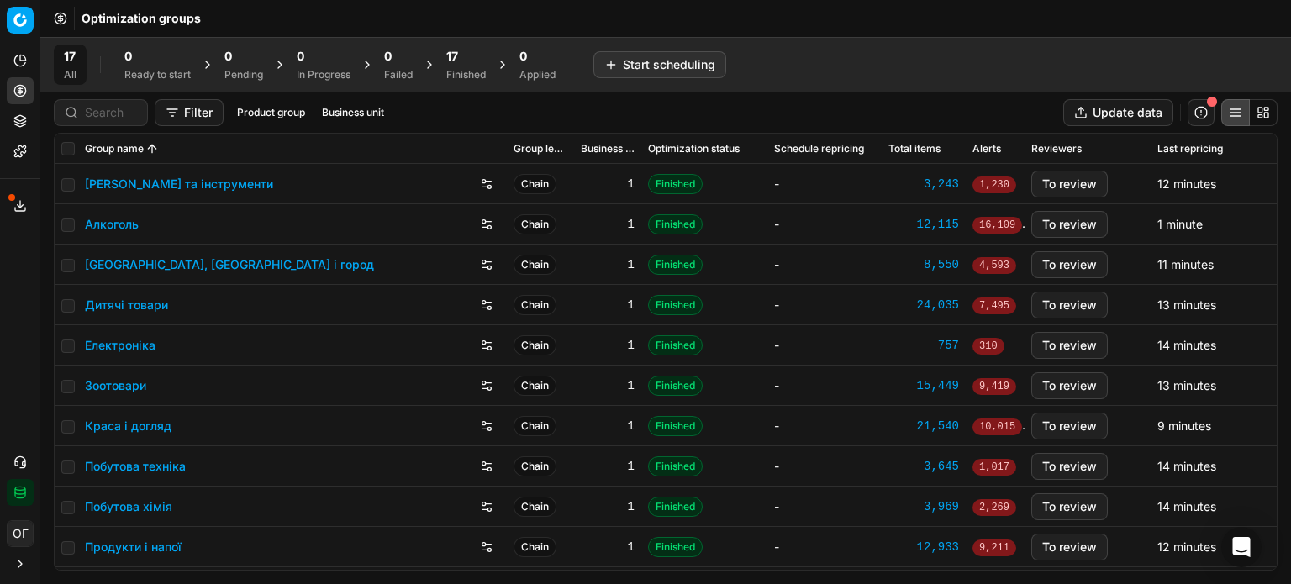
click at [464, 70] on div "Finished" at bounding box center [465, 74] width 39 height 13
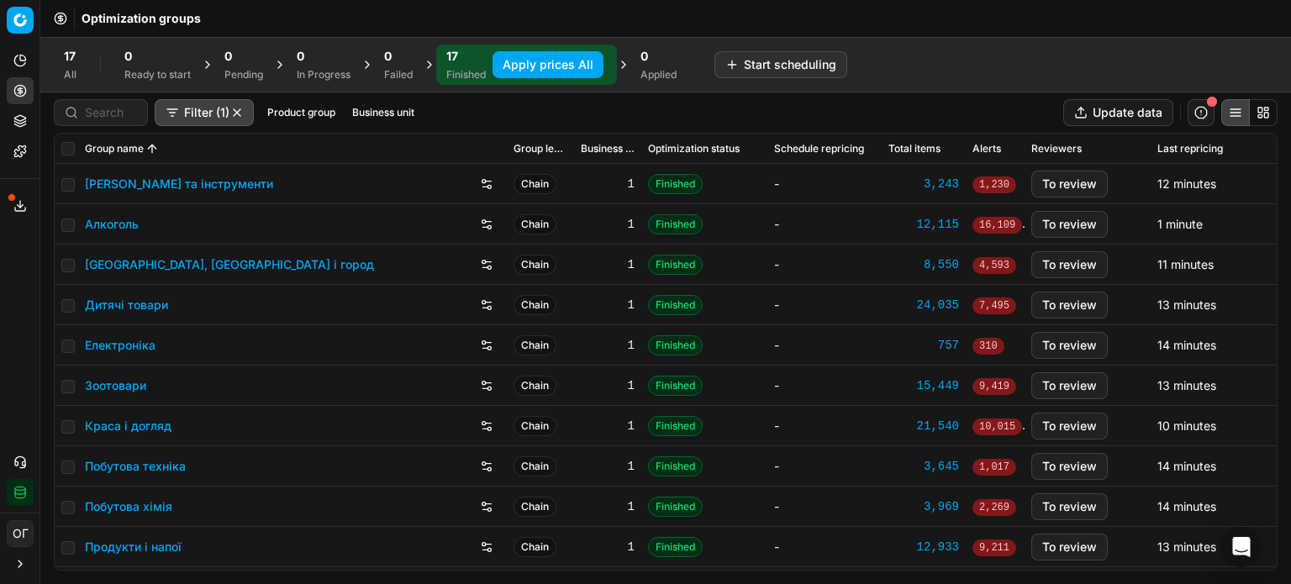
click at [518, 55] on button "Apply prices All" at bounding box center [547, 64] width 111 height 27
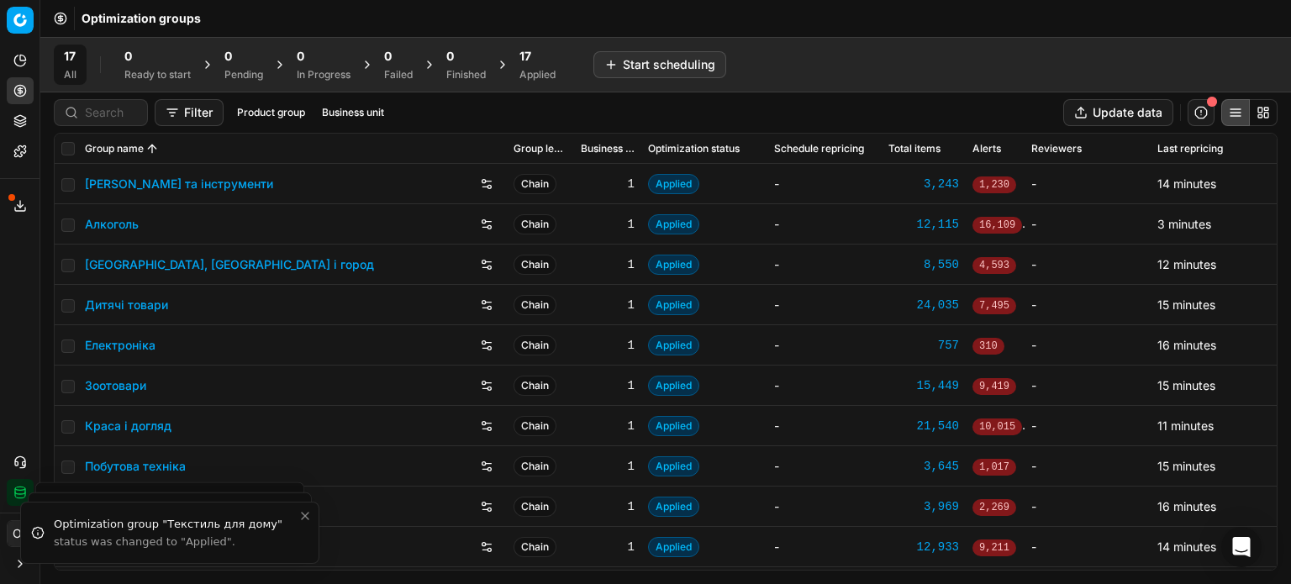
click at [540, 55] on div "17" at bounding box center [537, 56] width 36 height 17
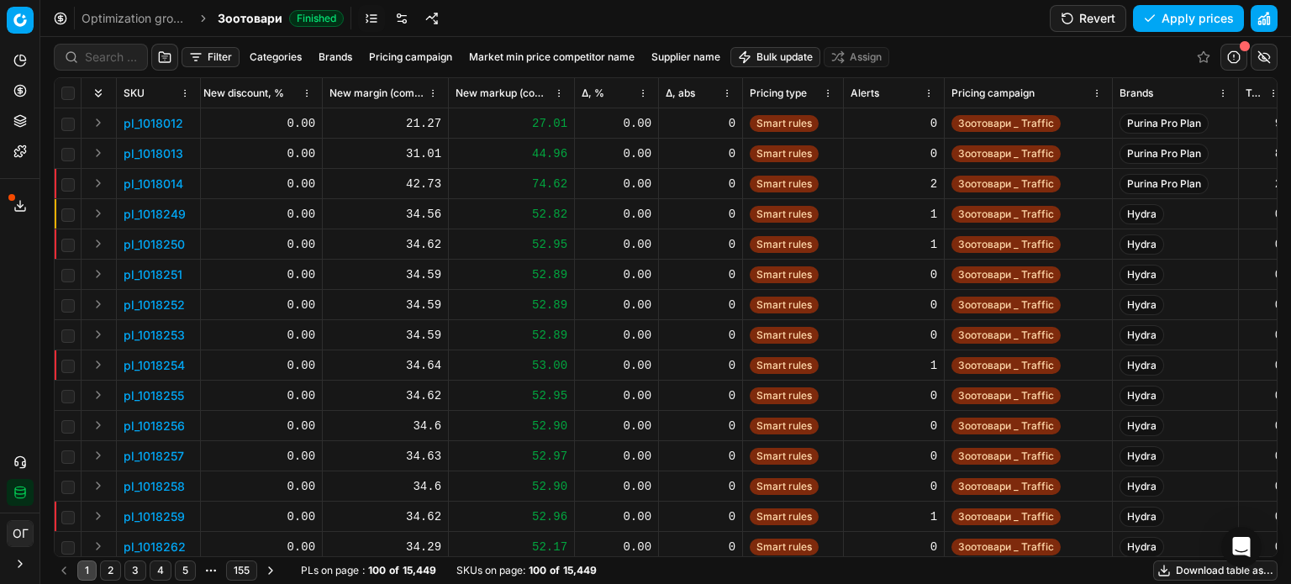
scroll to position [0, 1486]
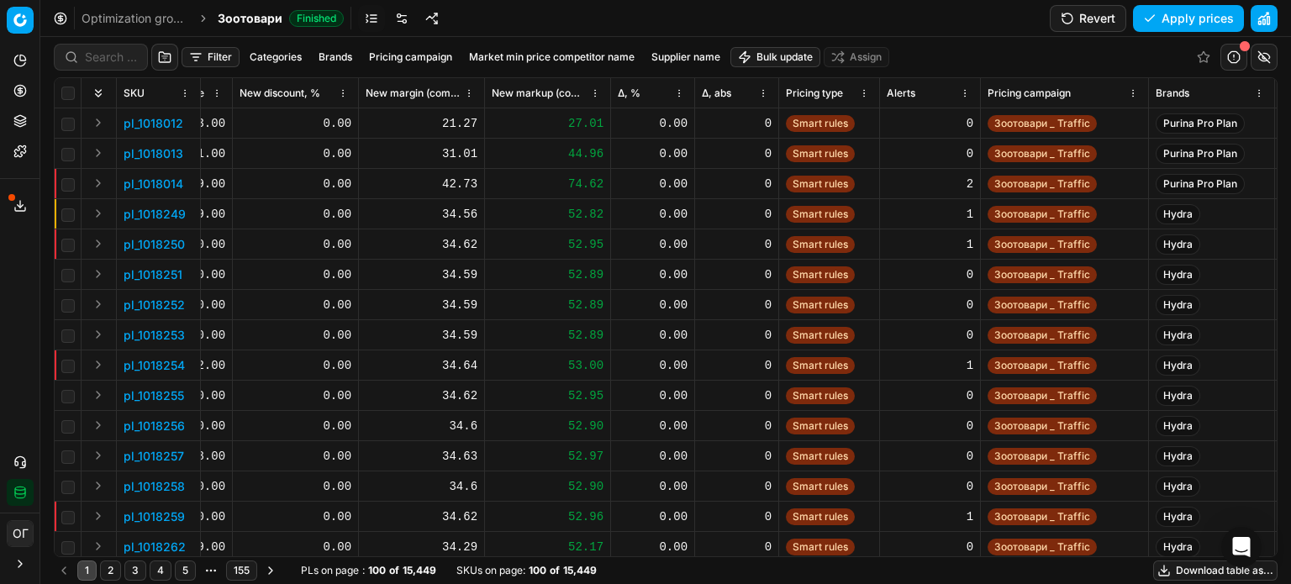
click at [628, 87] on span "Δ, %" at bounding box center [629, 93] width 23 height 13
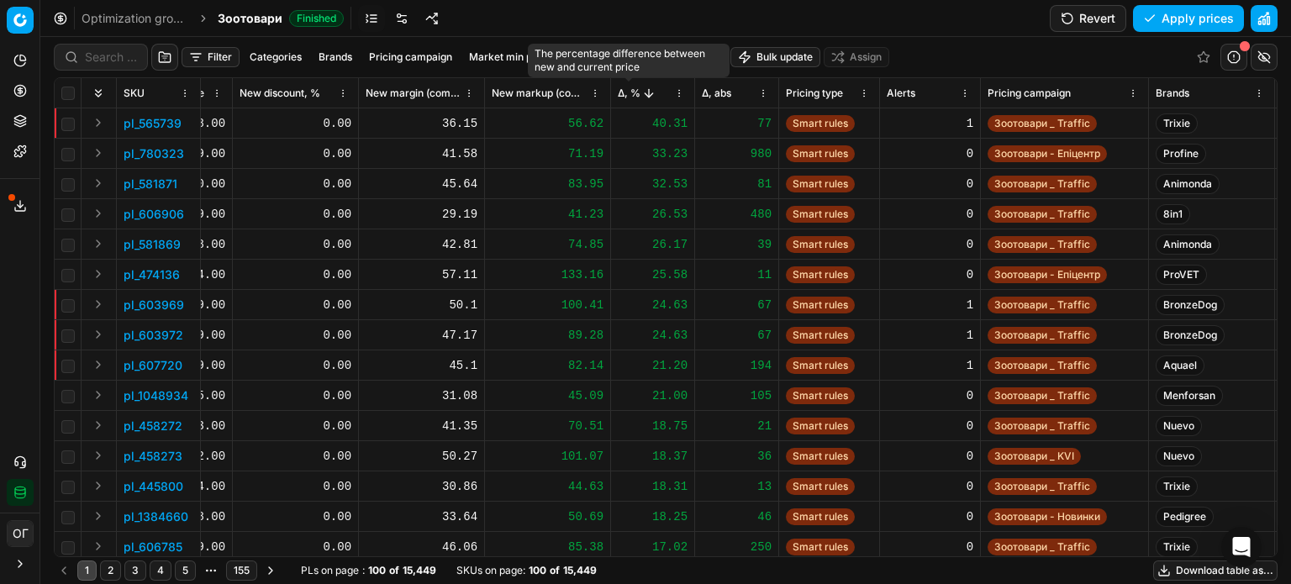
click at [625, 91] on span "Δ, %" at bounding box center [629, 93] width 23 height 13
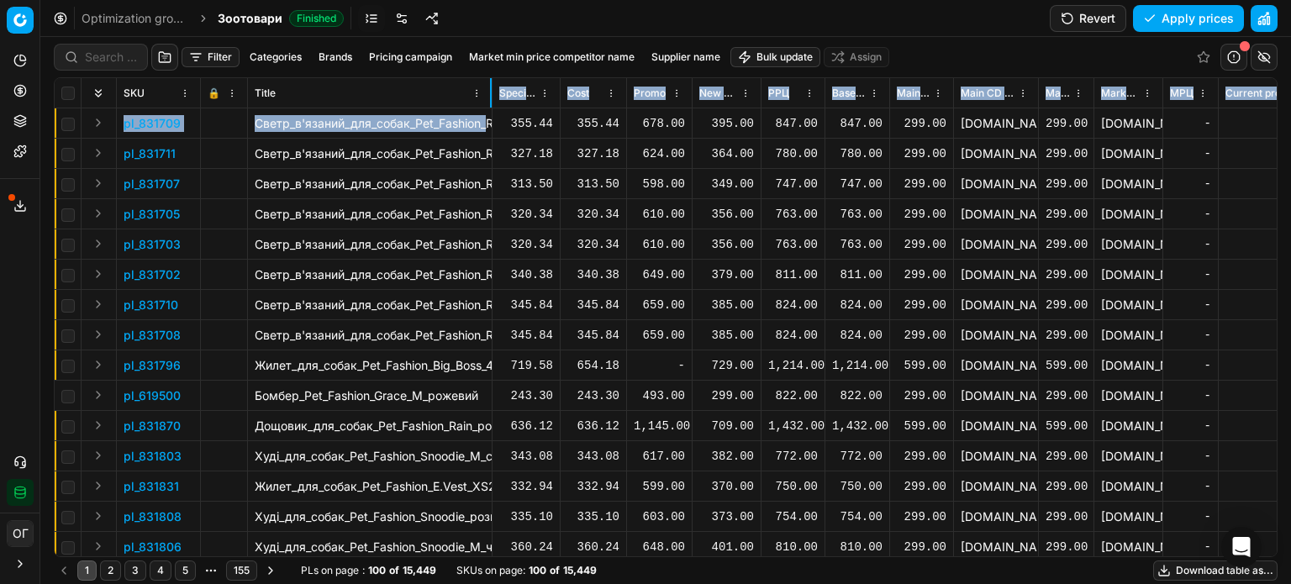
drag, startPoint x: 491, startPoint y: 93, endPoint x: 491, endPoint y: 131, distance: 37.8
click at [491, 131] on div "SKU 🔒 Title Specification Cost Cost Promo New promo price РРЦ Base price Main C…" at bounding box center [666, 317] width 1222 height 478
click at [91, 117] on button "Expand" at bounding box center [98, 123] width 20 height 20
click at [159, 153] on p "831709" at bounding box center [145, 153] width 42 height 17
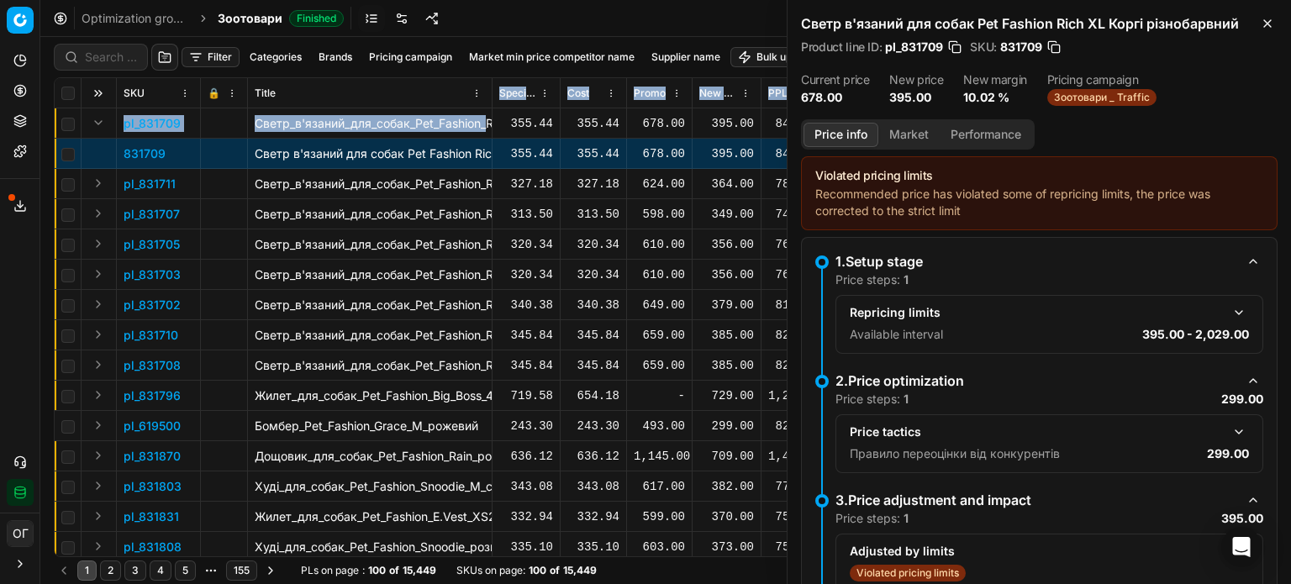
click at [918, 134] on button "Market" at bounding box center [908, 135] width 61 height 24
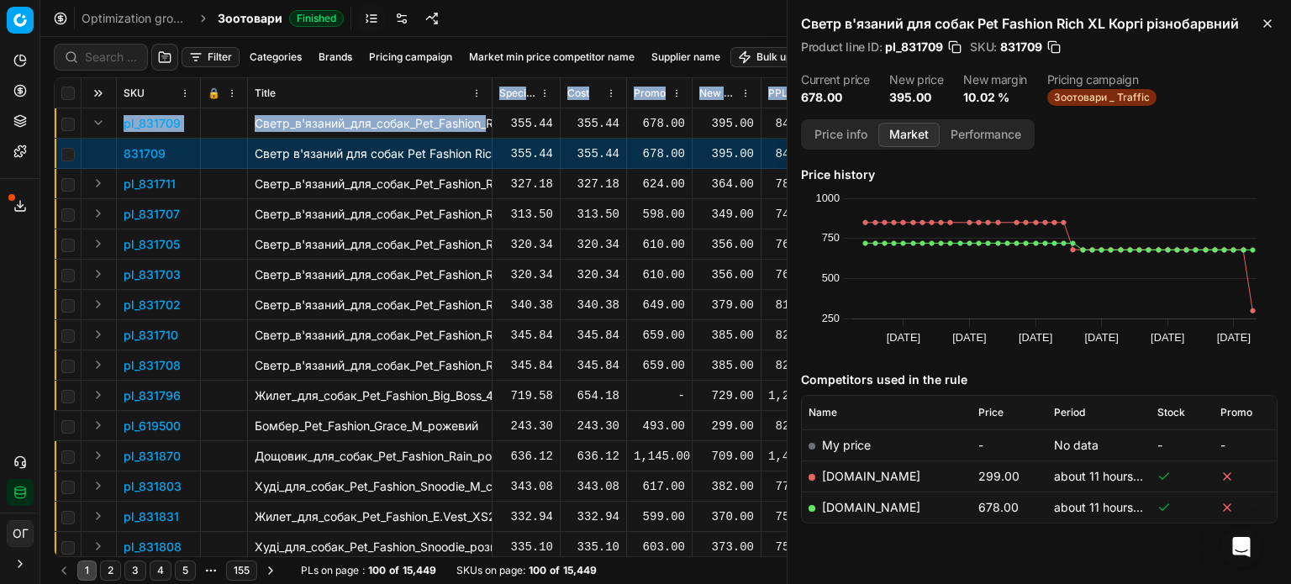
click at [846, 475] on link "masterzoo.ua" at bounding box center [871, 476] width 98 height 14
click at [1271, 17] on icon "button" at bounding box center [1267, 23] width 13 height 13
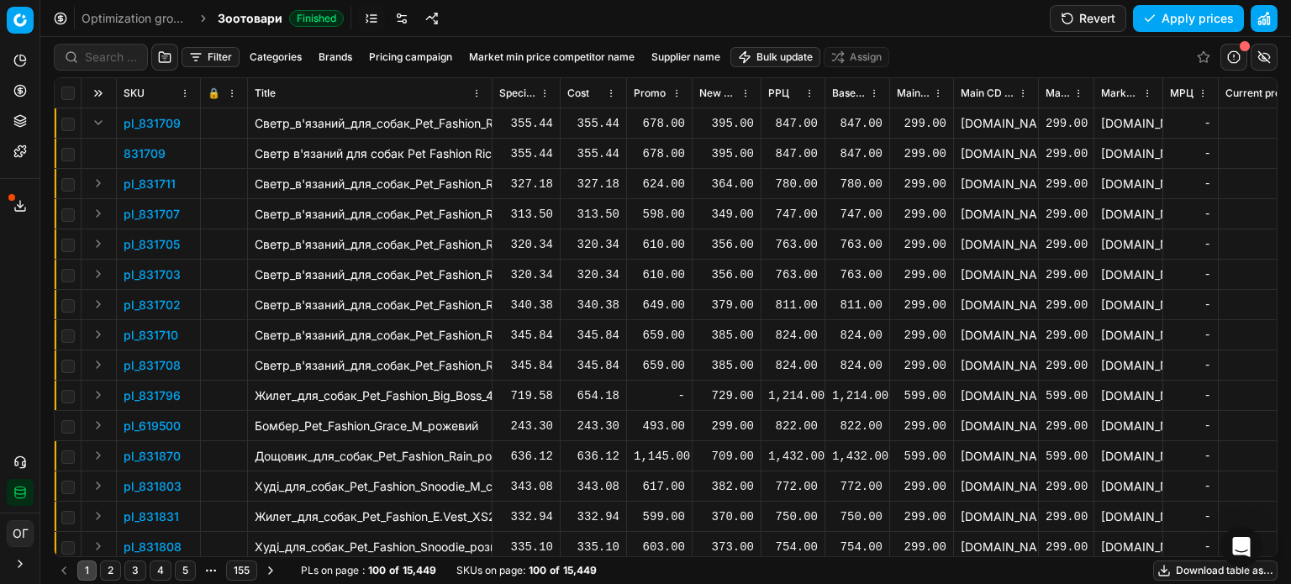
click at [985, 39] on div "Filter Categories Brands Pricing campaign Market min price competitor name Supp…" at bounding box center [666, 57] width 1224 height 40
